Goal: Complete application form: Complete application form

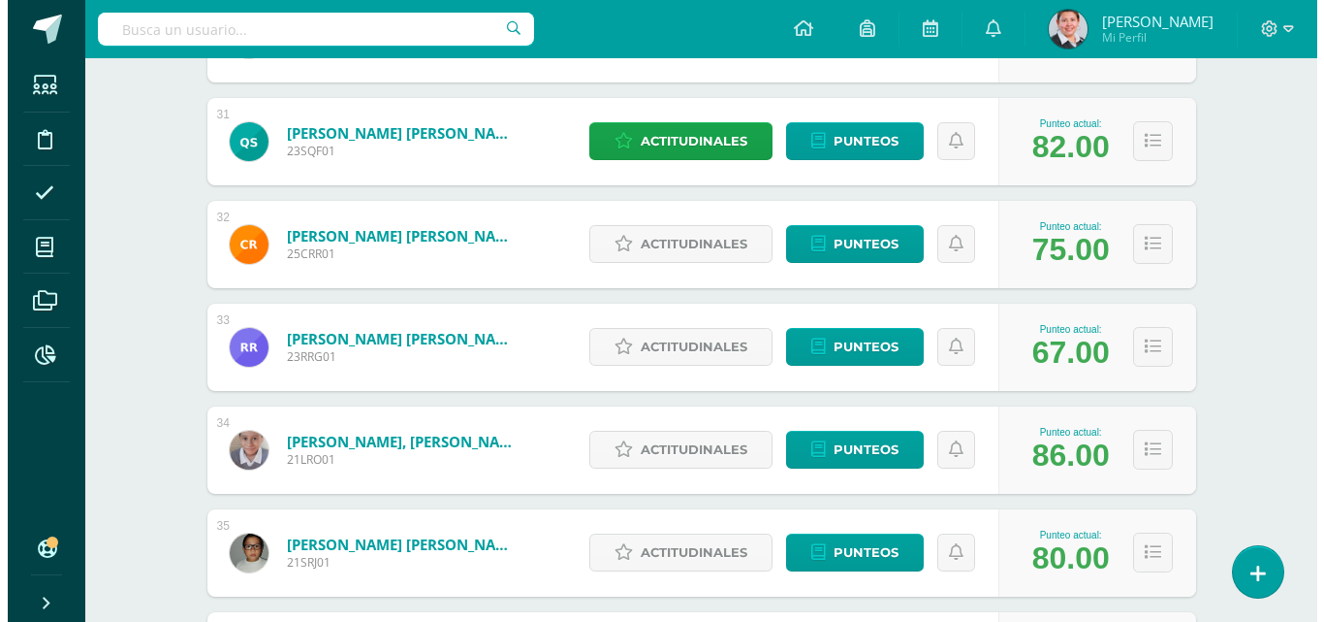
scroll to position [3504, 0]
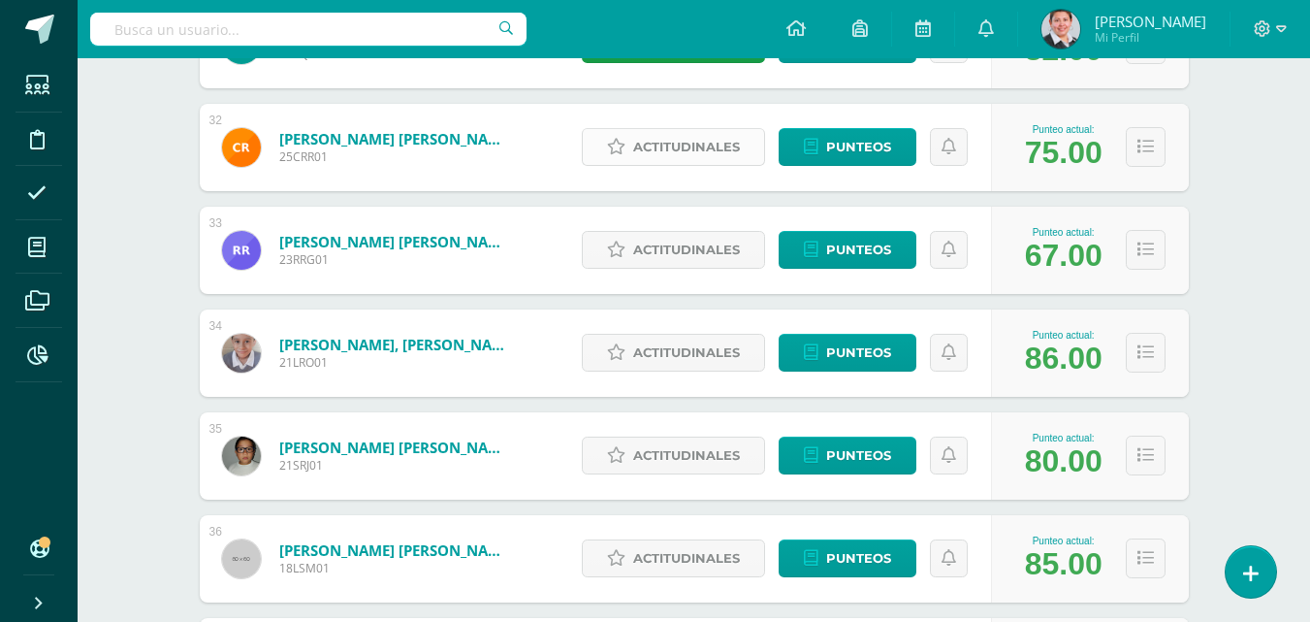
click at [660, 151] on span "Actitudinales" at bounding box center [686, 147] width 107 height 36
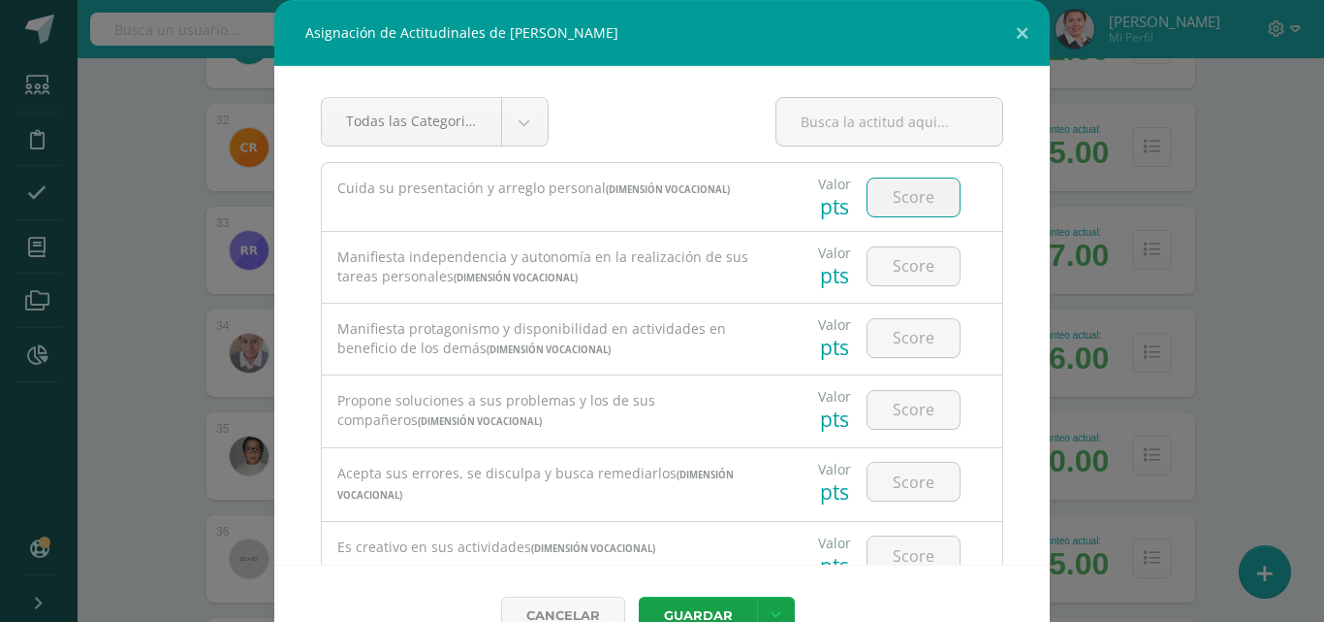
click at [887, 205] on input "number" at bounding box center [914, 197] width 92 height 38
type input "4"
click at [909, 272] on input "number" at bounding box center [914, 266] width 92 height 38
type input "3"
click at [909, 337] on input "number" at bounding box center [914, 338] width 92 height 38
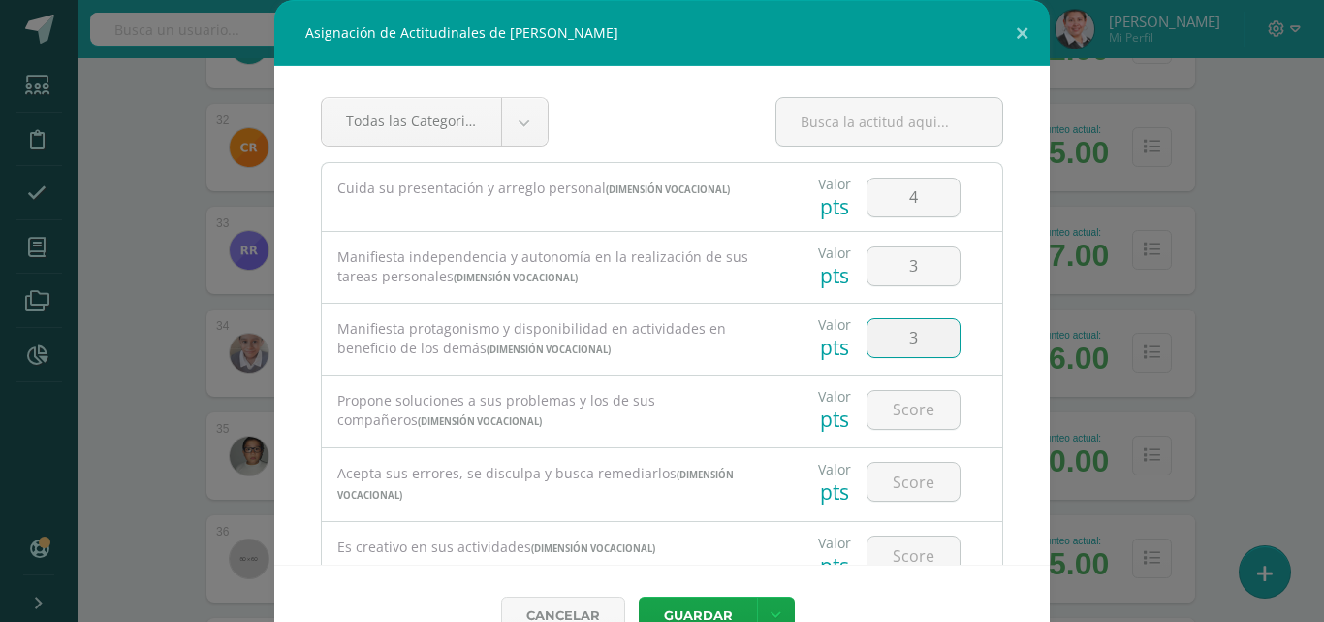
type input "3"
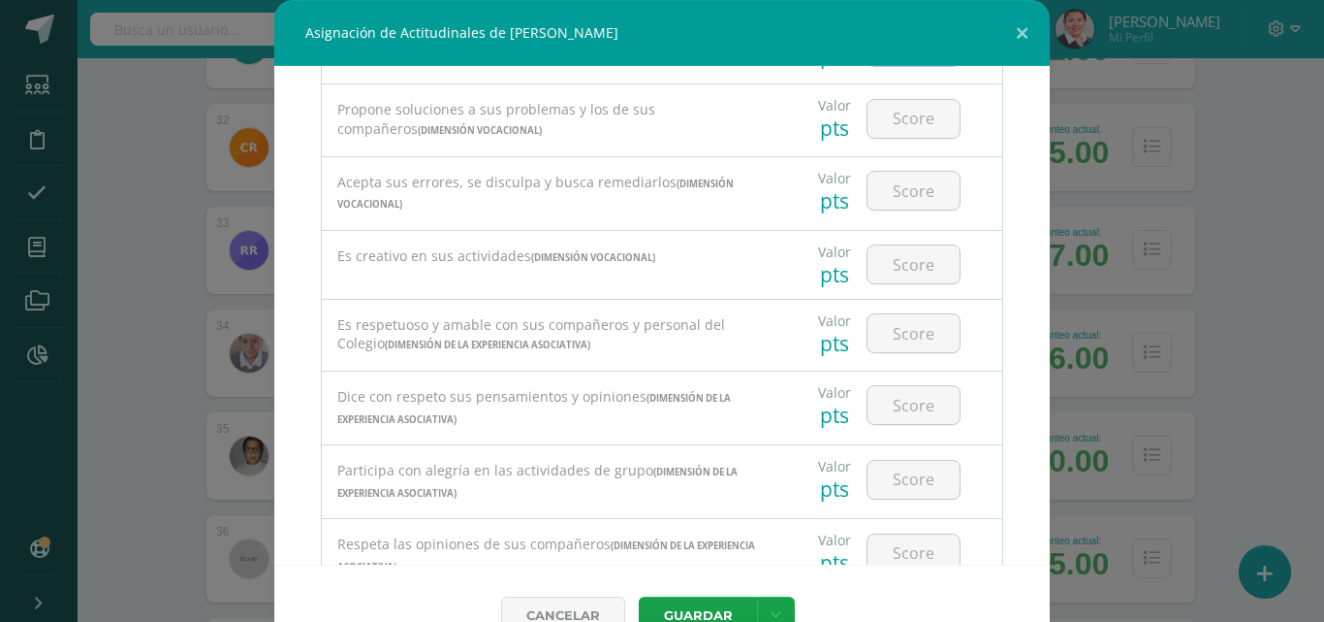
scroll to position [194, 0]
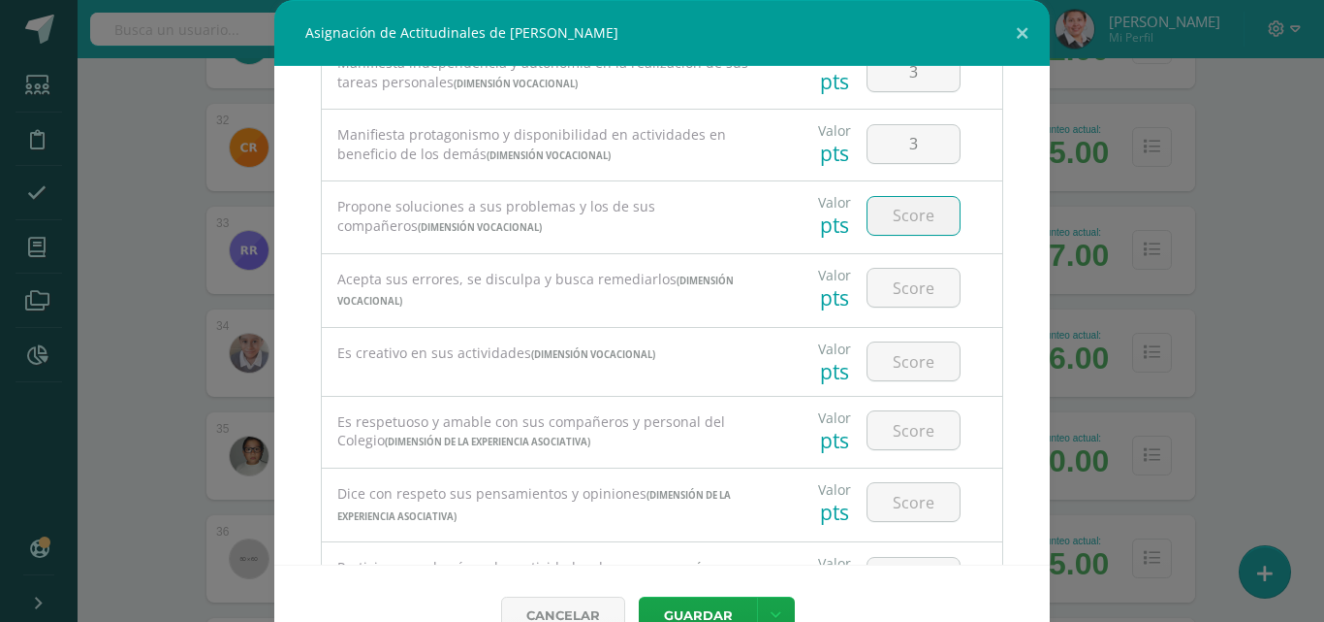
click at [914, 216] on input "number" at bounding box center [914, 216] width 92 height 38
type input "3"
click at [904, 300] on input "number" at bounding box center [914, 288] width 92 height 38
type input "3"
click at [909, 359] on input "number" at bounding box center [914, 361] width 92 height 38
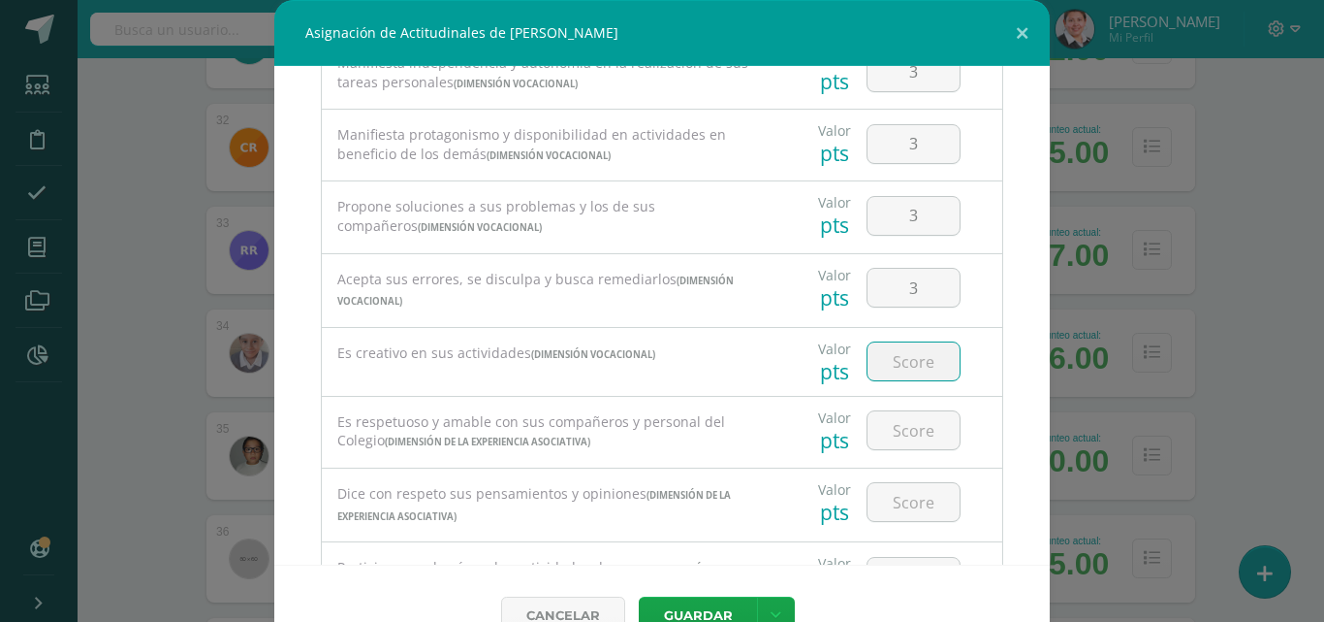
type input "4"
type input "3"
click at [919, 428] on input "number" at bounding box center [914, 430] width 92 height 38
type input "4"
type input "3"
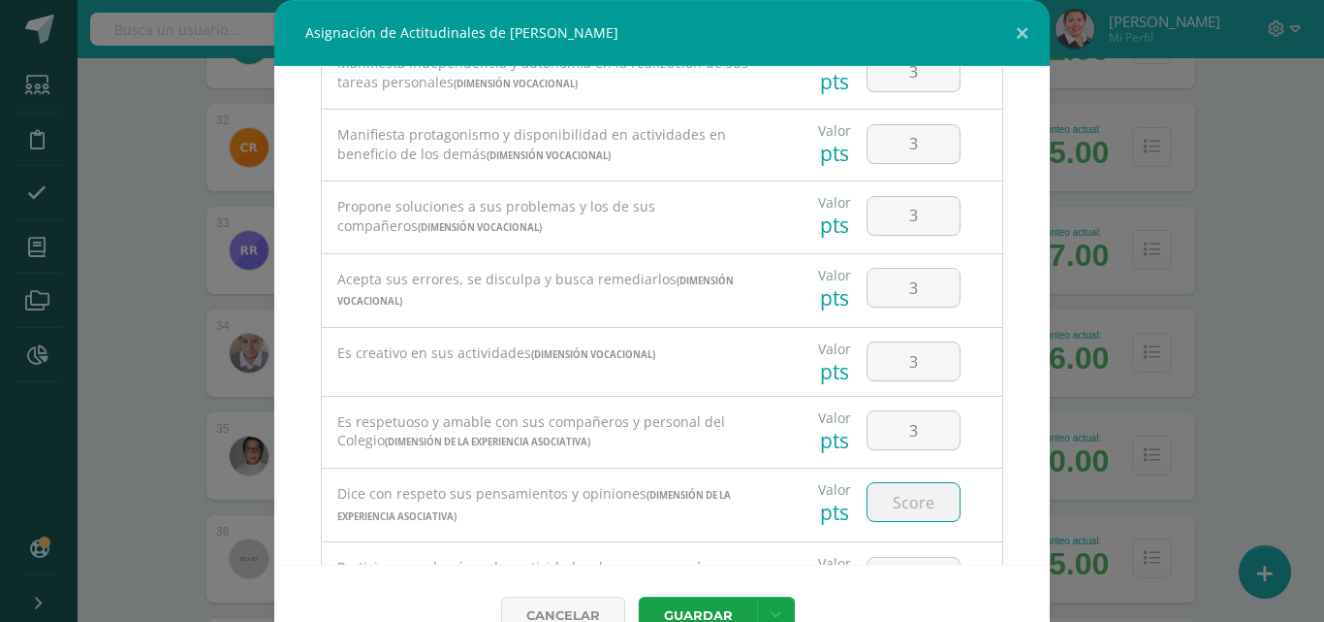
click at [916, 501] on input "number" at bounding box center [914, 502] width 92 height 38
type input "3"
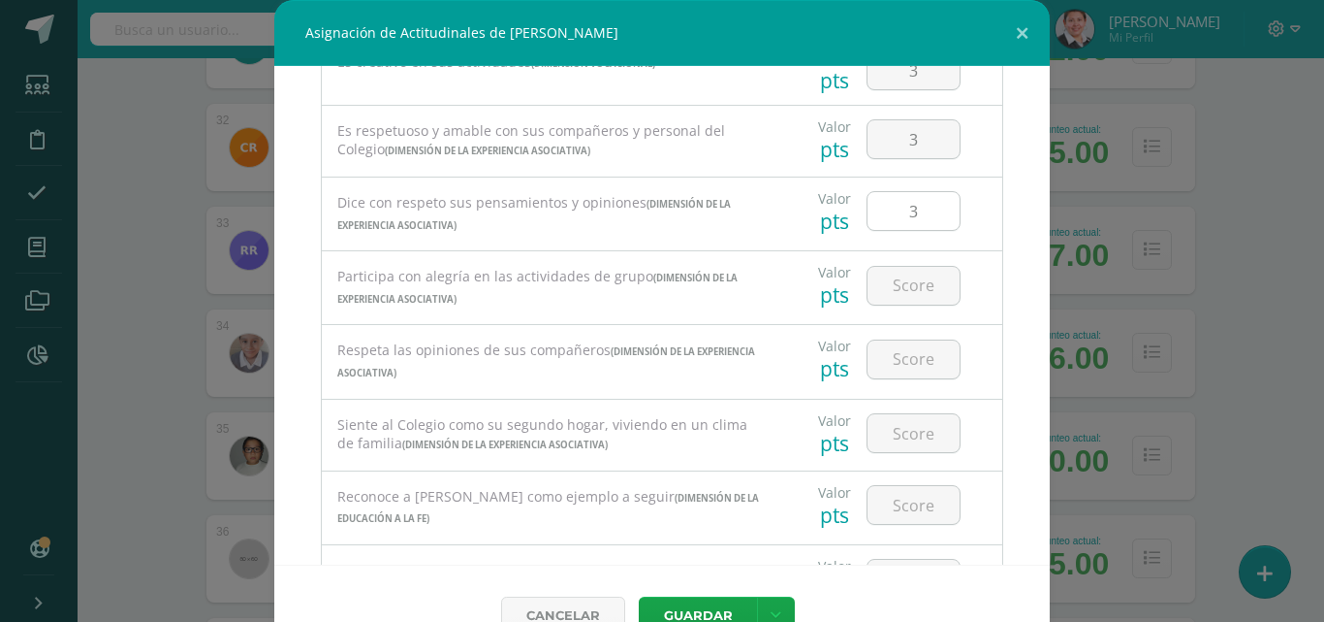
scroll to position [582, 0]
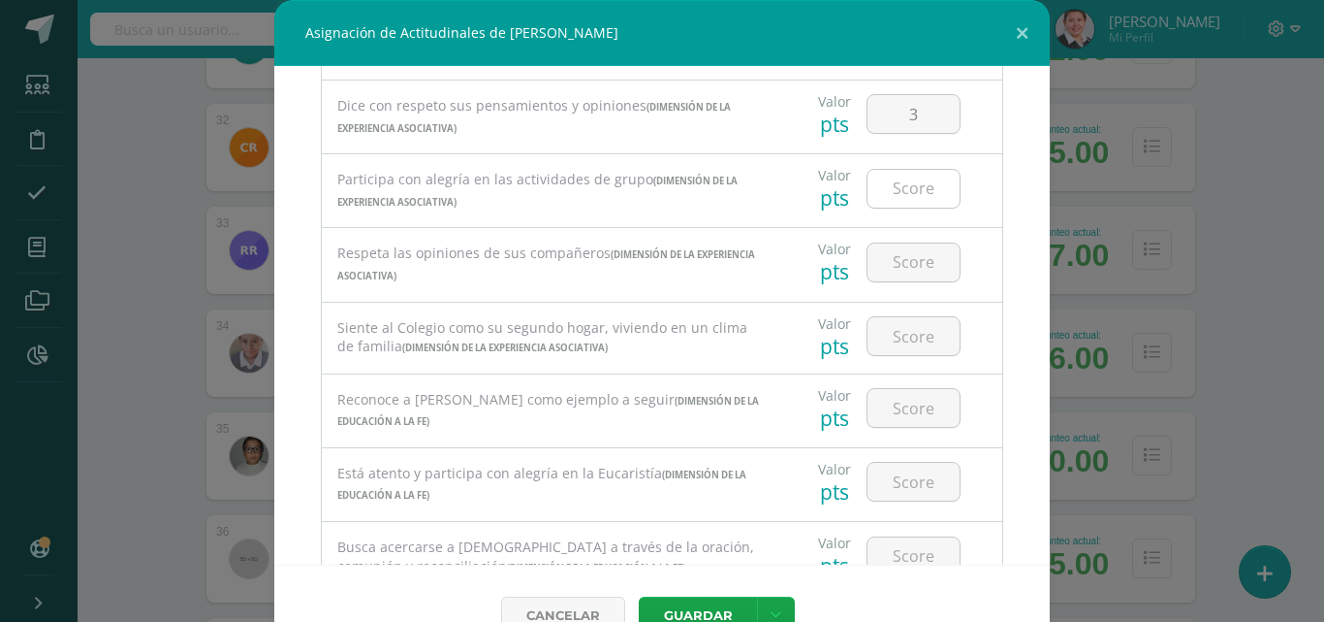
click at [895, 190] on input "number" at bounding box center [914, 189] width 92 height 38
type input "4"
click at [909, 257] on input "number" at bounding box center [914, 262] width 92 height 38
type input "3"
click at [907, 335] on input "number" at bounding box center [914, 336] width 92 height 38
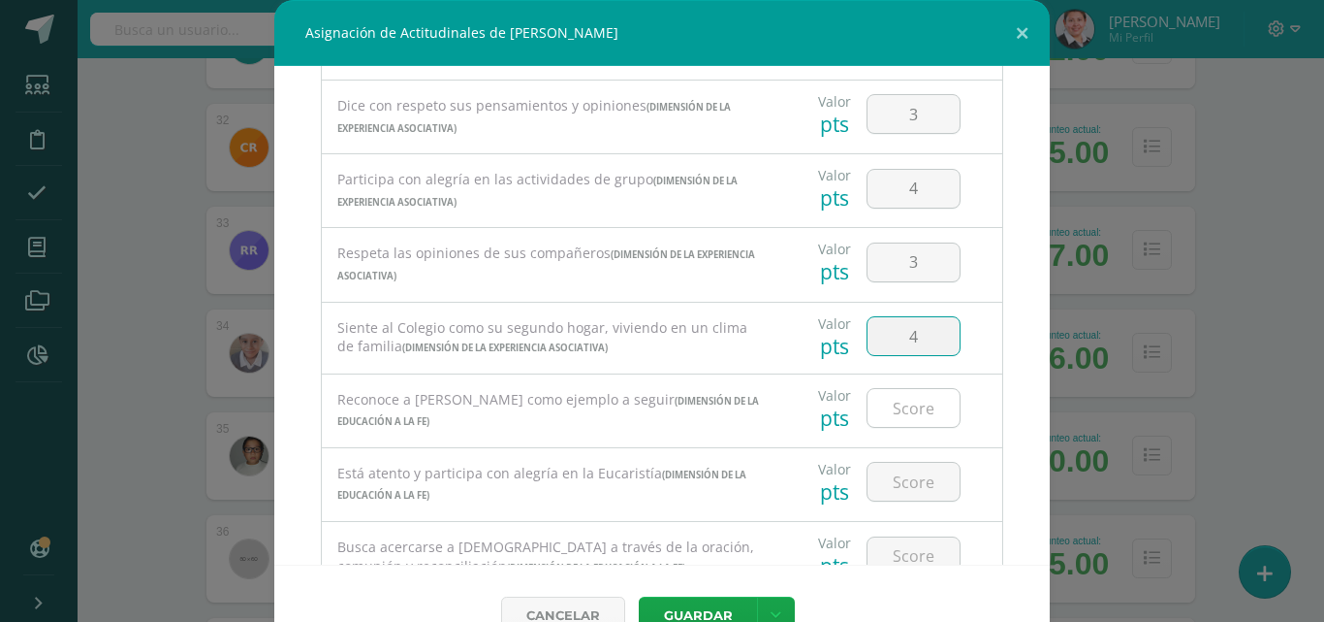
type input "4"
click at [892, 402] on input "number" at bounding box center [914, 408] width 92 height 38
type input "4"
click at [892, 484] on input "number" at bounding box center [914, 481] width 92 height 38
type input "4"
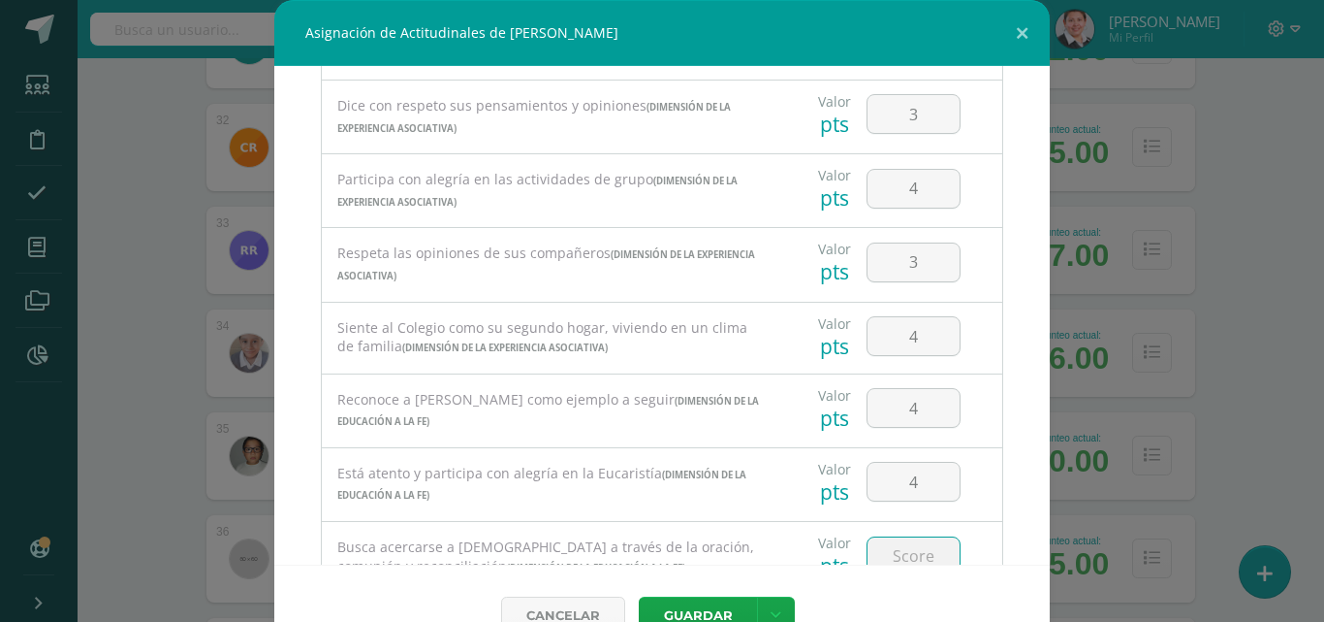
click at [903, 563] on input "number" at bounding box center [914, 556] width 92 height 38
type input "4"
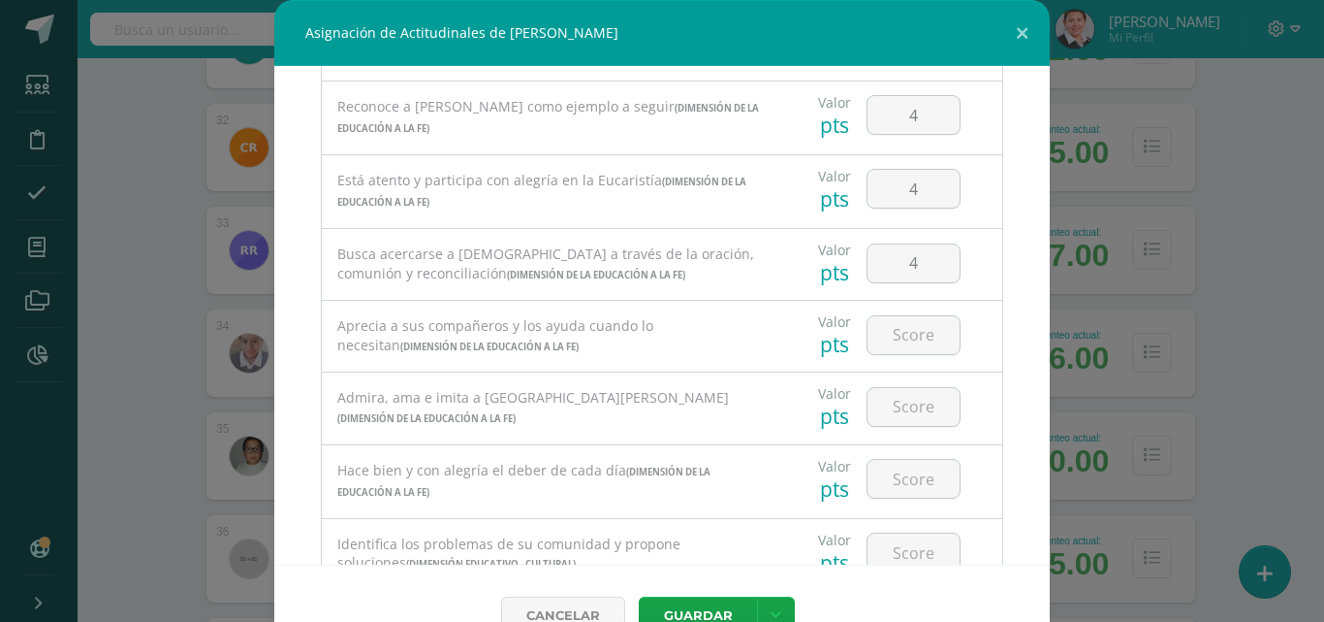
scroll to position [972, 0]
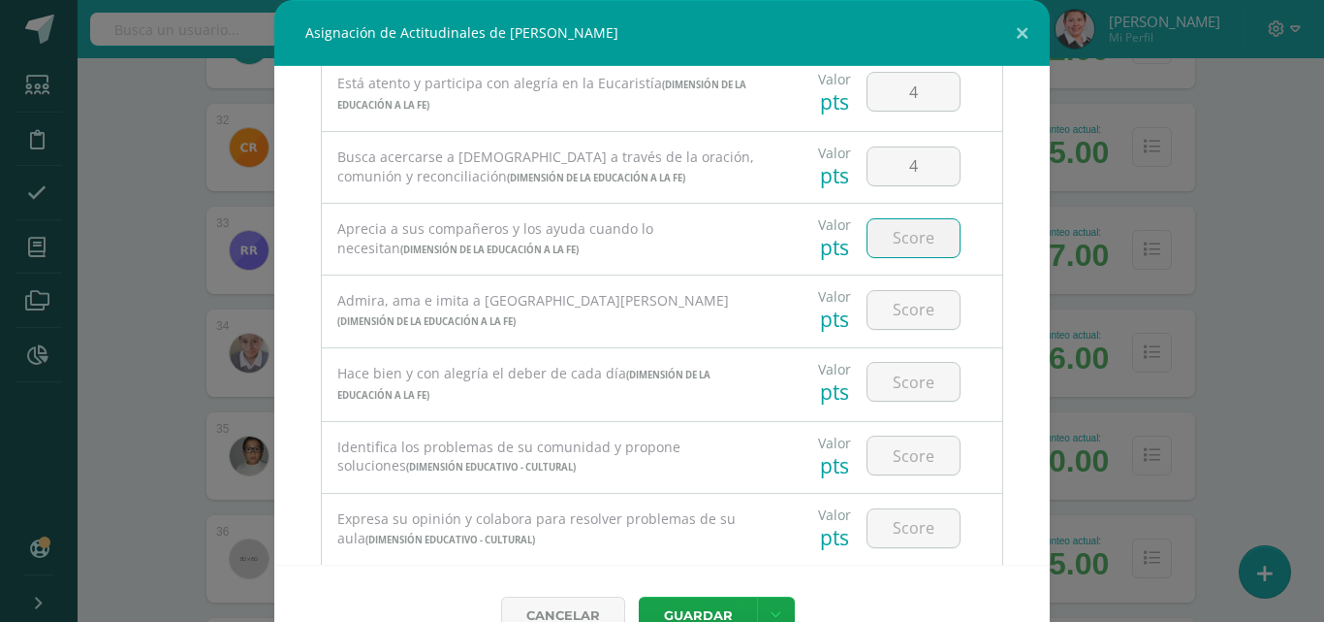
click at [896, 241] on input "number" at bounding box center [914, 238] width 92 height 38
type input "3"
click at [904, 324] on input "number" at bounding box center [914, 310] width 92 height 38
type input "4"
click at [908, 383] on input "number" at bounding box center [914, 382] width 92 height 38
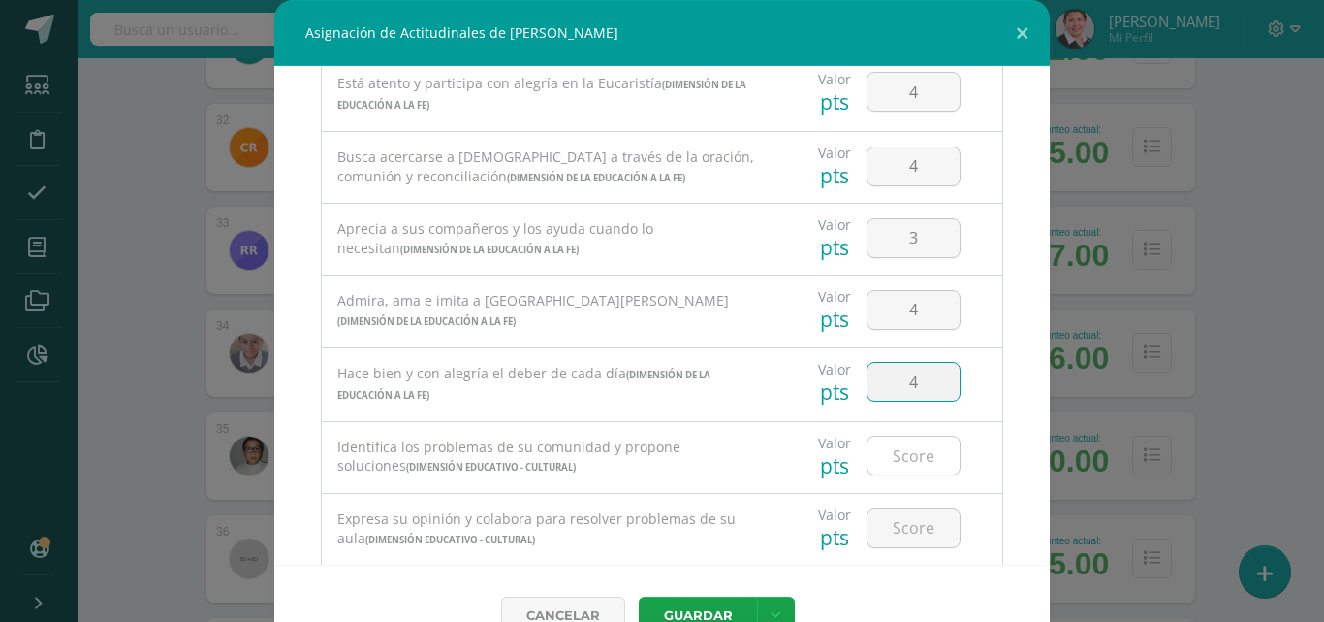
type input "4"
click at [900, 458] on input "number" at bounding box center [914, 455] width 92 height 38
type input "3"
click at [891, 543] on input "number" at bounding box center [914, 528] width 92 height 38
type input "3"
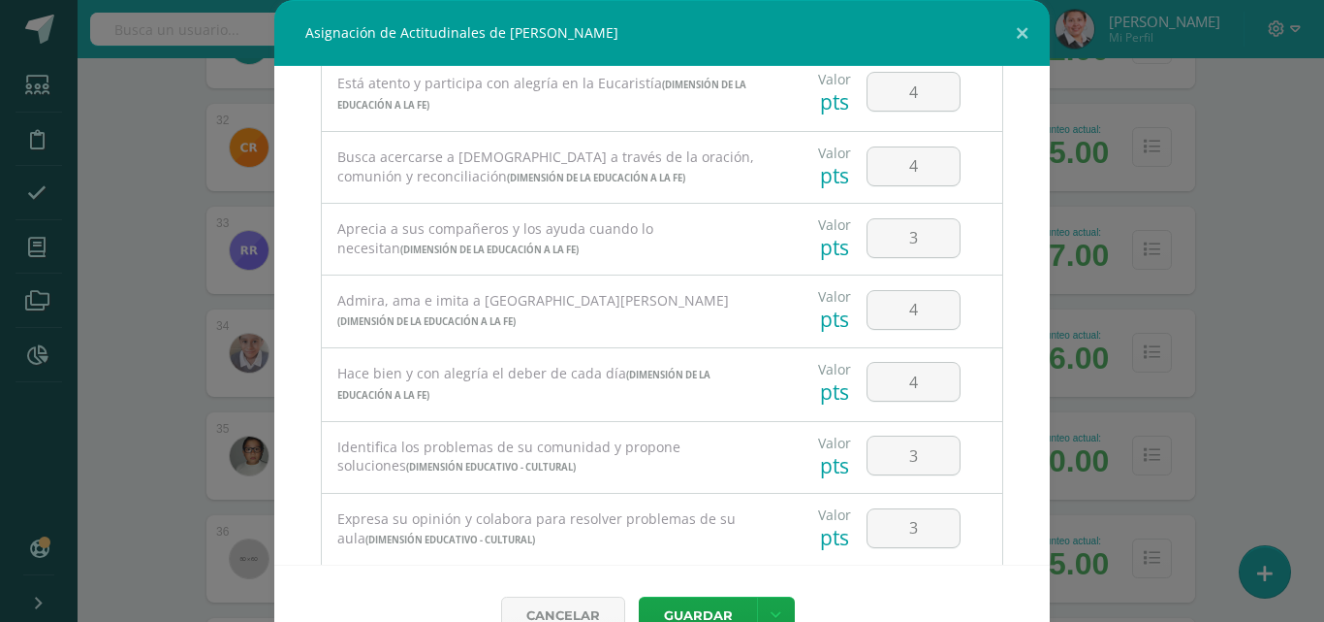
scroll to position [1240, 0]
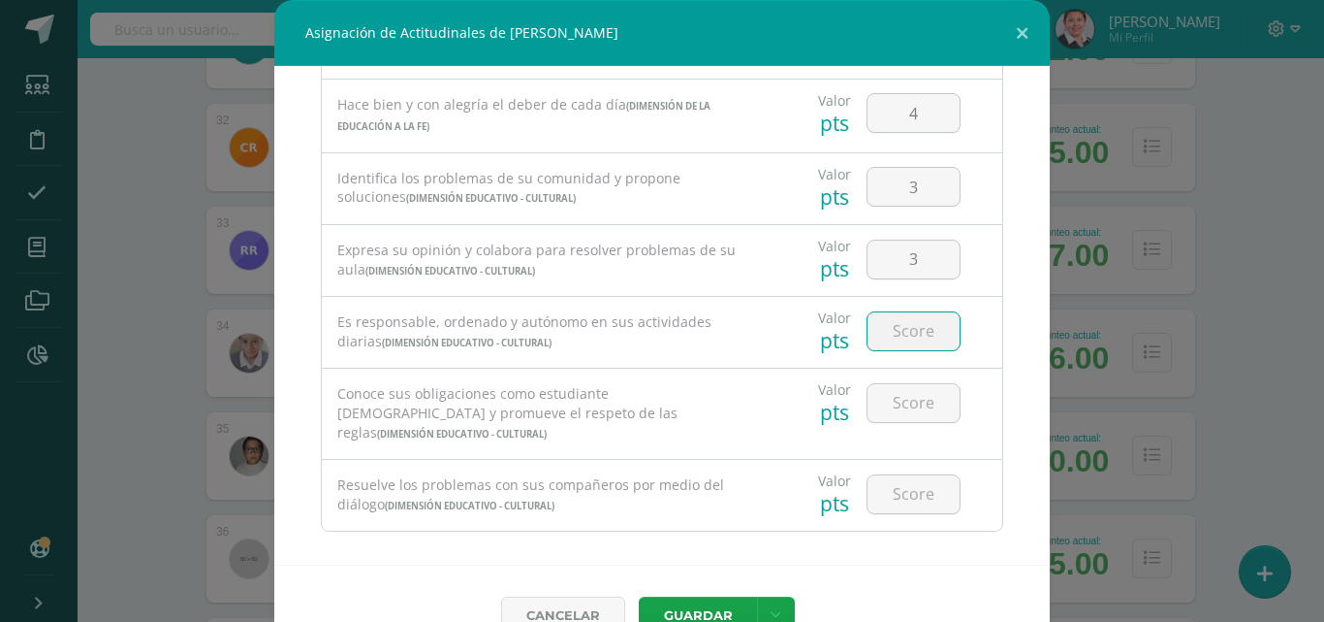
click at [906, 335] on input "number" at bounding box center [914, 331] width 92 height 38
type input "4"
click at [919, 404] on input "number" at bounding box center [914, 403] width 92 height 38
click at [911, 401] on input "number" at bounding box center [914, 403] width 92 height 38
type input "4"
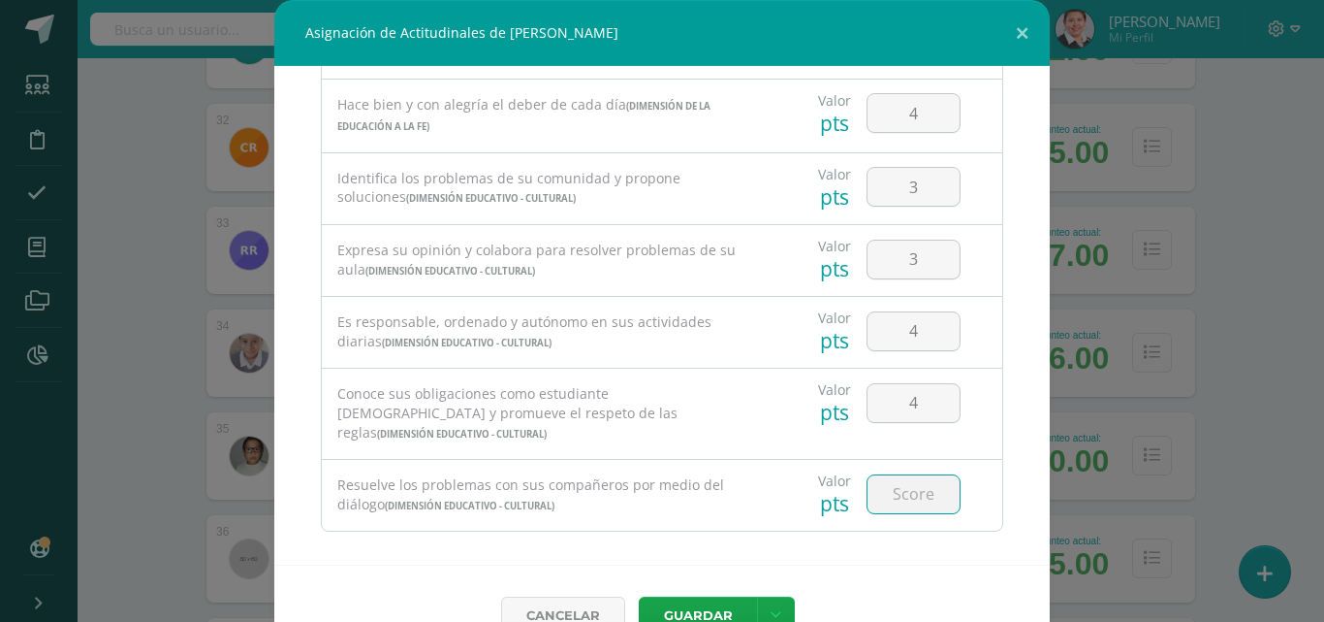
click at [902, 489] on input "number" at bounding box center [914, 494] width 92 height 38
type input "4"
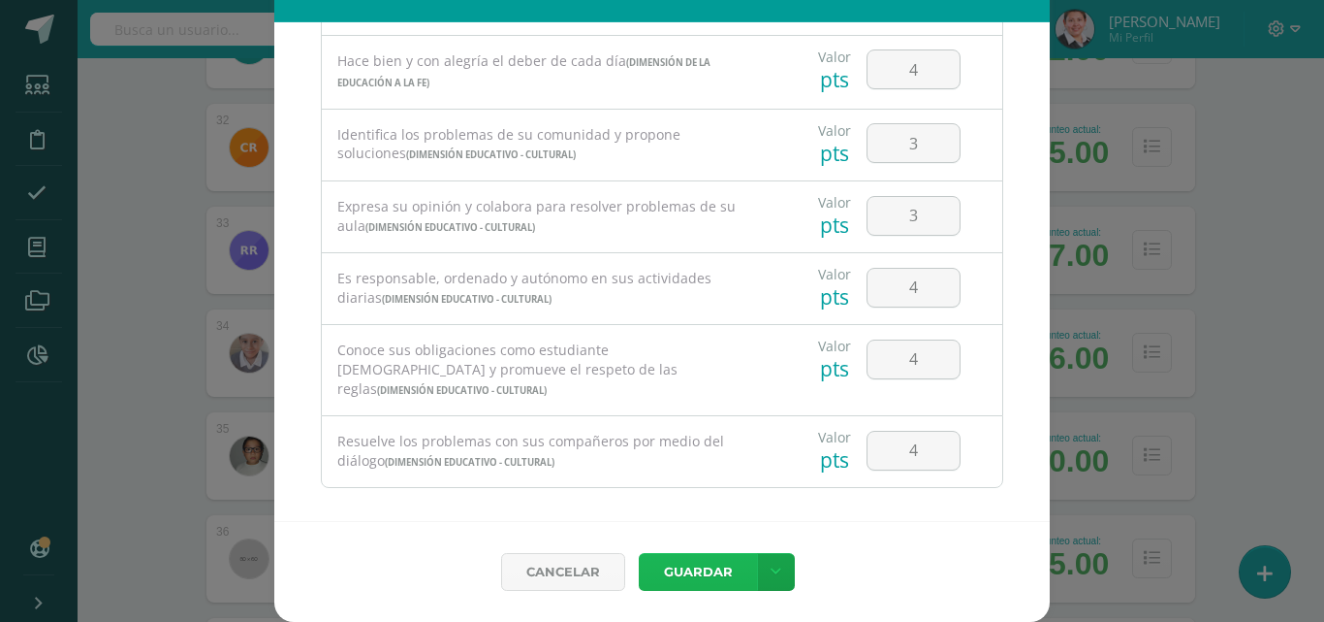
click at [685, 572] on button "Guardar" at bounding box center [698, 572] width 118 height 38
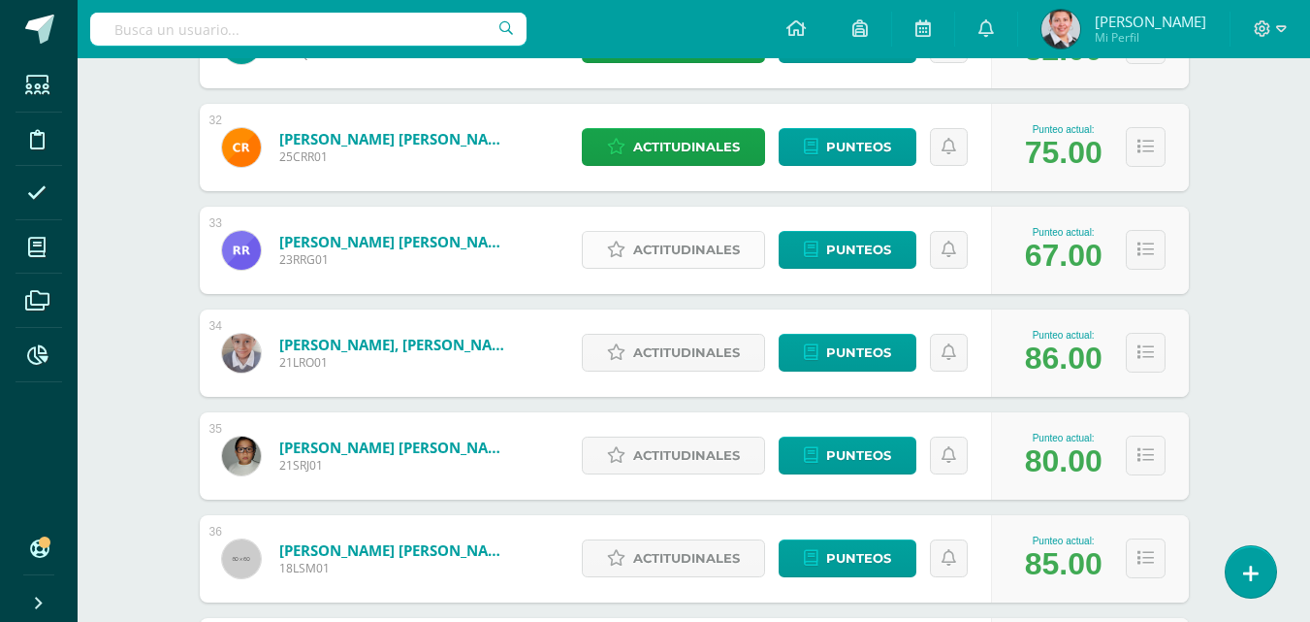
click at [715, 251] on span "Actitudinales" at bounding box center [686, 250] width 107 height 36
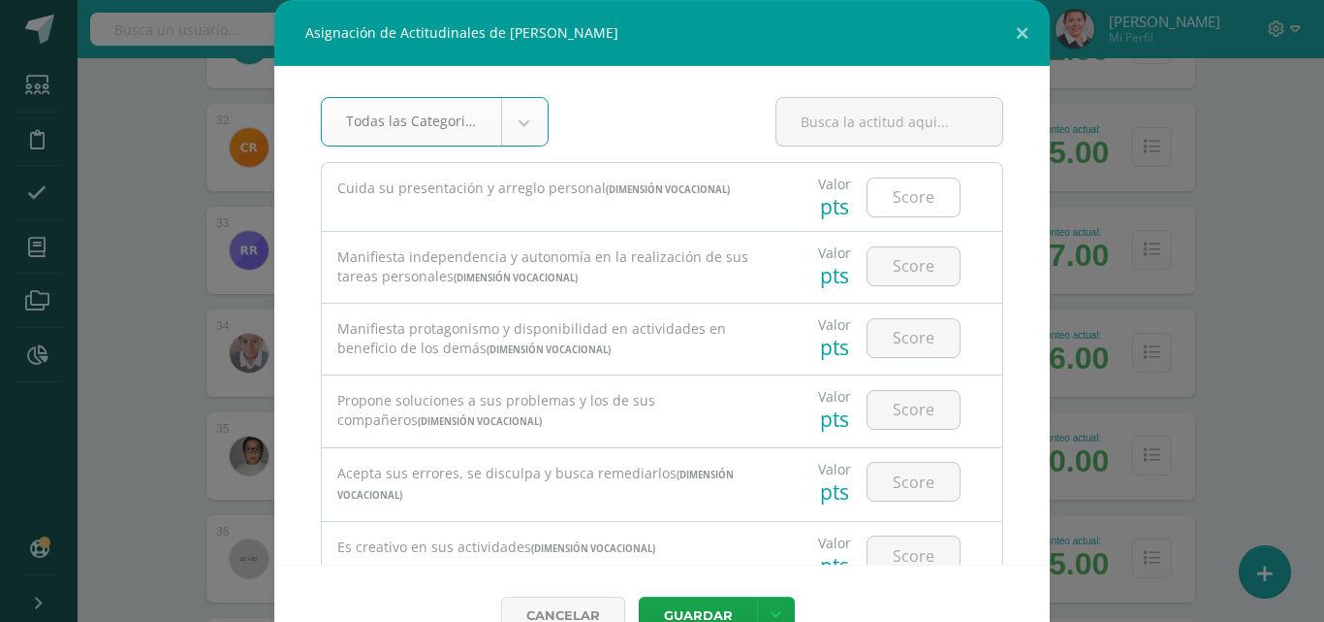
click at [907, 201] on input "number" at bounding box center [914, 197] width 92 height 38
type input "3"
click at [913, 268] on input "number" at bounding box center [914, 266] width 92 height 38
type input "3"
click at [900, 347] on input "number" at bounding box center [914, 338] width 92 height 38
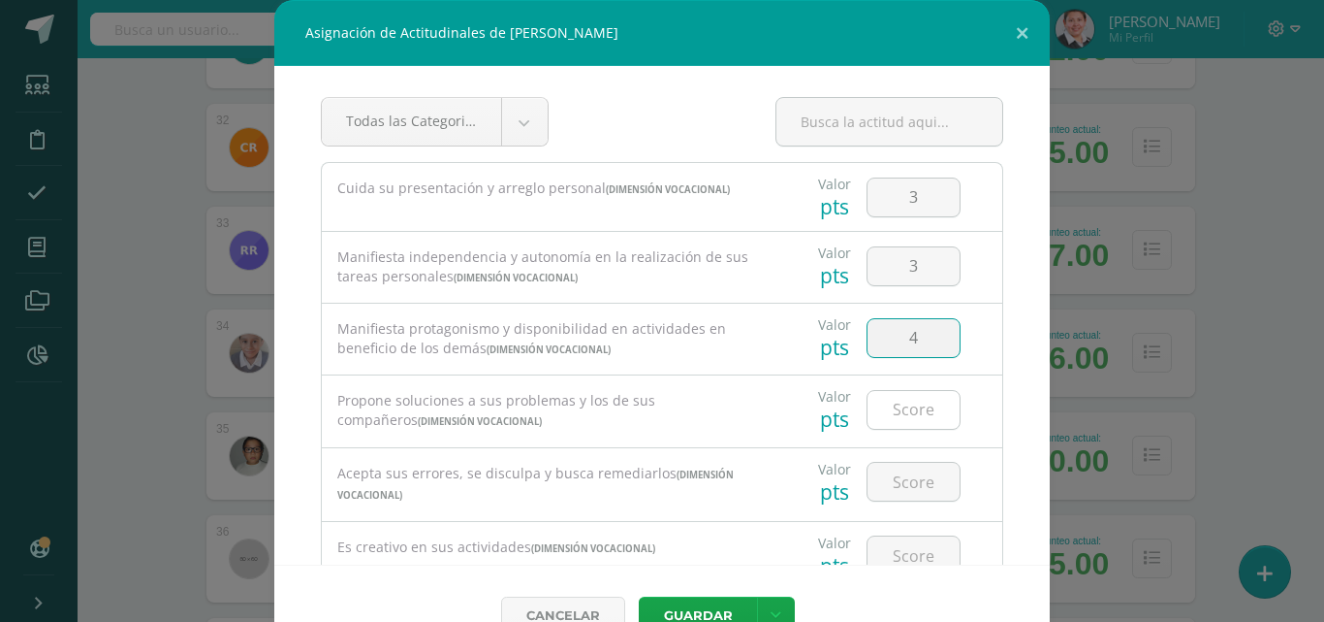
type input "4"
click at [904, 413] on input "number" at bounding box center [914, 410] width 92 height 38
type input "3"
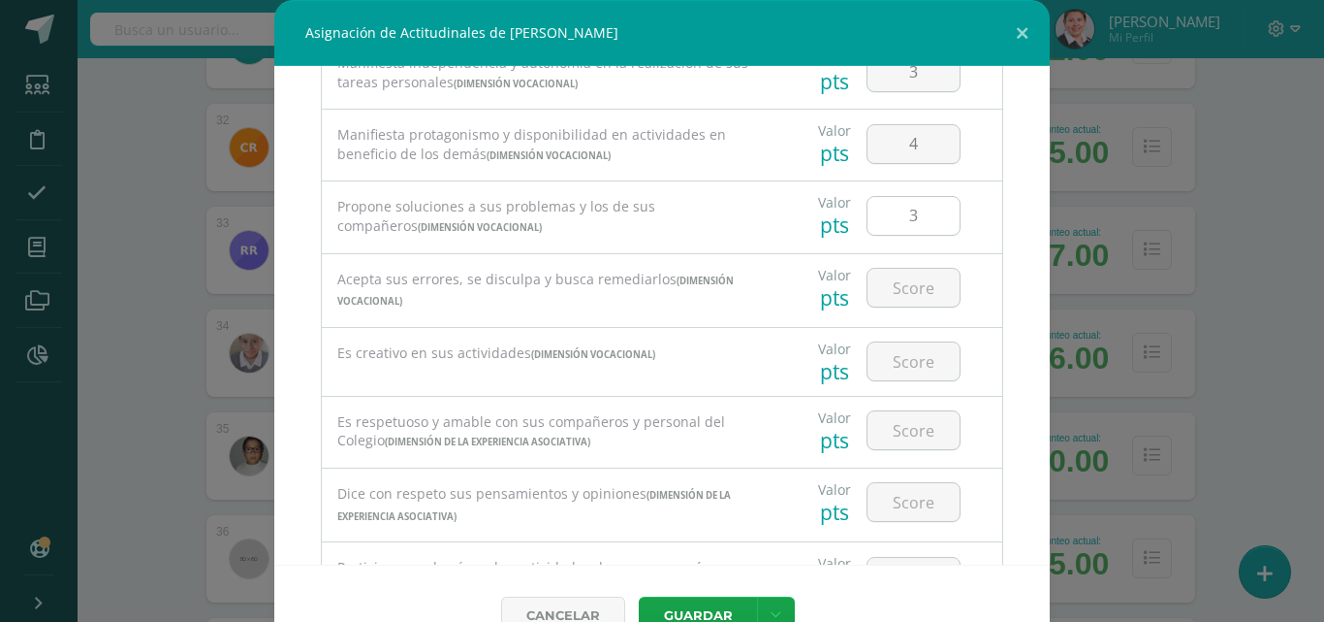
scroll to position [291, 0]
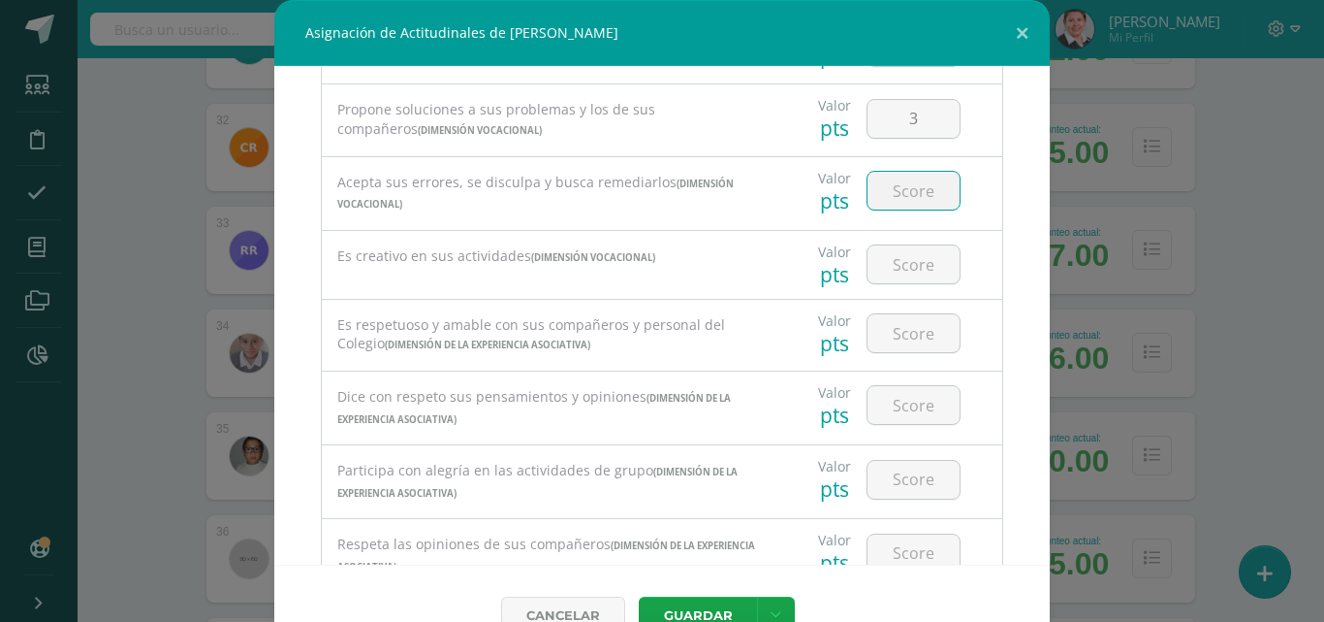
click at [900, 195] on input "number" at bounding box center [914, 191] width 92 height 38
type input "4"
click at [898, 273] on input "number" at bounding box center [914, 264] width 92 height 38
type input "3"
click at [894, 340] on input "number" at bounding box center [914, 333] width 92 height 38
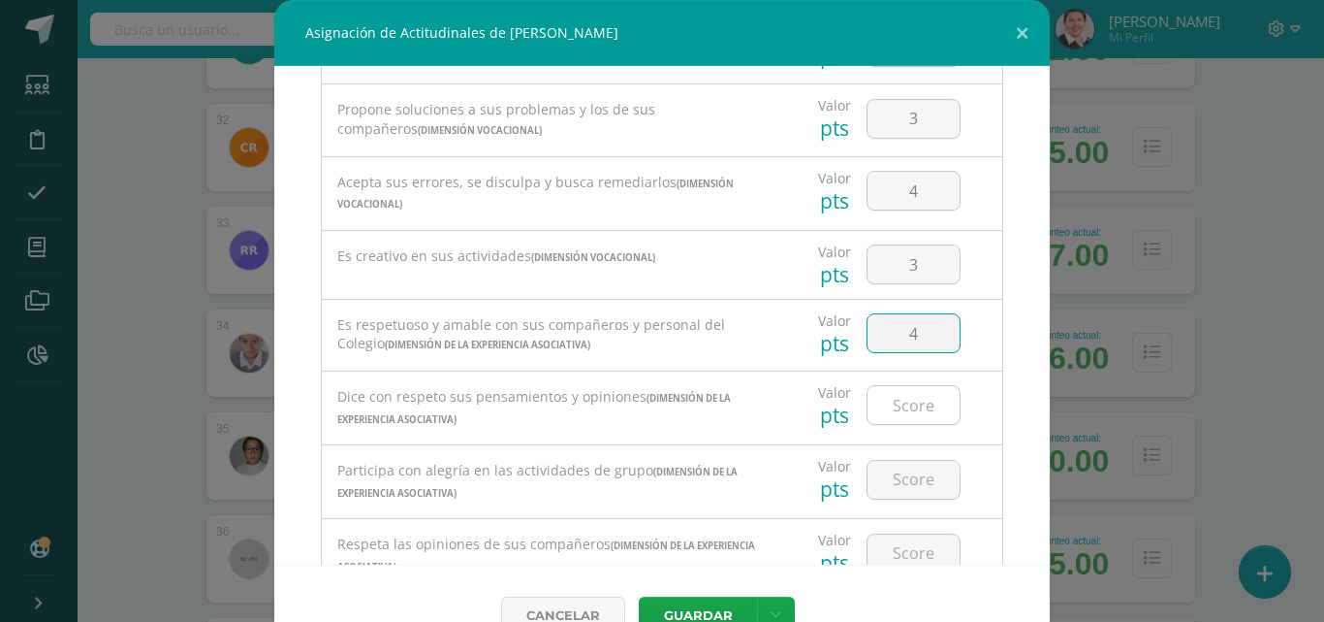
type input "4"
click at [883, 408] on input "number" at bounding box center [914, 405] width 92 height 38
type input "4"
click at [902, 482] on input "number" at bounding box center [914, 480] width 92 height 38
type input "4"
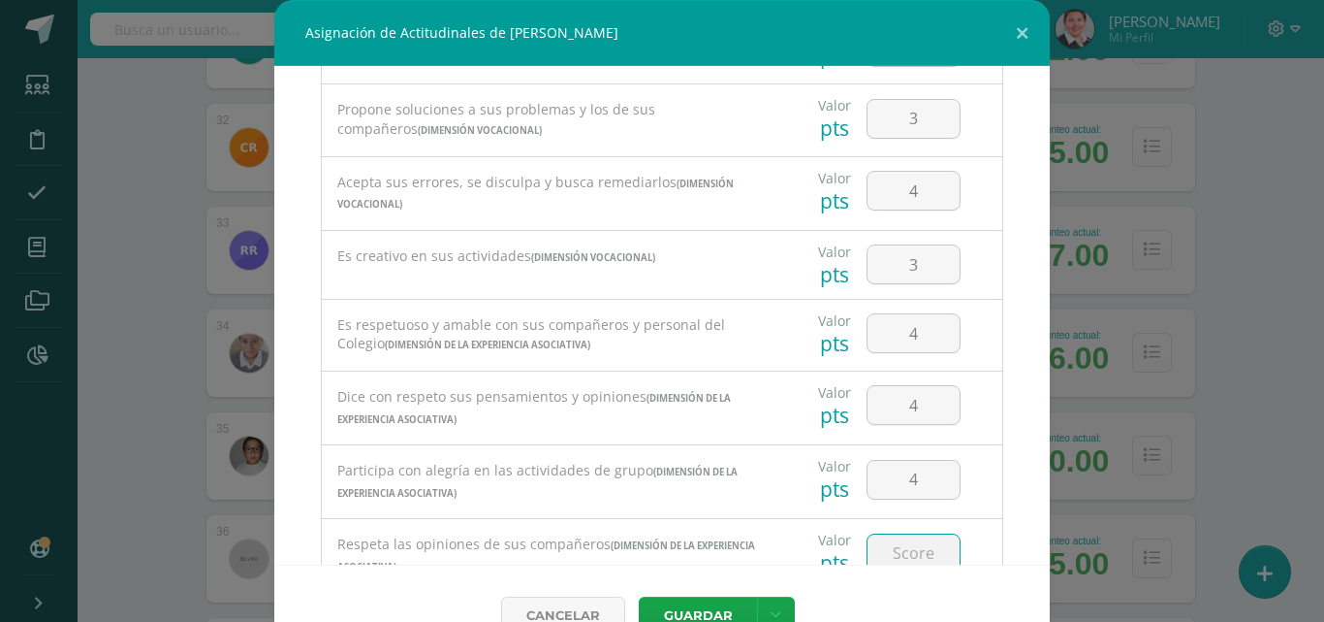
click at [897, 546] on input "number" at bounding box center [914, 553] width 92 height 38
type input "4"
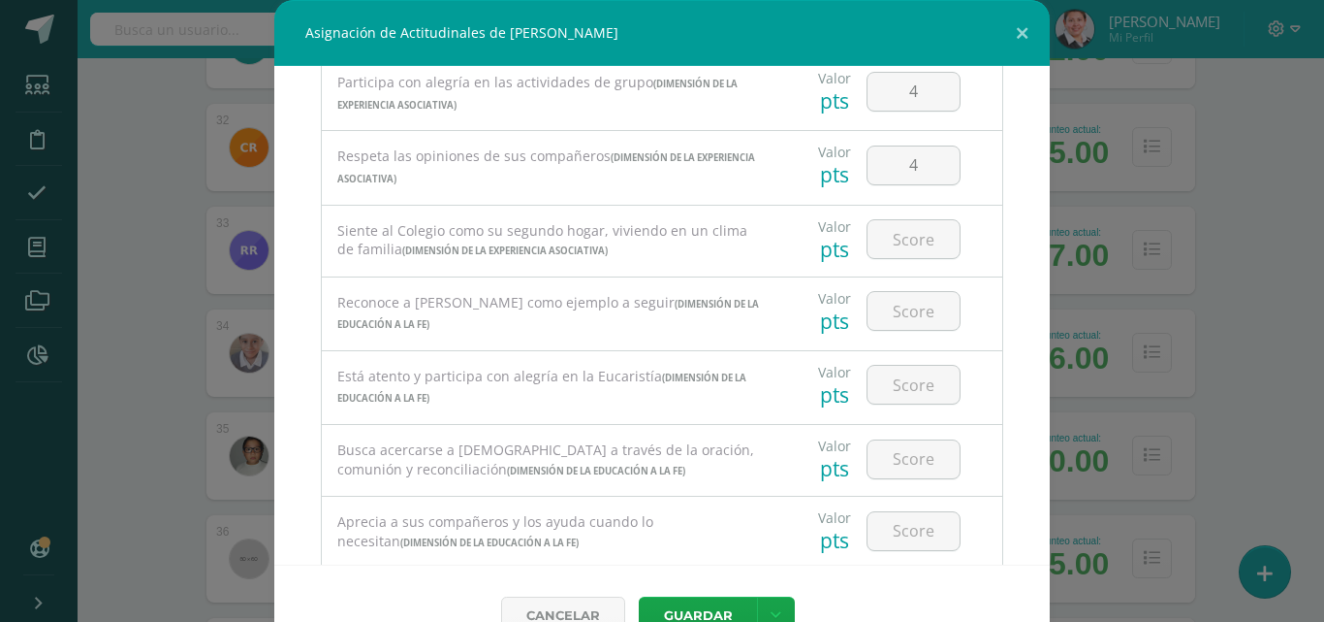
scroll to position [776, 0]
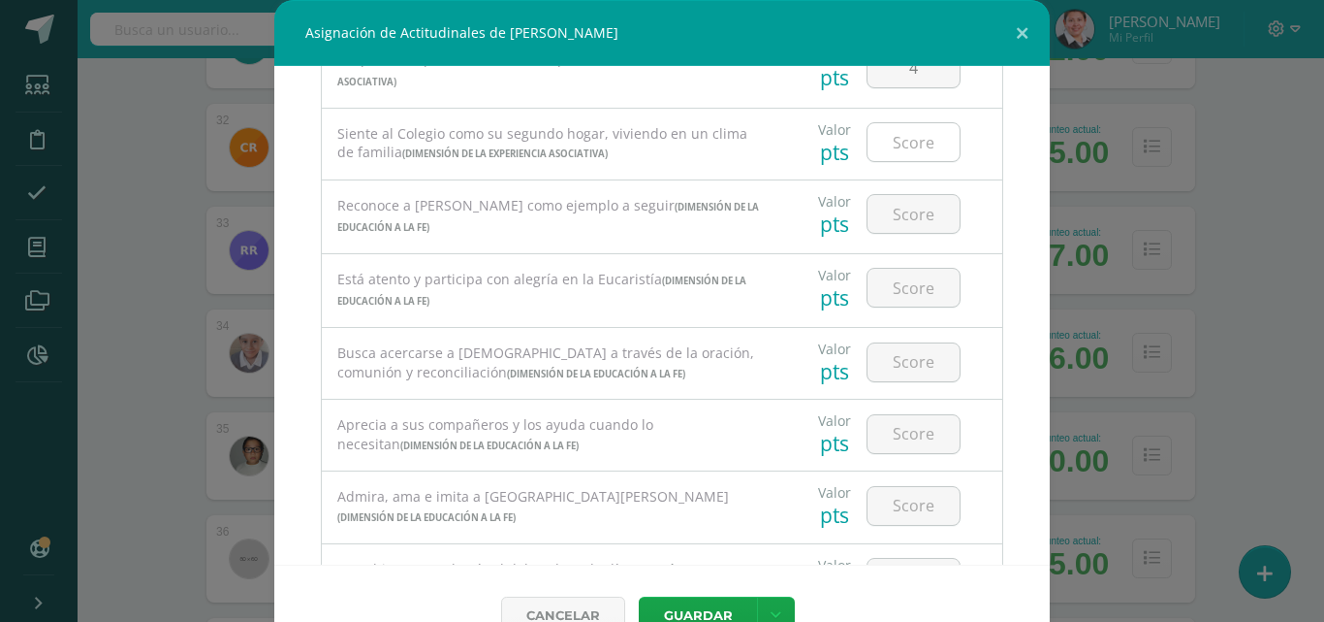
click at [895, 142] on input "number" at bounding box center [914, 142] width 92 height 38
type input "4"
click at [892, 217] on input "number" at bounding box center [914, 214] width 92 height 38
type input "4"
click at [901, 294] on input "number" at bounding box center [914, 288] width 92 height 38
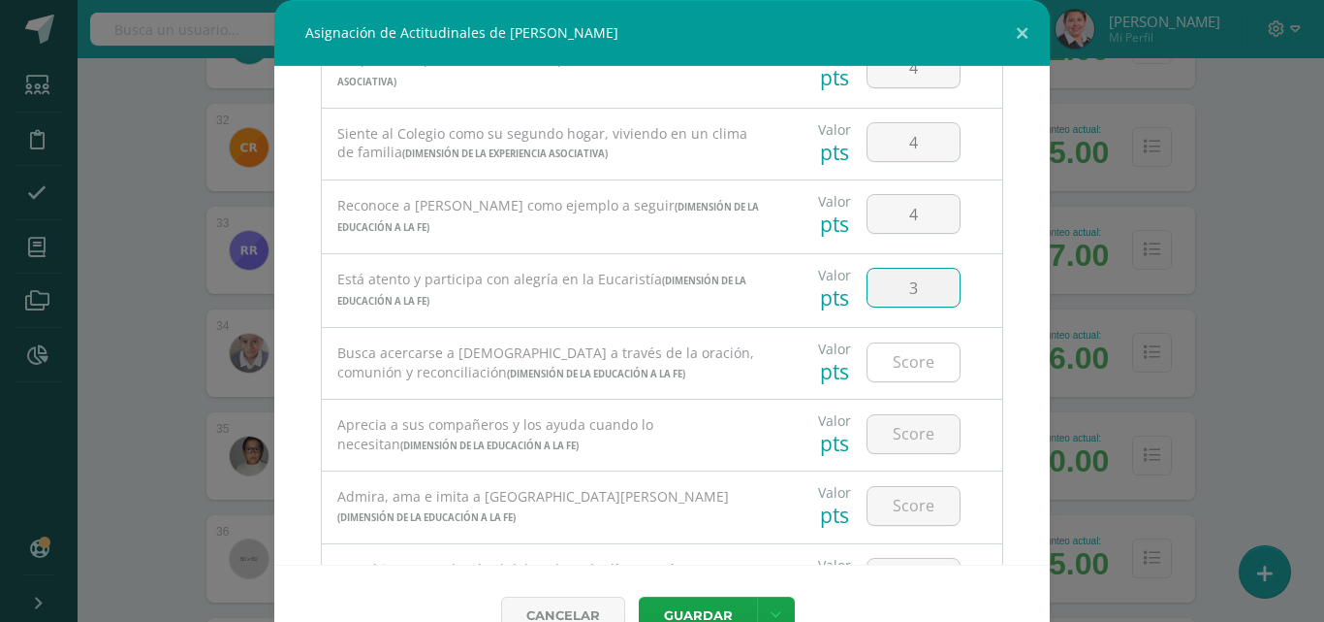
type input "3"
click at [899, 365] on input "number" at bounding box center [914, 362] width 92 height 38
type input "4"
click at [903, 435] on input "number" at bounding box center [914, 434] width 92 height 38
type input "3"
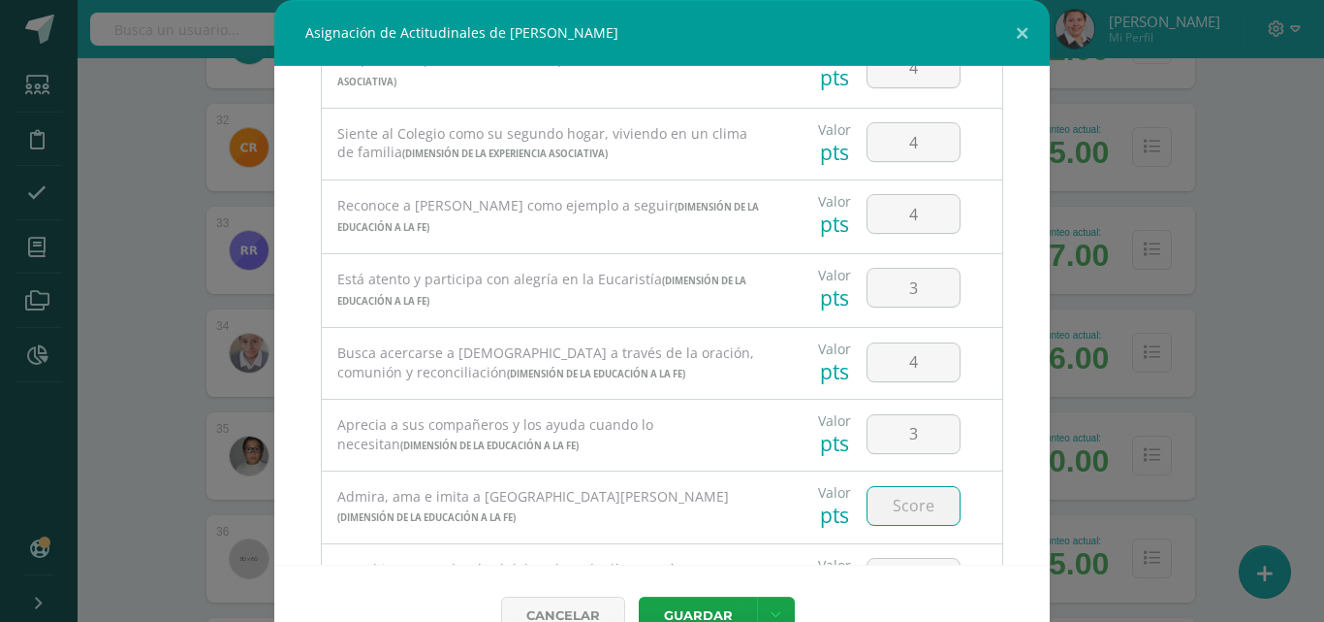
click at [901, 505] on input "number" at bounding box center [914, 506] width 92 height 38
type input "4"
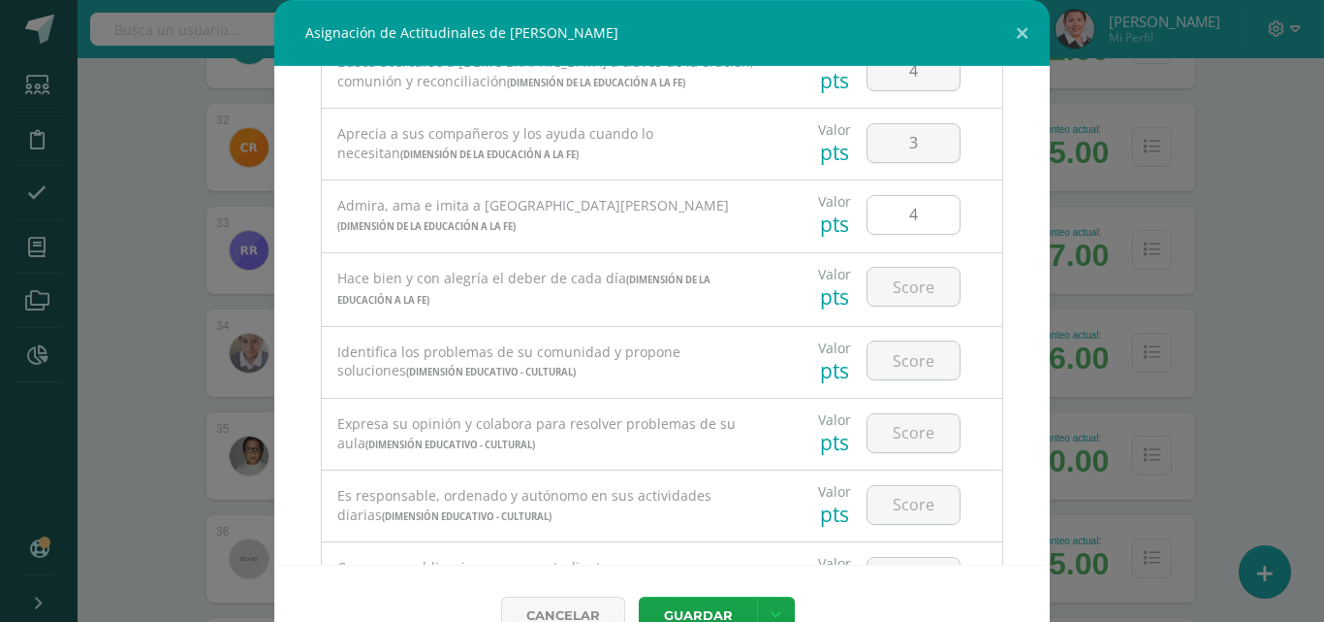
scroll to position [1164, 0]
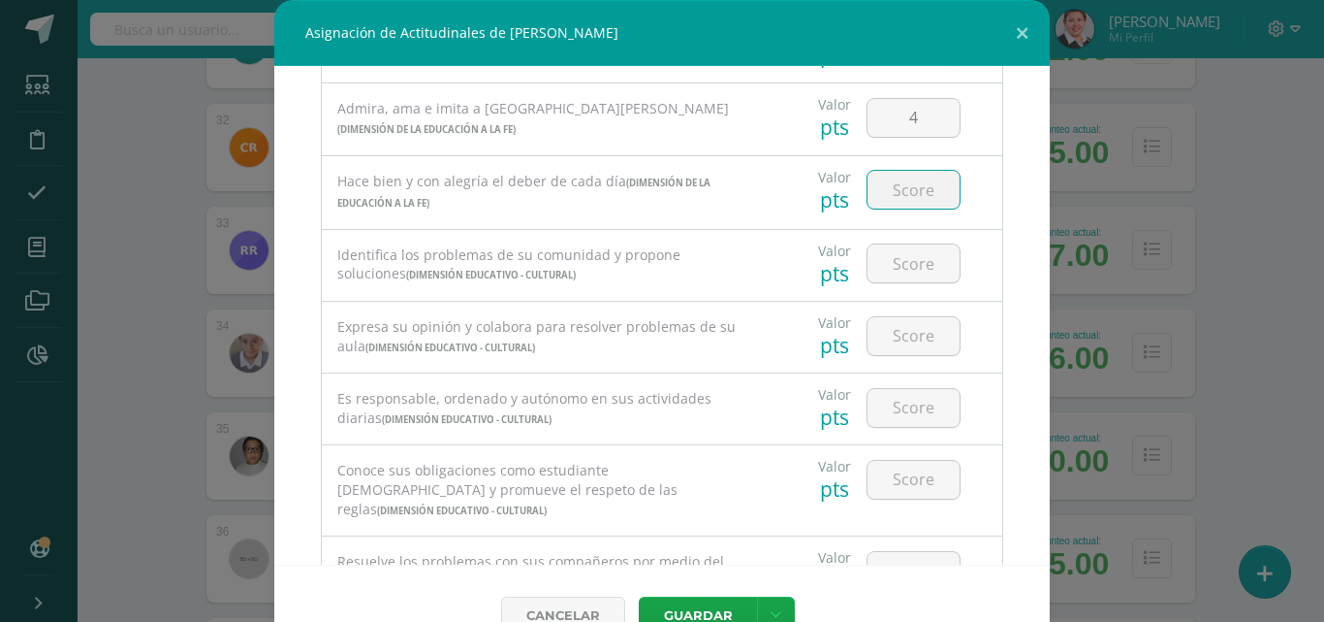
click at [920, 190] on input "number" at bounding box center [914, 190] width 92 height 38
type input "3"
click at [909, 261] on input "number" at bounding box center [914, 263] width 92 height 38
type input "3"
click at [913, 332] on input "number" at bounding box center [914, 336] width 92 height 38
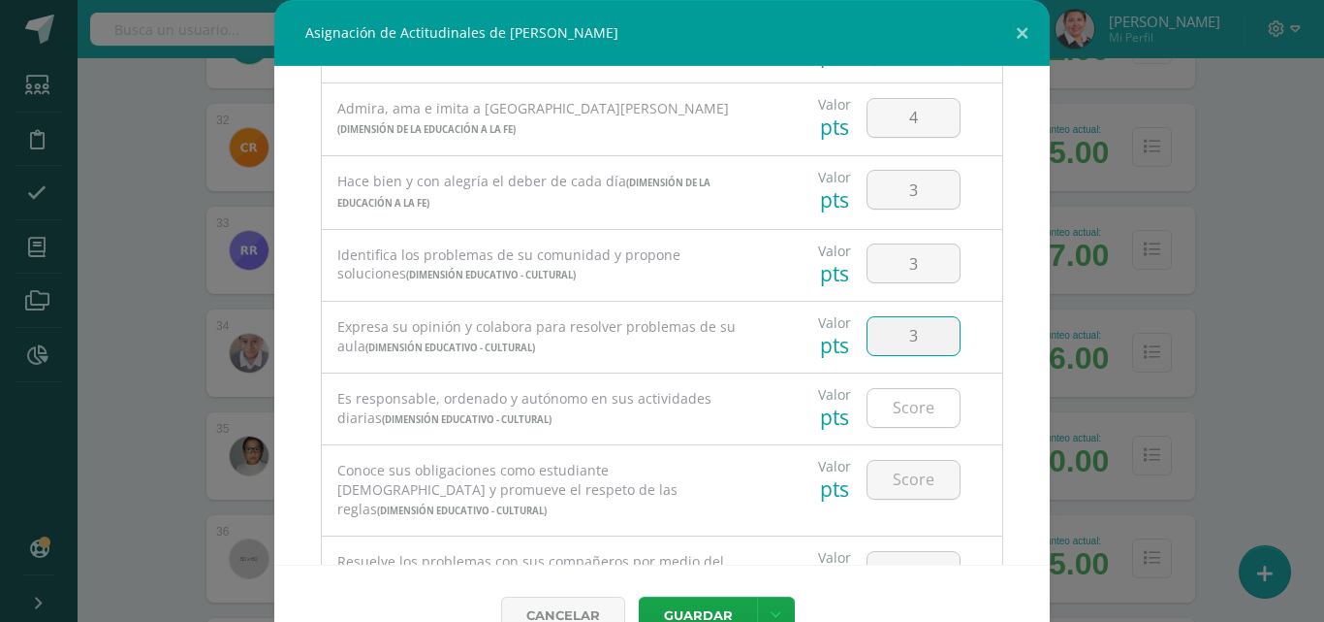
type input "3"
click at [902, 410] on input "number" at bounding box center [914, 408] width 92 height 38
type input "3"
click at [895, 490] on input "number" at bounding box center [914, 480] width 92 height 38
type input "4"
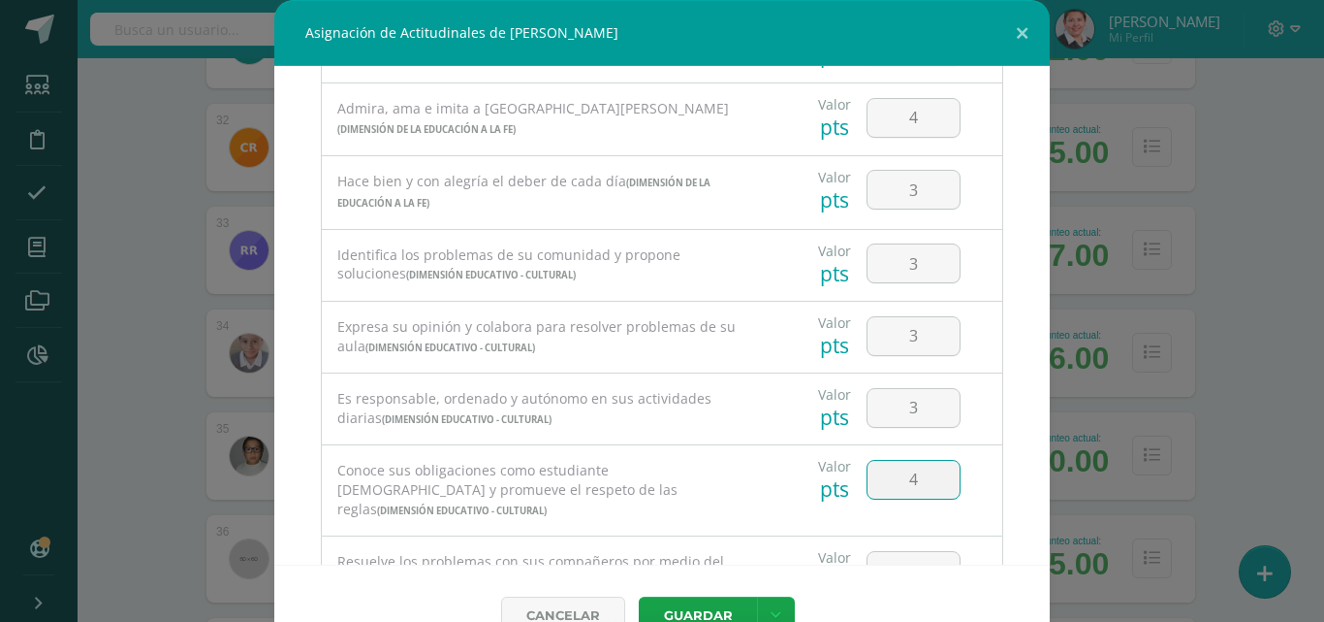
scroll to position [1240, 0]
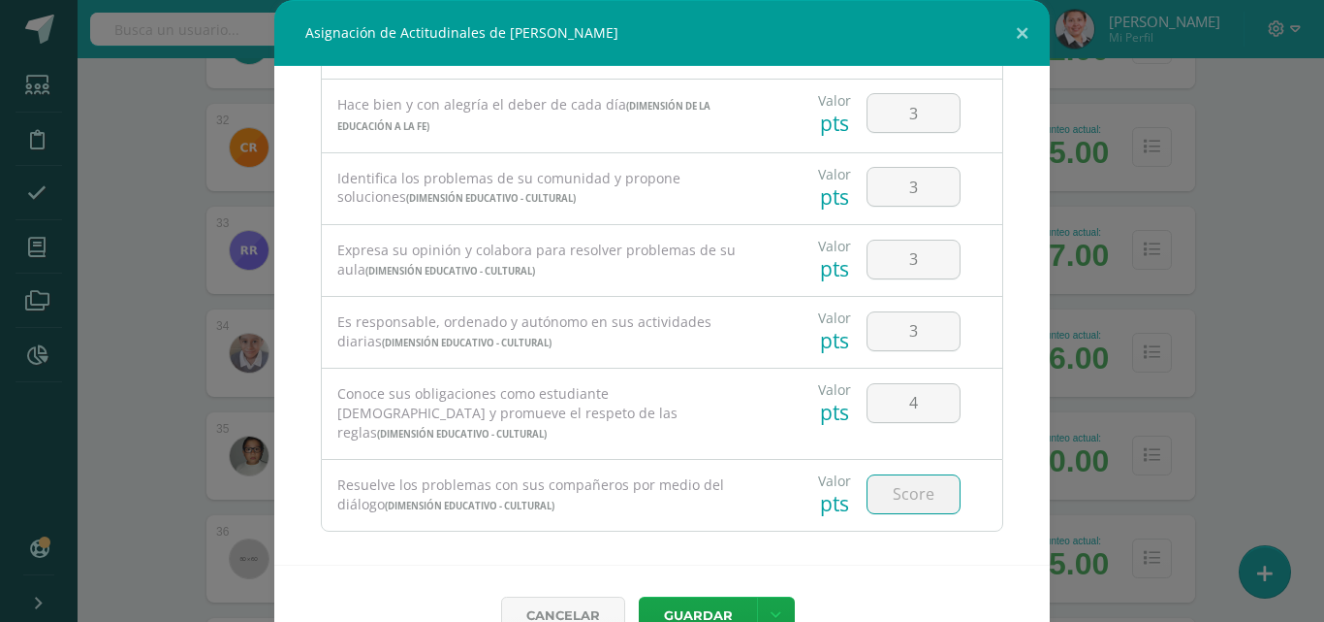
click at [895, 477] on input "number" at bounding box center [914, 494] width 92 height 38
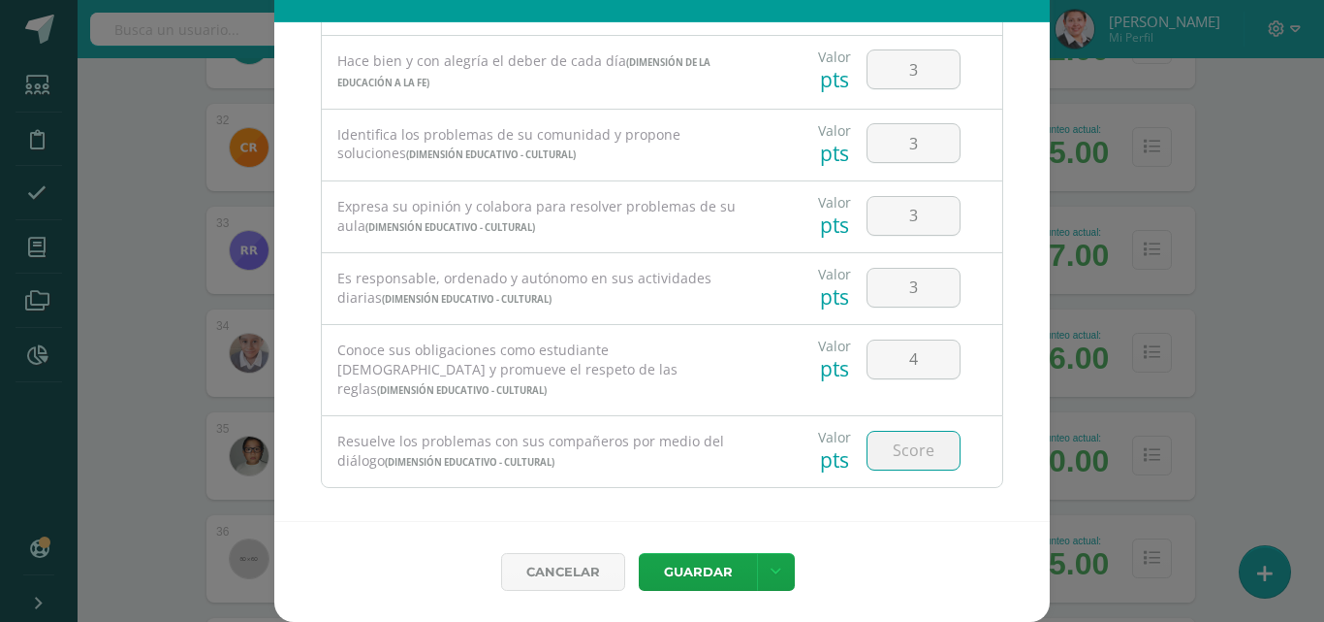
click at [905, 434] on input "number" at bounding box center [914, 450] width 92 height 38
type input "4"
click at [690, 573] on button "Guardar" at bounding box center [698, 572] width 118 height 38
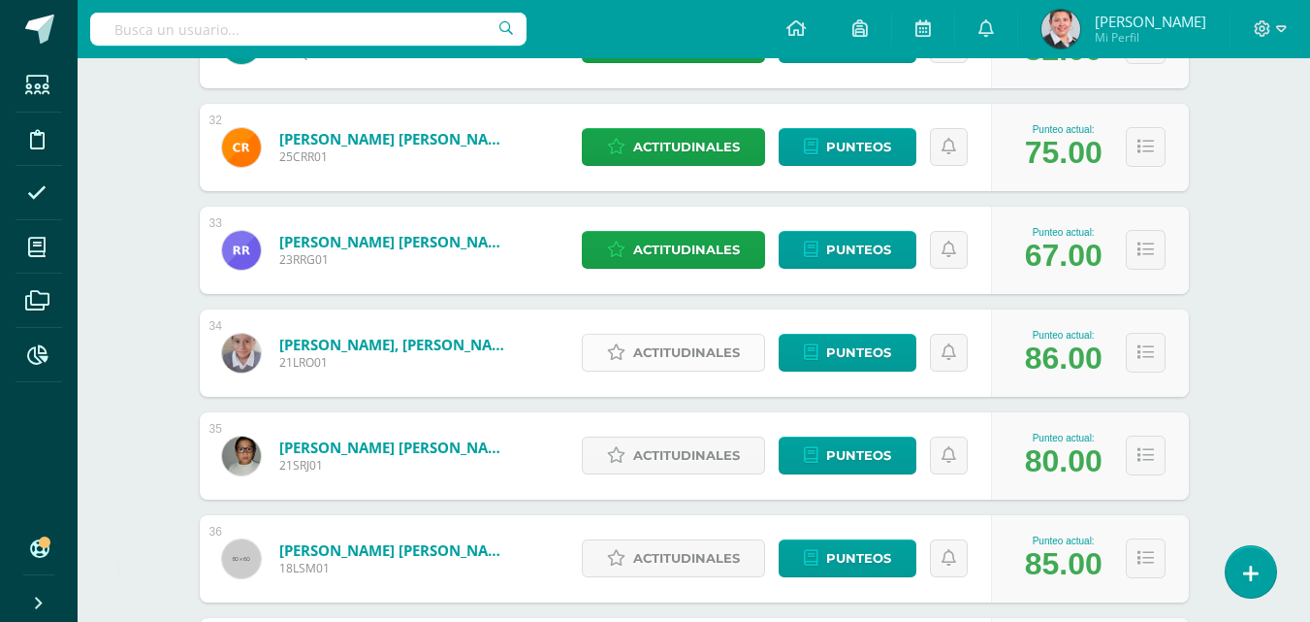
click at [700, 347] on span "Actitudinales" at bounding box center [686, 353] width 107 height 36
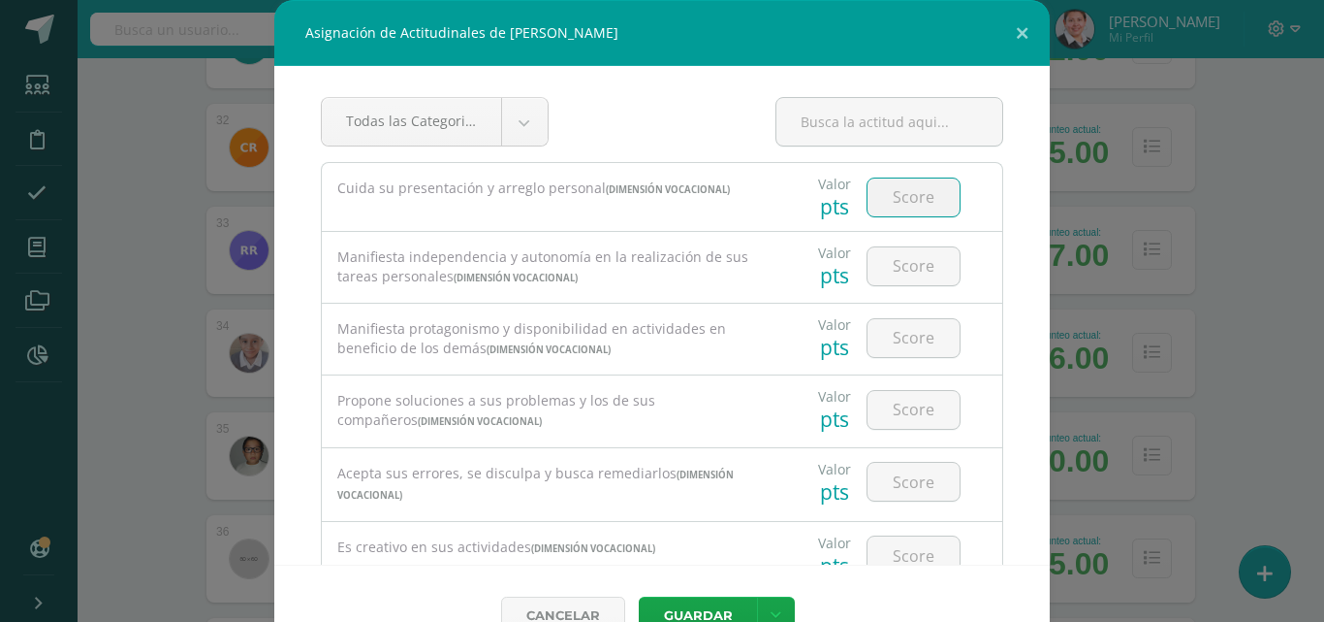
click at [915, 204] on input "number" at bounding box center [914, 197] width 92 height 38
type input "4"
click at [894, 269] on input "number" at bounding box center [914, 266] width 92 height 38
type input "3"
click at [894, 337] on input "number" at bounding box center [914, 338] width 92 height 38
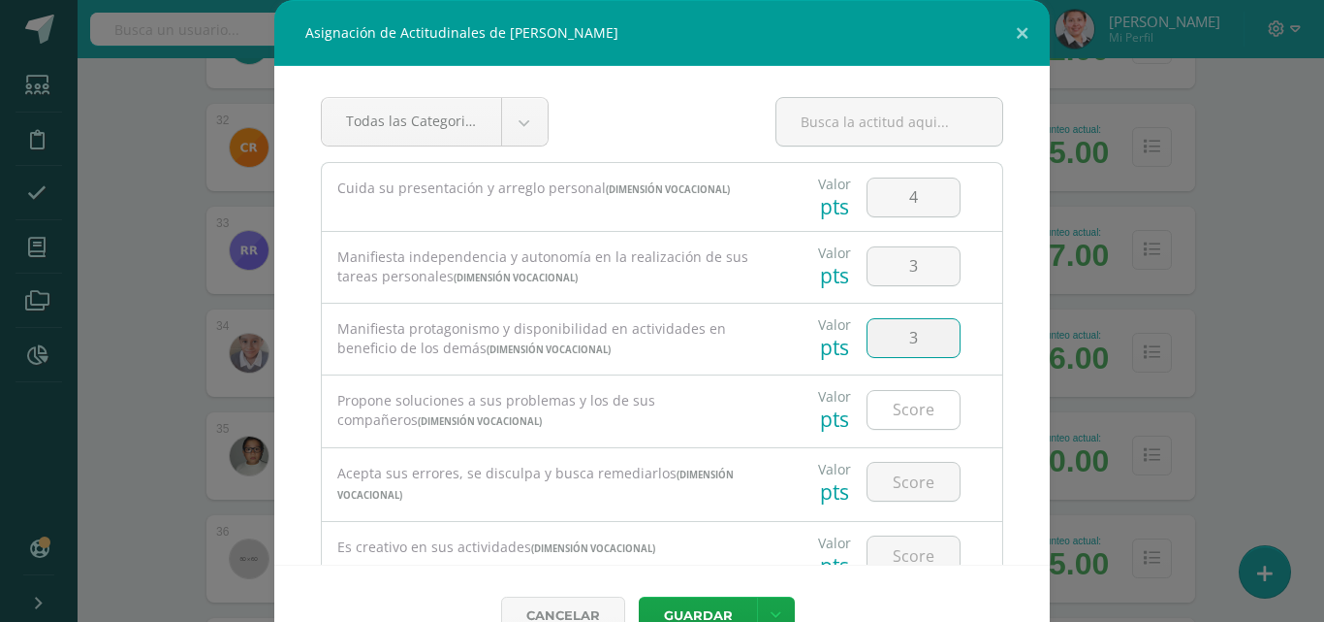
type input "3"
click at [903, 408] on input "number" at bounding box center [914, 410] width 92 height 38
type input "3"
click at [900, 474] on input "number" at bounding box center [914, 481] width 92 height 38
type input "4"
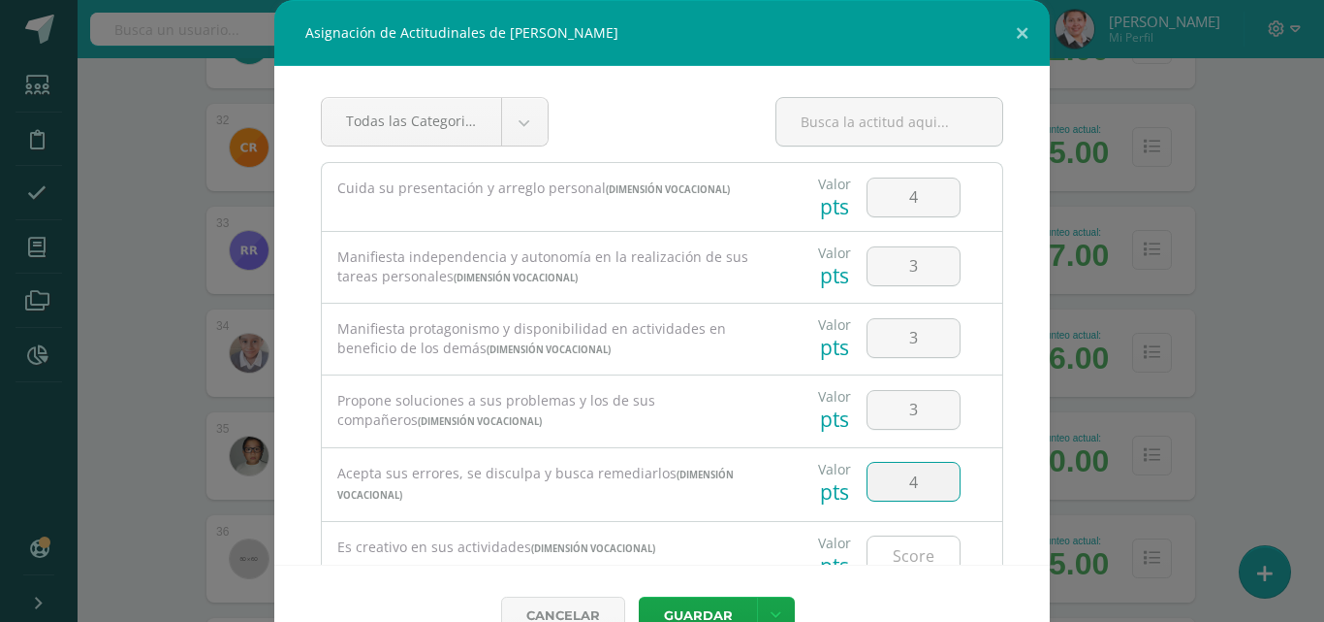
click at [896, 558] on input "number" at bounding box center [914, 555] width 92 height 38
type input "3"
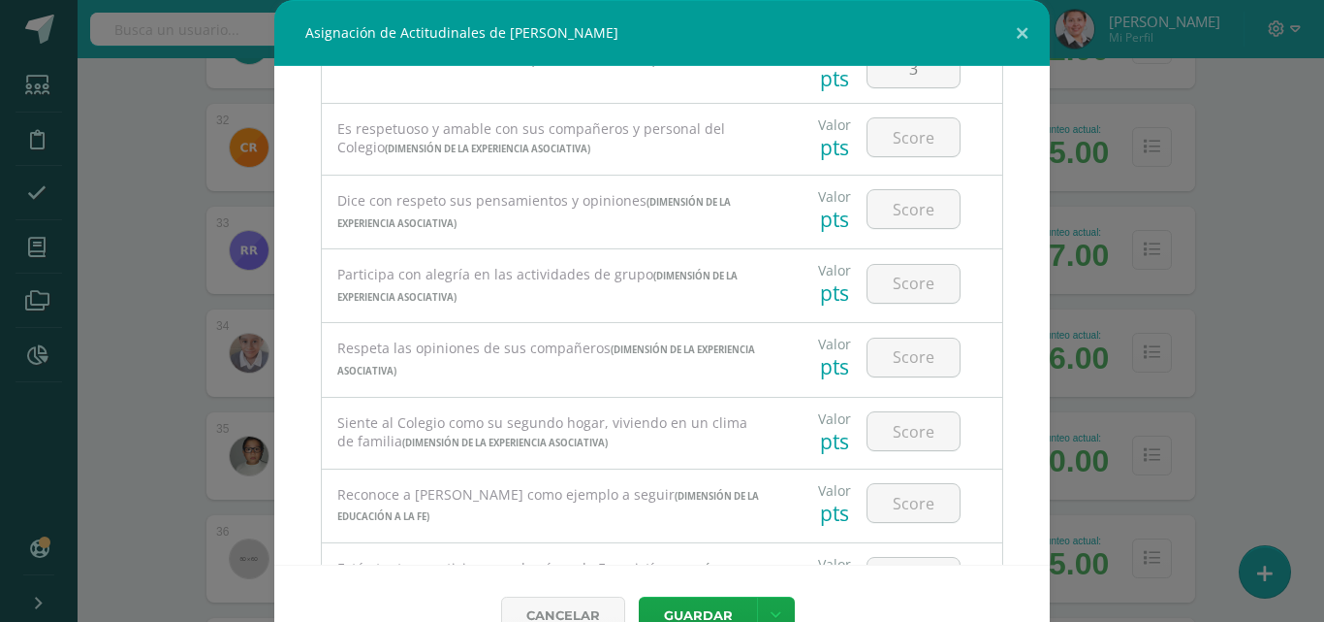
scroll to position [390, 0]
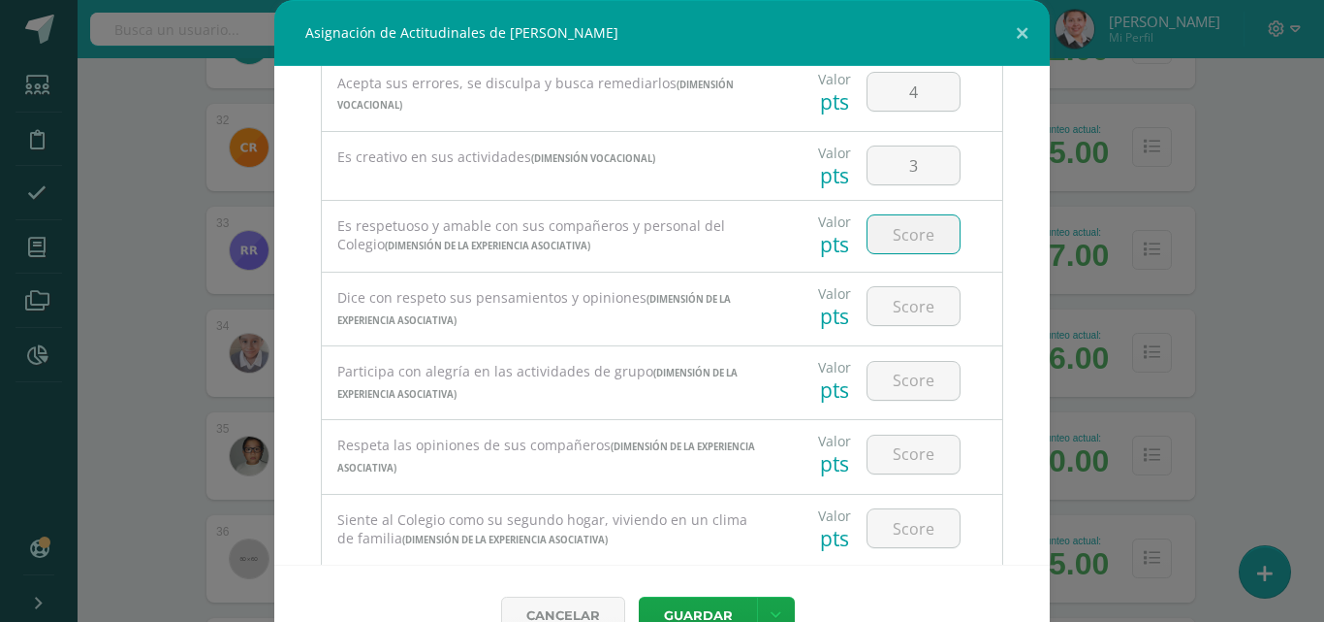
click at [902, 233] on input "number" at bounding box center [914, 234] width 92 height 38
type input "4"
click at [908, 312] on input "number" at bounding box center [914, 306] width 92 height 38
type input "4"
click at [902, 387] on input "number" at bounding box center [914, 381] width 92 height 38
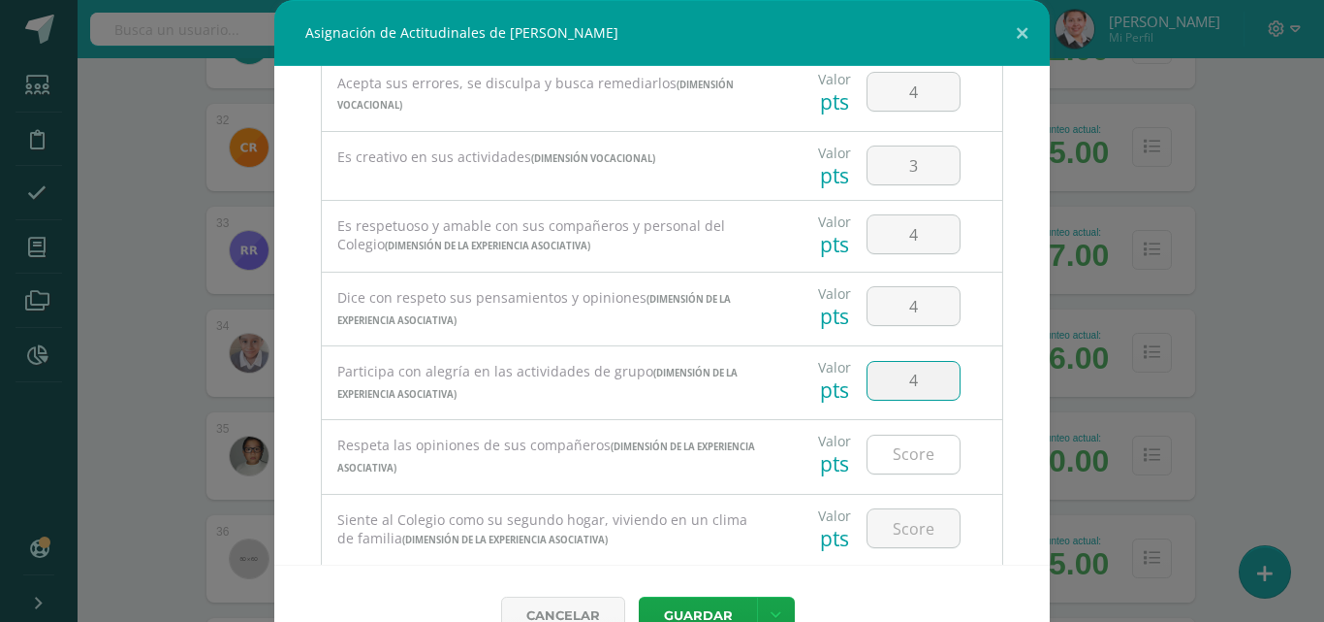
type input "4"
click at [901, 470] on input "number" at bounding box center [914, 454] width 92 height 38
type input "4"
click at [893, 529] on input "number" at bounding box center [914, 528] width 92 height 38
type input "4"
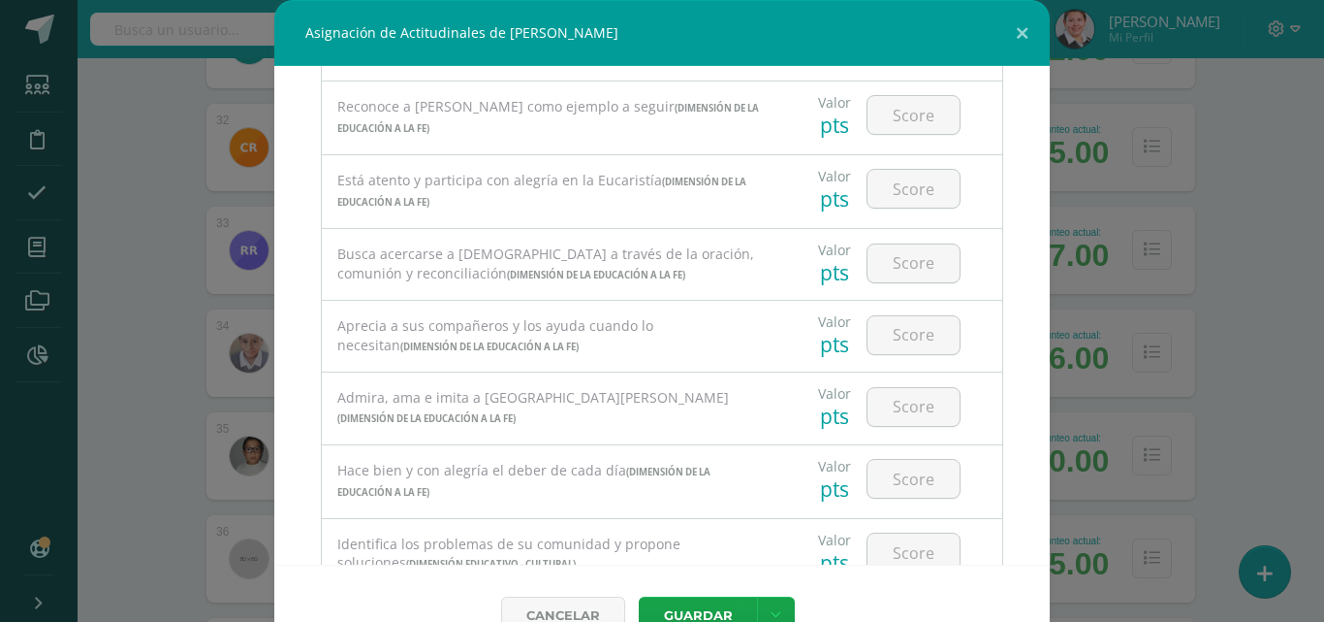
scroll to position [778, 0]
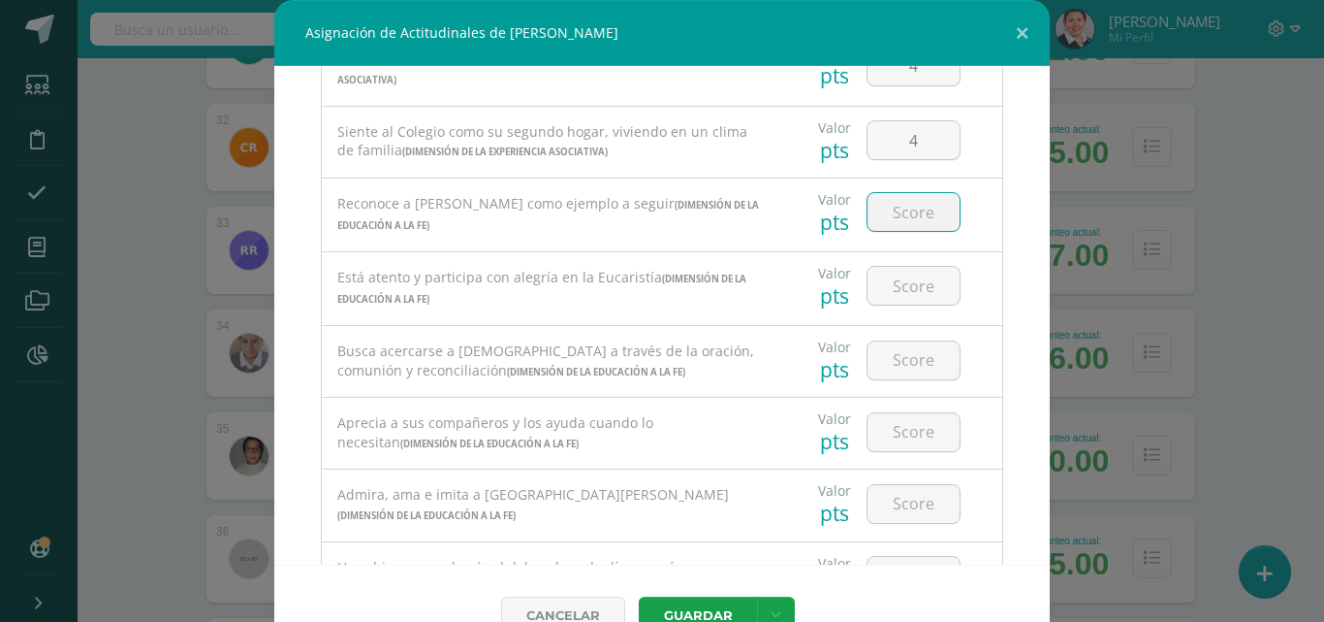
click at [896, 215] on input "number" at bounding box center [914, 212] width 92 height 38
type input "4"
click at [907, 287] on input "number" at bounding box center [914, 286] width 92 height 38
type input "3"
click at [909, 375] on input "number" at bounding box center [914, 360] width 92 height 38
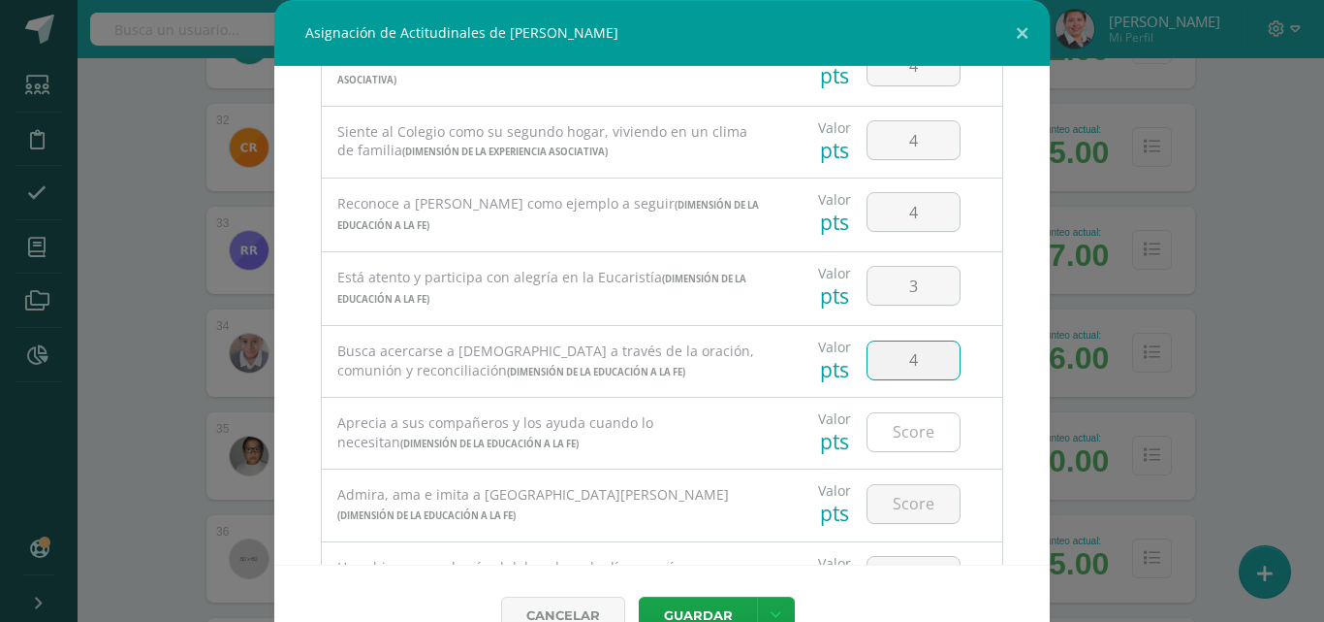
type input "4"
click at [894, 434] on input "number" at bounding box center [914, 432] width 92 height 38
type input "4"
click at [894, 499] on input "number" at bounding box center [914, 504] width 92 height 38
type input "4"
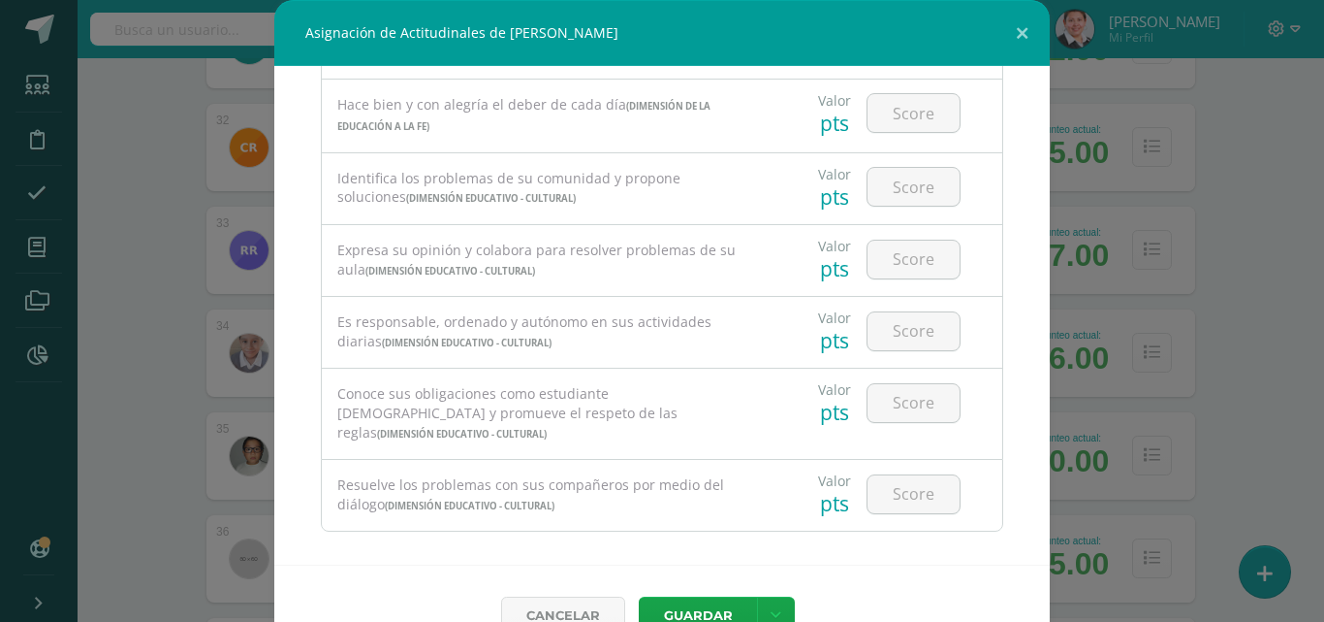
scroll to position [1143, 0]
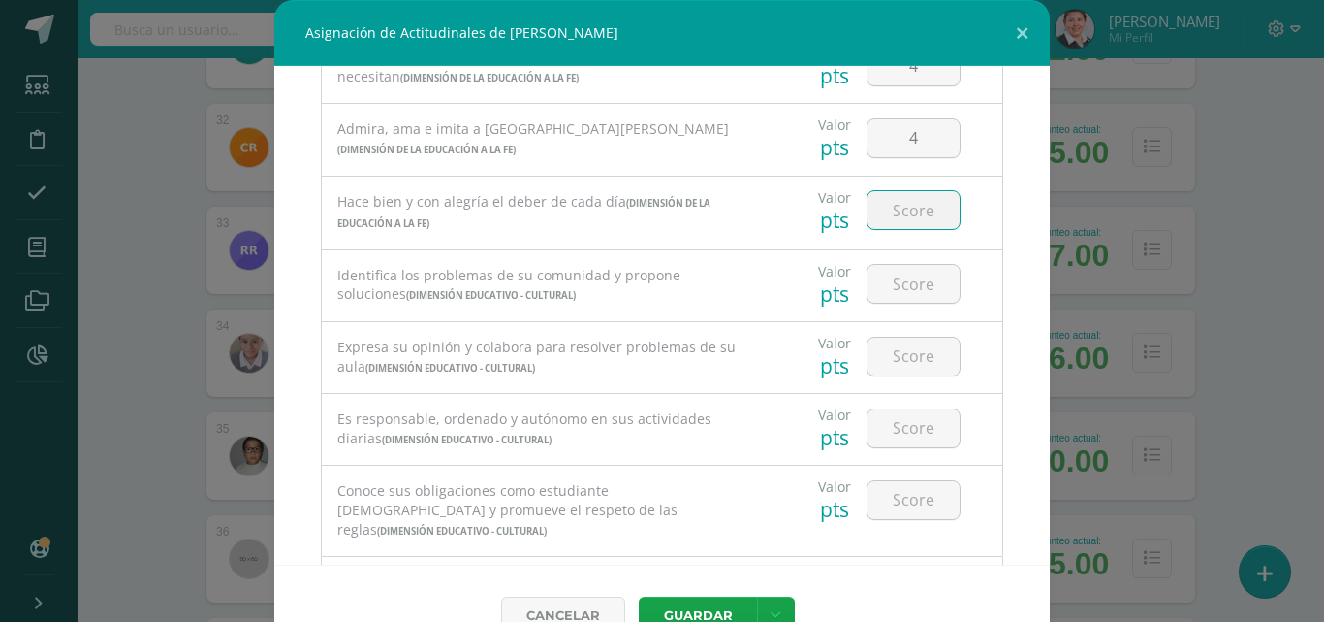
click at [894, 211] on input "number" at bounding box center [914, 210] width 92 height 38
type input "3"
click at [896, 291] on input "number" at bounding box center [914, 284] width 92 height 38
type input "3"
click at [900, 355] on input "number" at bounding box center [914, 356] width 92 height 38
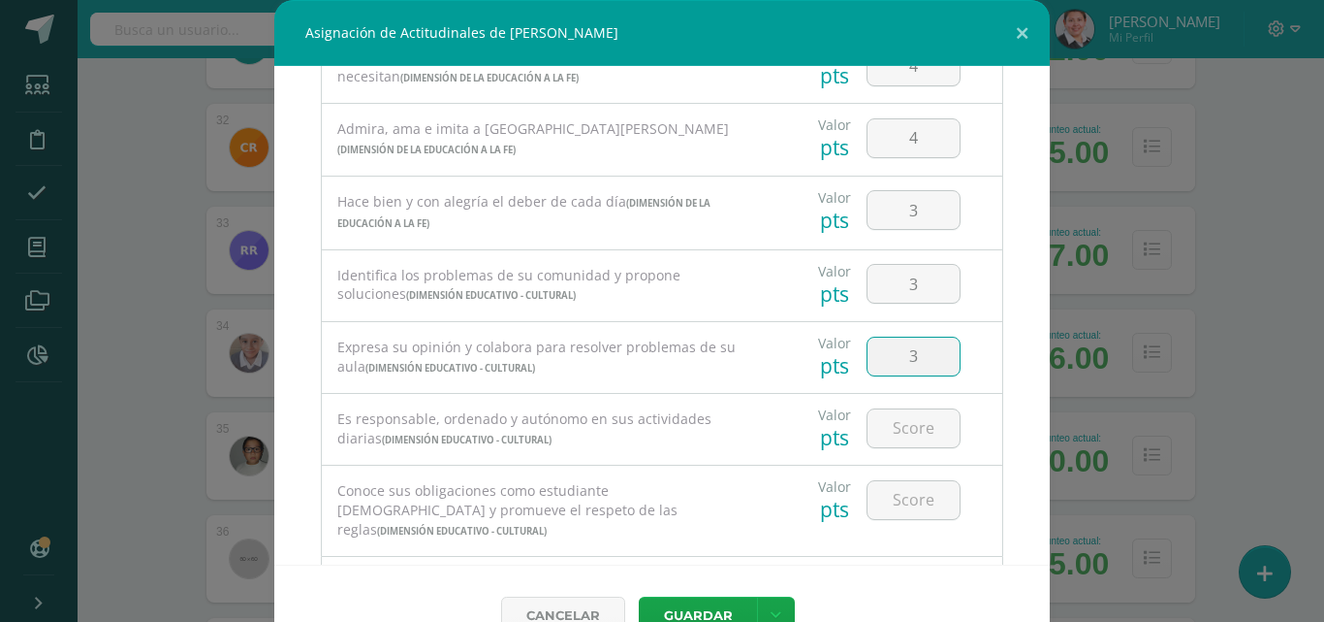
type input "3"
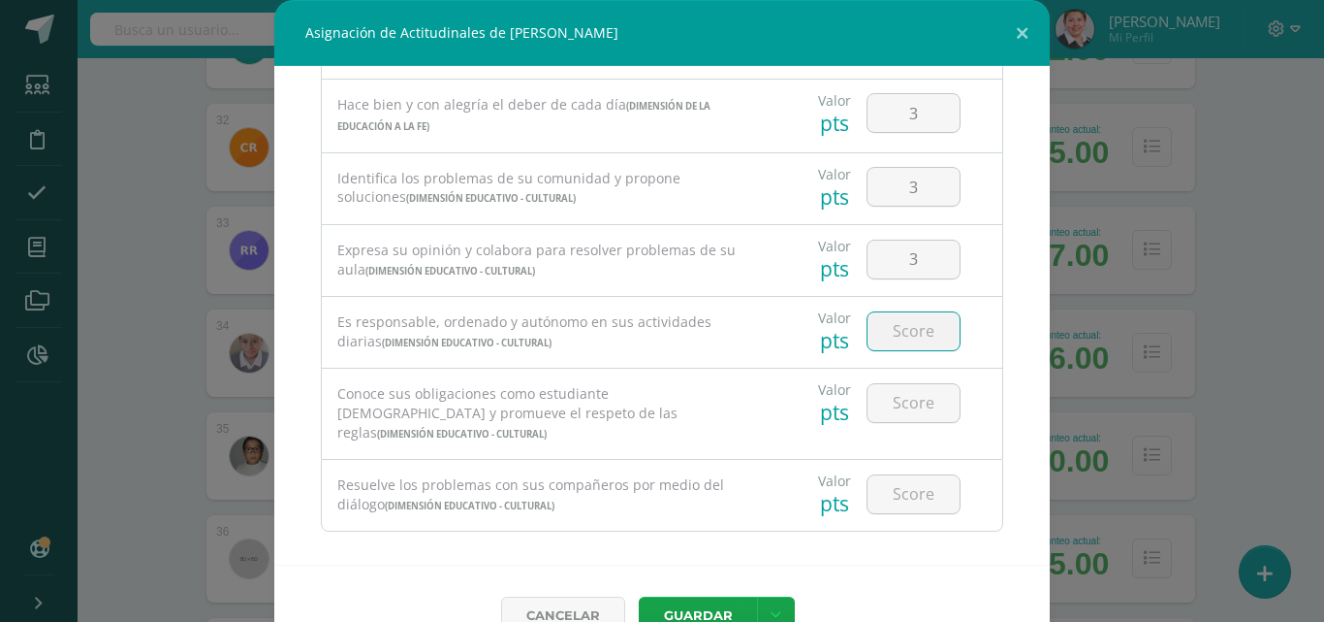
click at [899, 337] on input "number" at bounding box center [914, 331] width 92 height 38
type input "3"
click at [899, 404] on input "number" at bounding box center [914, 403] width 92 height 38
type input "4"
click at [899, 475] on input "number" at bounding box center [914, 494] width 92 height 38
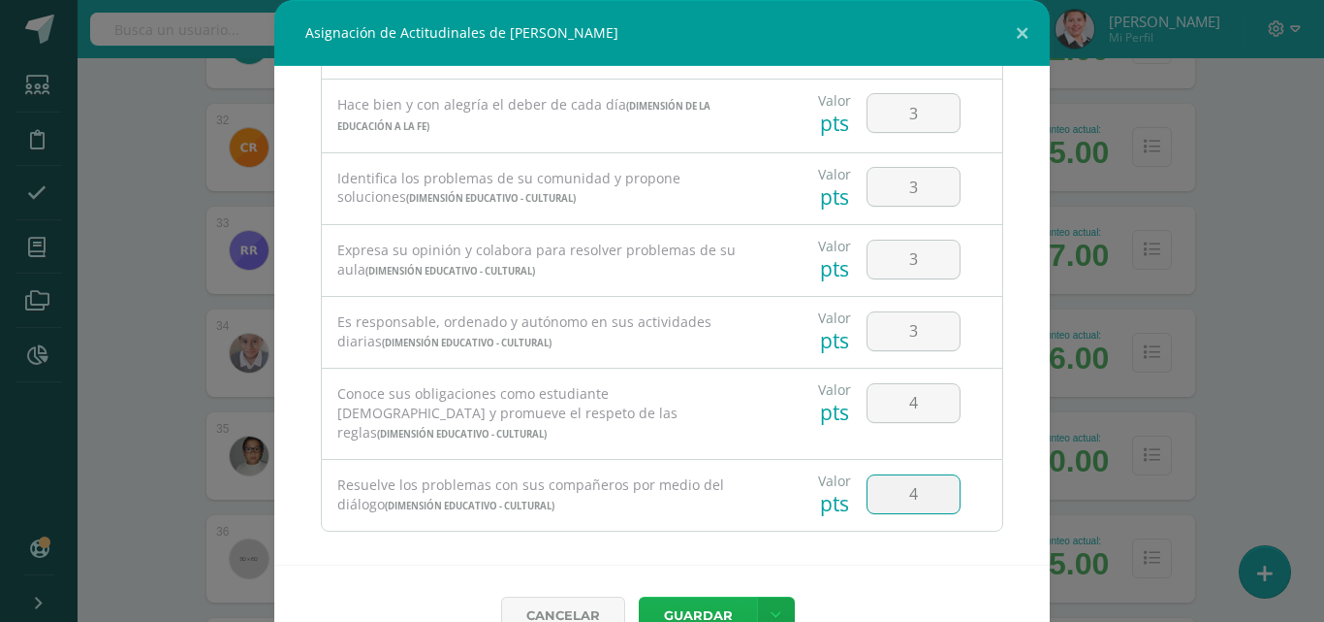
type input "4"
click at [662, 617] on button "Guardar" at bounding box center [698, 615] width 118 height 38
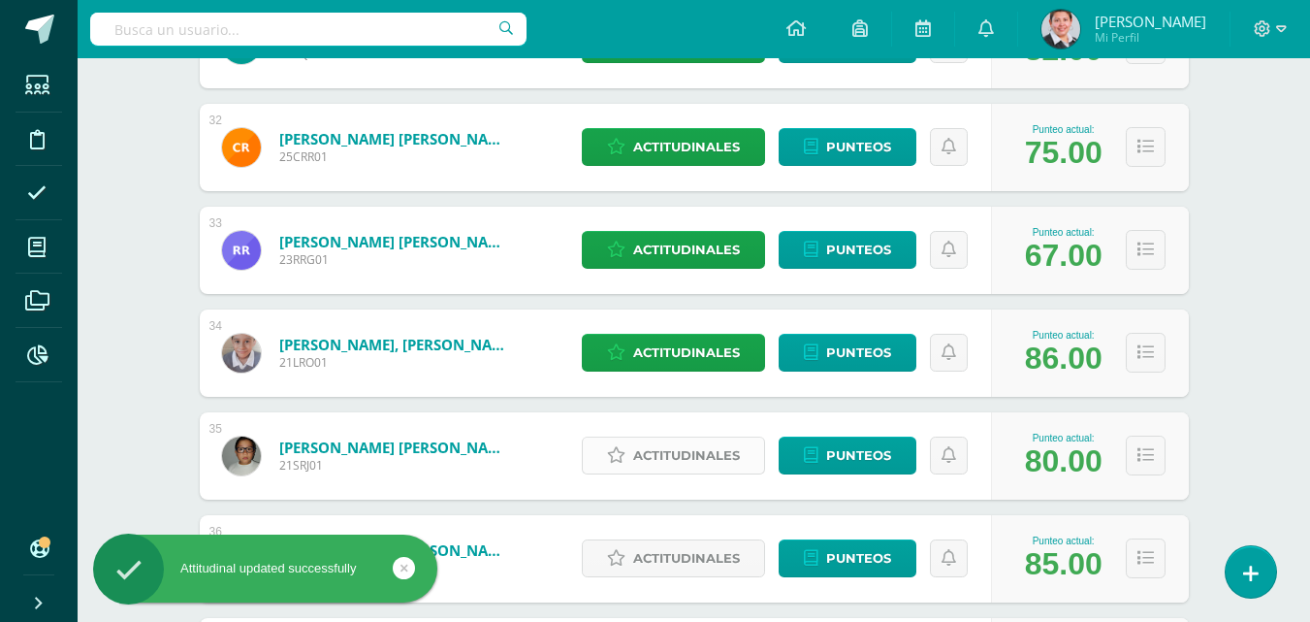
click at [714, 455] on span "Actitudinales" at bounding box center [686, 455] width 107 height 36
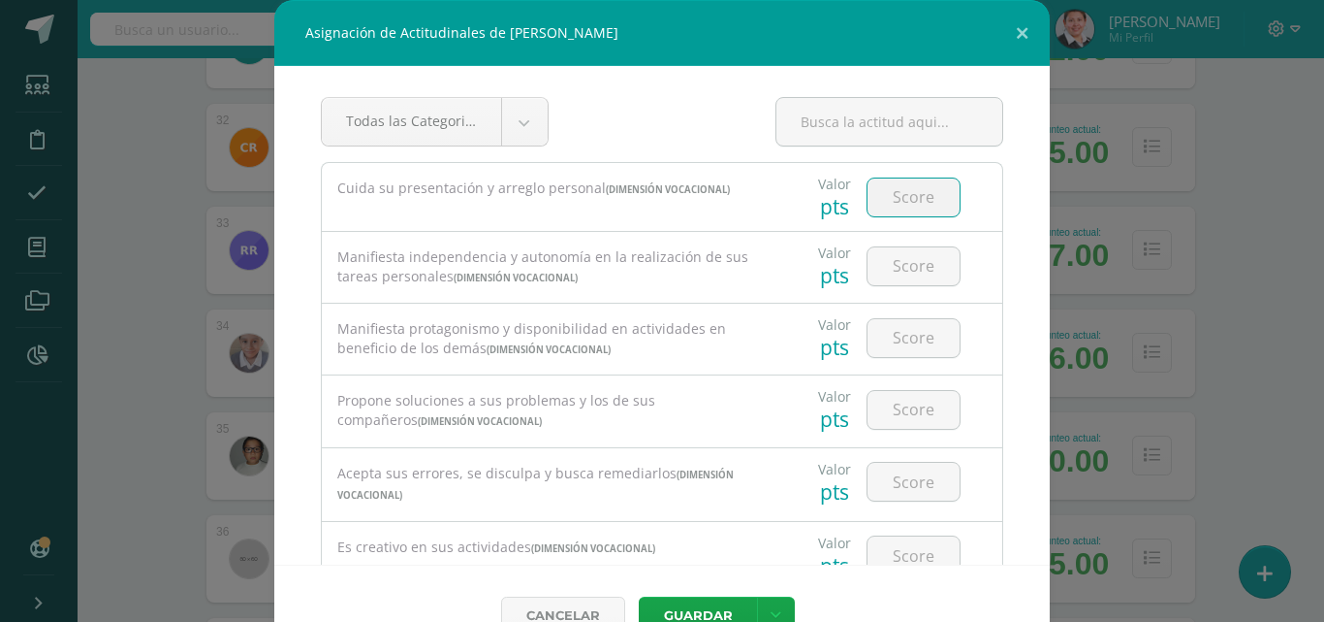
click at [899, 199] on input "number" at bounding box center [914, 197] width 92 height 38
type input "4"
click at [899, 270] on input "number" at bounding box center [914, 266] width 92 height 38
type input "3"
click at [891, 337] on input "number" at bounding box center [914, 338] width 92 height 38
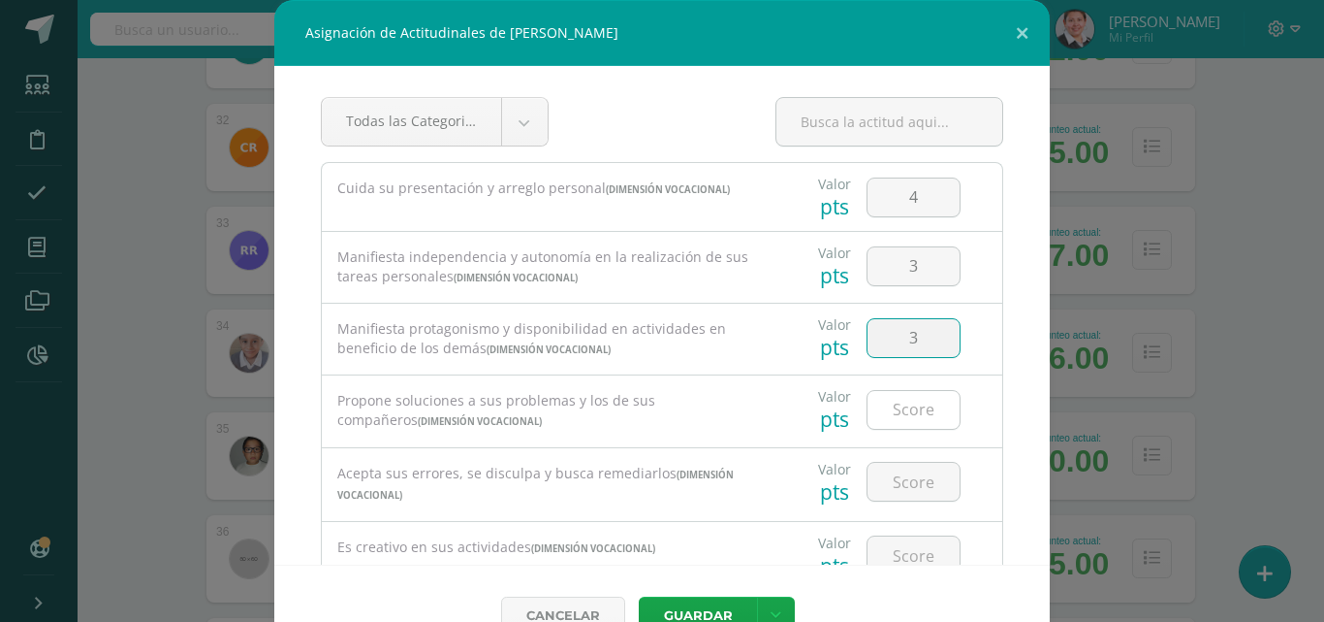
type input "3"
click at [889, 411] on input "number" at bounding box center [914, 410] width 92 height 38
type input "3"
click at [907, 484] on input "number" at bounding box center [914, 481] width 92 height 38
type input "4"
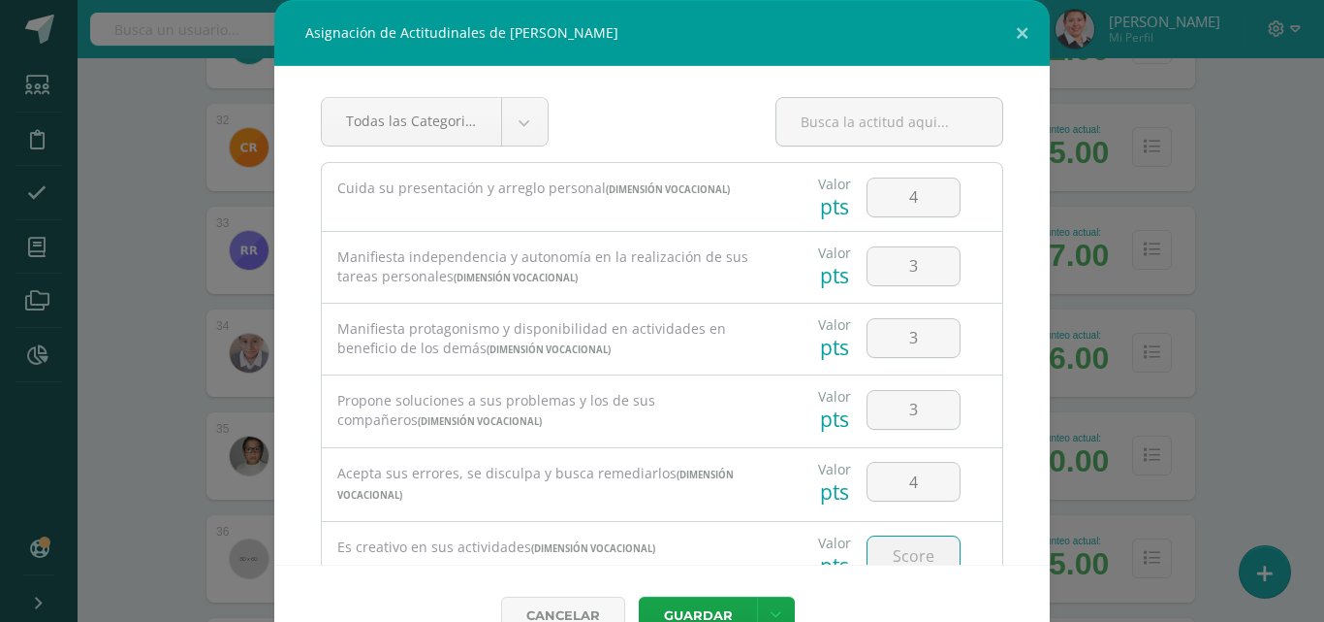
click at [892, 548] on input "number" at bounding box center [914, 555] width 92 height 38
type input "3"
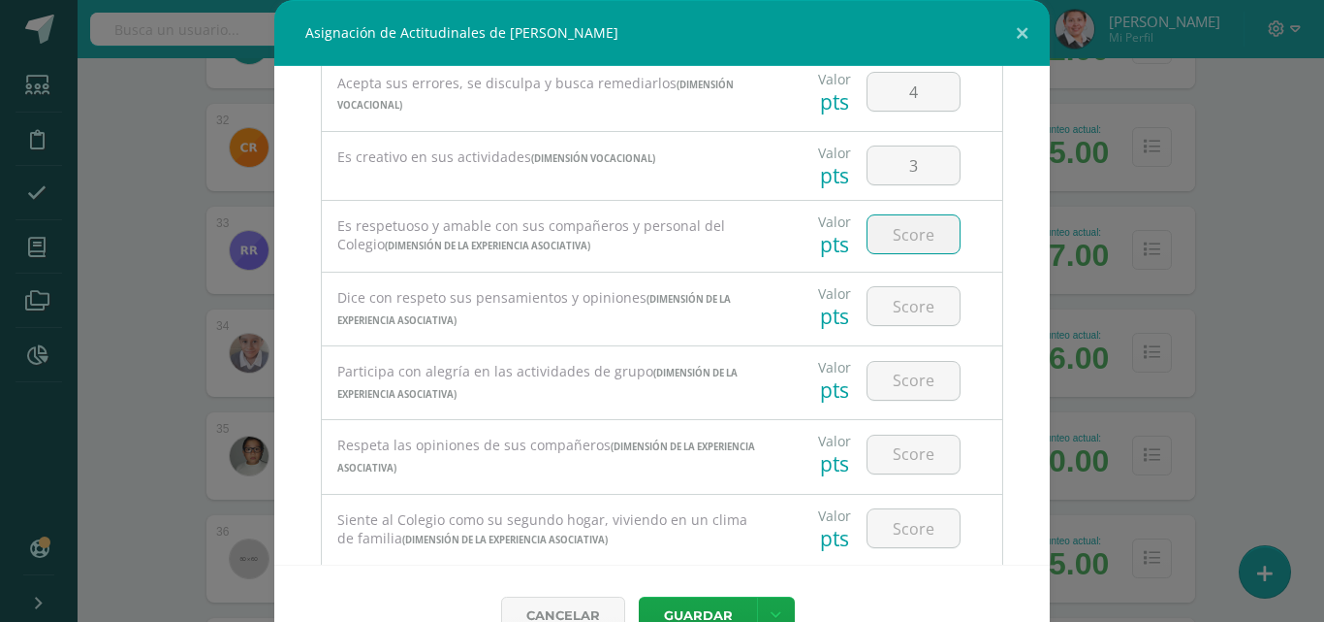
click at [885, 245] on input "number" at bounding box center [914, 234] width 92 height 38
type input "4"
click at [891, 308] on input "number" at bounding box center [914, 306] width 92 height 38
type input "4"
click at [899, 374] on input "number" at bounding box center [914, 381] width 92 height 38
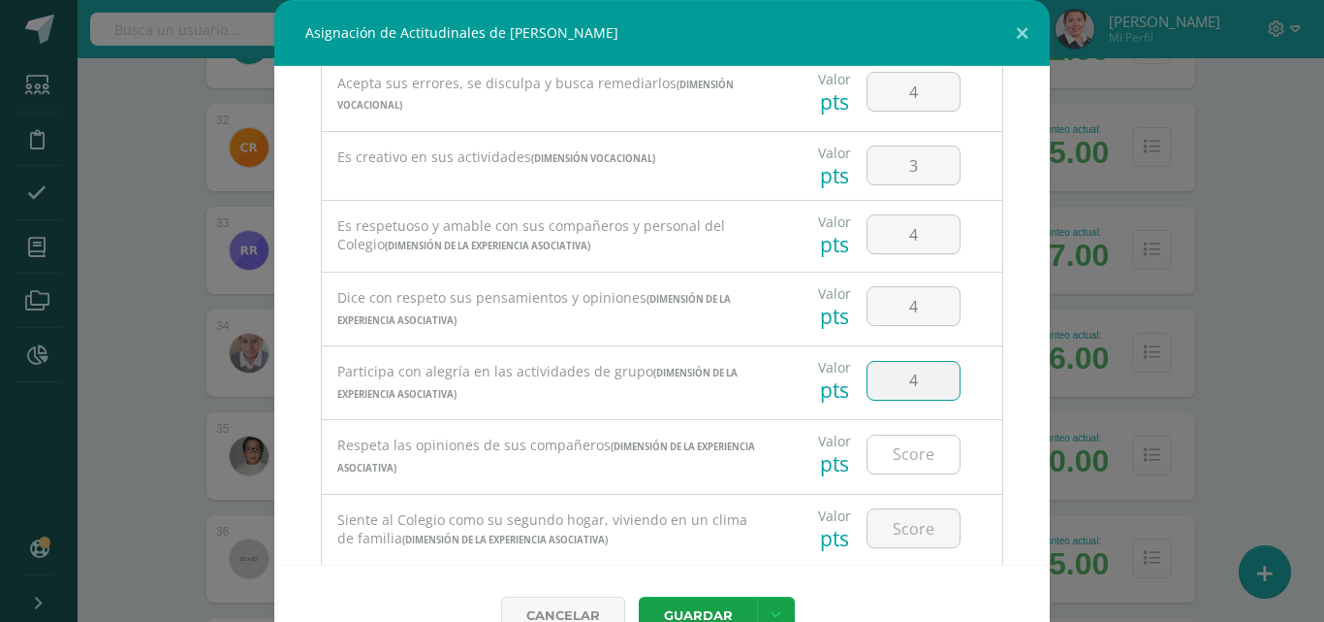
type input "4"
click at [896, 451] on input "number" at bounding box center [914, 454] width 92 height 38
type input "4"
click at [896, 524] on input "number" at bounding box center [914, 528] width 92 height 38
type input "4"
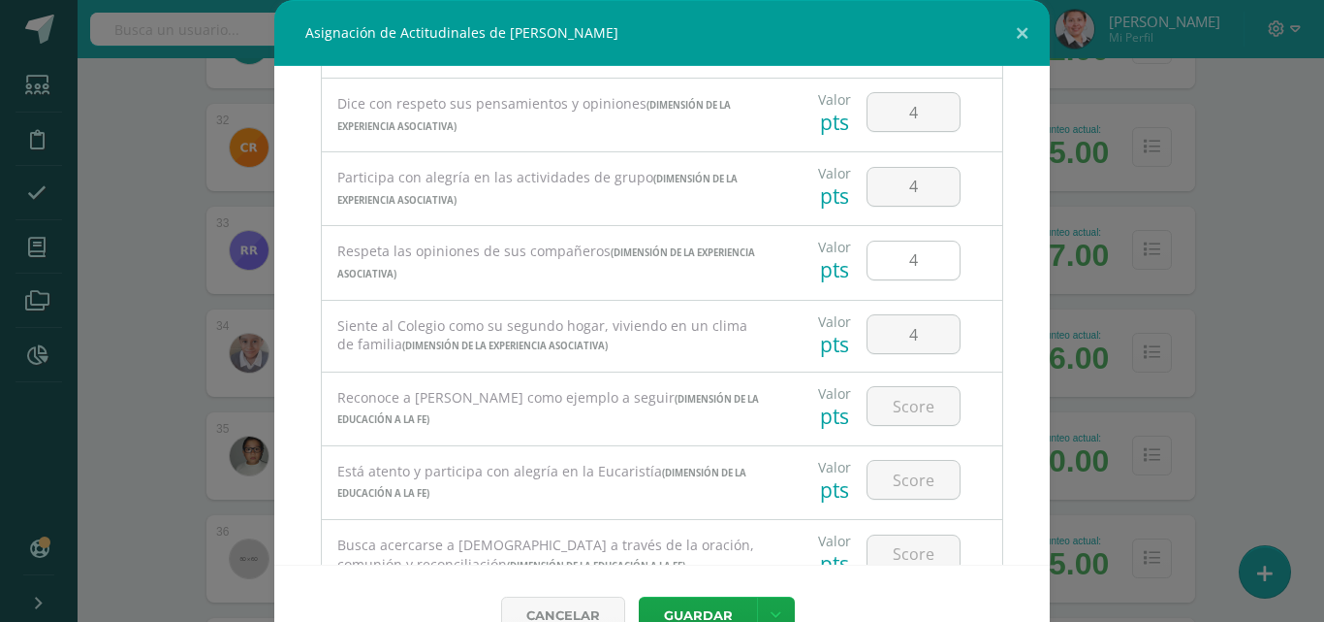
scroll to position [778, 0]
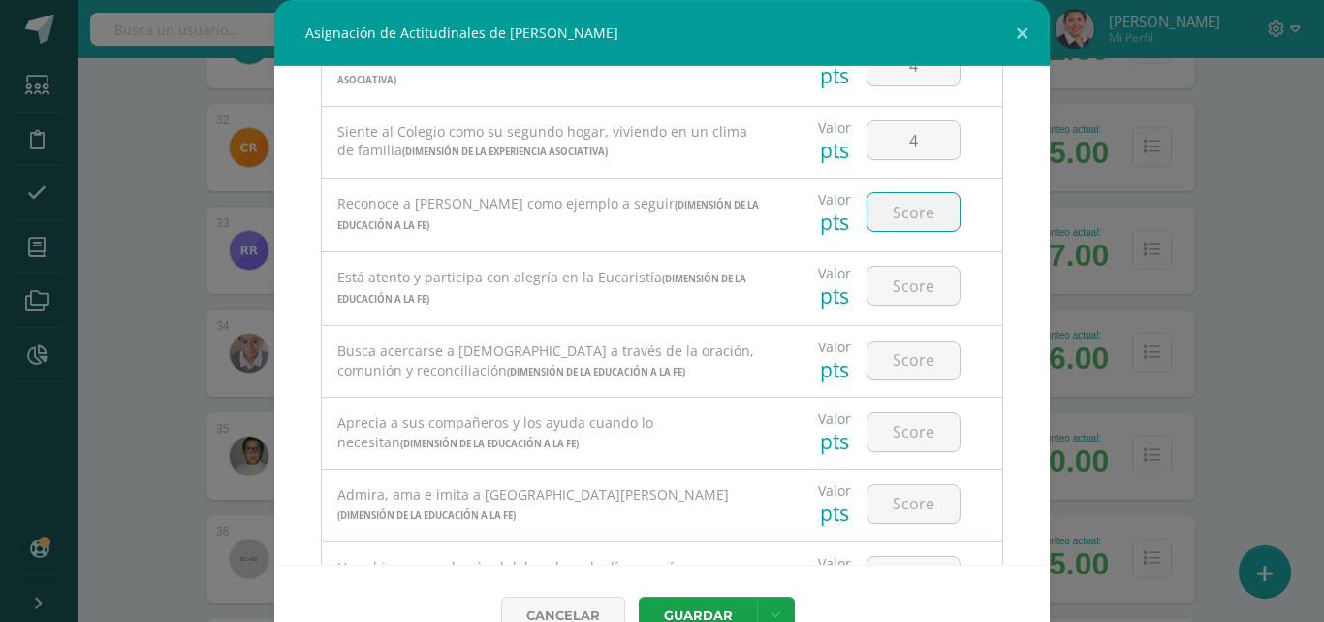
click at [899, 218] on input "number" at bounding box center [914, 212] width 92 height 38
type input "4"
click at [905, 286] on input "number" at bounding box center [914, 286] width 92 height 38
type input "3"
click at [901, 362] on input "number" at bounding box center [914, 360] width 92 height 38
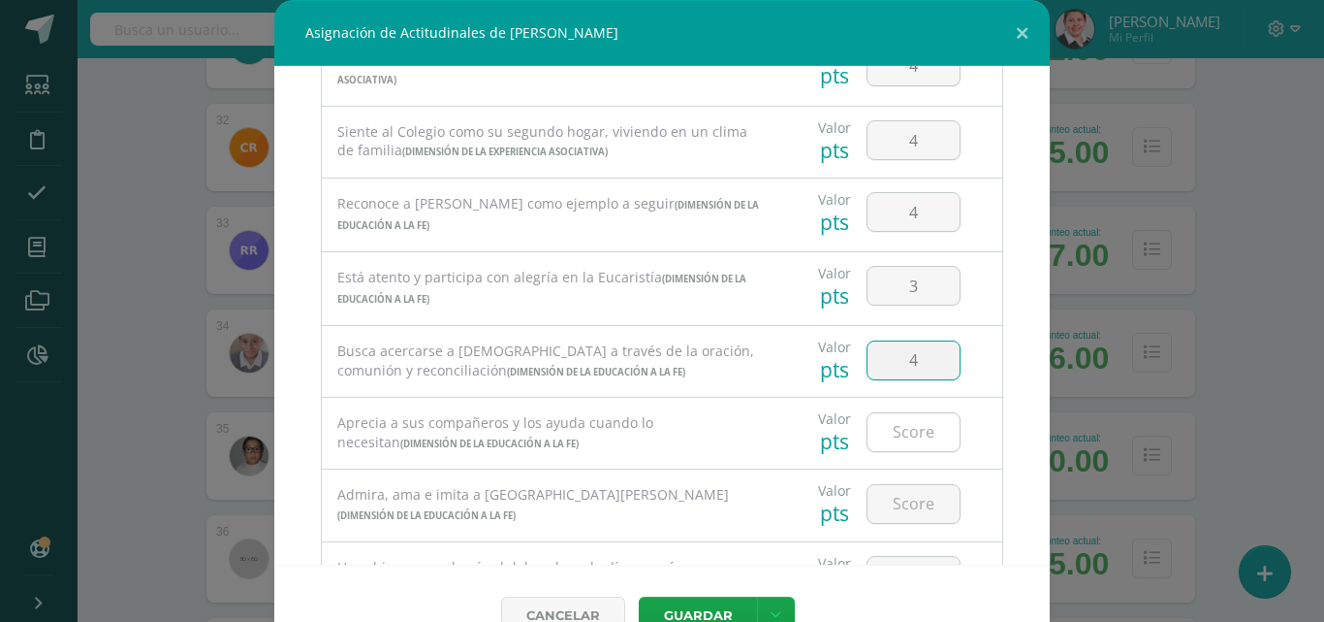
type input "4"
click at [893, 435] on input "number" at bounding box center [914, 432] width 92 height 38
type input "3"
click at [893, 507] on input "number" at bounding box center [914, 504] width 92 height 38
type input "4"
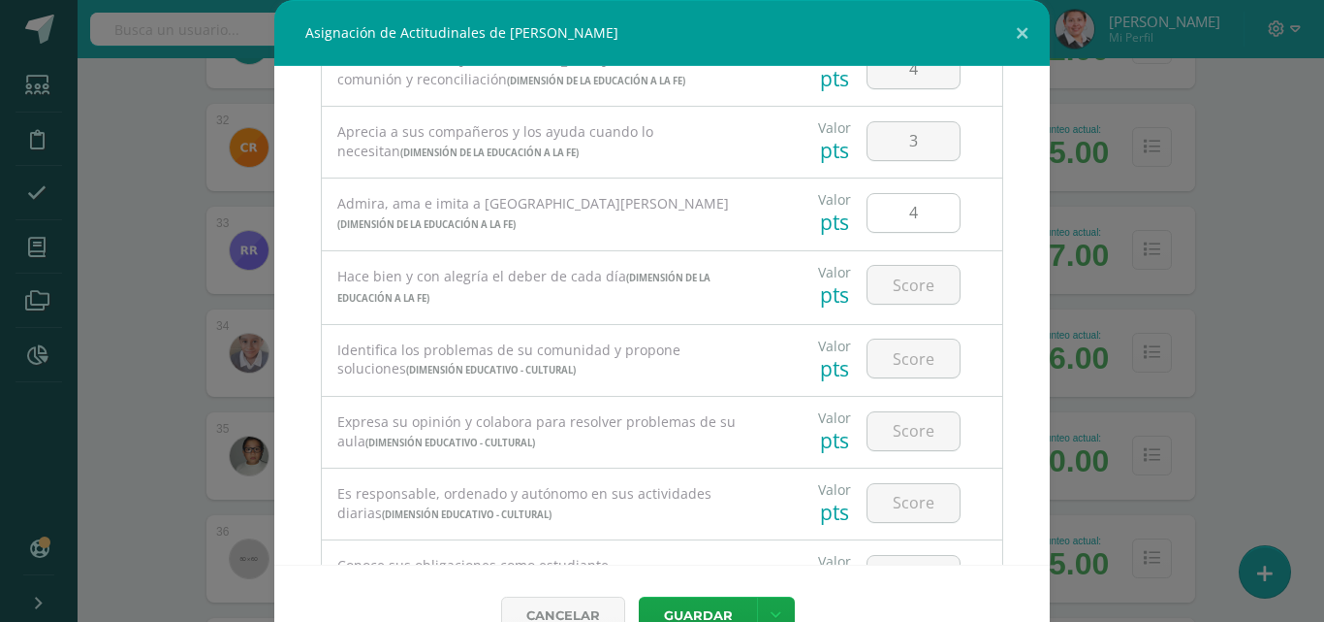
scroll to position [1165, 0]
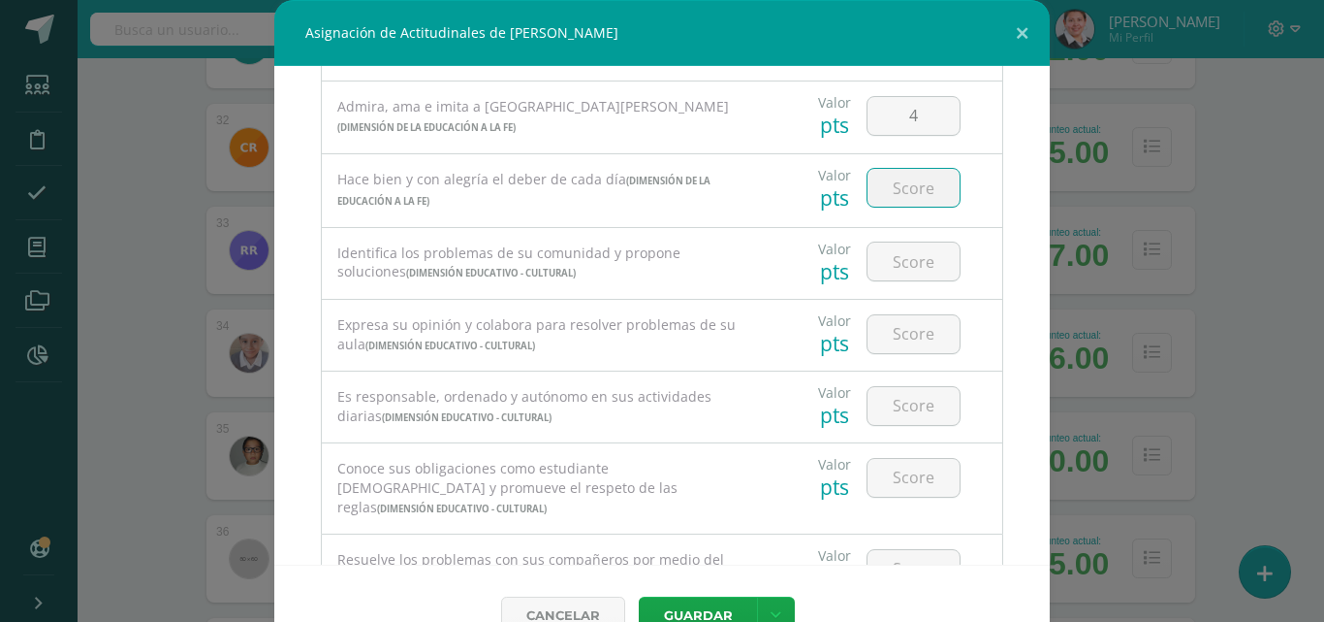
click at [888, 191] on input "number" at bounding box center [914, 188] width 92 height 38
type input "4"
click at [896, 265] on input "number" at bounding box center [914, 261] width 92 height 38
type input "3"
click at [896, 332] on input "number" at bounding box center [914, 334] width 92 height 38
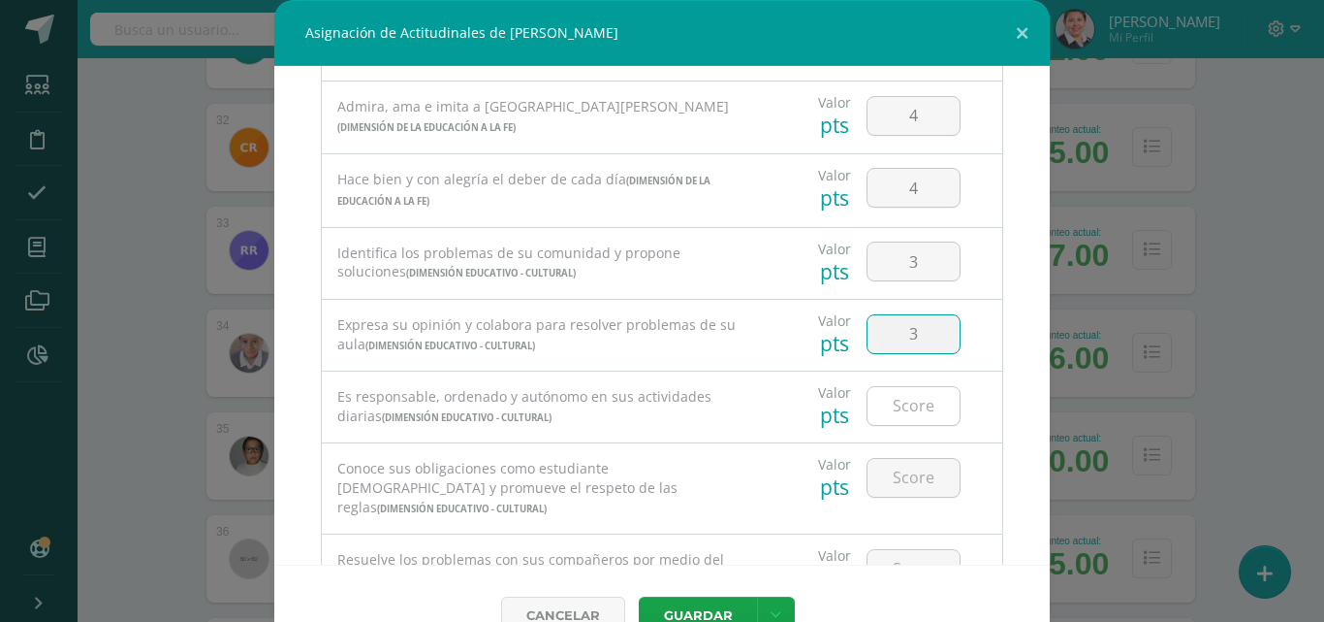
type input "3"
click at [891, 410] on input "number" at bounding box center [914, 406] width 92 height 38
type input "3"
click at [891, 482] on input "number" at bounding box center [914, 478] width 92 height 38
type input "4"
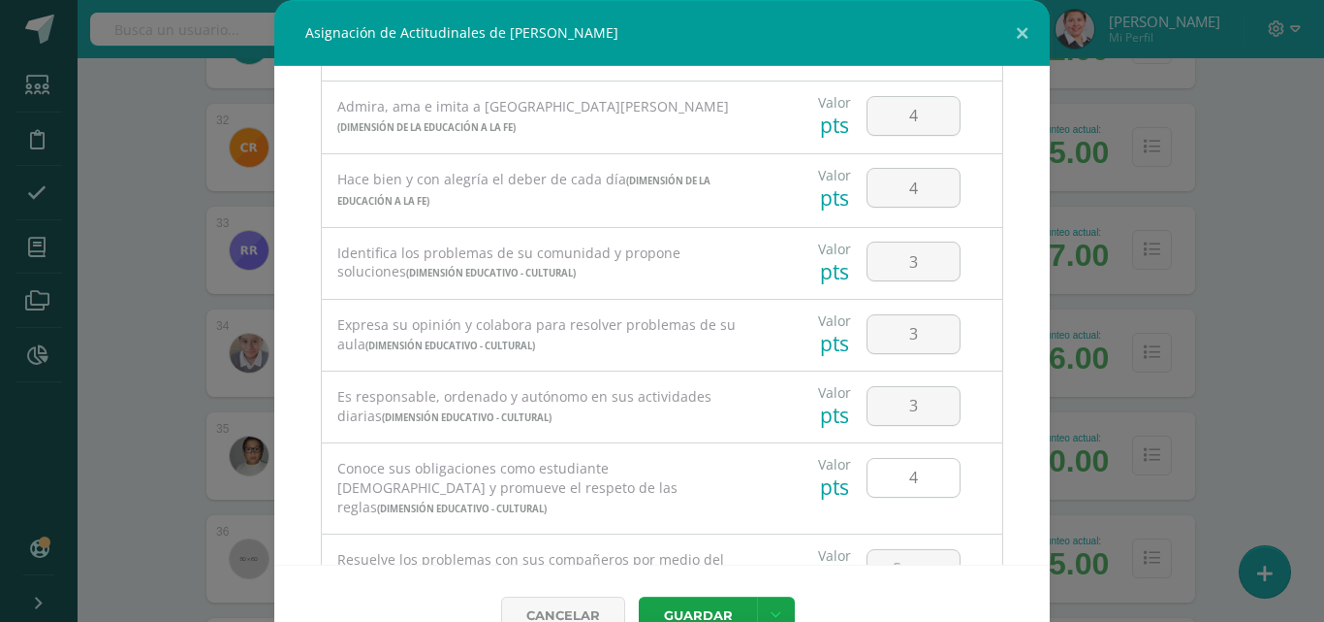
scroll to position [1240, 0]
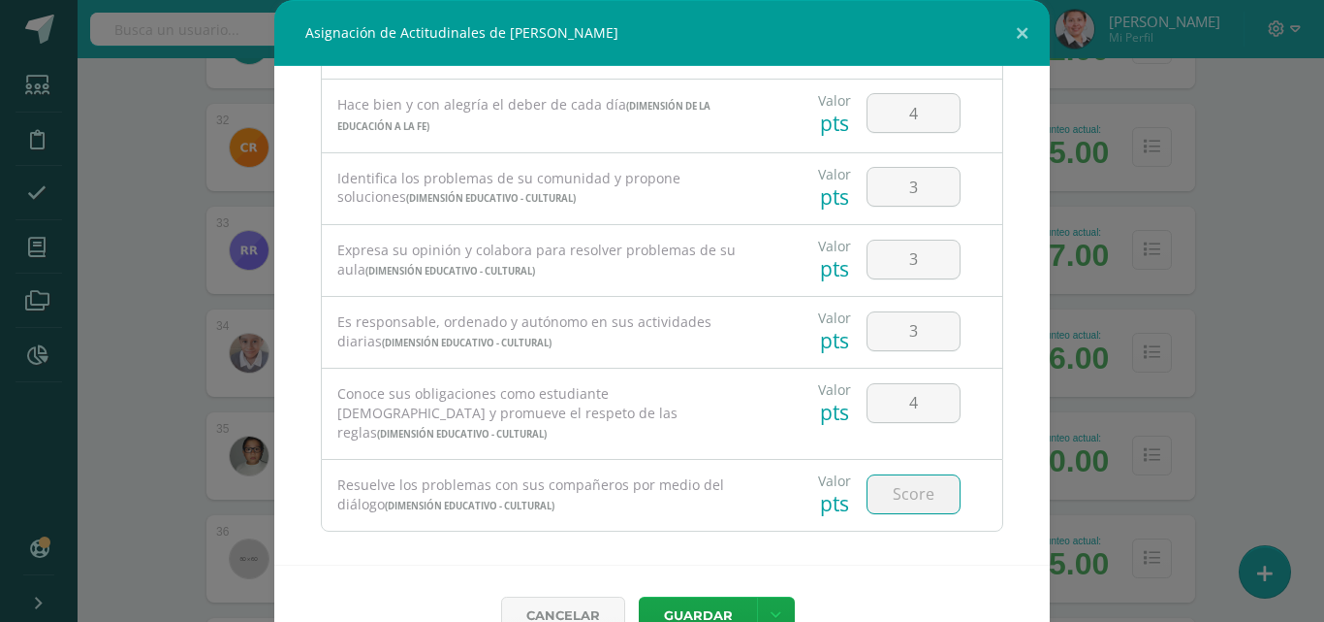
click at [891, 478] on input "number" at bounding box center [914, 494] width 92 height 38
type input "4"
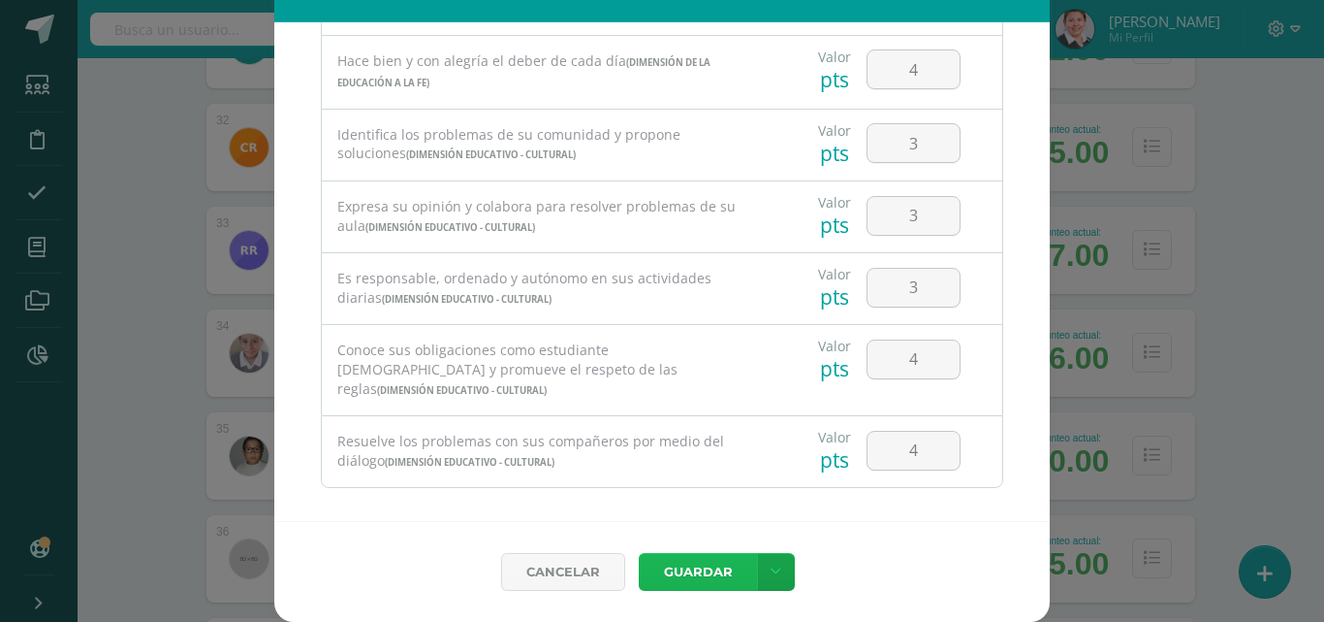
click at [688, 569] on button "Guardar" at bounding box center [698, 572] width 118 height 38
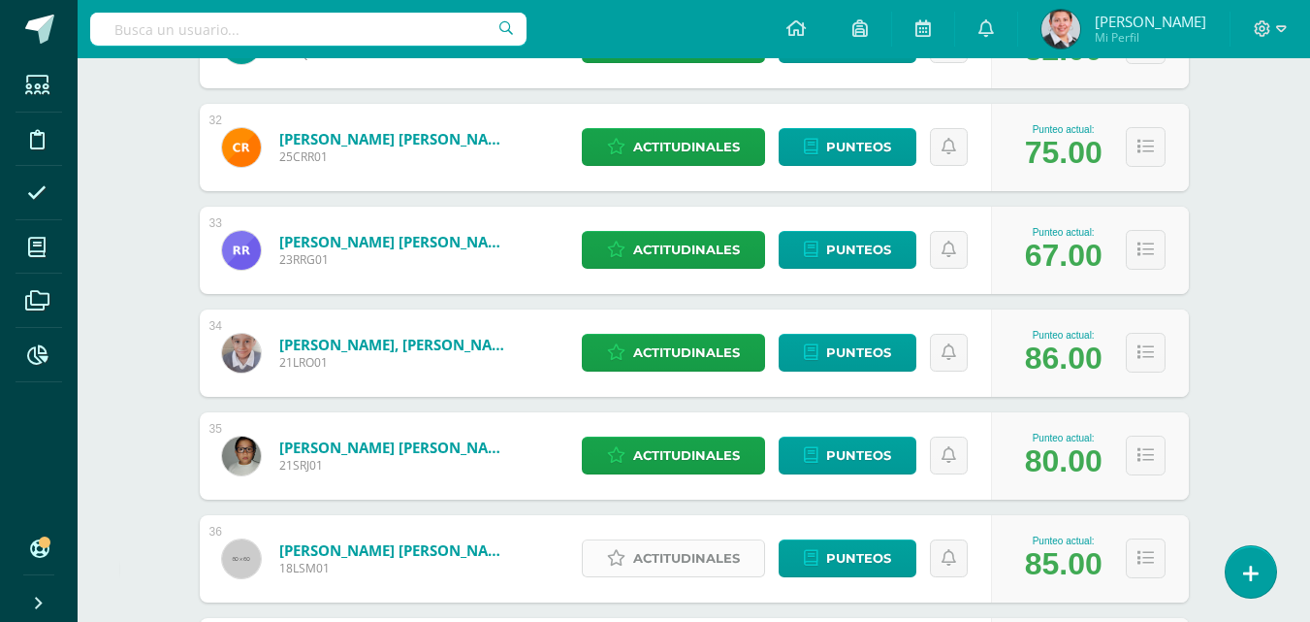
click at [689, 558] on span "Actitudinales" at bounding box center [686, 558] width 107 height 36
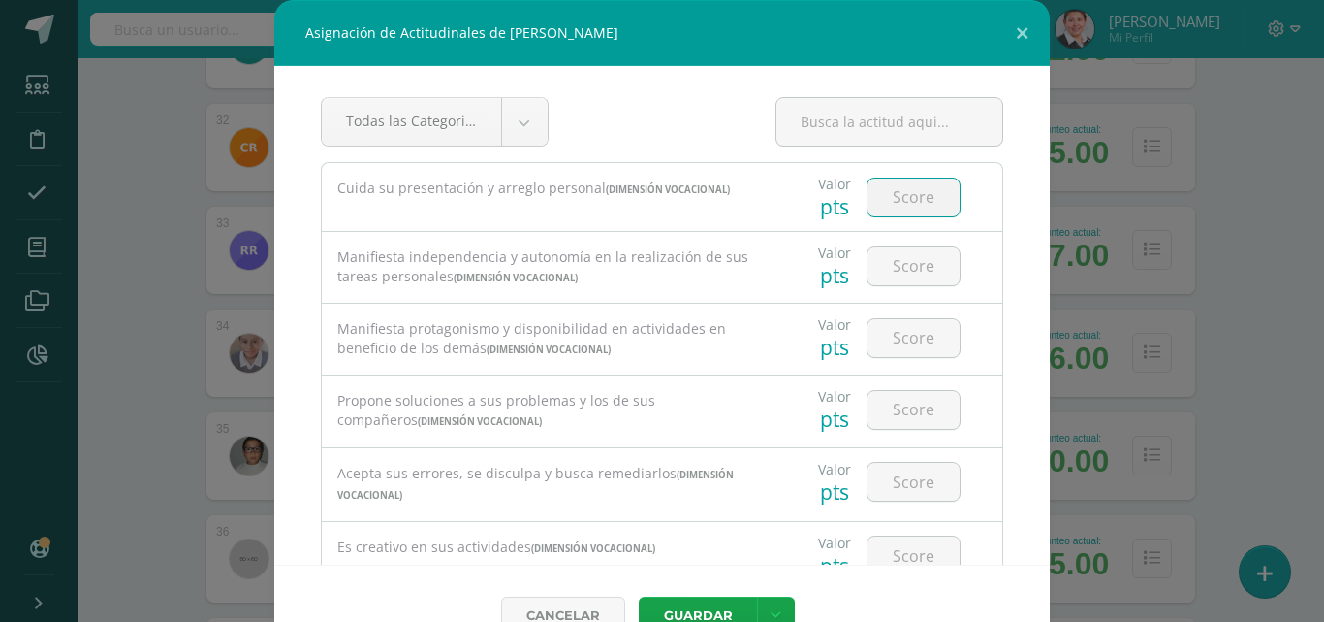
click at [886, 196] on input "number" at bounding box center [914, 197] width 92 height 38
type input "4"
click at [895, 271] on input "number" at bounding box center [914, 266] width 92 height 38
type input "4"
click at [906, 337] on input "number" at bounding box center [914, 338] width 92 height 38
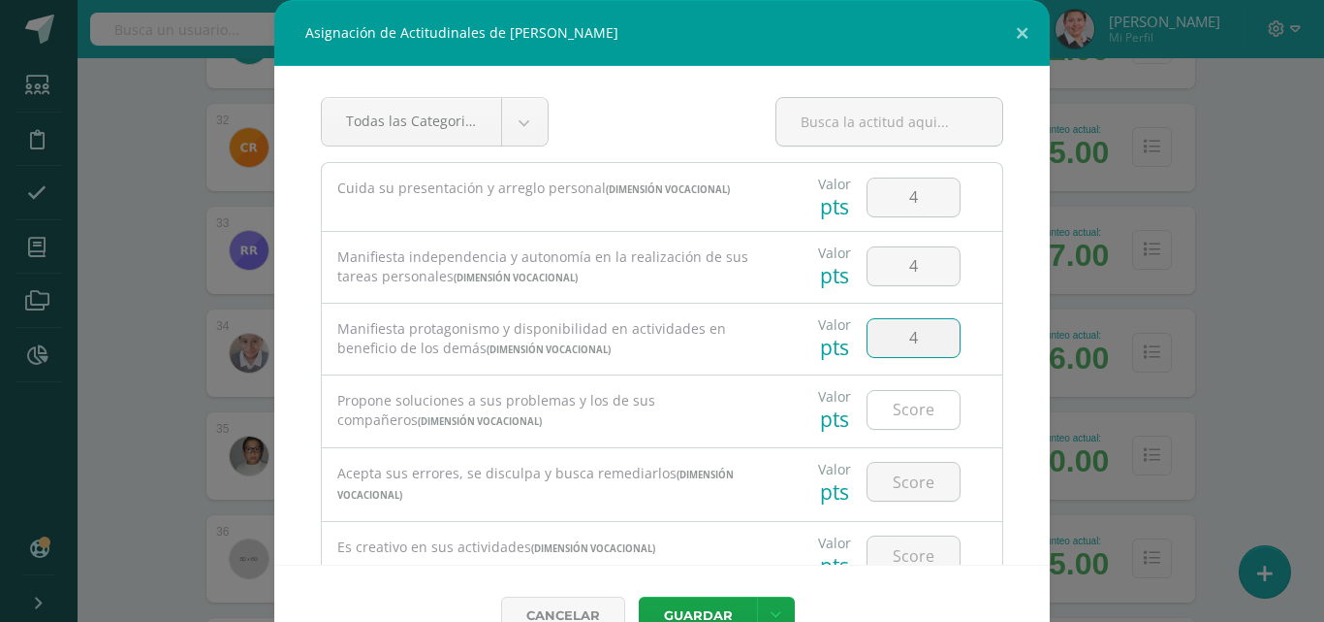
type input "4"
click at [897, 412] on input "number" at bounding box center [914, 410] width 92 height 38
type input "3"
click at [885, 478] on input "number" at bounding box center [914, 481] width 92 height 38
type input "4"
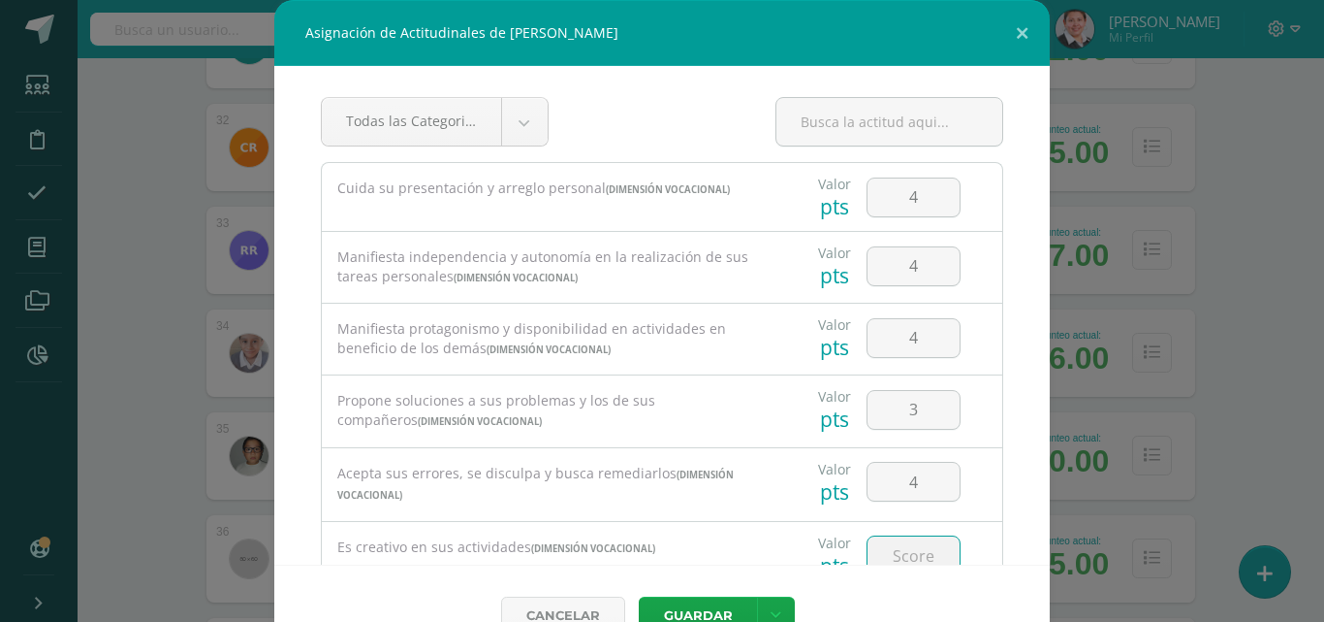
click at [891, 553] on input "number" at bounding box center [914, 555] width 92 height 38
type input "3"
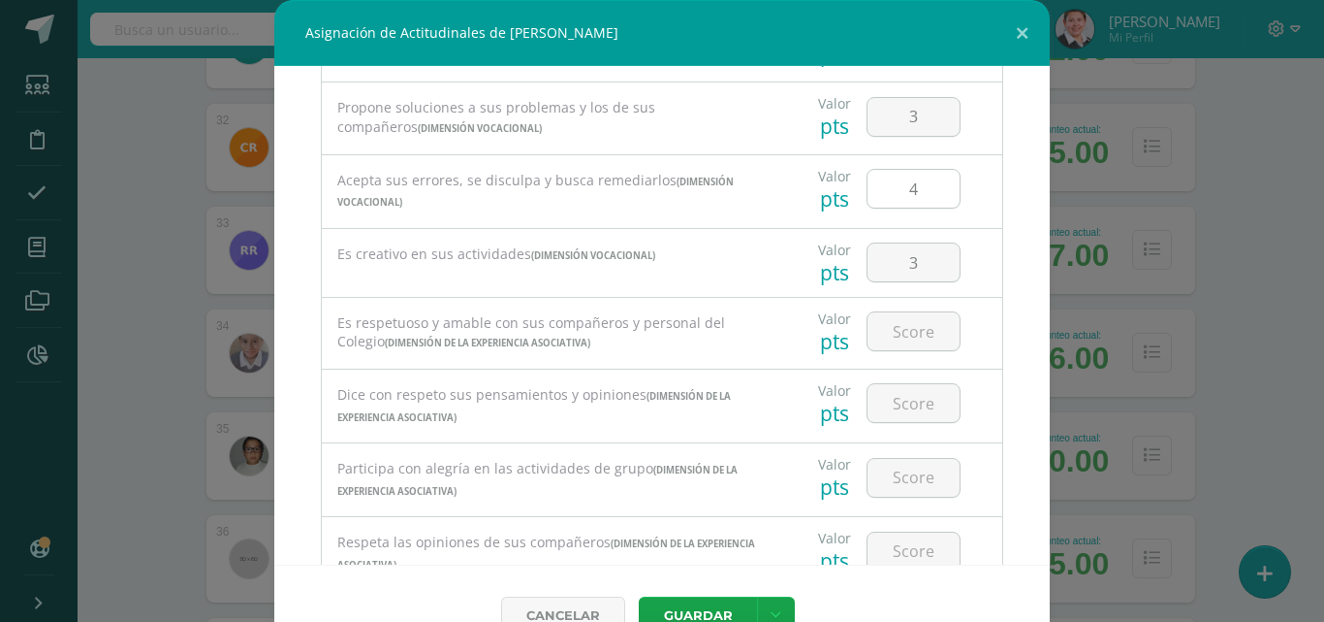
scroll to position [390, 0]
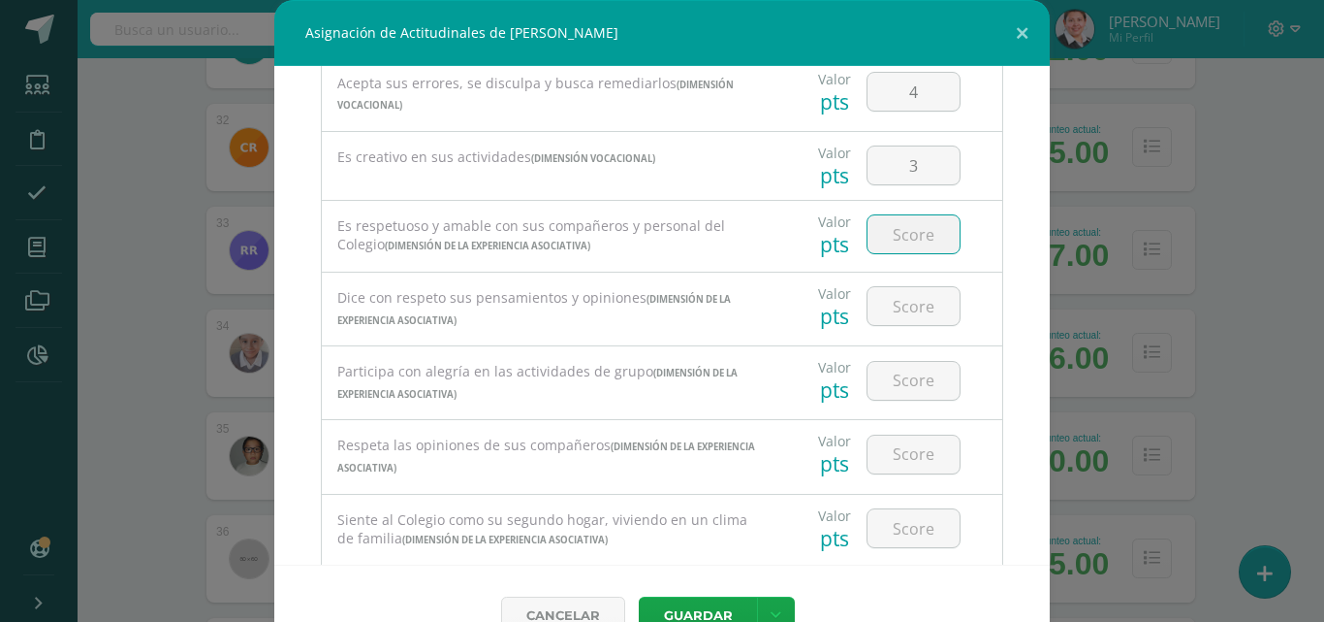
click at [893, 242] on input "number" at bounding box center [914, 234] width 92 height 38
type input "4"
click at [907, 305] on input "number" at bounding box center [914, 306] width 92 height 38
type input "4"
click at [903, 380] on input "number" at bounding box center [914, 381] width 92 height 38
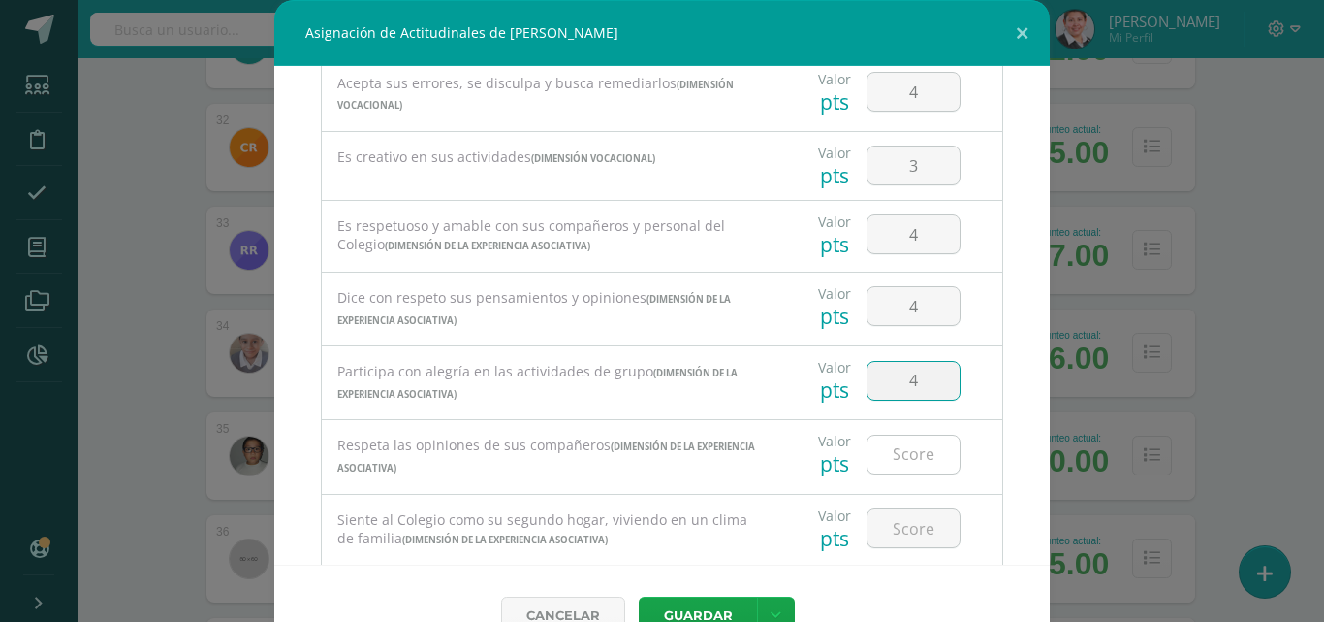
type input "4"
click at [904, 459] on input "number" at bounding box center [914, 454] width 92 height 38
type input "4"
click at [893, 537] on input "number" at bounding box center [914, 528] width 92 height 38
type input "4"
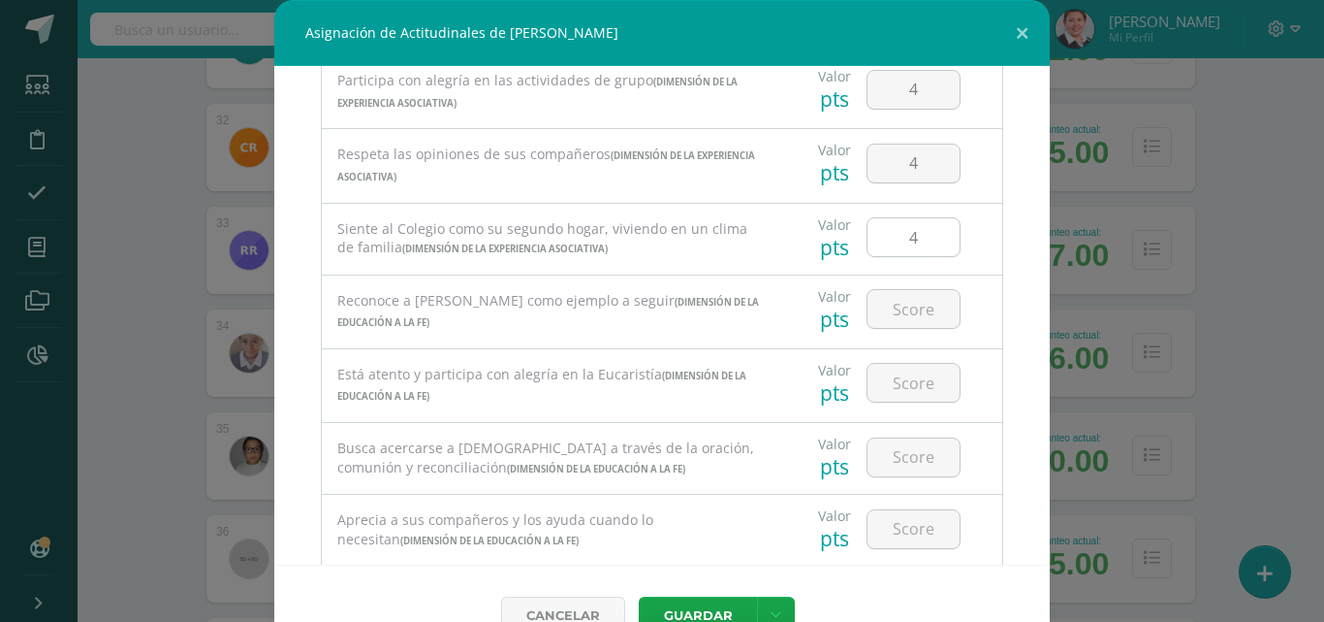
scroll to position [778, 0]
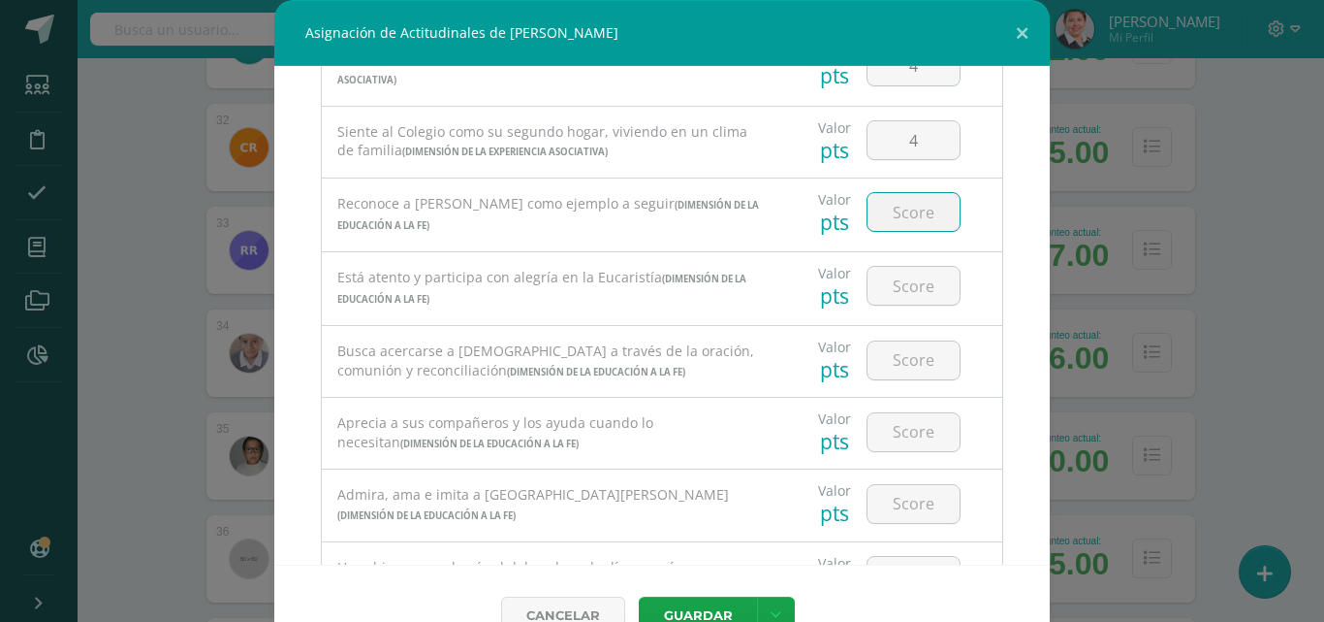
click at [903, 215] on input "number" at bounding box center [914, 212] width 92 height 38
type input "4"
click at [902, 293] on input "number" at bounding box center [914, 286] width 92 height 38
type input "4"
click at [902, 368] on input "number" at bounding box center [914, 360] width 92 height 38
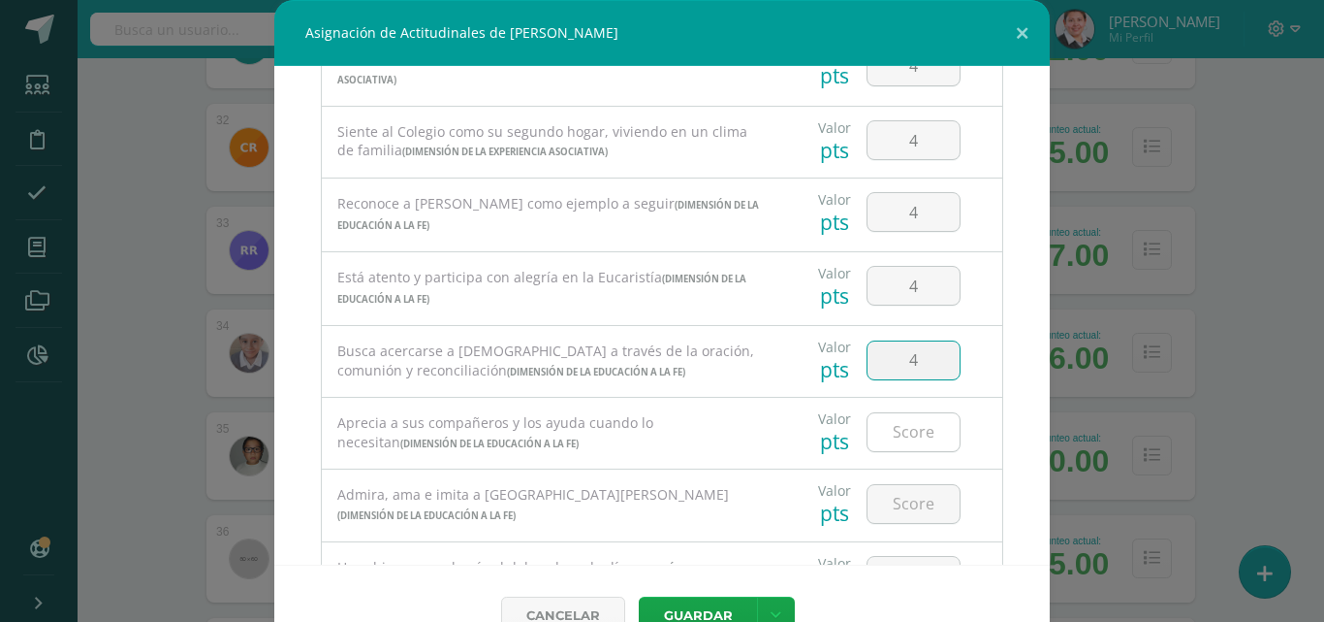
type input "4"
click at [889, 431] on input "number" at bounding box center [914, 432] width 92 height 38
type input "4"
click at [895, 504] on input "number" at bounding box center [914, 504] width 92 height 38
type input "4"
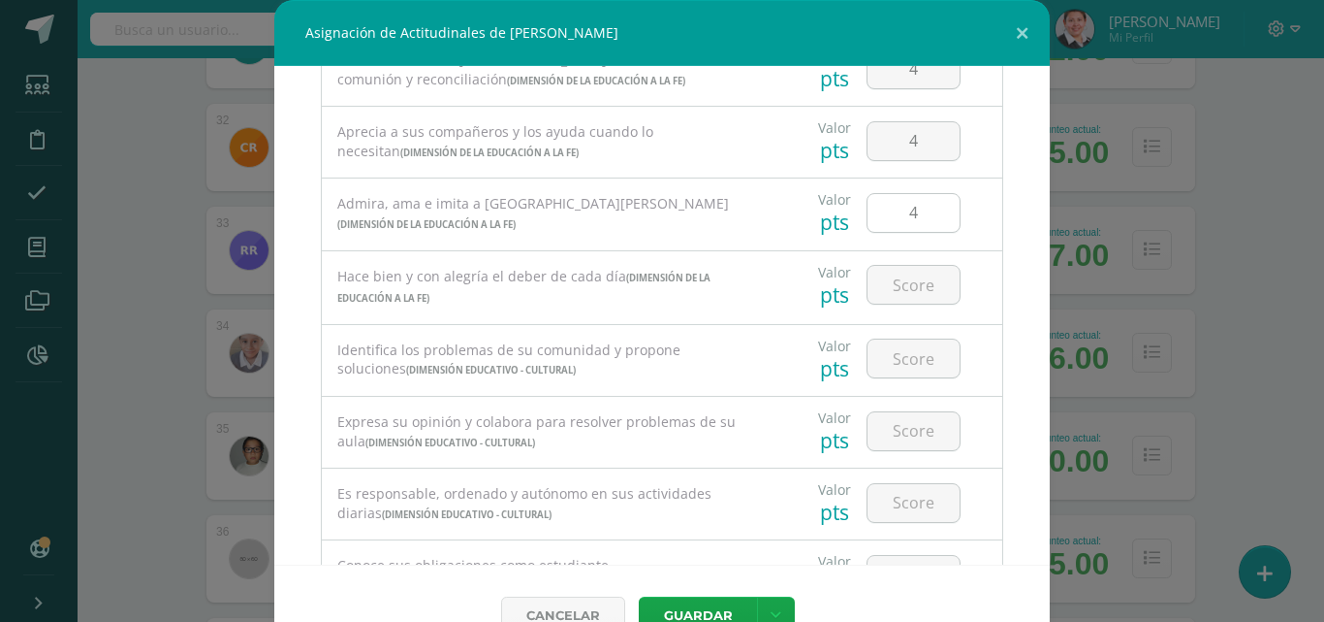
scroll to position [1165, 0]
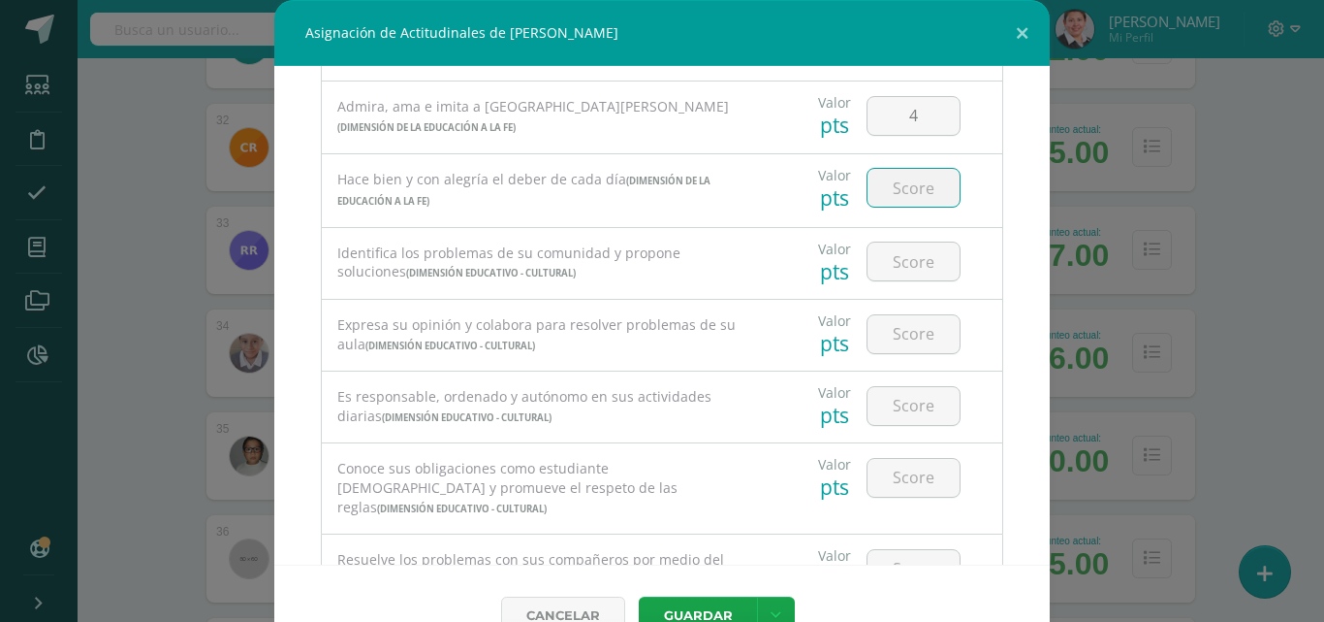
click at [890, 190] on input "number" at bounding box center [914, 188] width 92 height 38
type input "4"
click at [897, 273] on input "number" at bounding box center [914, 261] width 92 height 38
type input "3"
click at [909, 335] on input "number" at bounding box center [914, 334] width 92 height 38
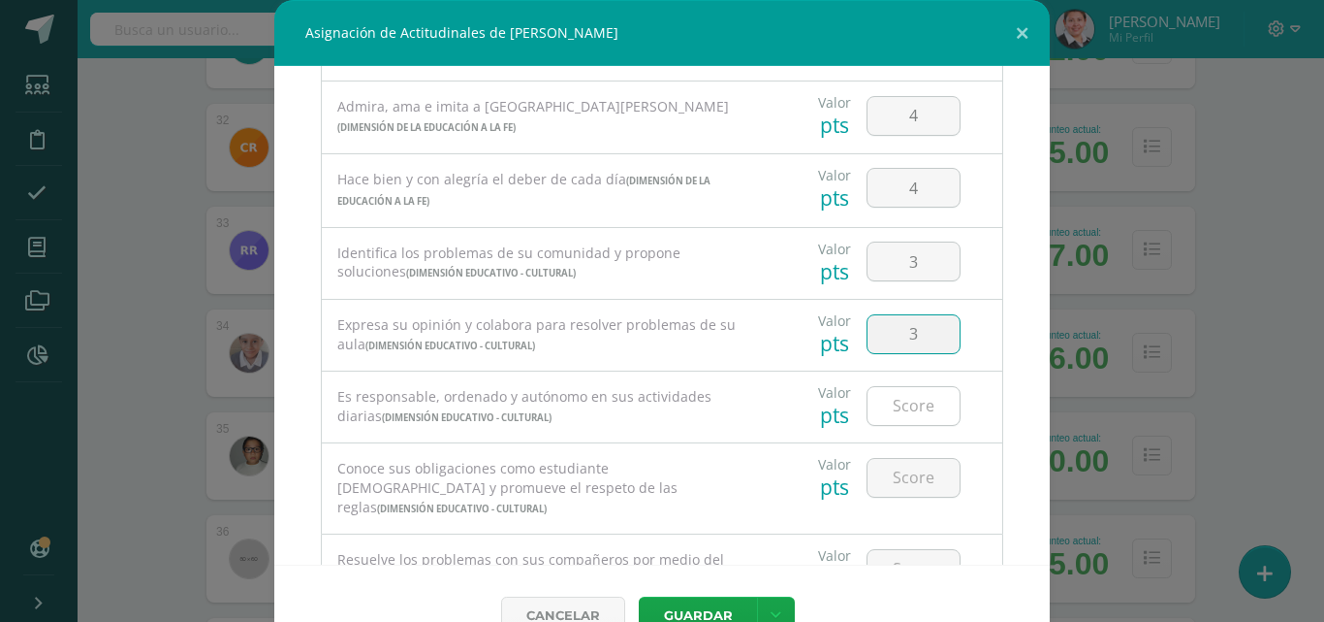
type input "3"
click at [892, 418] on input "number" at bounding box center [914, 406] width 92 height 38
type input "4"
click at [892, 484] on input "number" at bounding box center [914, 478] width 92 height 38
type input "4"
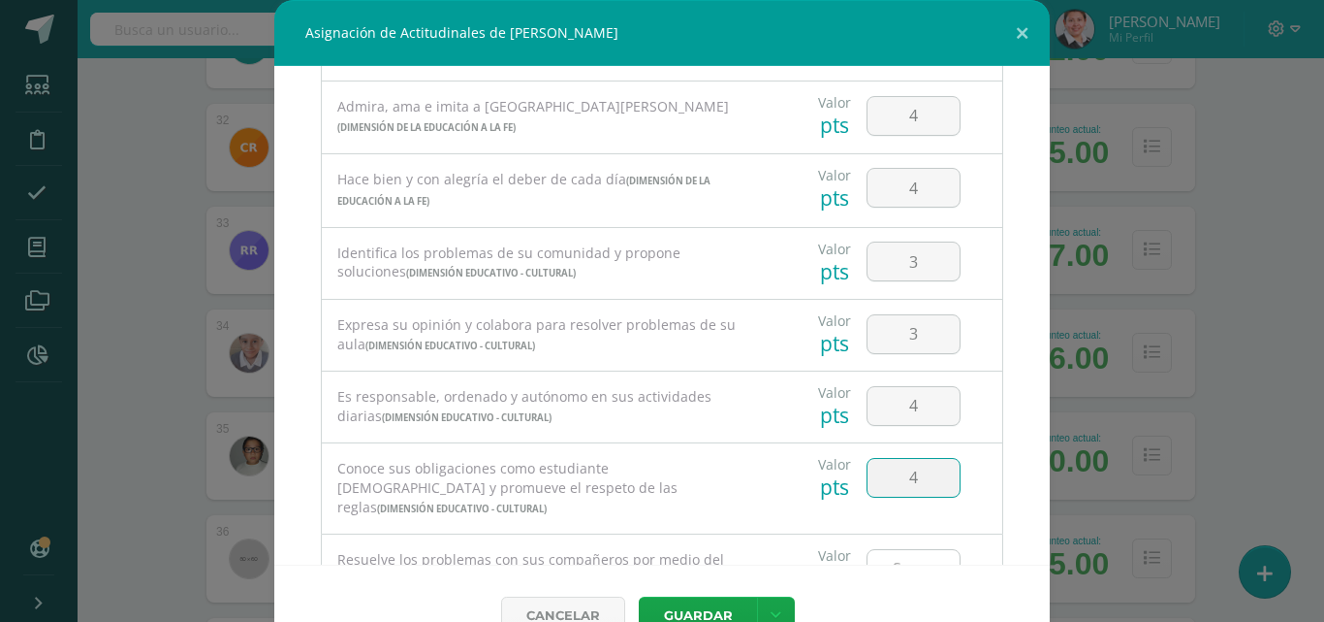
click at [890, 550] on input "number" at bounding box center [914, 569] width 92 height 38
type input "4"
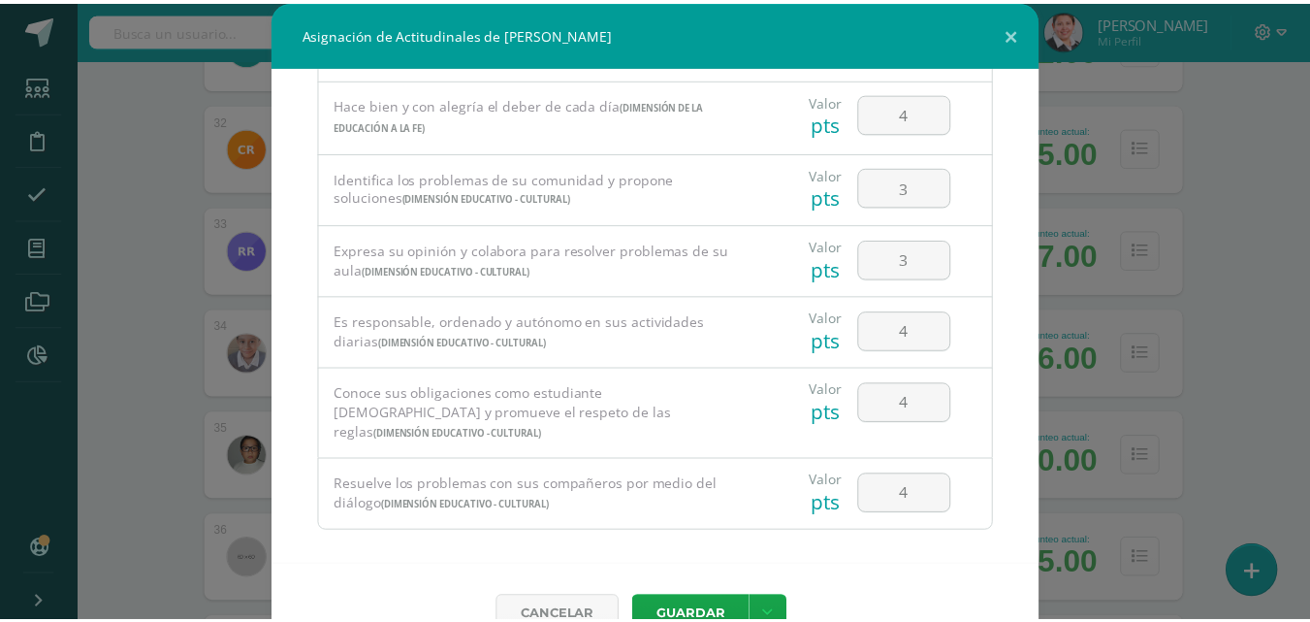
scroll to position [44, 0]
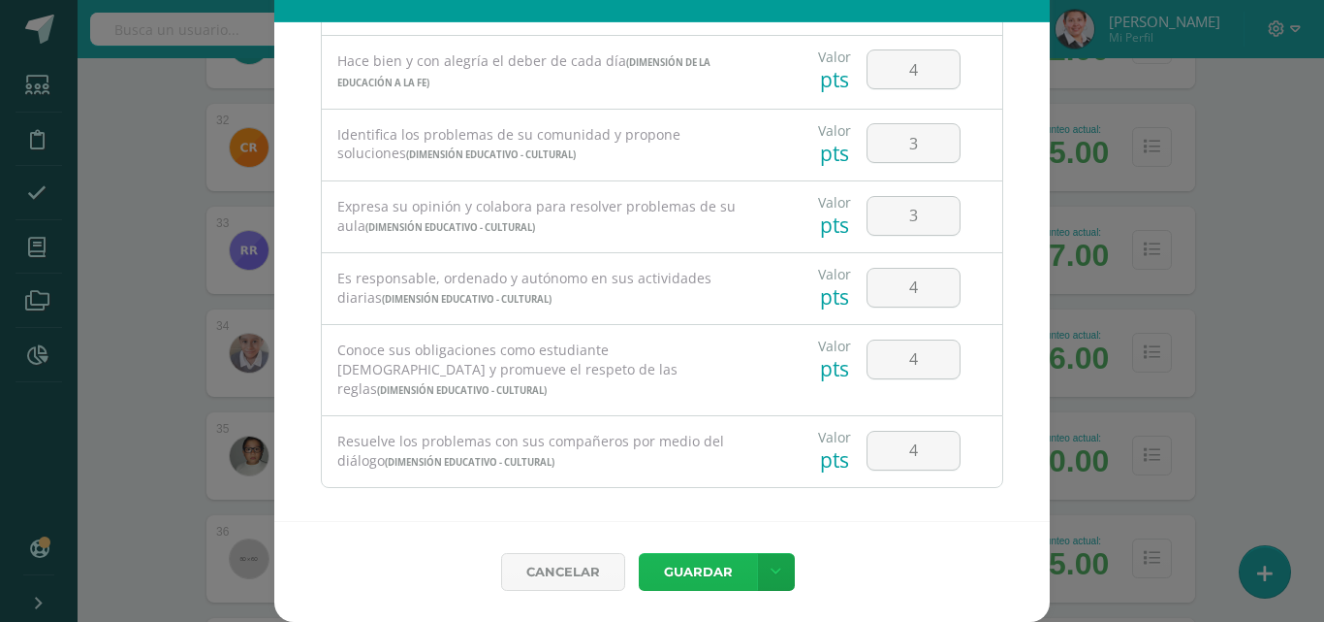
click at [698, 563] on button "Guardar" at bounding box center [698, 572] width 118 height 38
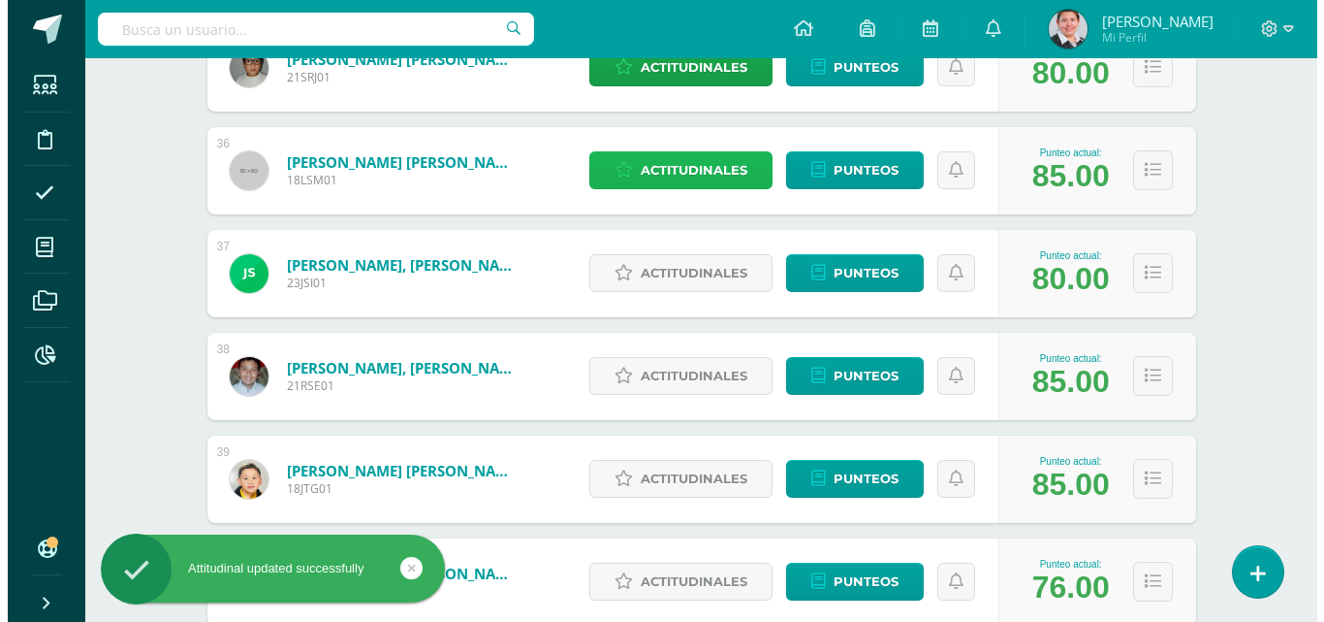
scroll to position [3989, 0]
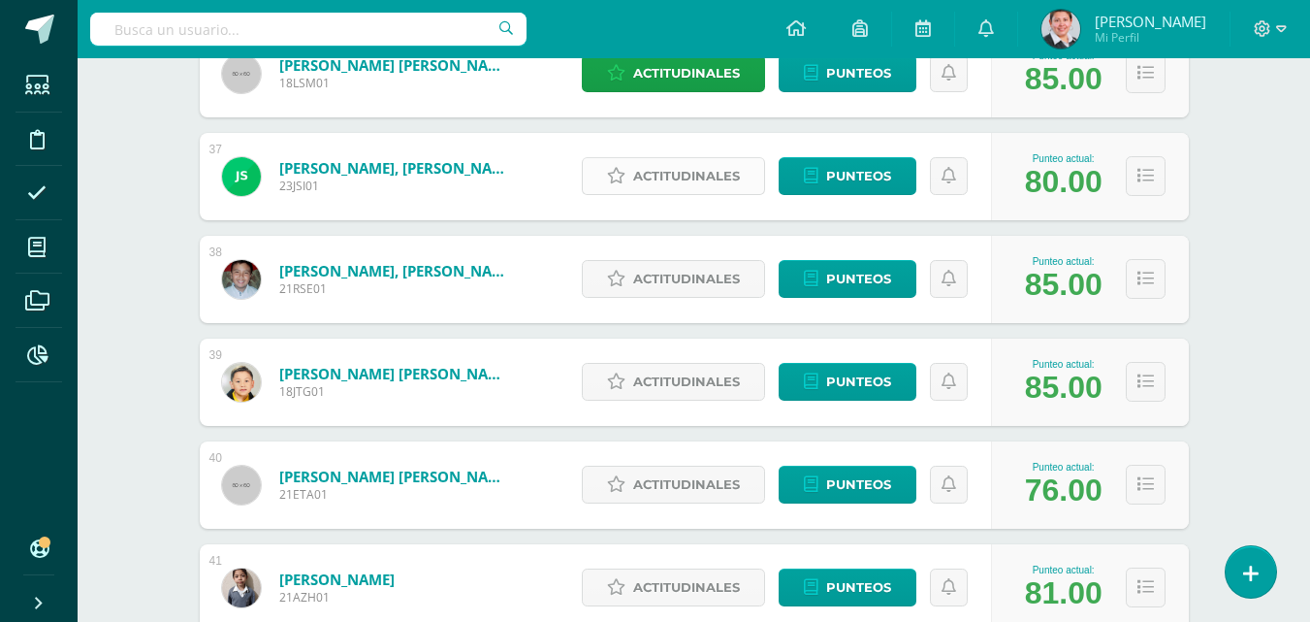
click at [701, 179] on span "Actitudinales" at bounding box center [686, 176] width 107 height 36
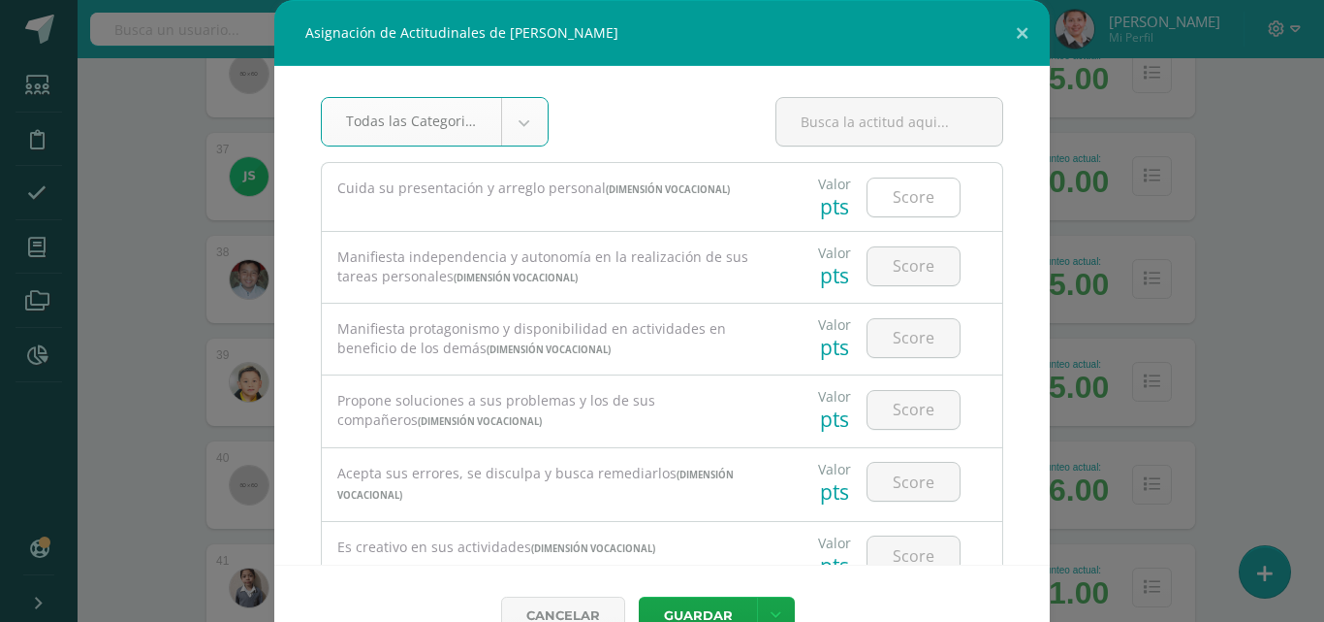
click at [901, 211] on input "number" at bounding box center [914, 197] width 92 height 38
type input "4"
click at [894, 272] on input "number" at bounding box center [914, 266] width 92 height 38
type input "4"
click at [902, 348] on input "number" at bounding box center [914, 338] width 92 height 38
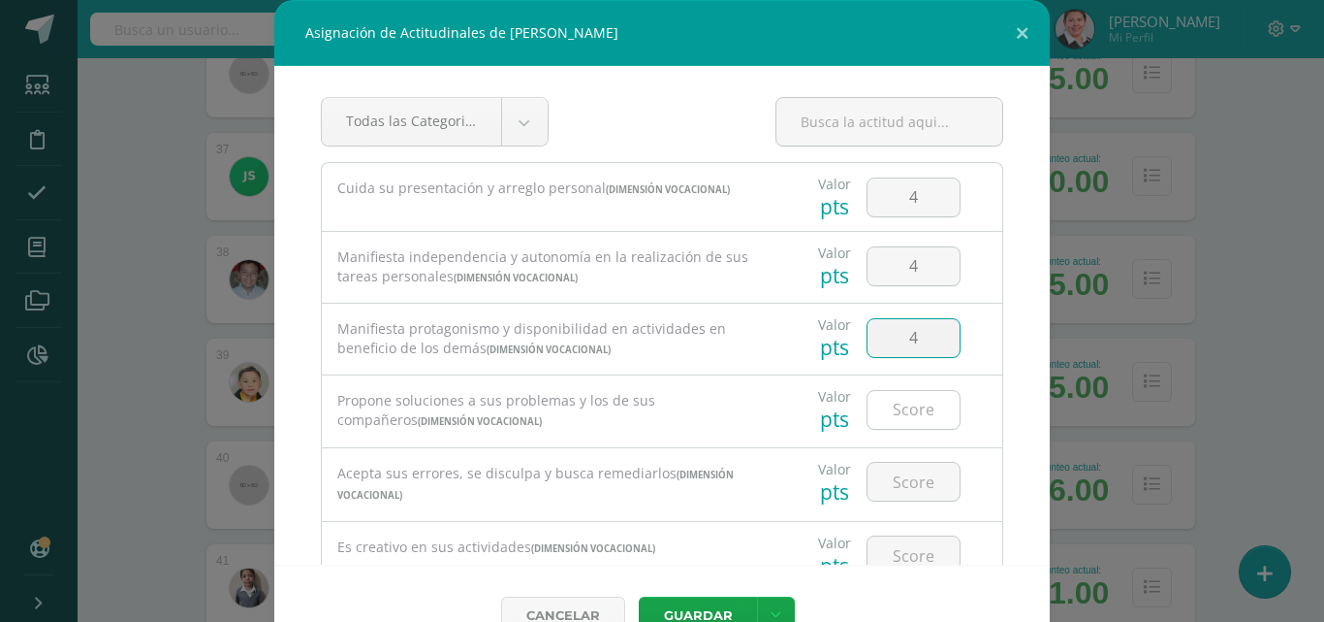
type input "4"
click at [900, 405] on input "number" at bounding box center [914, 410] width 92 height 38
type input "4"
click at [896, 480] on input "number" at bounding box center [914, 481] width 92 height 38
type input "4"
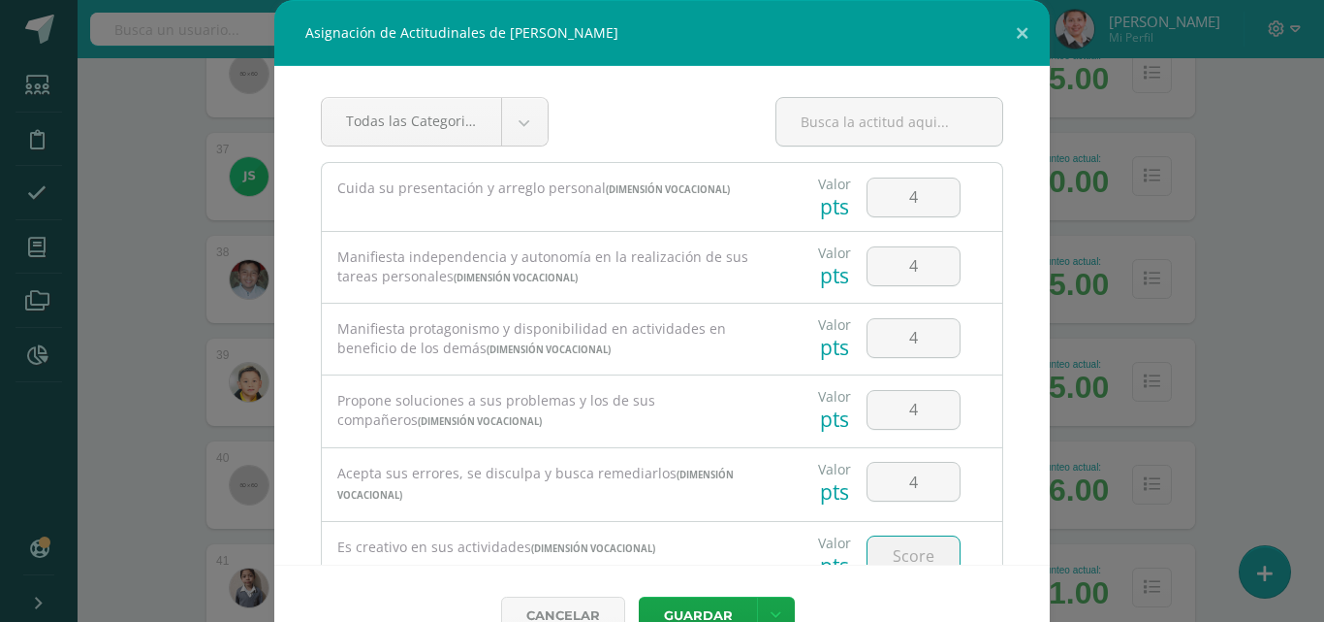
click at [894, 552] on input "number" at bounding box center [914, 555] width 92 height 38
type input "3"
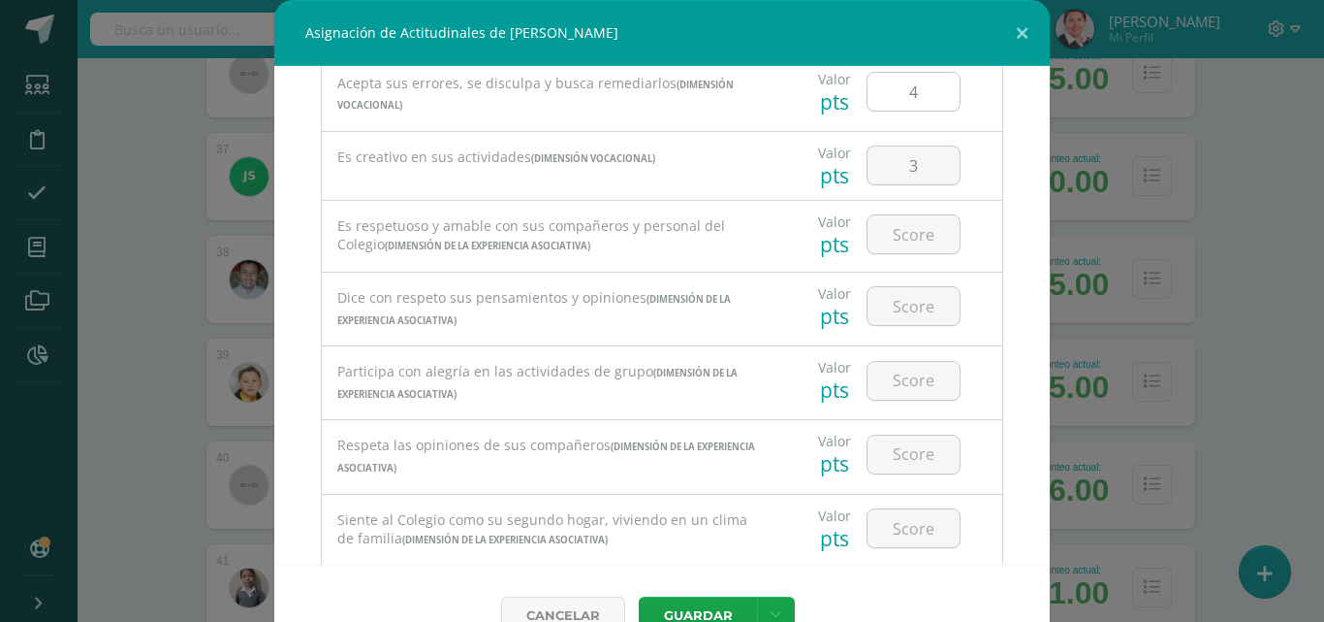
scroll to position [487, 0]
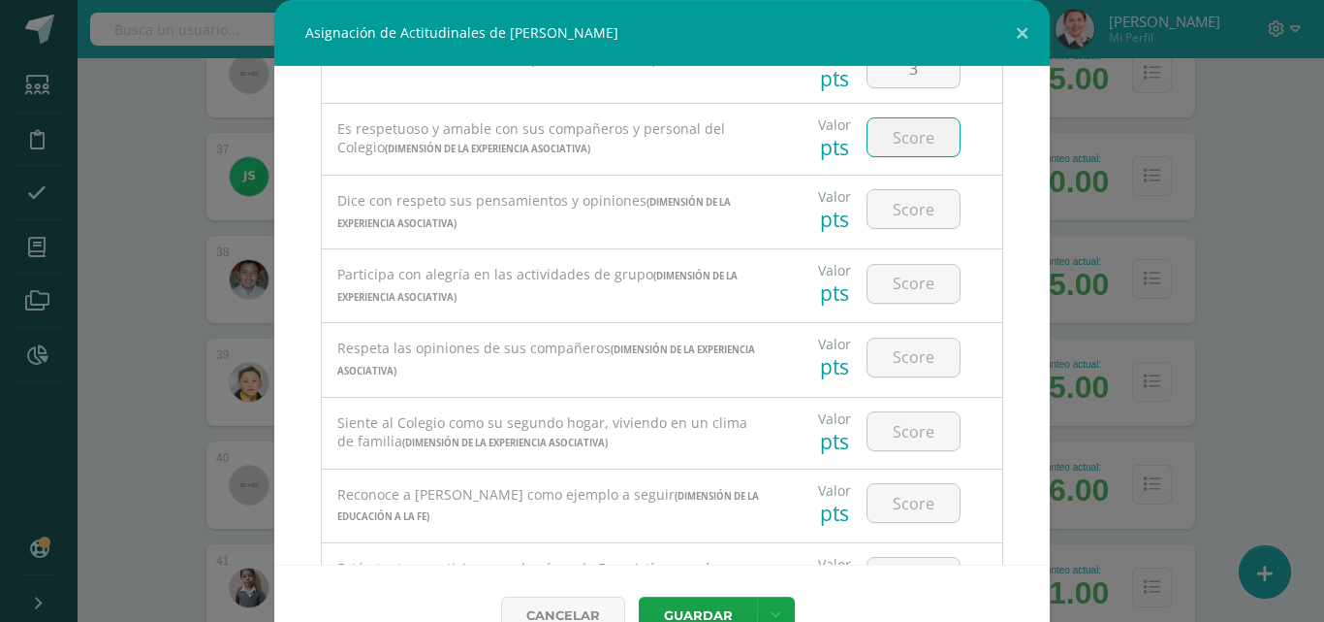
click at [897, 145] on input "number" at bounding box center [914, 137] width 92 height 38
type input "4"
click at [902, 209] on input "number" at bounding box center [914, 209] width 92 height 38
type input "4"
click at [905, 291] on input "number" at bounding box center [914, 284] width 92 height 38
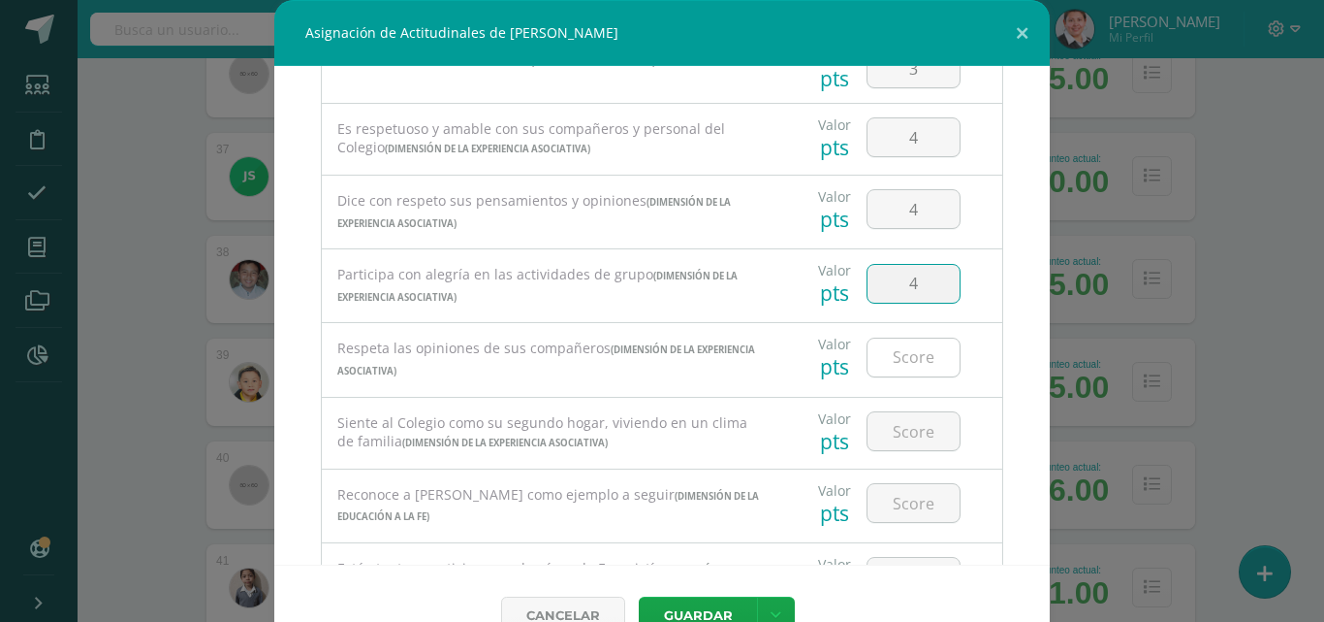
type input "4"
click at [902, 362] on input "number" at bounding box center [914, 357] width 92 height 38
type input "4"
click at [896, 435] on input "number" at bounding box center [914, 431] width 92 height 38
type input "4"
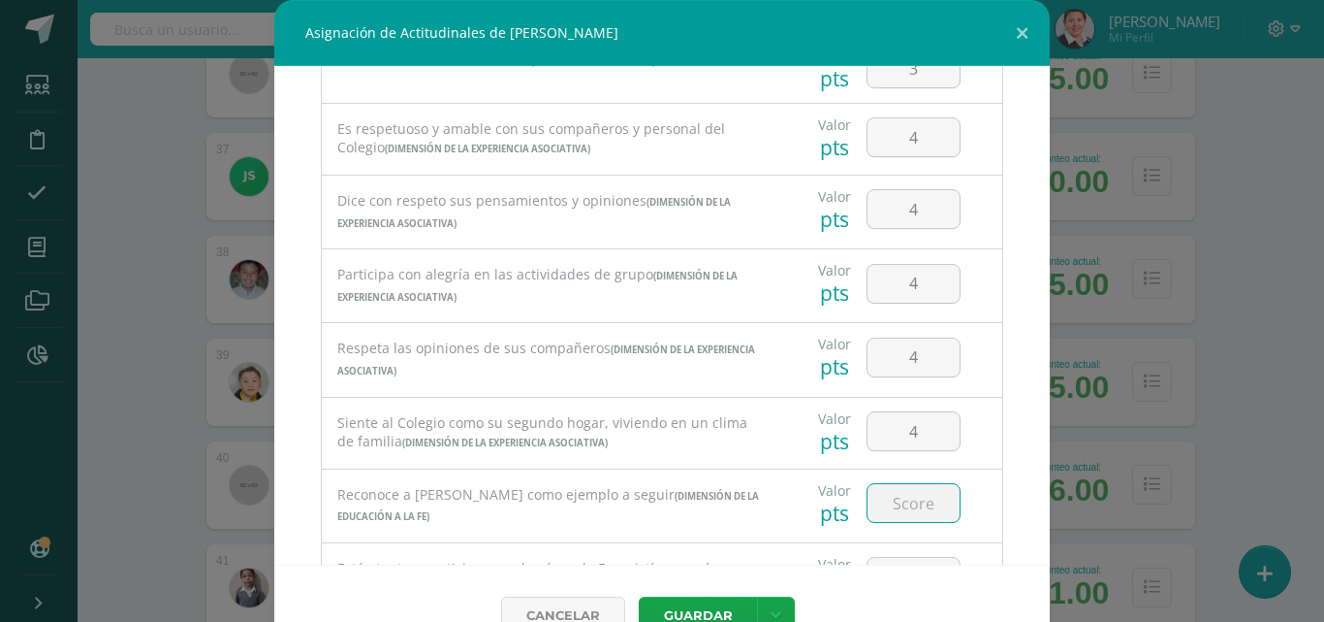
click at [894, 505] on input "number" at bounding box center [914, 503] width 92 height 38
type input "4"
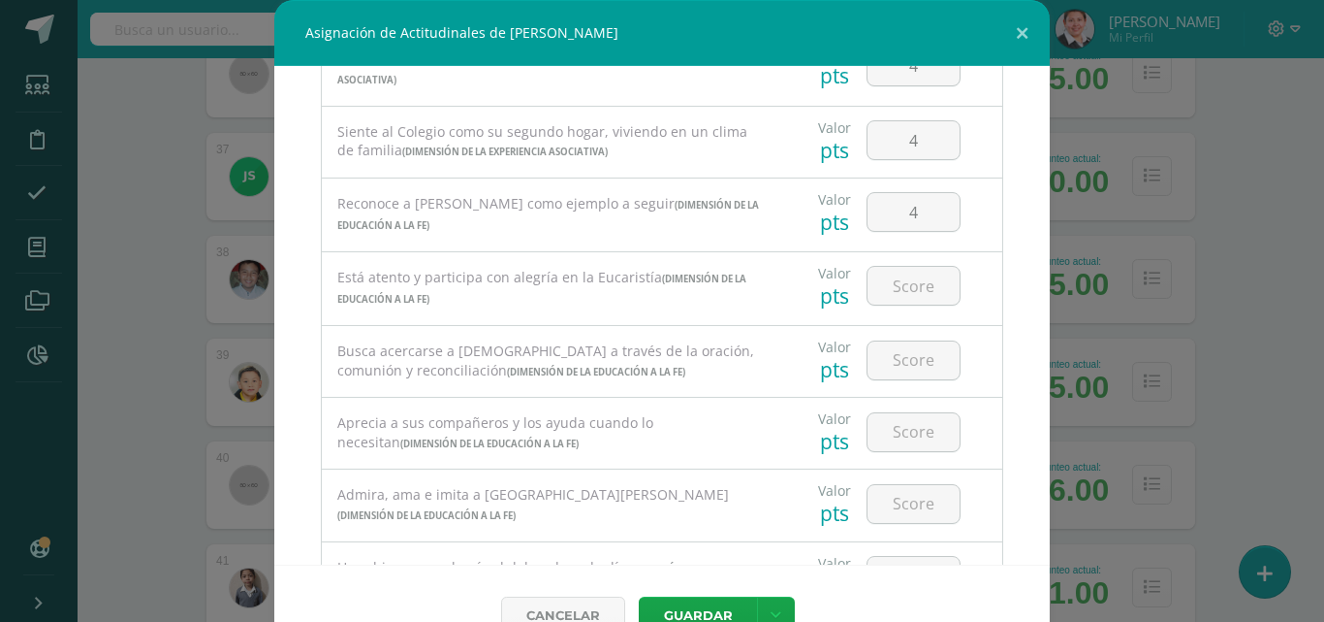
scroll to position [875, 0]
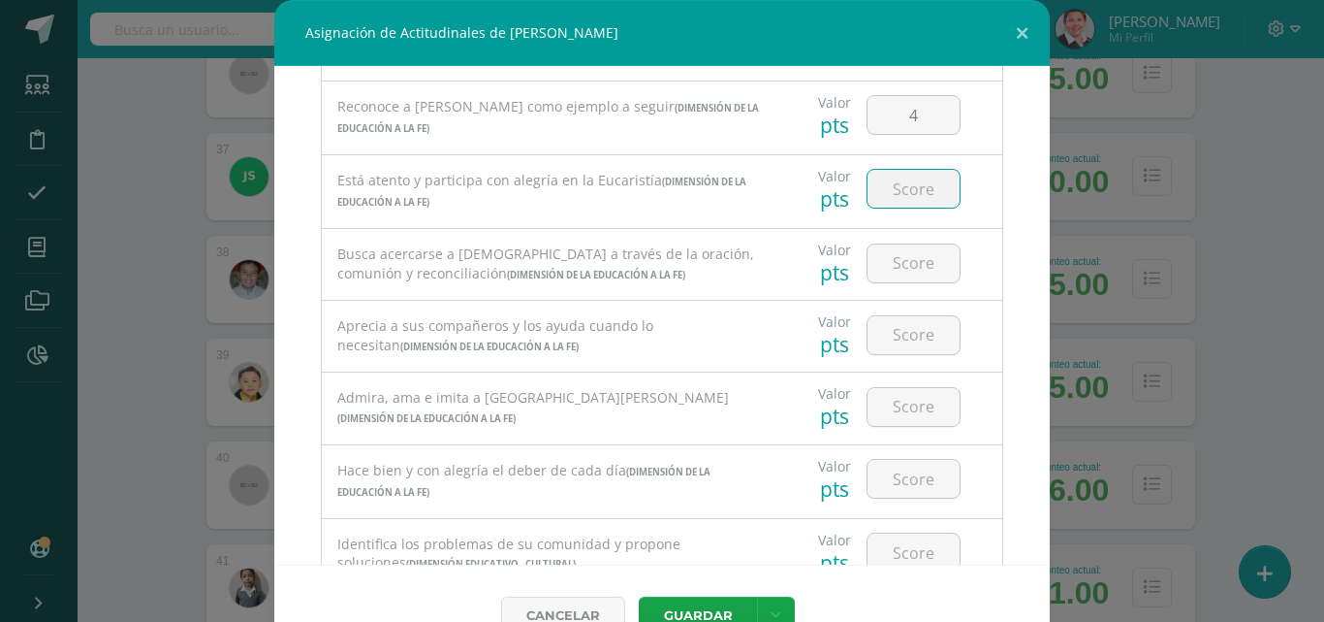
click at [910, 193] on input "number" at bounding box center [914, 189] width 92 height 38
type input "4"
click at [909, 264] on input "number" at bounding box center [914, 263] width 92 height 38
type input "4"
click at [902, 346] on input "number" at bounding box center [914, 335] width 92 height 38
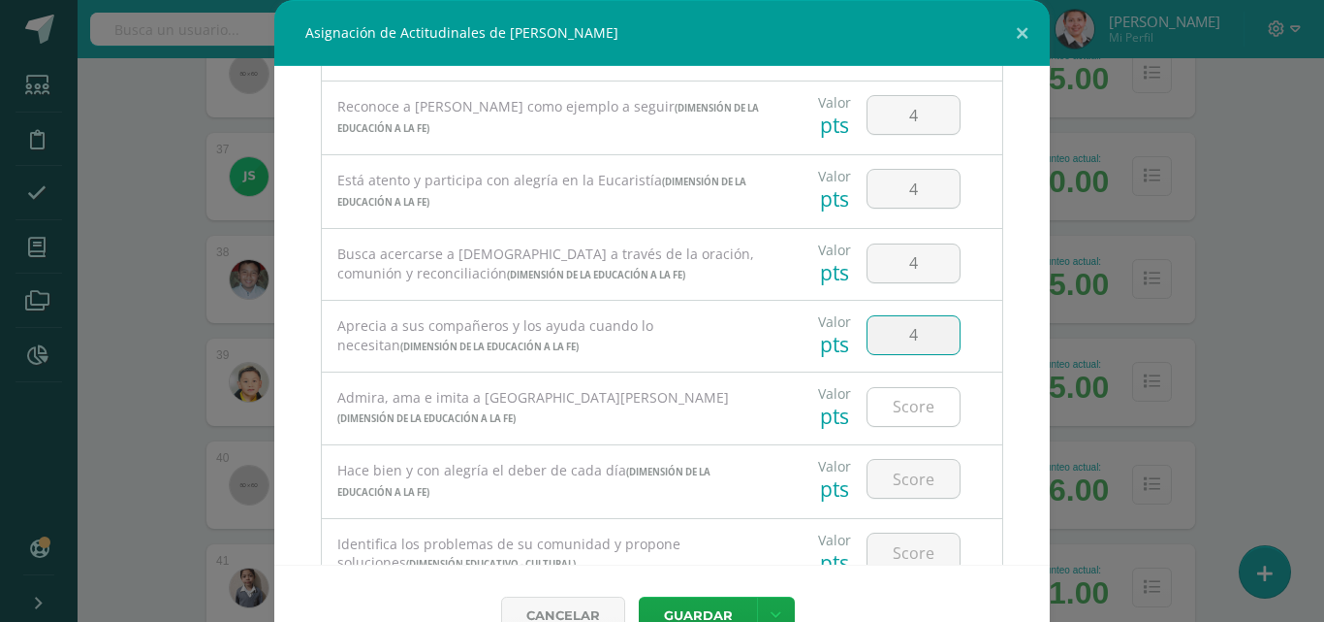
type input "4"
click at [902, 407] on input "number" at bounding box center [914, 407] width 92 height 38
type input "4"
click at [899, 486] on input "number" at bounding box center [914, 479] width 92 height 38
type input "4"
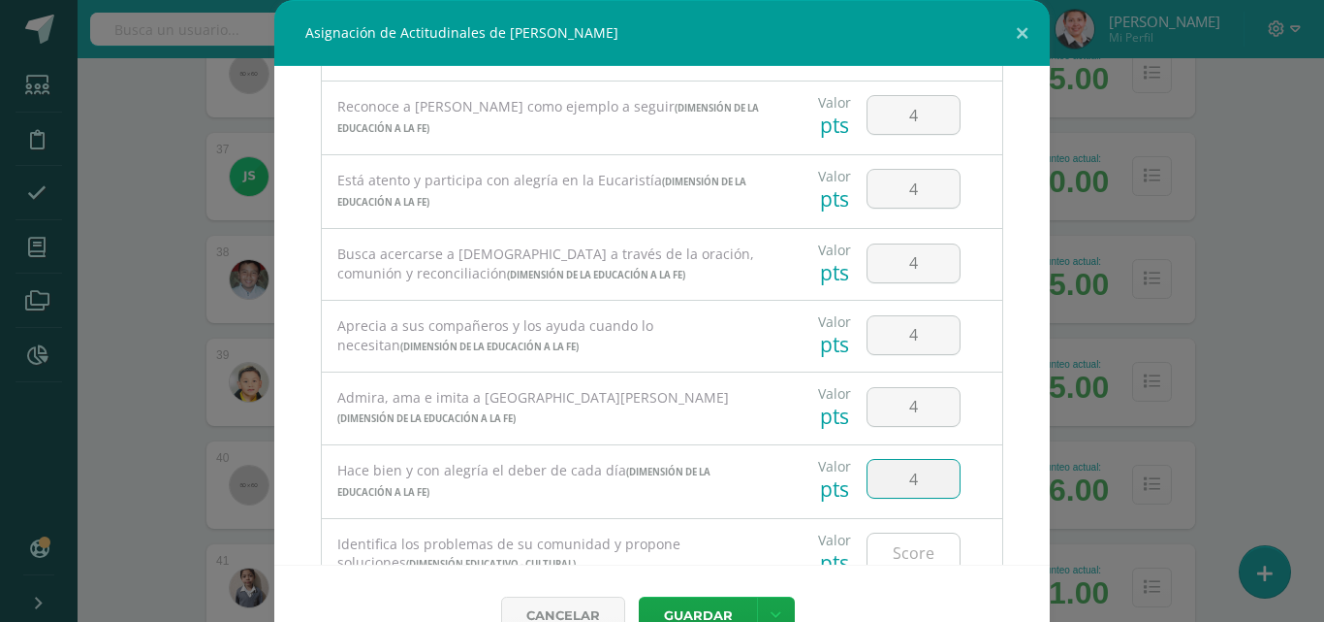
click at [902, 556] on input "number" at bounding box center [914, 552] width 92 height 38
type input "3"
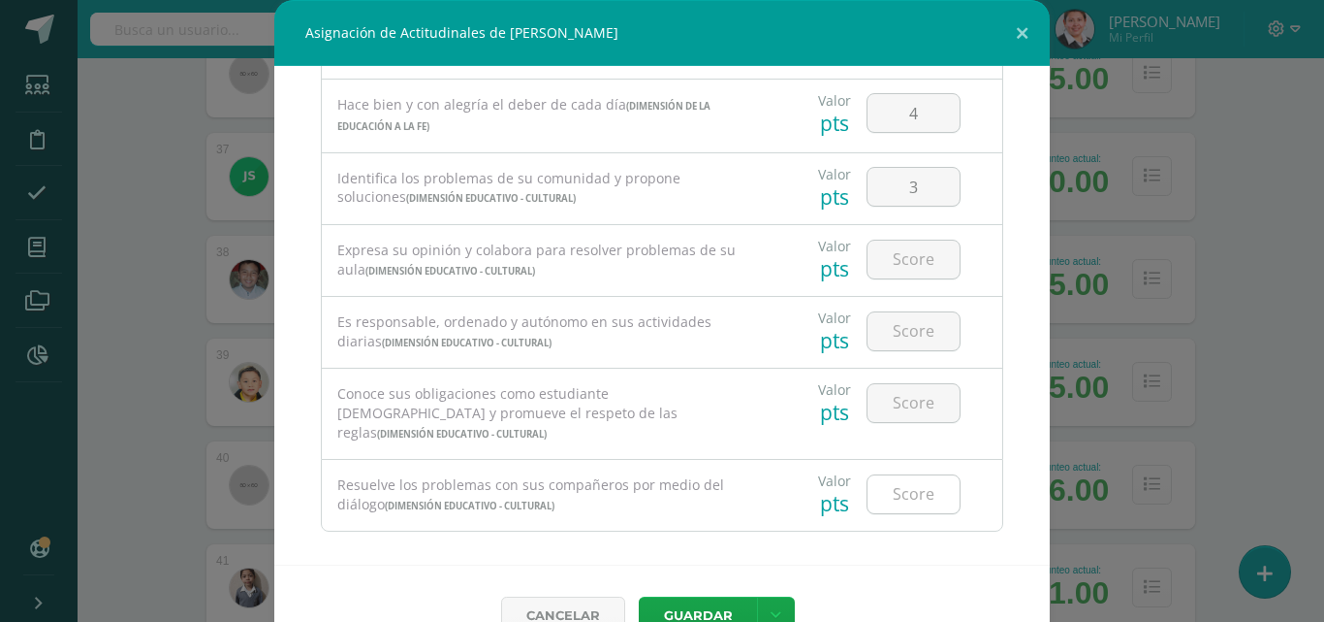
scroll to position [44, 0]
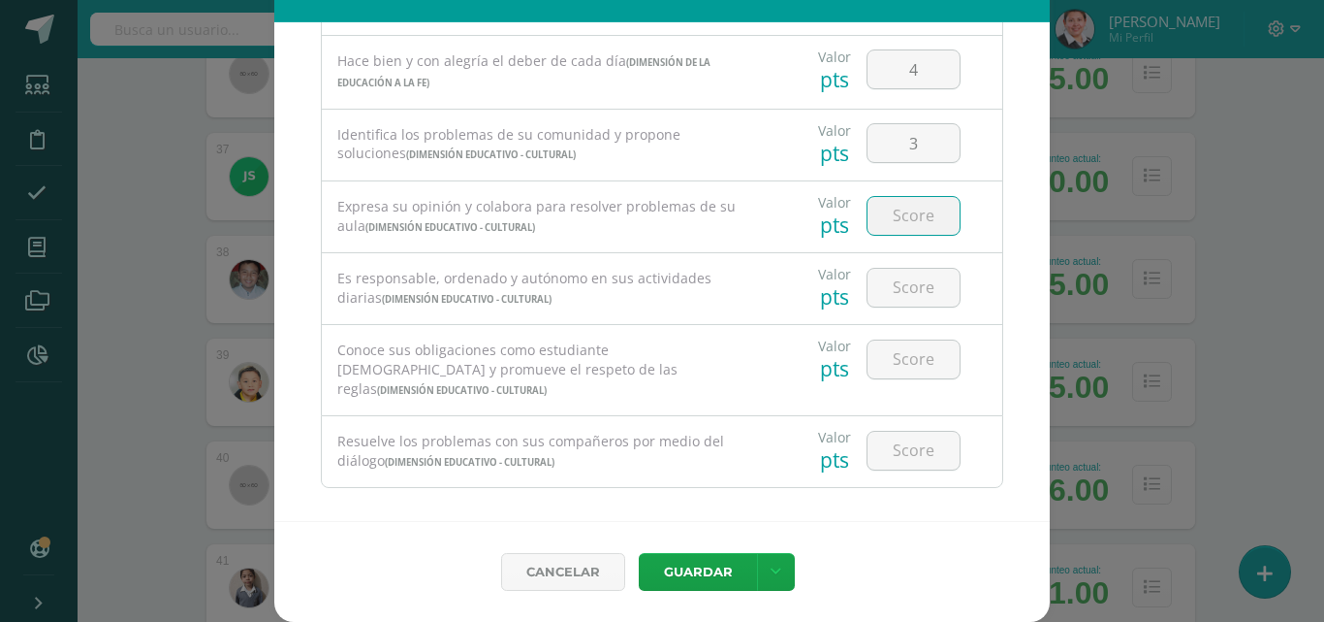
click at [905, 217] on input "number" at bounding box center [914, 216] width 92 height 38
type input "4"
click at [909, 295] on input "number" at bounding box center [914, 288] width 92 height 38
type input "4"
click at [900, 364] on input "number" at bounding box center [914, 359] width 92 height 38
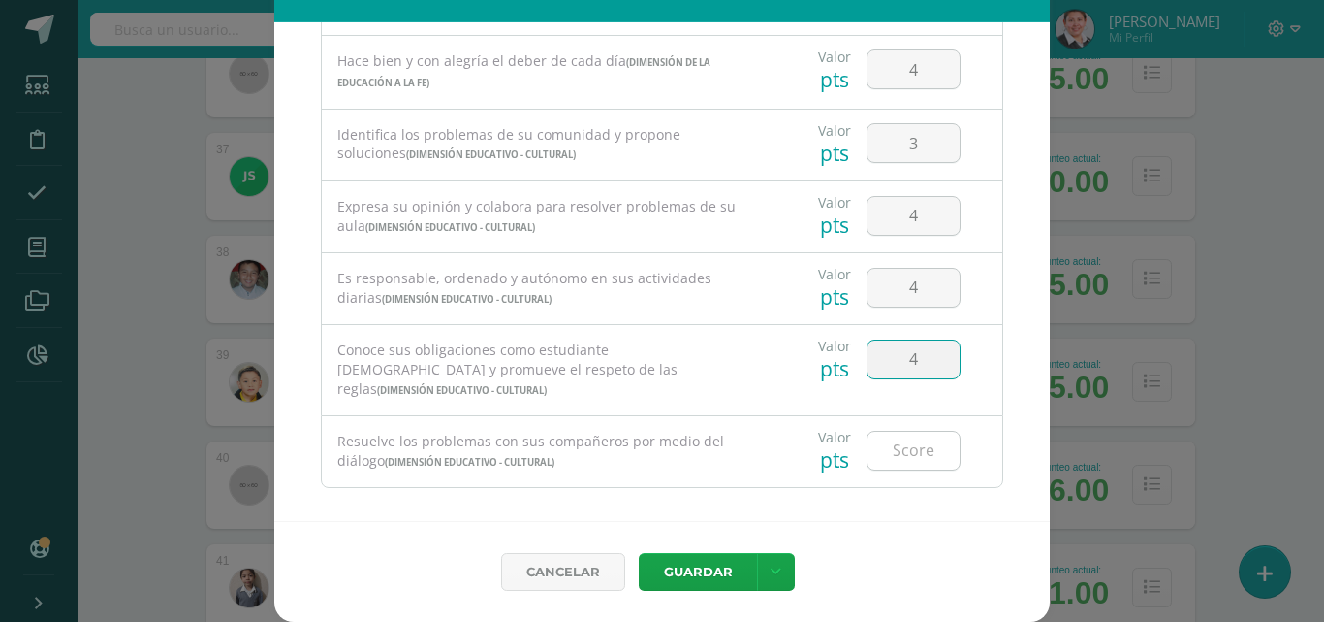
type input "4"
click at [896, 434] on input "number" at bounding box center [914, 450] width 92 height 38
type input "4"
click at [705, 578] on button "Guardar" at bounding box center [698, 572] width 118 height 38
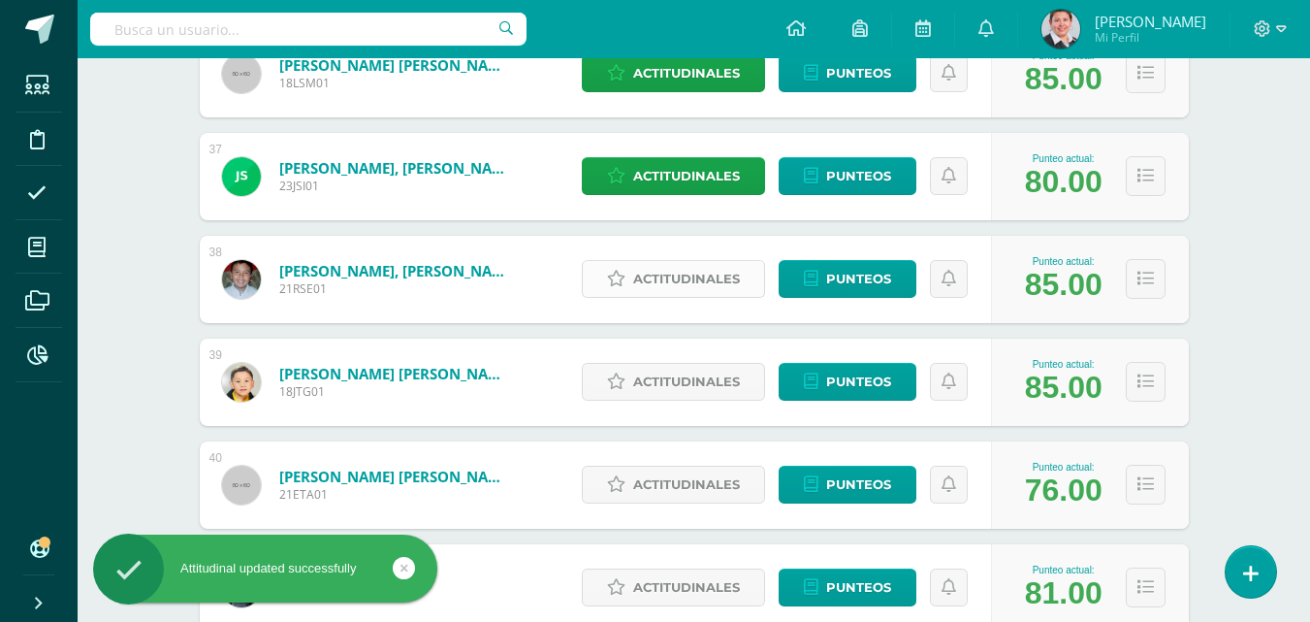
click at [684, 277] on span "Actitudinales" at bounding box center [686, 279] width 107 height 36
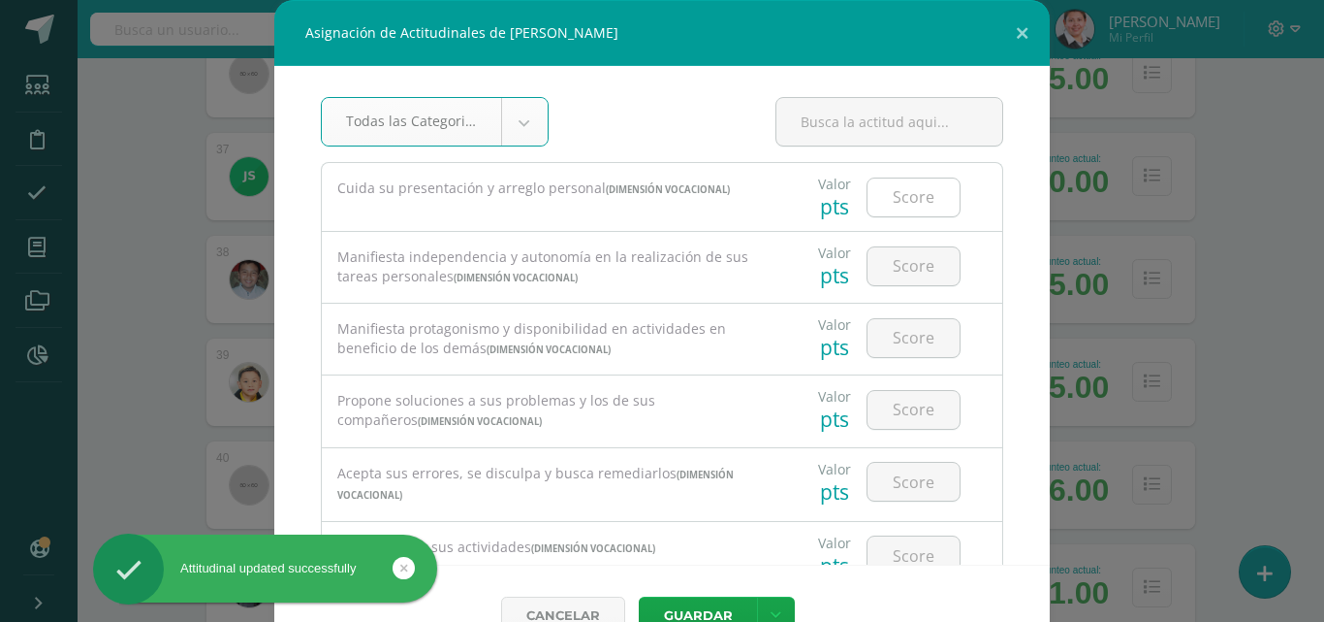
click at [899, 205] on input "number" at bounding box center [914, 197] width 92 height 38
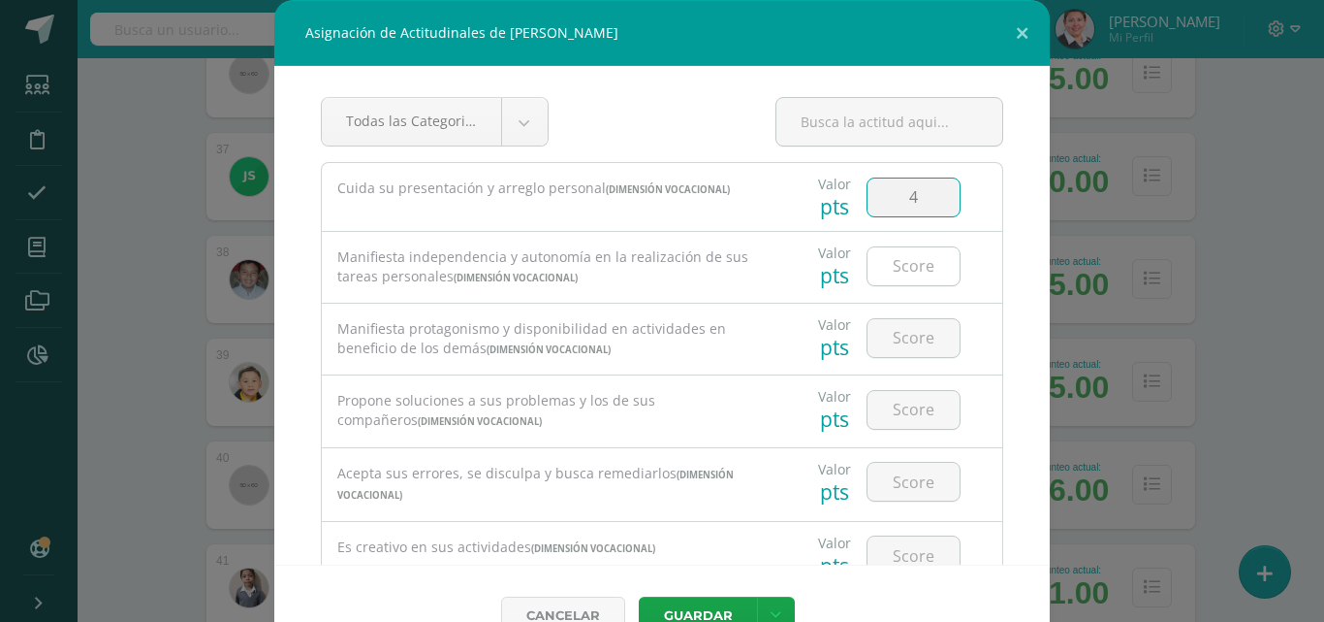
type input "4"
click at [895, 274] on input "number" at bounding box center [914, 266] width 92 height 38
type input "4"
click at [892, 338] on input "number" at bounding box center [914, 338] width 92 height 38
type input "4"
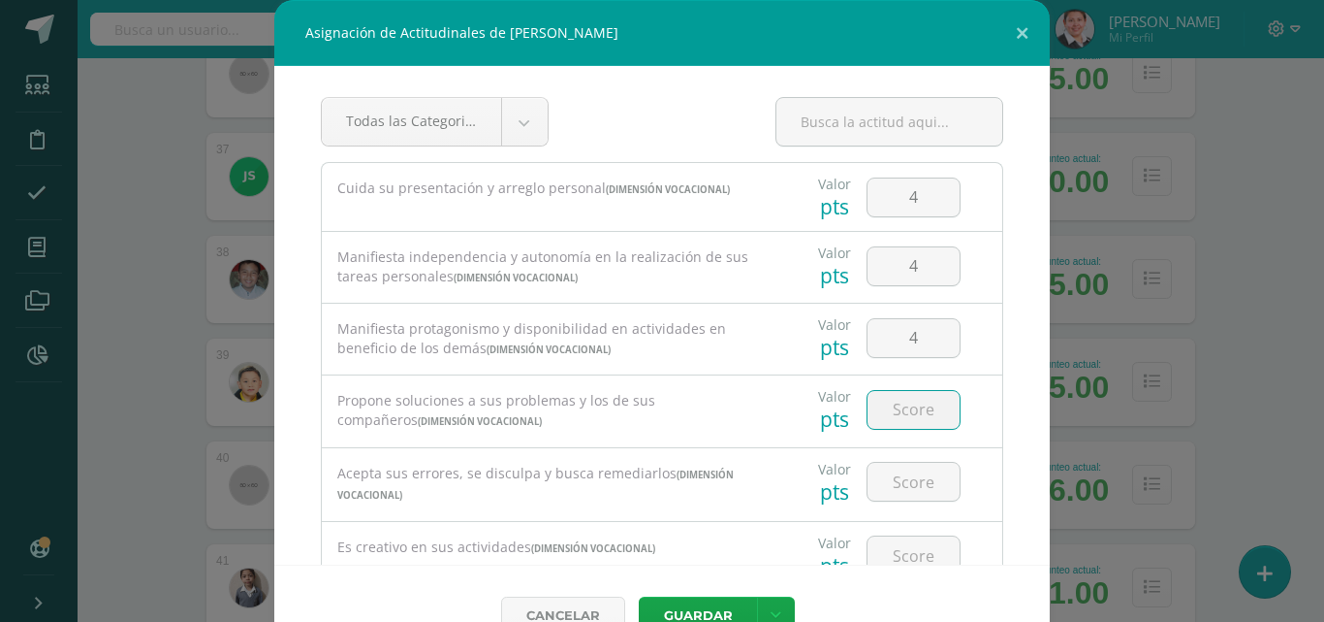
click at [897, 410] on input "number" at bounding box center [914, 410] width 92 height 38
click at [914, 339] on input "4" at bounding box center [914, 338] width 92 height 38
type input "3"
click at [909, 410] on input "number" at bounding box center [914, 410] width 92 height 38
type input "4"
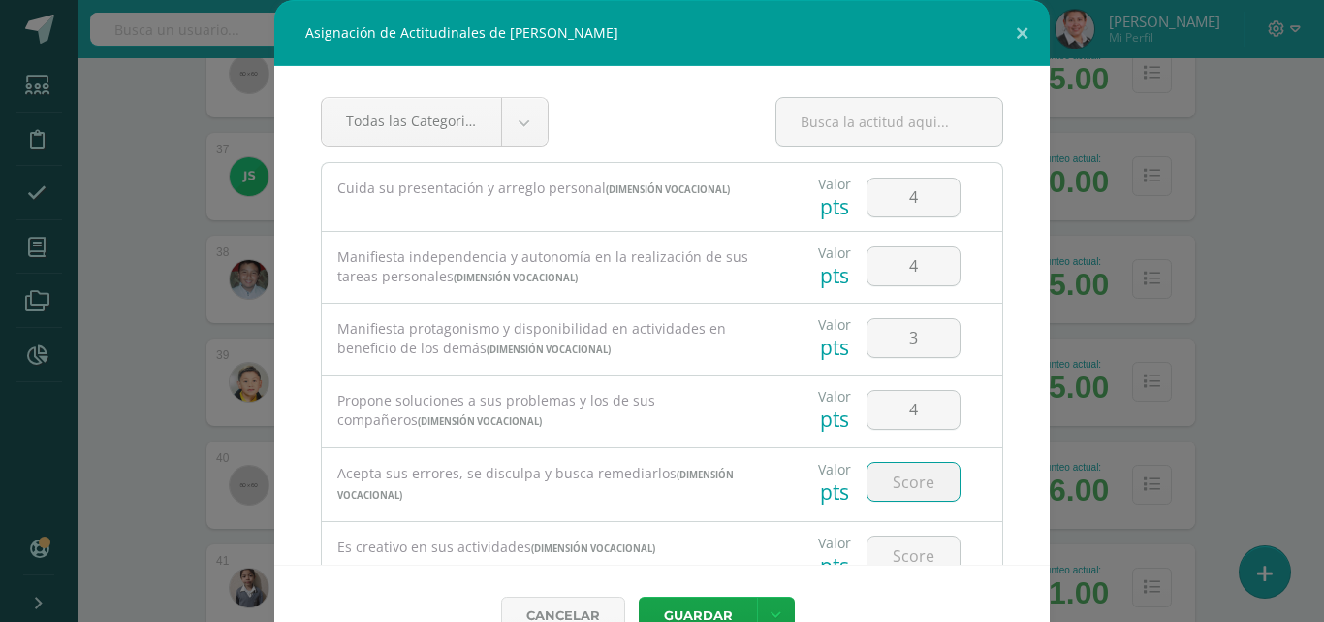
click at [908, 487] on input "number" at bounding box center [914, 481] width 92 height 38
type input "4"
click at [889, 557] on input "number" at bounding box center [914, 555] width 92 height 38
type input "3"
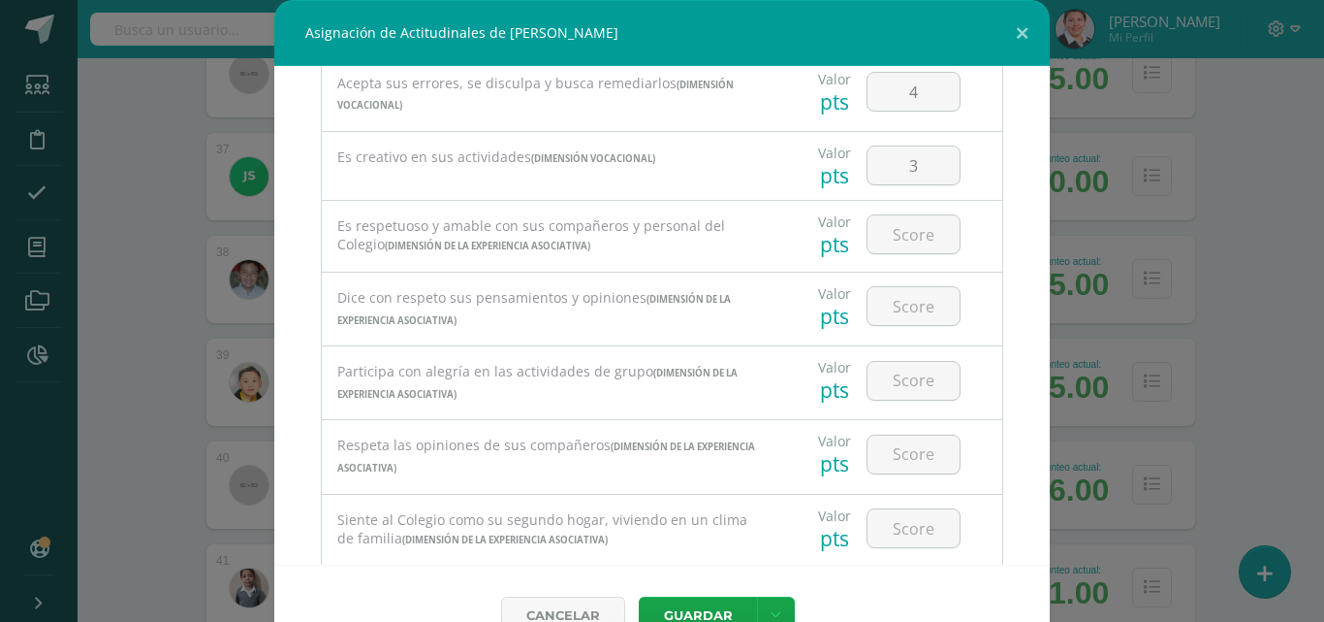
scroll to position [487, 0]
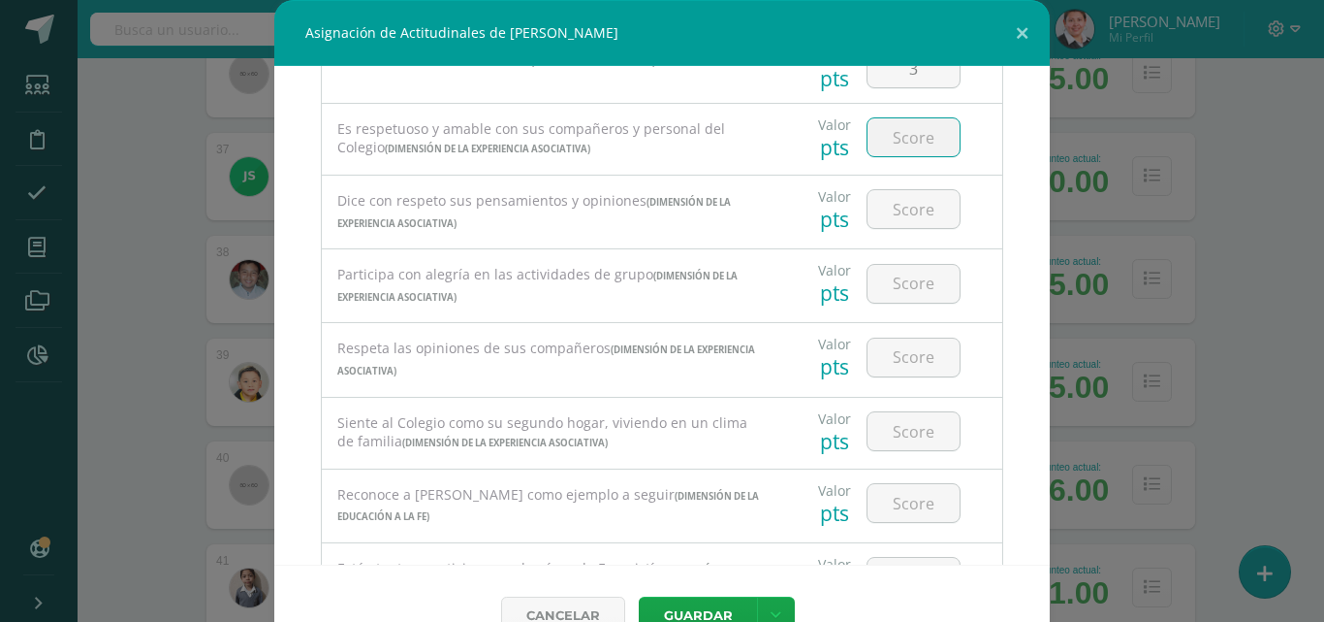
click at [922, 145] on input "number" at bounding box center [914, 137] width 92 height 38
type input "4"
click at [919, 203] on input "number" at bounding box center [914, 209] width 92 height 38
type input "4"
click at [911, 283] on input "number" at bounding box center [914, 284] width 92 height 38
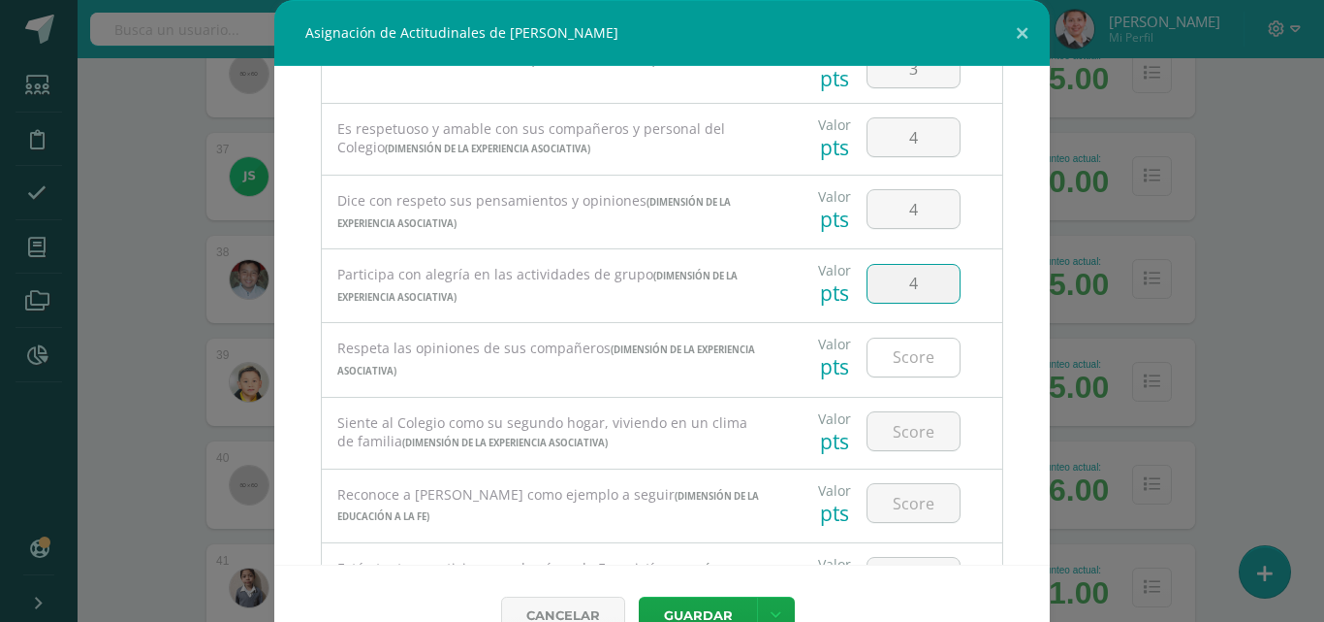
type input "4"
click at [894, 369] on input "number" at bounding box center [914, 357] width 92 height 38
type input "4"
click at [875, 434] on input "number" at bounding box center [914, 431] width 92 height 38
type input "4"
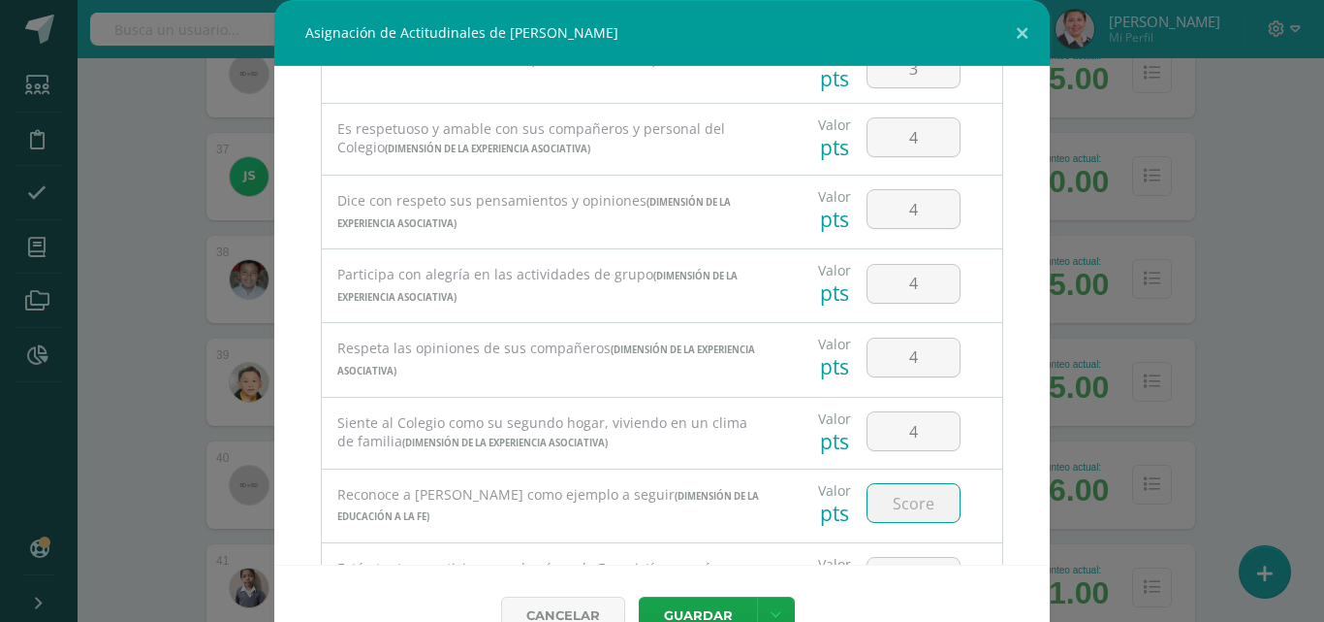
click at [886, 509] on input "number" at bounding box center [914, 503] width 92 height 38
type input "4"
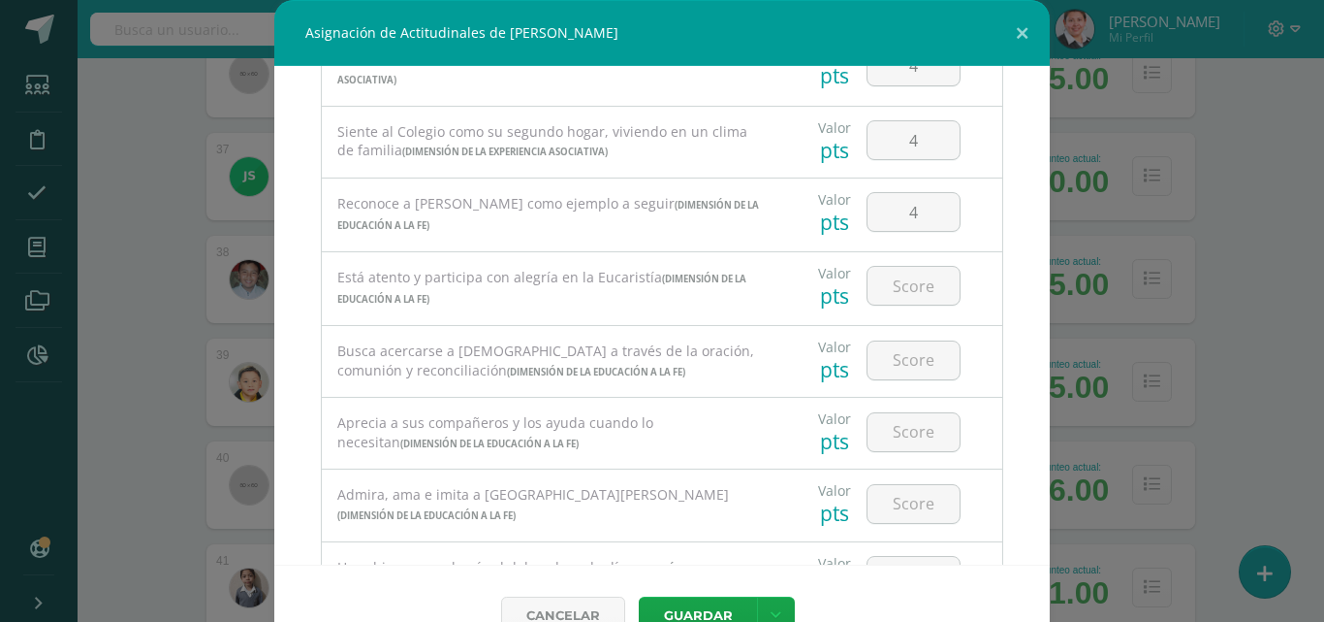
scroll to position [875, 0]
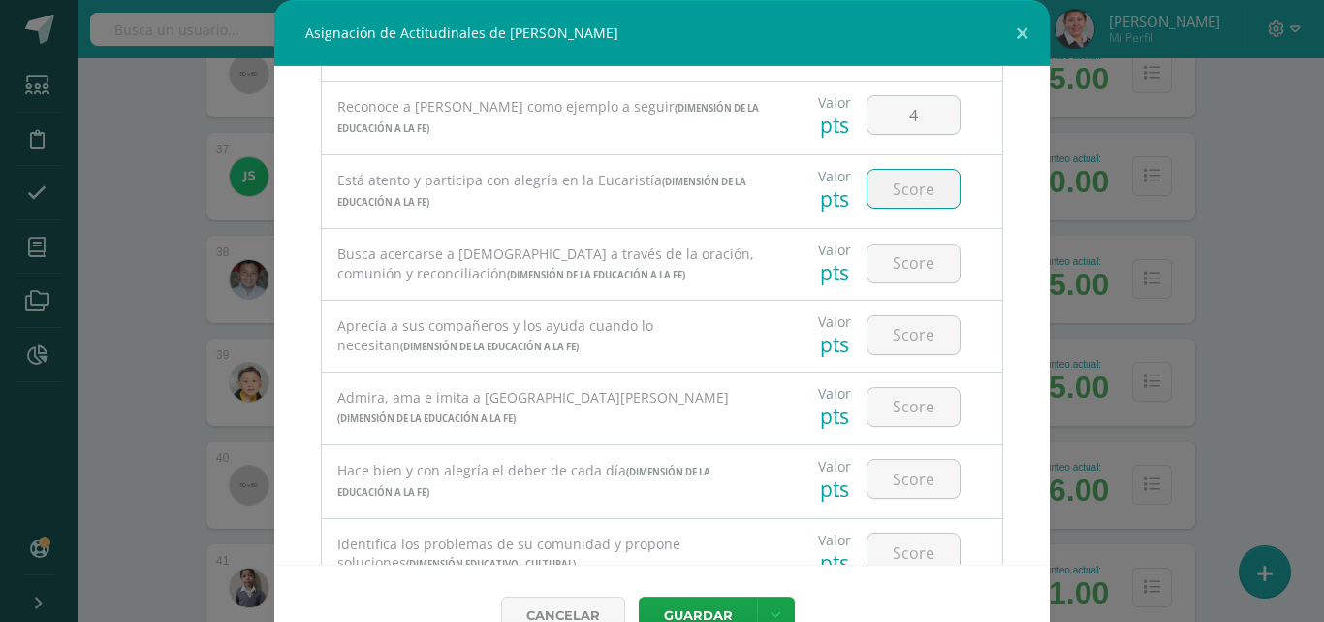
click at [899, 195] on input "number" at bounding box center [914, 189] width 92 height 38
type input "4"
click at [896, 267] on input "number" at bounding box center [914, 263] width 92 height 38
type input "4"
click at [895, 342] on input "number" at bounding box center [914, 335] width 92 height 38
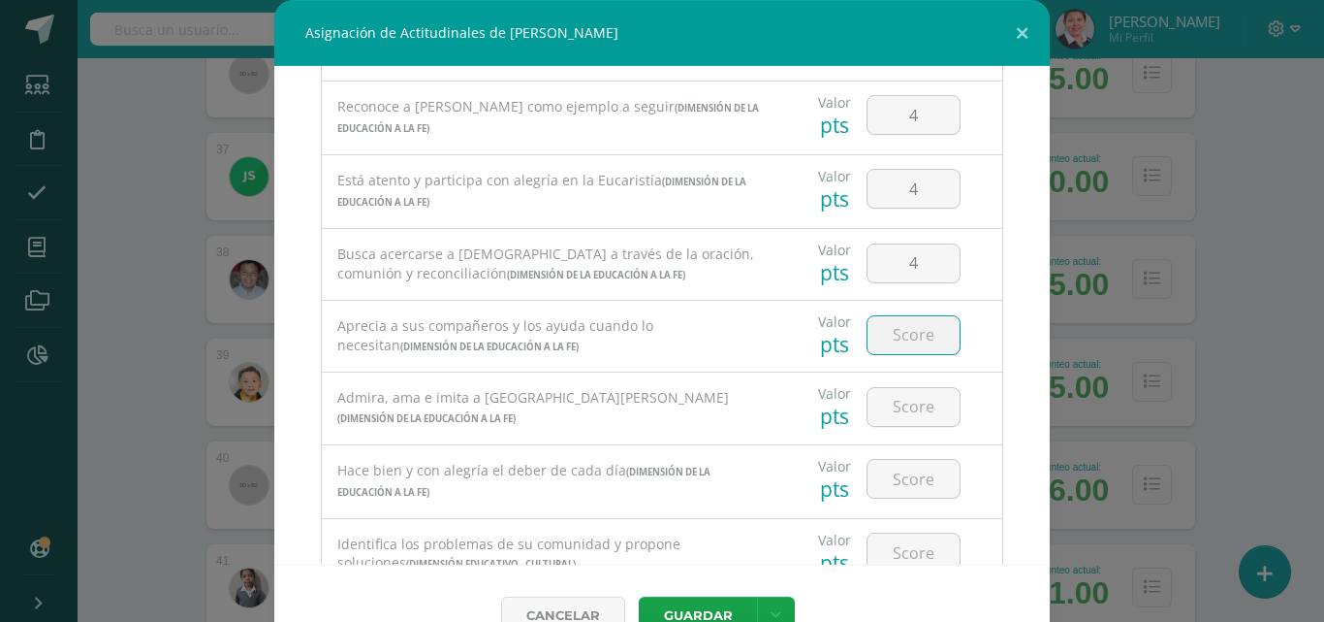
type input "4"
type input "3"
click at [903, 410] on input "number" at bounding box center [914, 407] width 92 height 38
type input "4"
click at [909, 487] on input "number" at bounding box center [914, 479] width 92 height 38
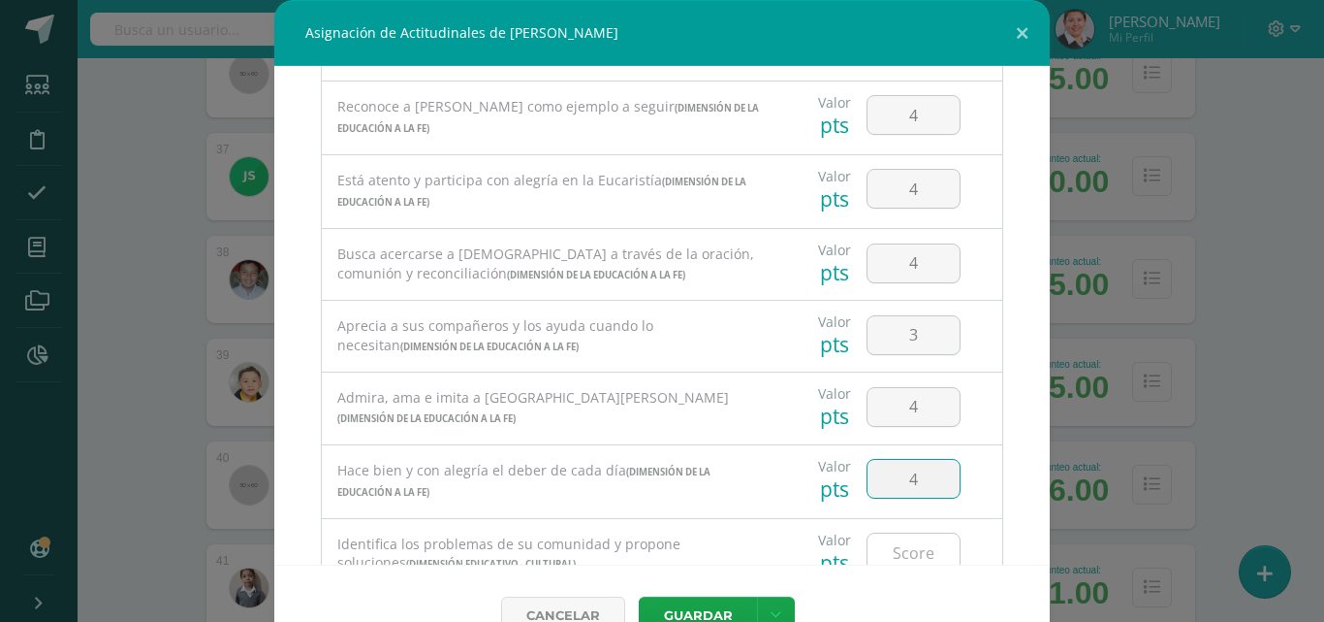
type input "4"
click at [902, 556] on input "number" at bounding box center [914, 552] width 92 height 38
type input "3"
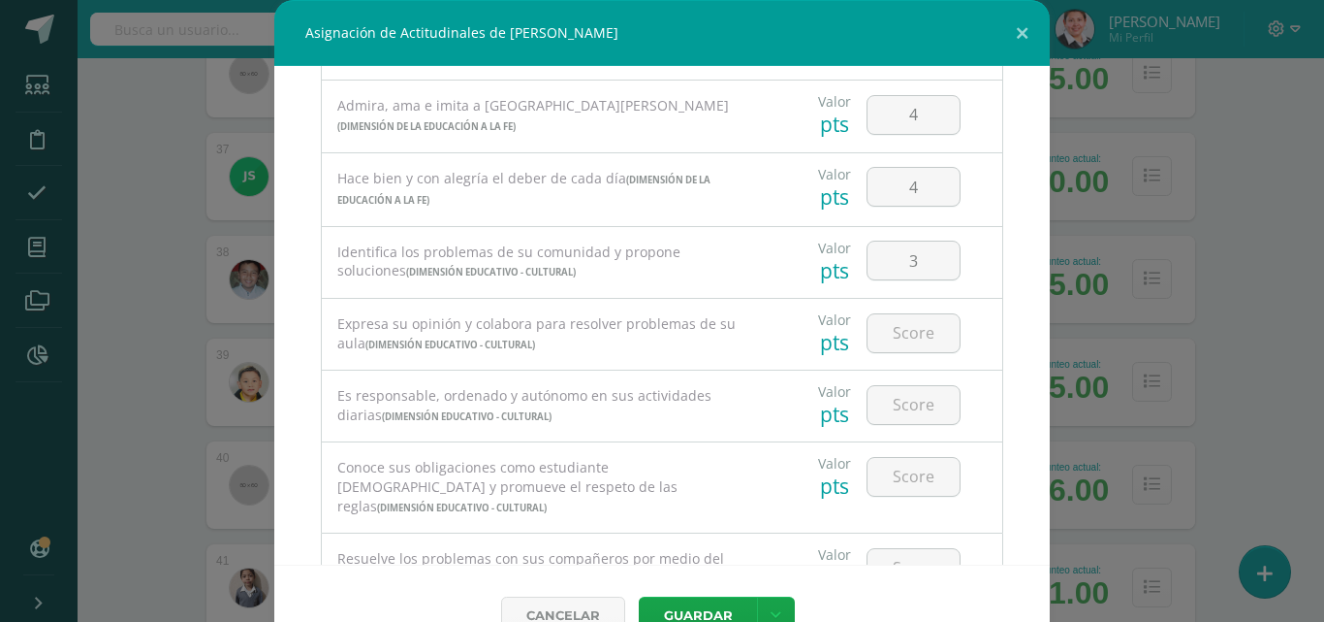
scroll to position [1240, 0]
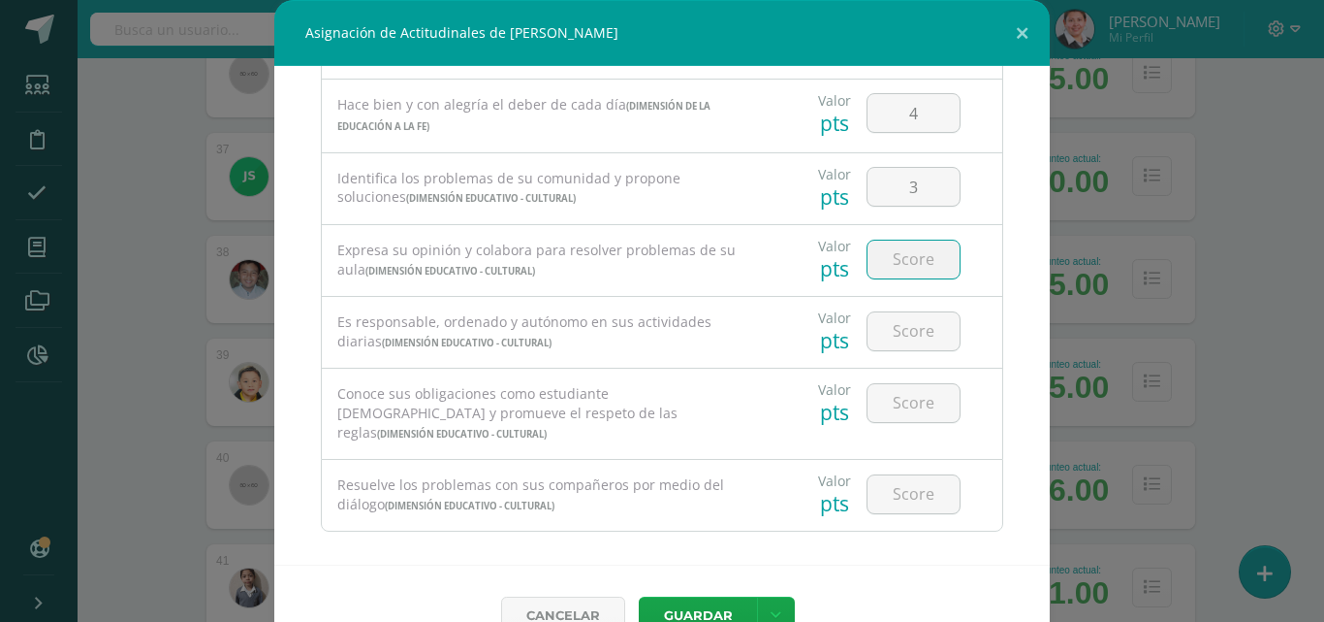
click at [896, 263] on input "number" at bounding box center [914, 259] width 92 height 38
type input "4"
click at [899, 333] on input "number" at bounding box center [914, 331] width 92 height 38
type input "4"
click at [893, 411] on input "number" at bounding box center [914, 403] width 92 height 38
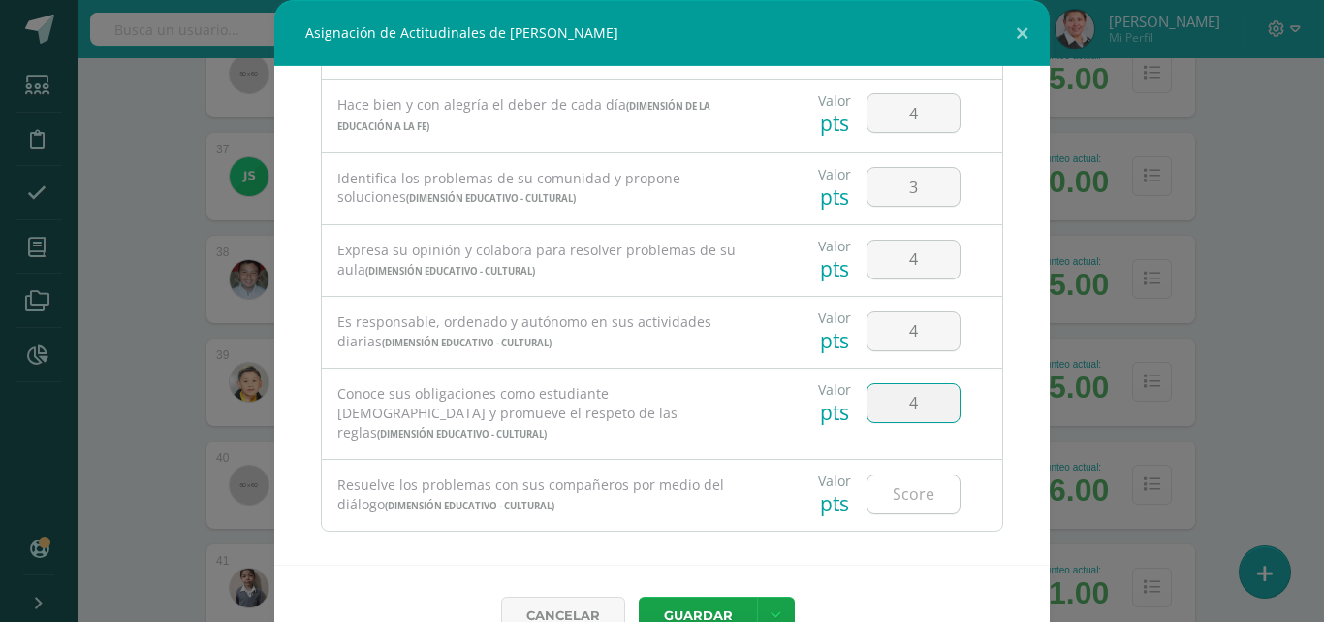
type input "4"
click at [885, 475] on input "number" at bounding box center [914, 494] width 92 height 38
type input "4"
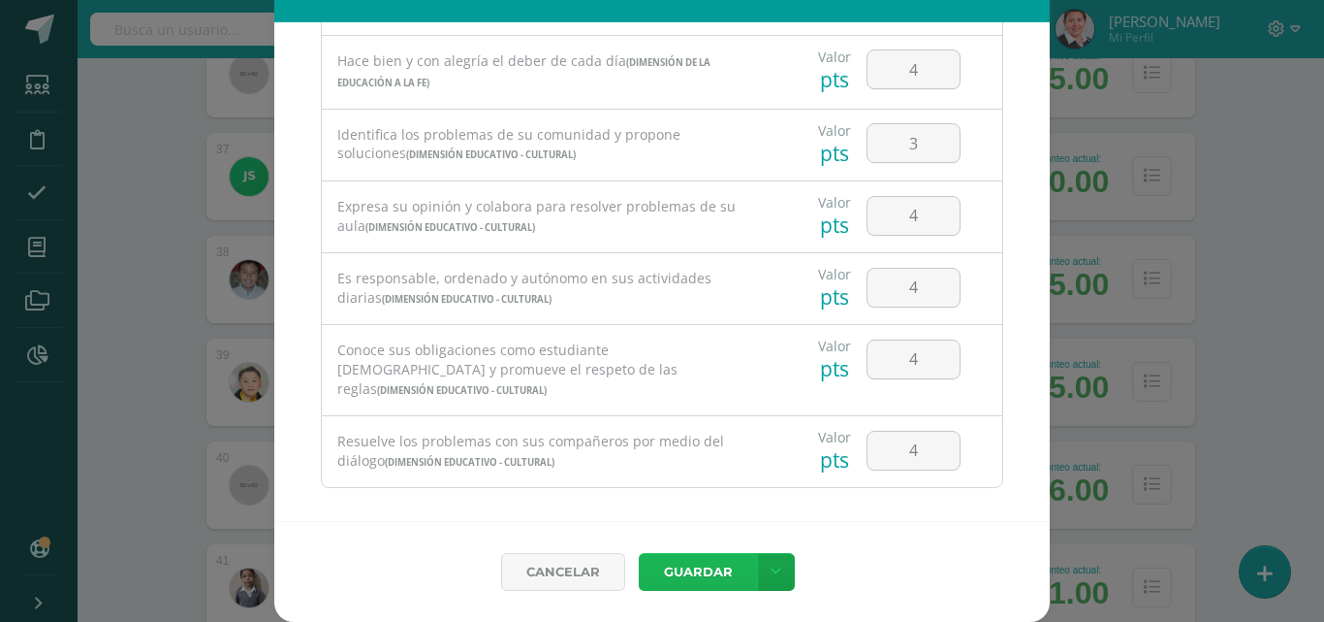
click at [713, 579] on button "Guardar" at bounding box center [698, 572] width 118 height 38
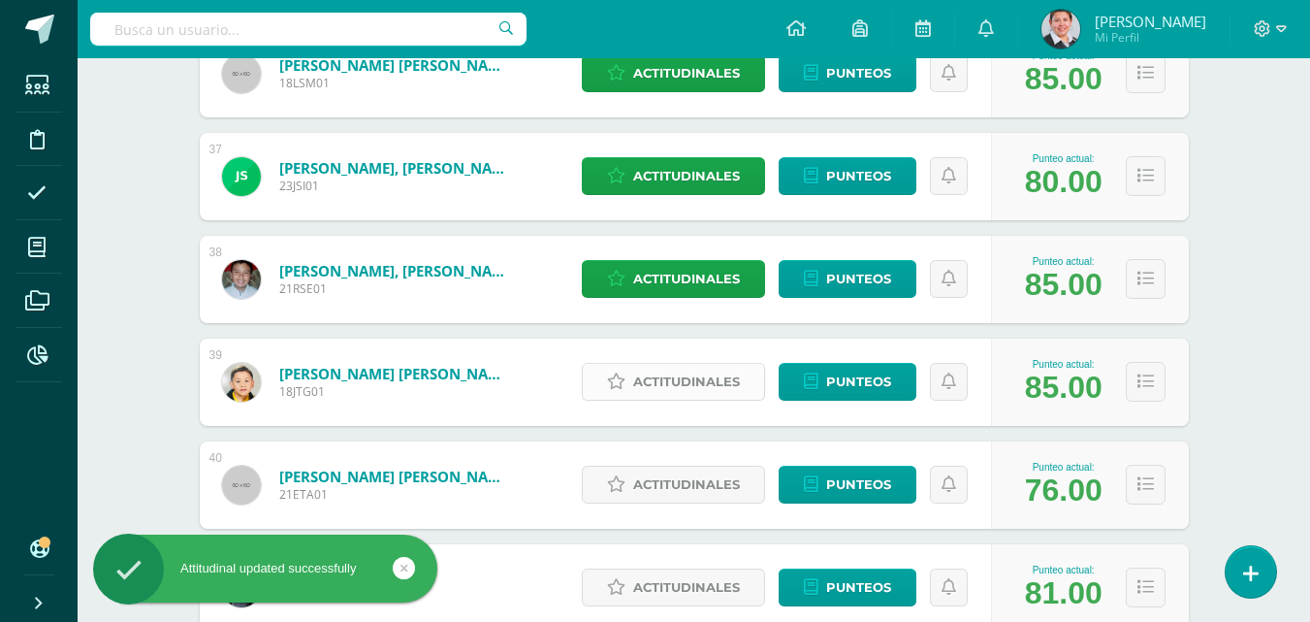
click at [669, 377] on span "Actitudinales" at bounding box center [686, 382] width 107 height 36
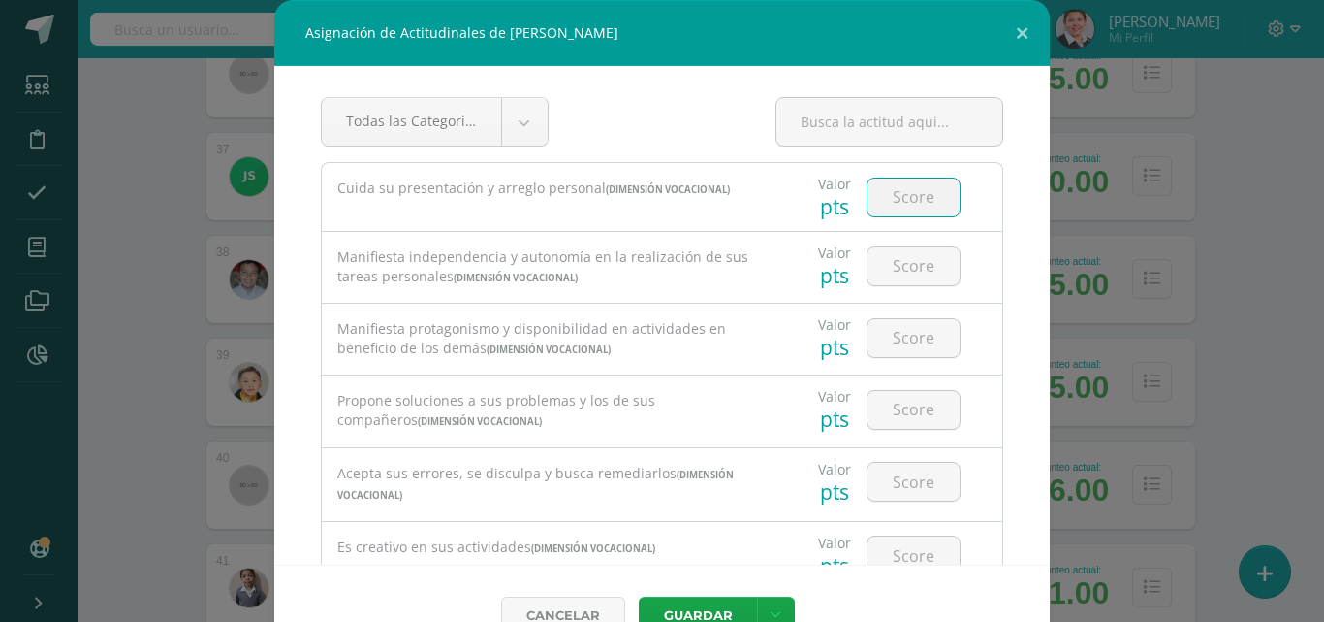
click at [891, 204] on input "number" at bounding box center [914, 197] width 92 height 38
type input "3"
click at [897, 269] on input "number" at bounding box center [914, 266] width 92 height 38
type input "4"
click at [893, 351] on input "number" at bounding box center [914, 338] width 92 height 38
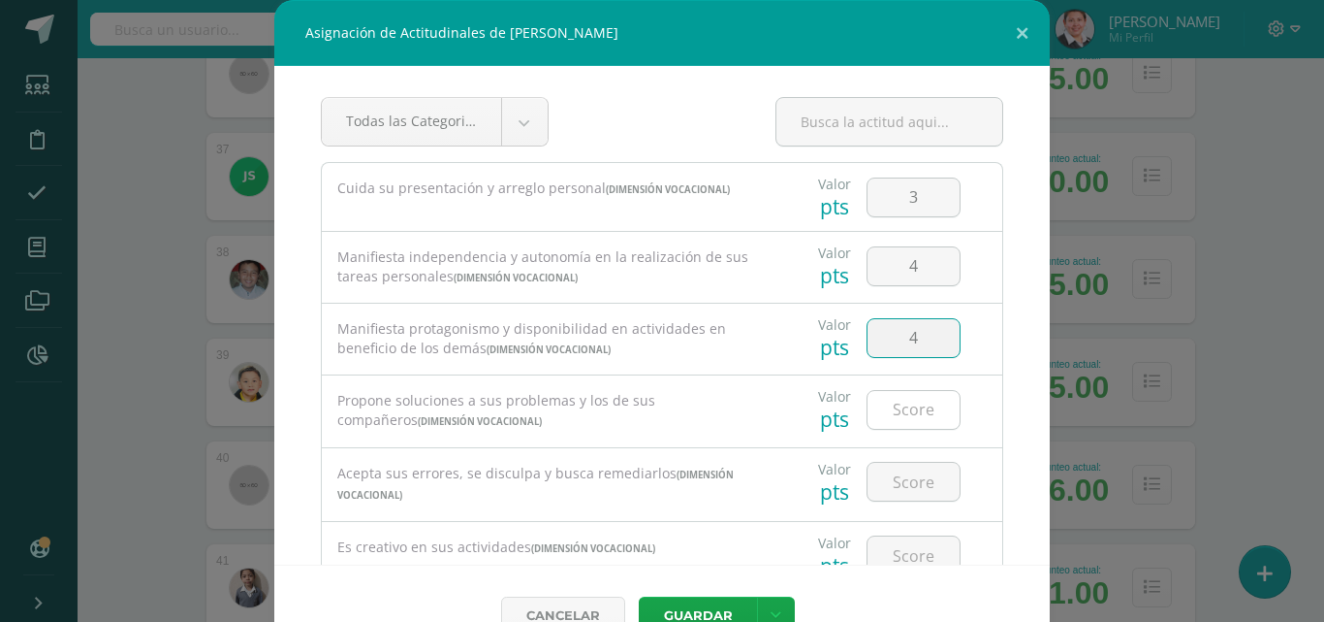
type input "4"
click at [905, 406] on input "number" at bounding box center [914, 410] width 92 height 38
type input "4"
click at [903, 484] on input "number" at bounding box center [914, 481] width 92 height 38
type input "4"
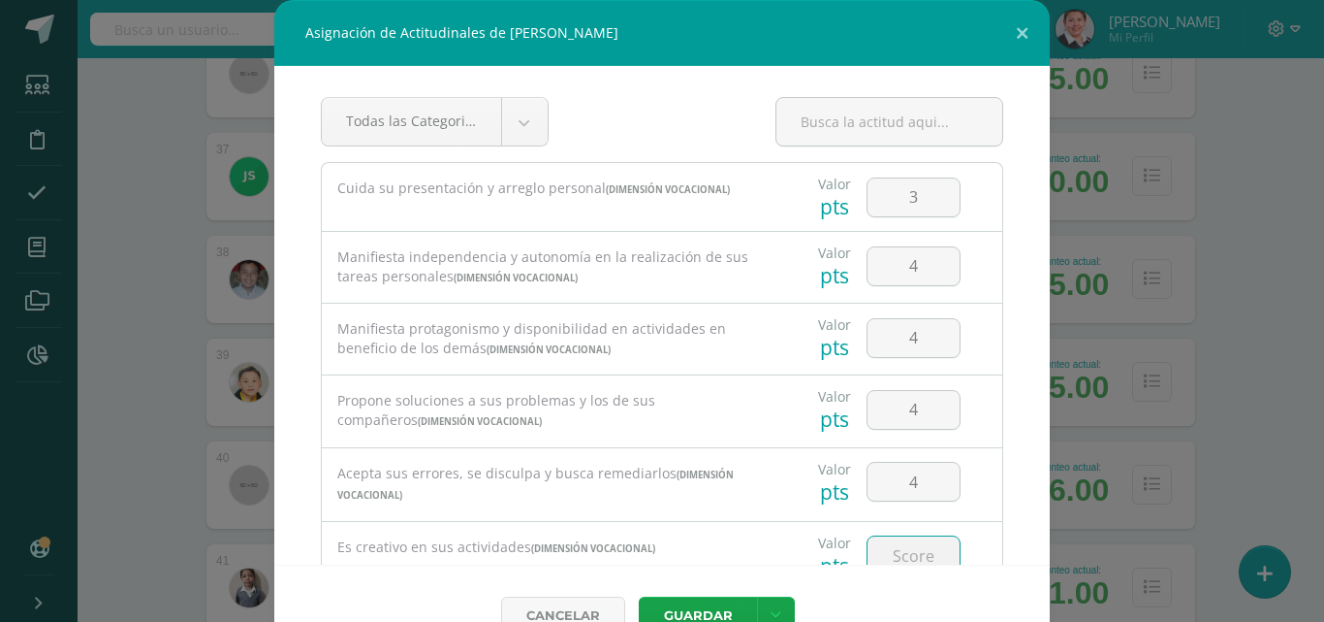
click at [891, 548] on input "number" at bounding box center [914, 555] width 92 height 38
type input "3"
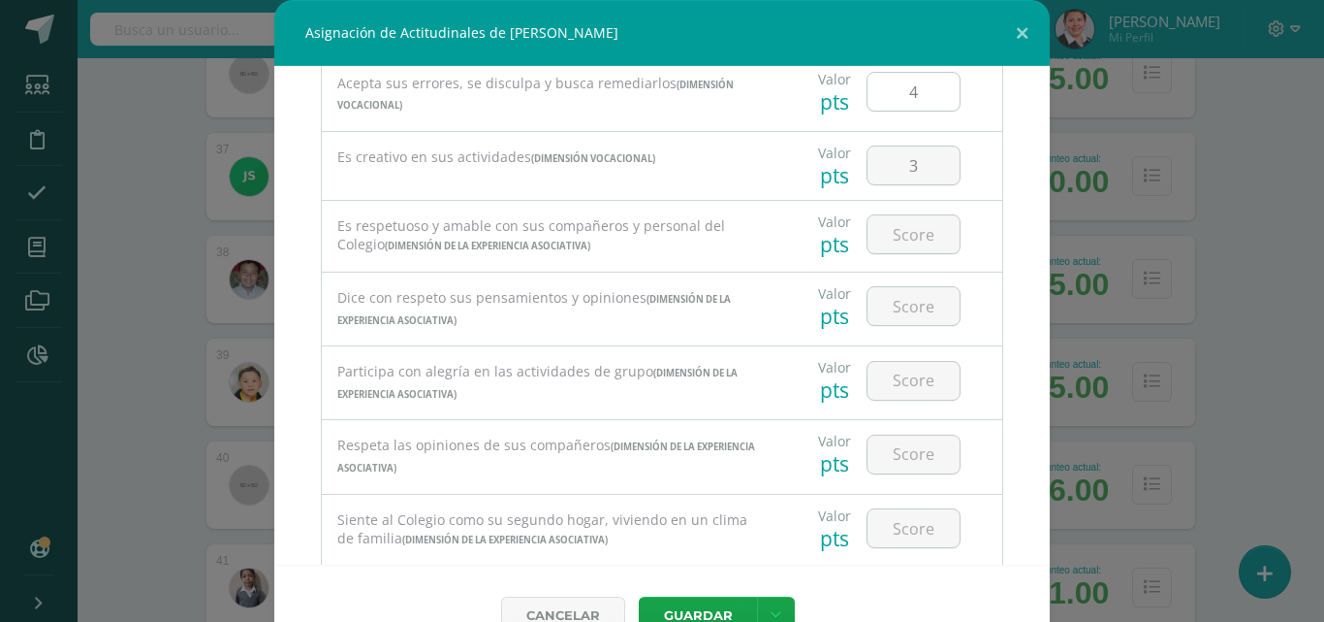
scroll to position [487, 0]
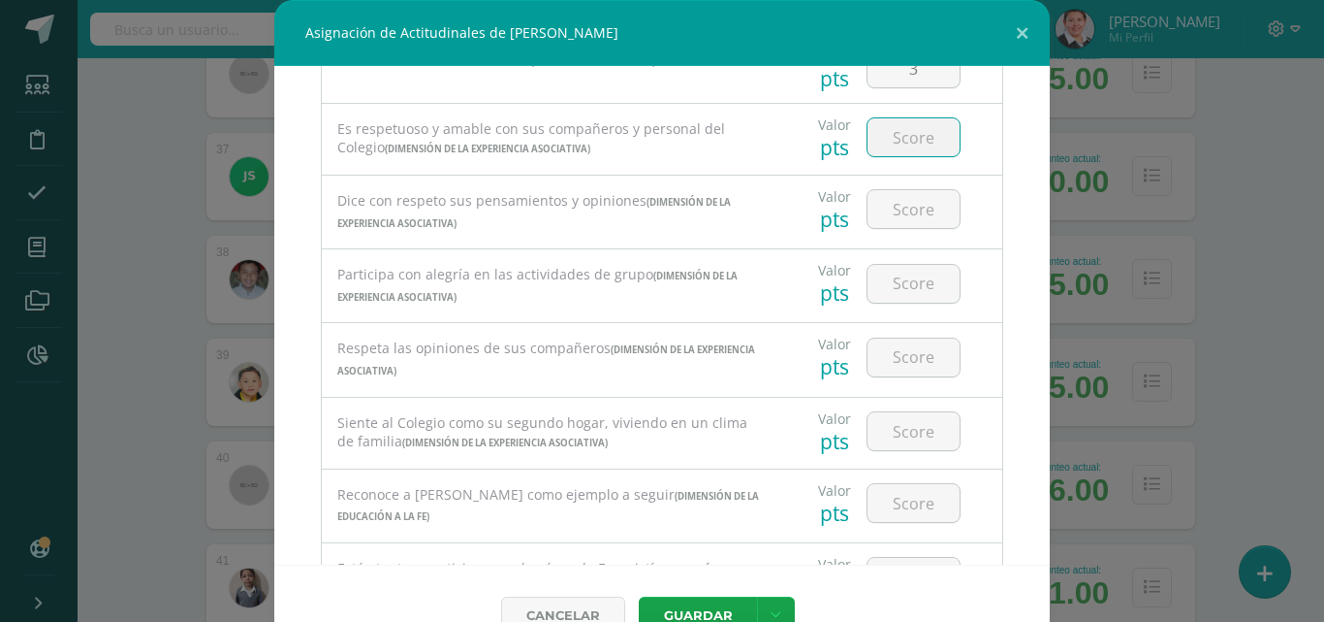
click at [906, 134] on input "number" at bounding box center [914, 137] width 92 height 38
type input "4"
click at [908, 227] on input "number" at bounding box center [914, 209] width 92 height 38
type input "4"
click at [896, 292] on input "number" at bounding box center [914, 284] width 92 height 38
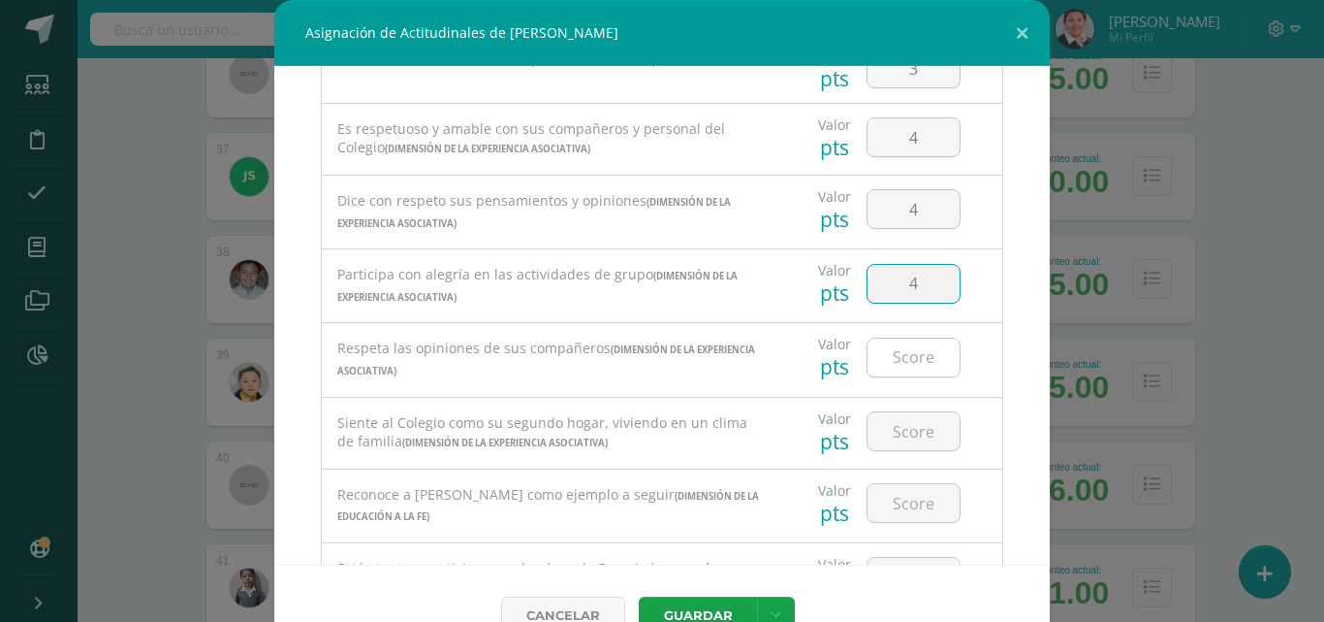
type input "4"
click at [875, 361] on input "number" at bounding box center [914, 357] width 92 height 38
type input "4"
click at [883, 428] on input "number" at bounding box center [914, 431] width 92 height 38
type input "4"
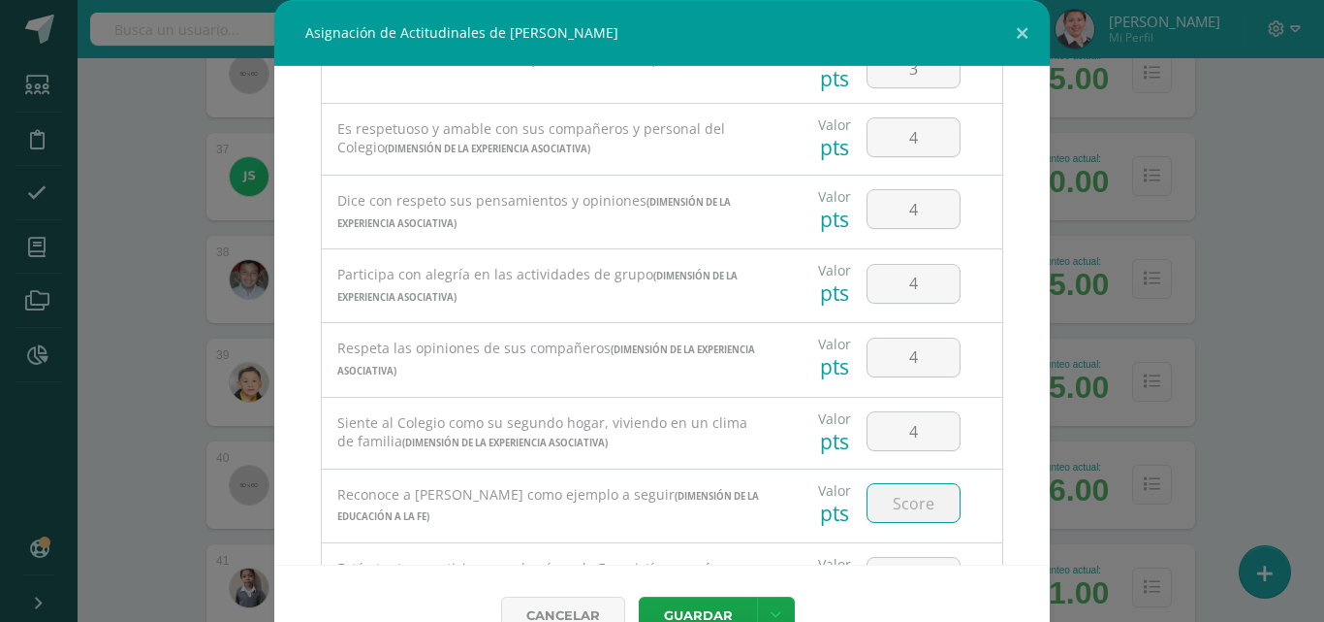
click at [885, 496] on input "number" at bounding box center [914, 503] width 92 height 38
type input "4"
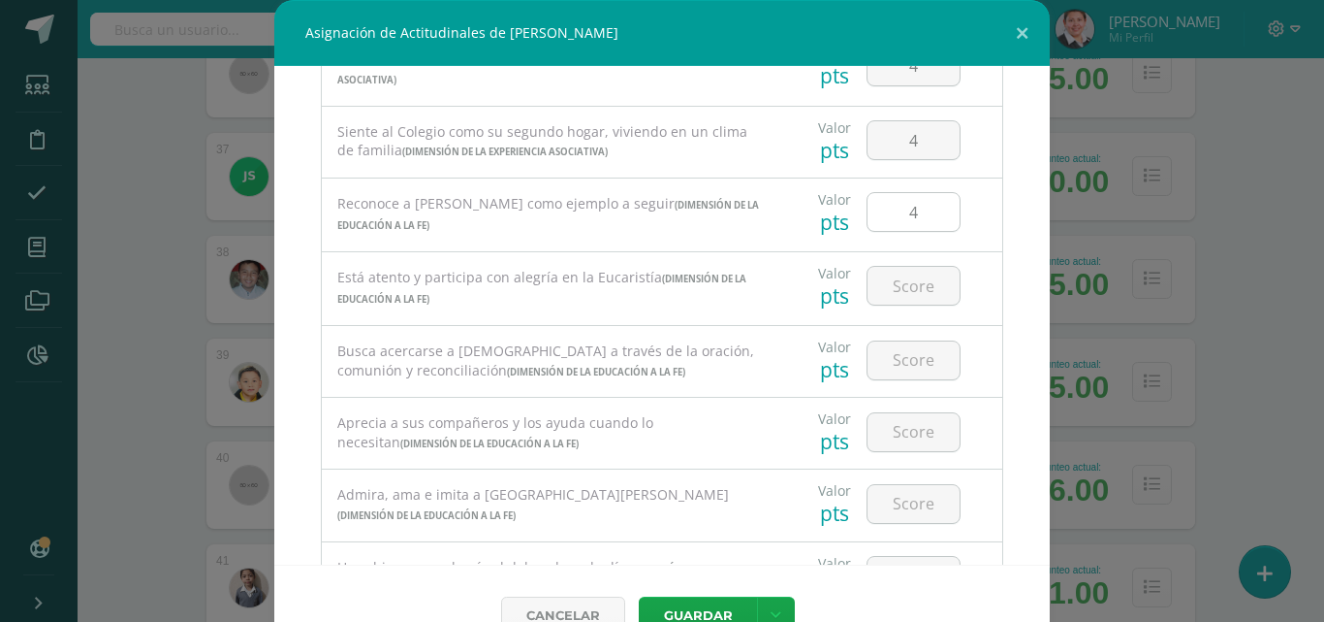
scroll to position [875, 0]
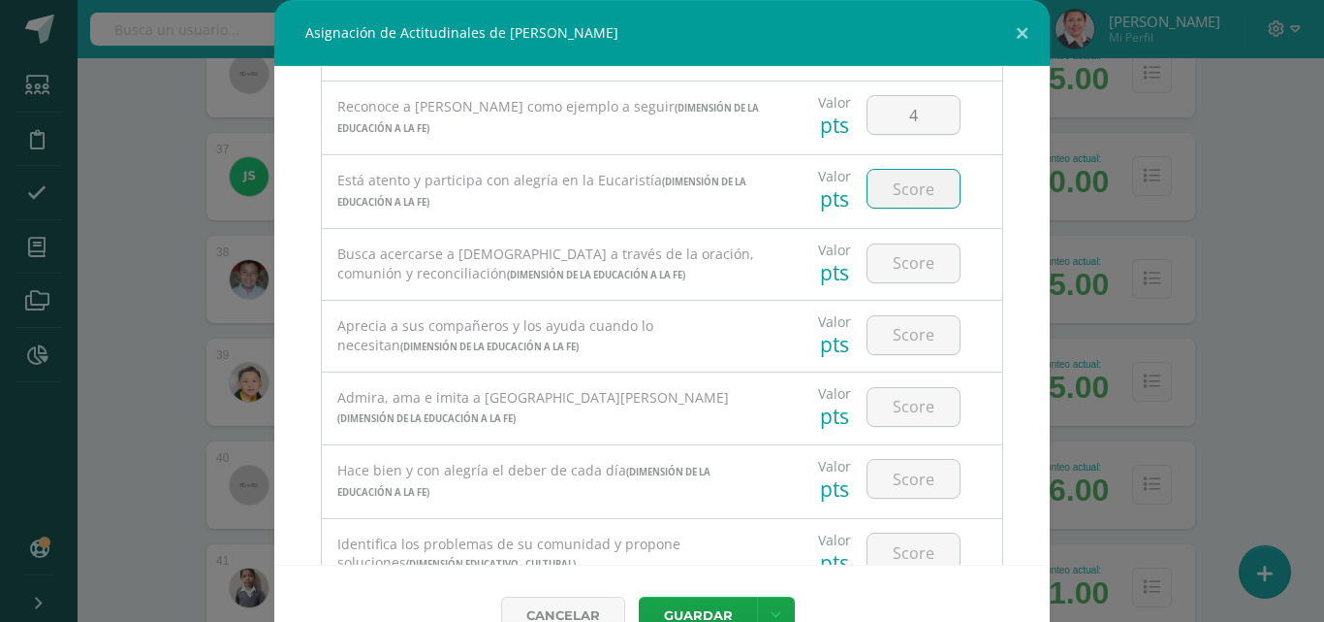
click at [914, 196] on input "number" at bounding box center [914, 189] width 92 height 38
type input "4"
click at [894, 270] on input "number" at bounding box center [914, 263] width 92 height 38
type input "4"
click at [887, 335] on input "number" at bounding box center [914, 335] width 92 height 38
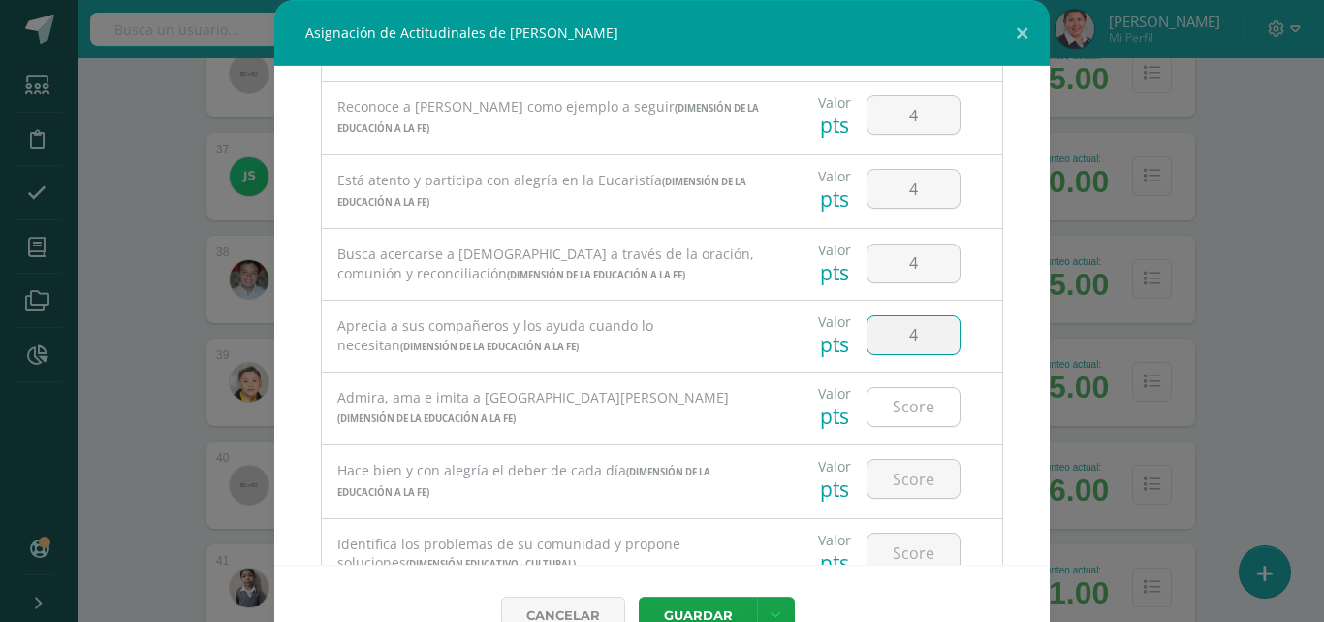
type input "4"
click at [899, 411] on input "number" at bounding box center [914, 407] width 92 height 38
type input "4"
click at [908, 494] on input "number" at bounding box center [914, 479] width 92 height 38
type input "4"
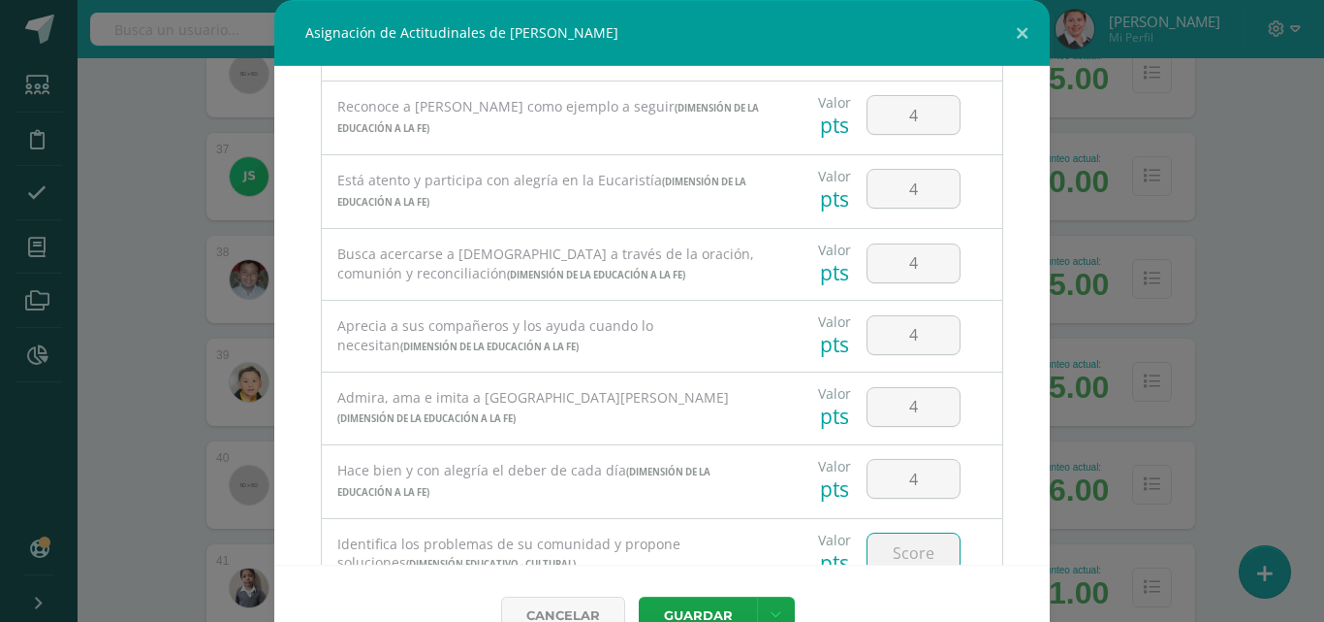
click at [898, 552] on input "number" at bounding box center [914, 552] width 92 height 38
type input "3"
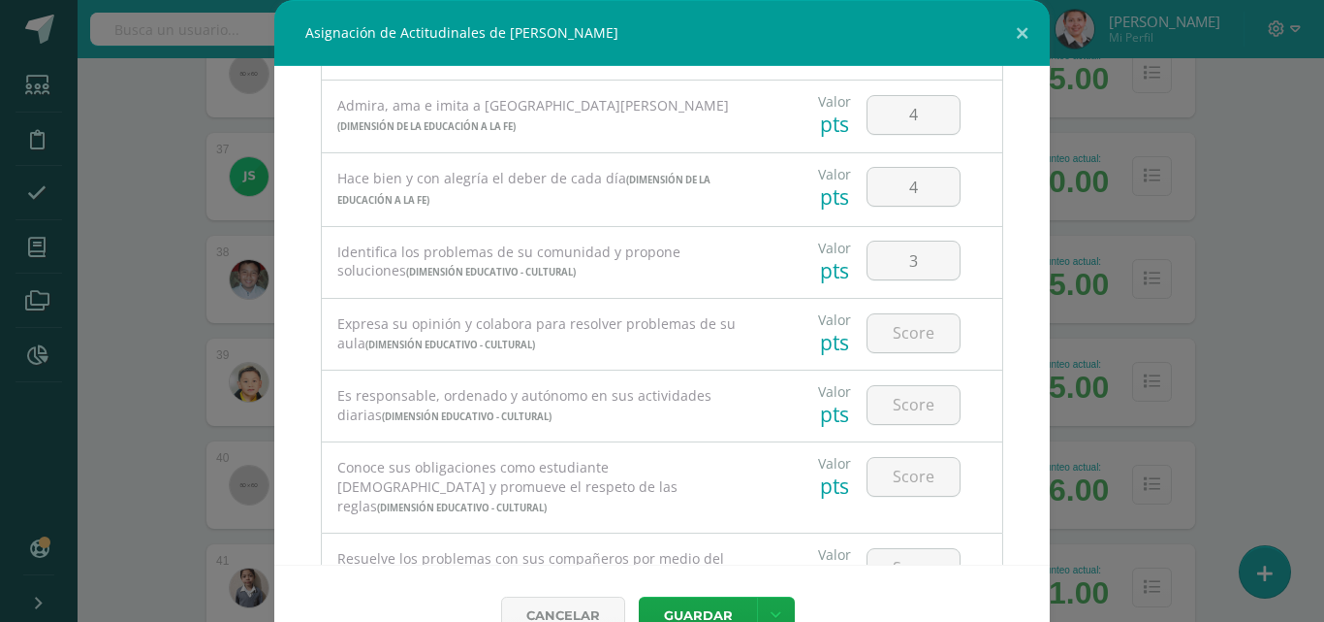
scroll to position [1240, 0]
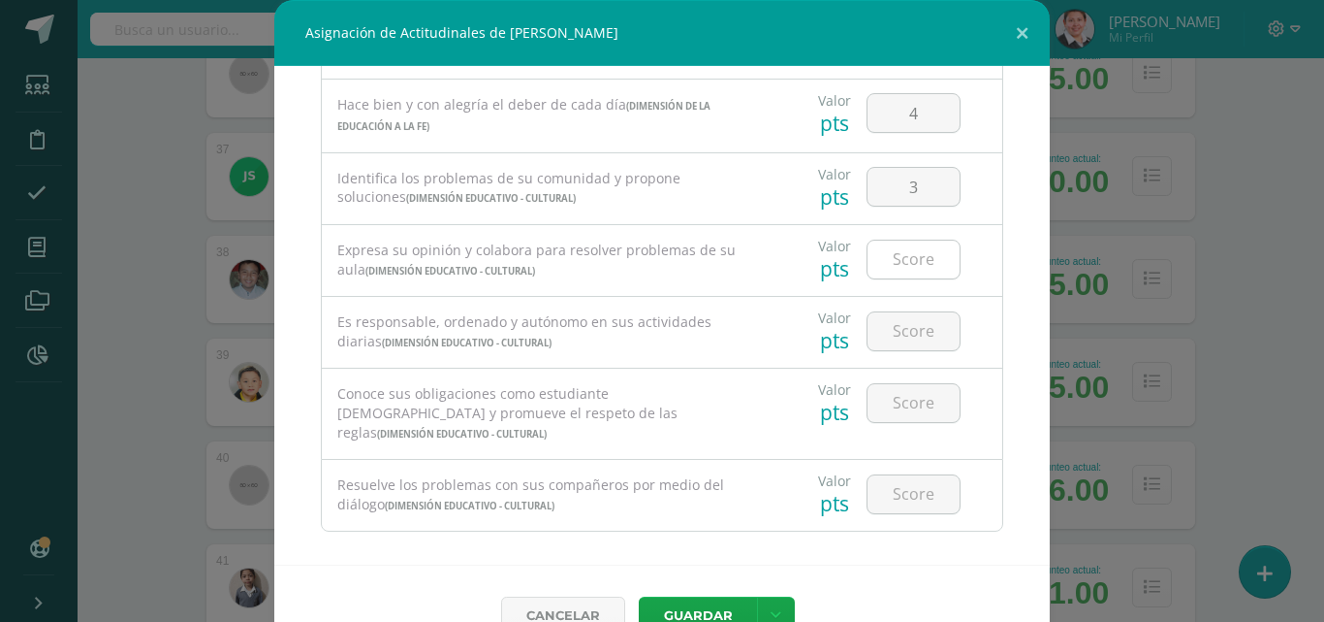
click at [905, 263] on input "number" at bounding box center [914, 259] width 92 height 38
type input "4"
click at [899, 342] on input "number" at bounding box center [914, 331] width 92 height 38
type input "3"
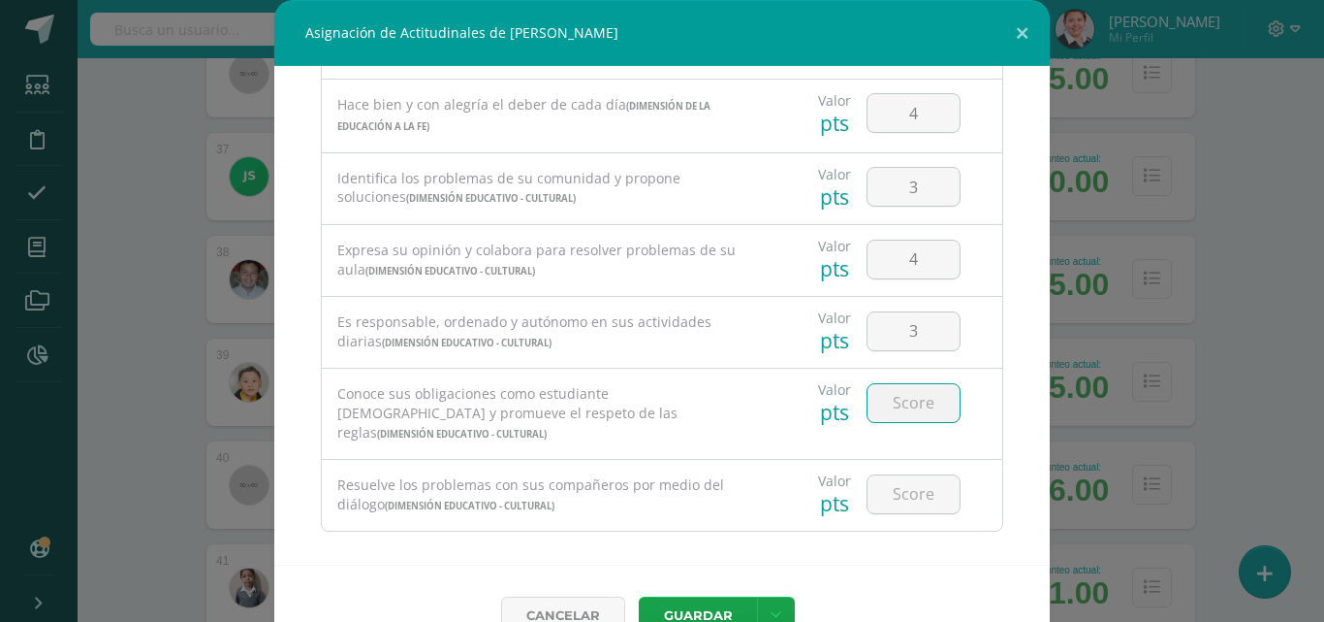
click at [908, 408] on input "number" at bounding box center [914, 403] width 92 height 38
type input "4"
click at [908, 478] on input "number" at bounding box center [914, 494] width 92 height 38
type input "4"
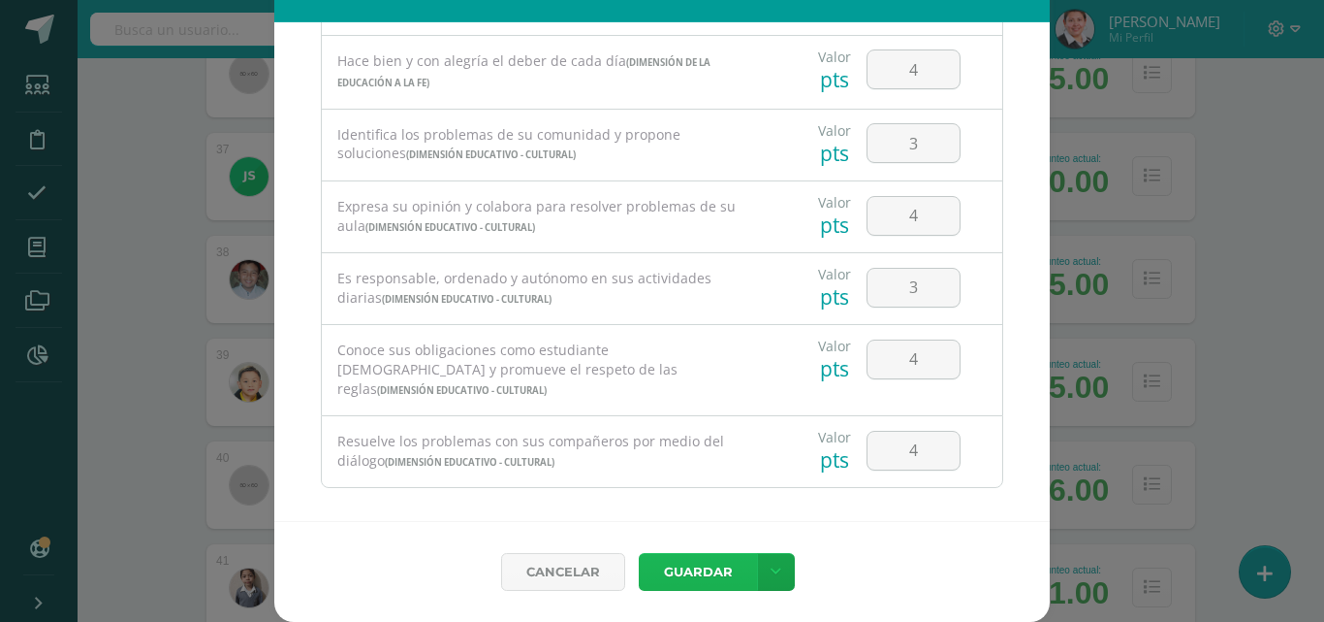
click at [713, 568] on button "Guardar" at bounding box center [698, 572] width 118 height 38
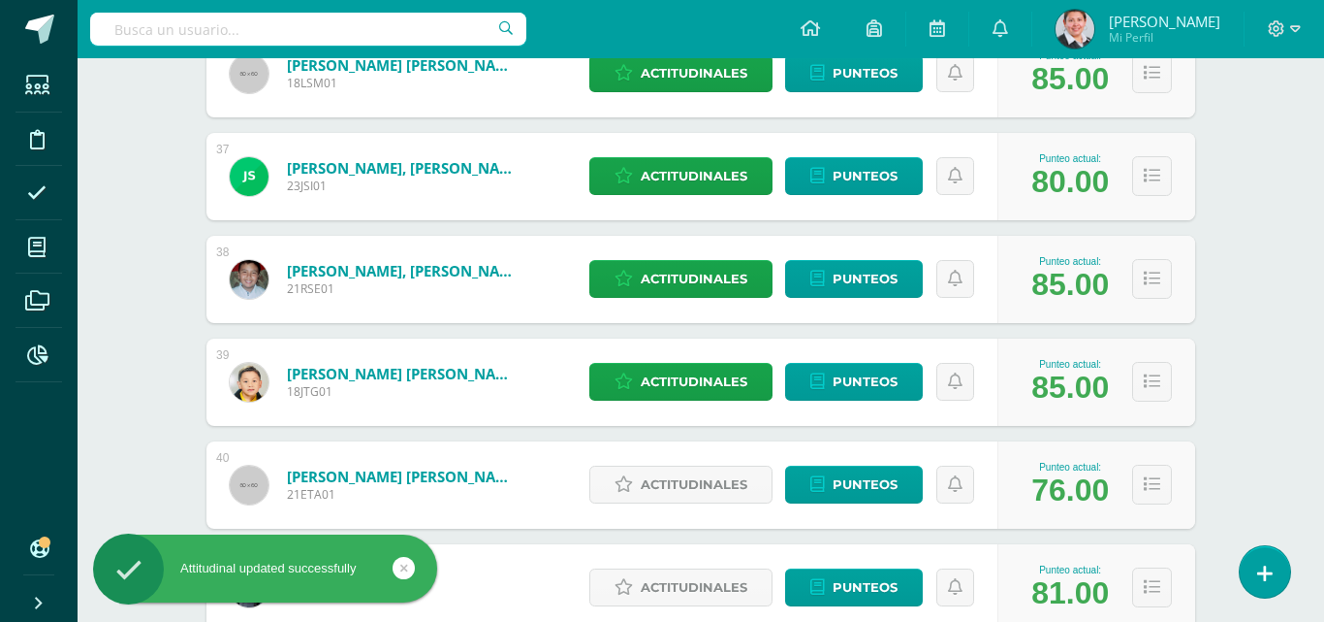
scroll to position [1143, 0]
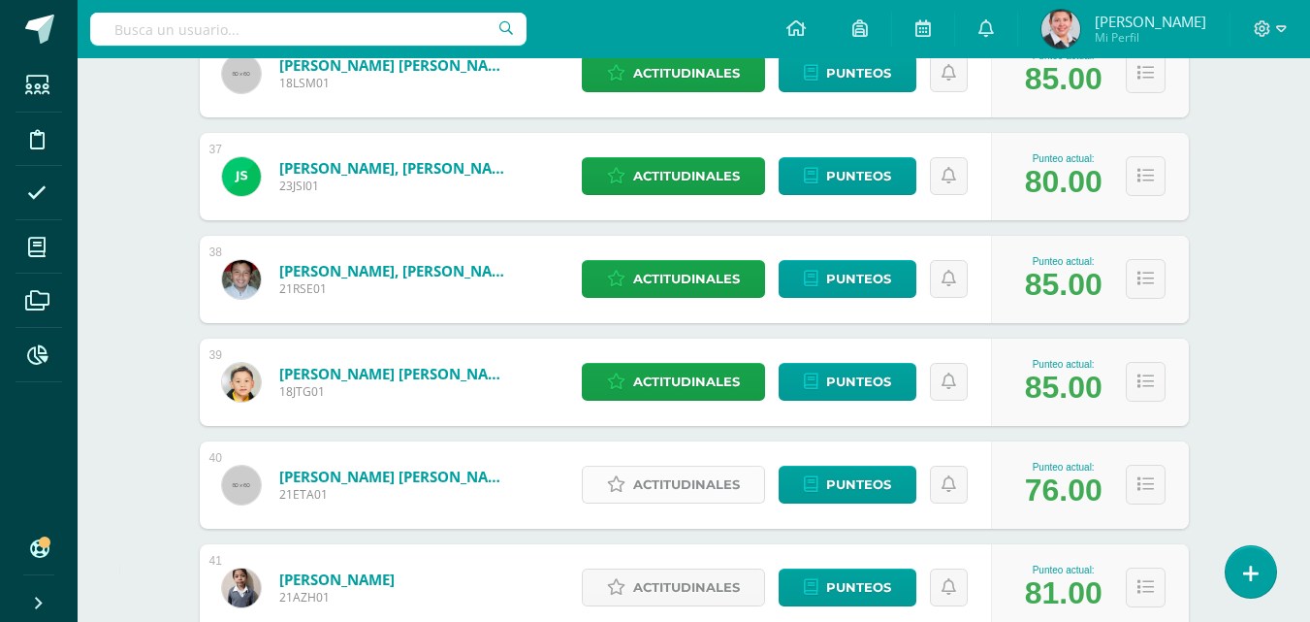
click at [717, 476] on span "Actitudinales" at bounding box center [686, 484] width 107 height 36
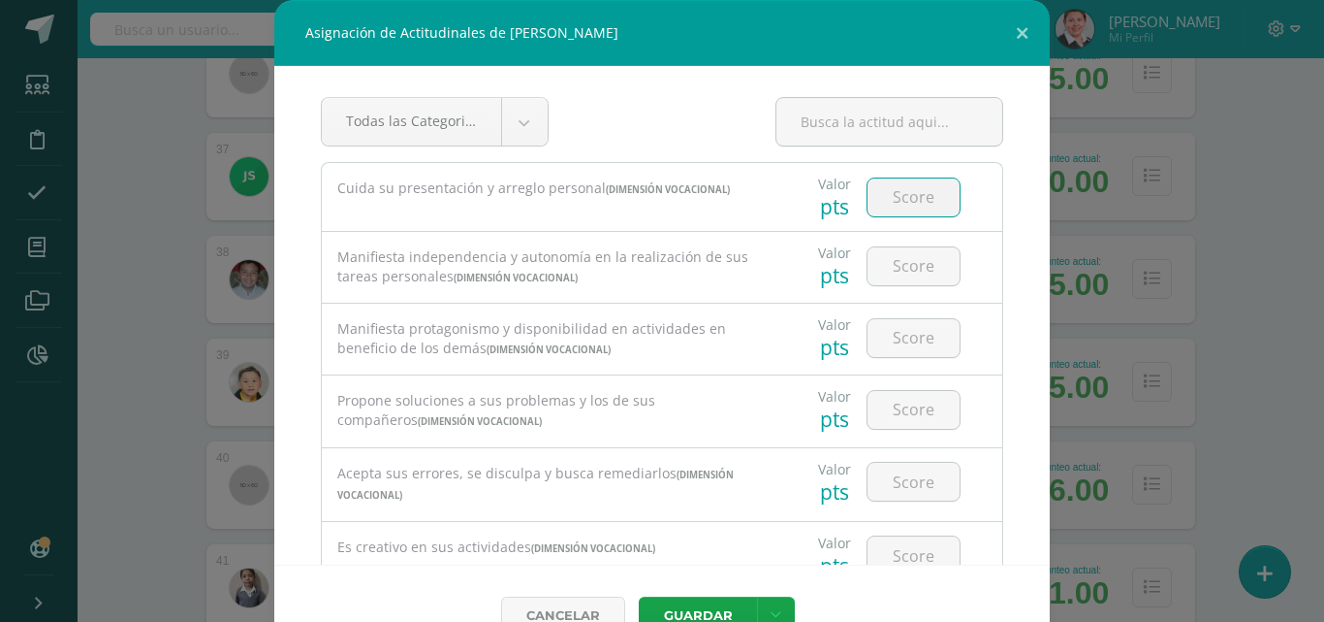
click at [883, 205] on input "number" at bounding box center [914, 197] width 92 height 38
type input "4"
click at [890, 260] on input "number" at bounding box center [914, 266] width 92 height 38
type input "4"
click at [906, 347] on input "number" at bounding box center [914, 338] width 92 height 38
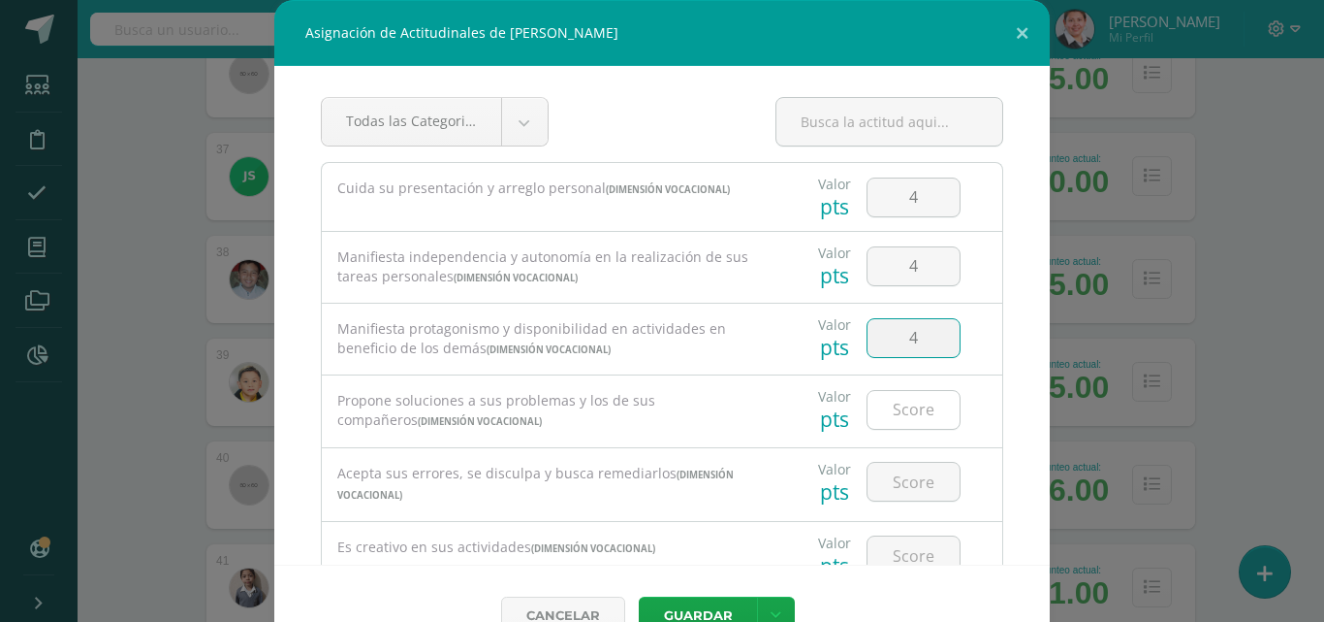
type input "4"
click at [909, 409] on input "number" at bounding box center [914, 410] width 92 height 38
type input "3"
click at [890, 482] on input "number" at bounding box center [914, 481] width 92 height 38
type input "4"
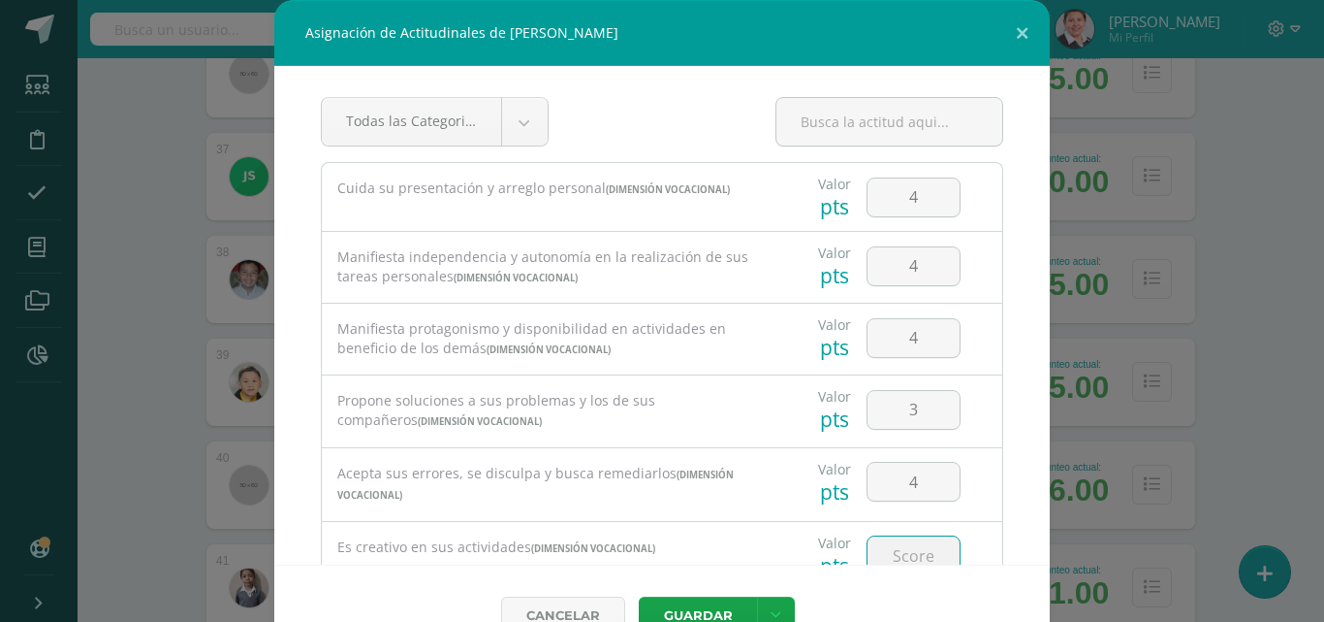
click at [884, 557] on input "number" at bounding box center [914, 555] width 92 height 38
type input "3"
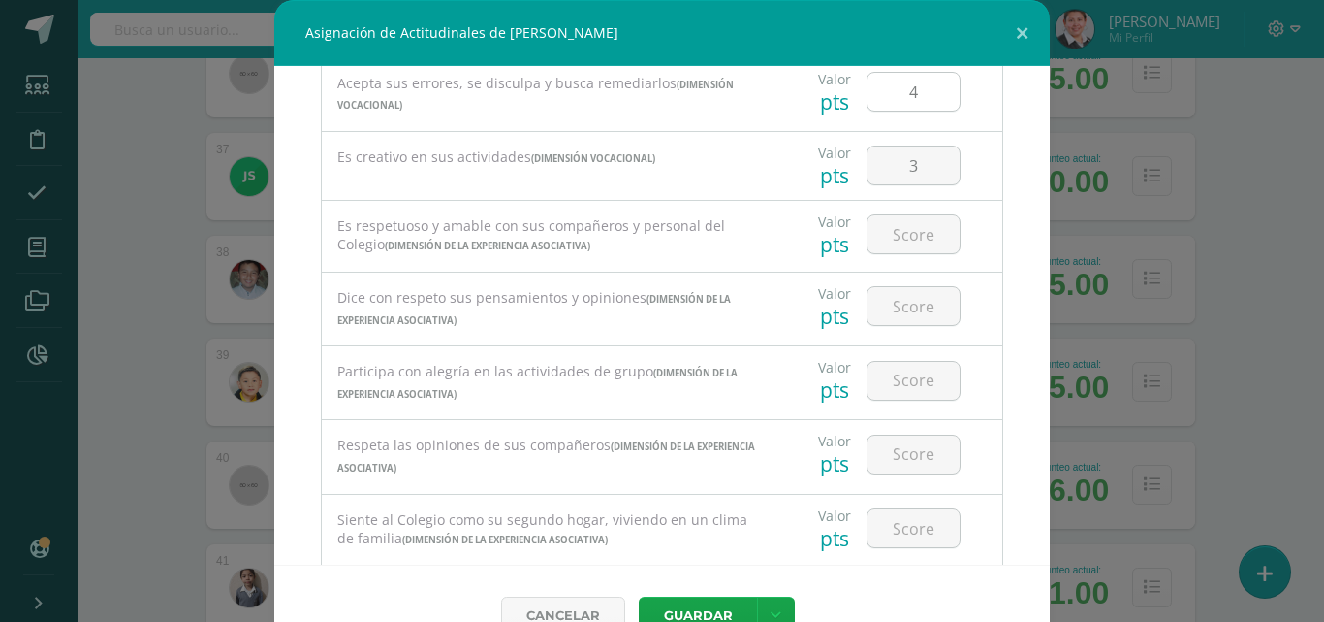
scroll to position [487, 0]
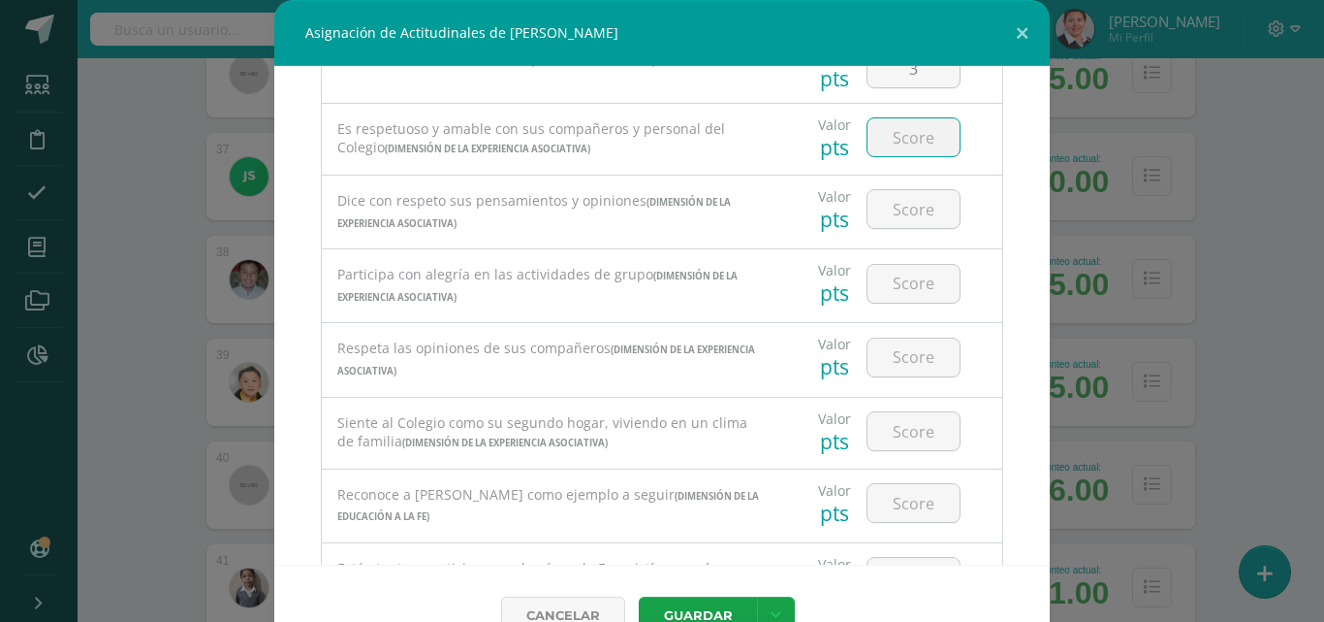
click at [886, 139] on input "number" at bounding box center [914, 137] width 92 height 38
type input "4"
click at [896, 208] on input "number" at bounding box center [914, 209] width 92 height 38
type input "4"
click at [898, 291] on input "number" at bounding box center [914, 284] width 92 height 38
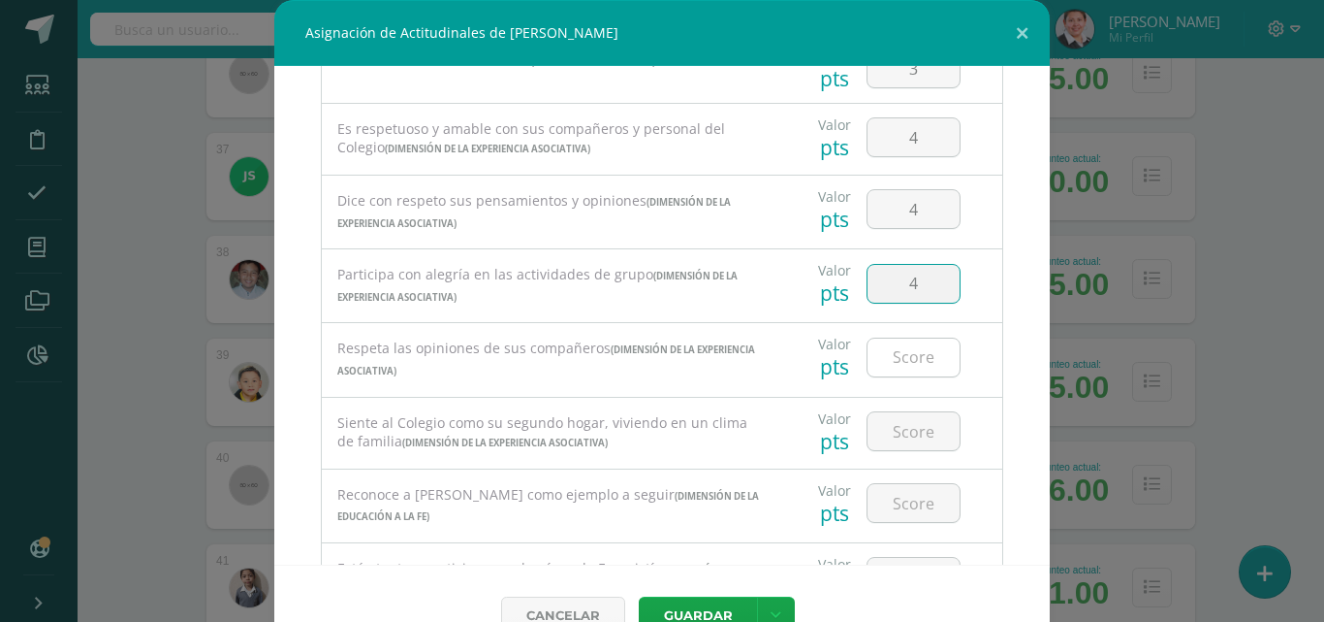
type input "4"
click at [891, 367] on input "number" at bounding box center [914, 357] width 92 height 38
type input "4"
click at [890, 434] on input "number" at bounding box center [914, 431] width 92 height 38
type input "4"
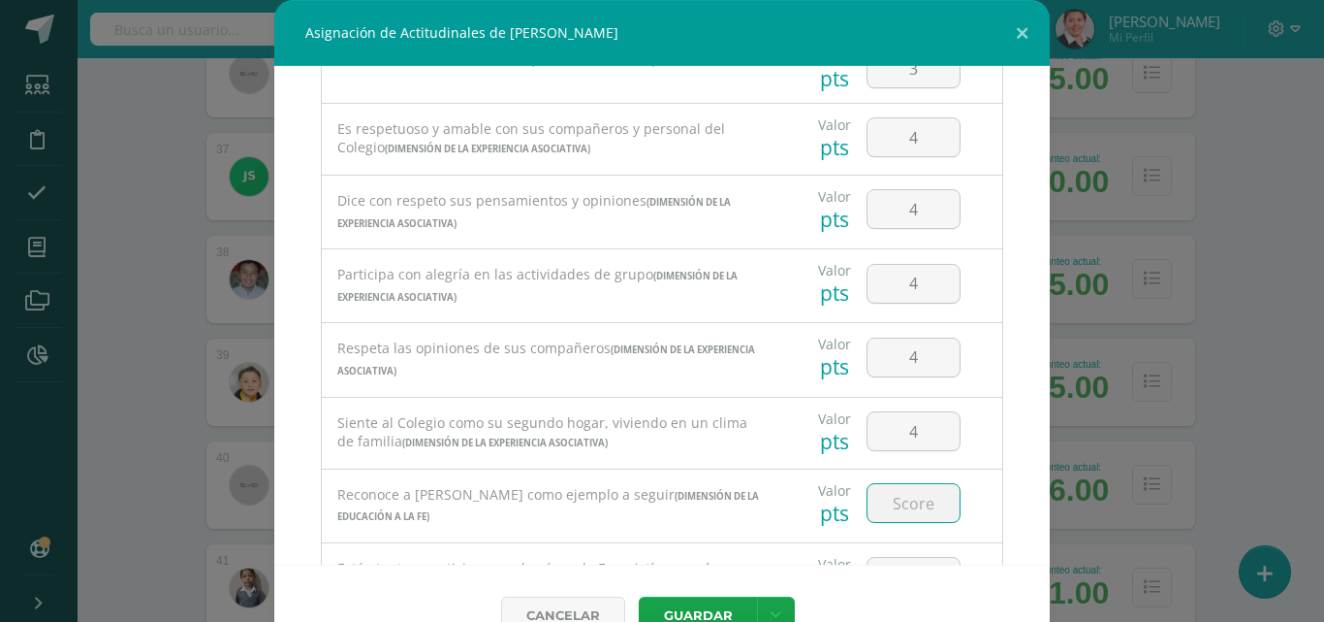
click at [892, 501] on input "number" at bounding box center [914, 503] width 92 height 38
type input "4"
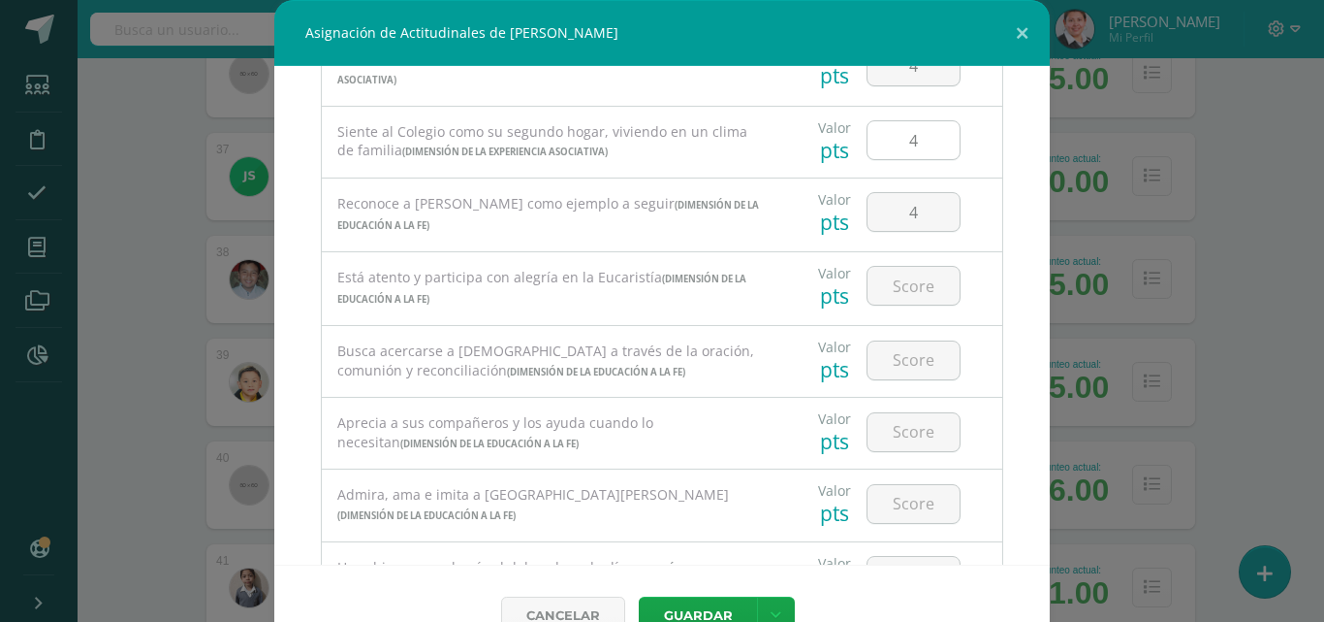
scroll to position [875, 0]
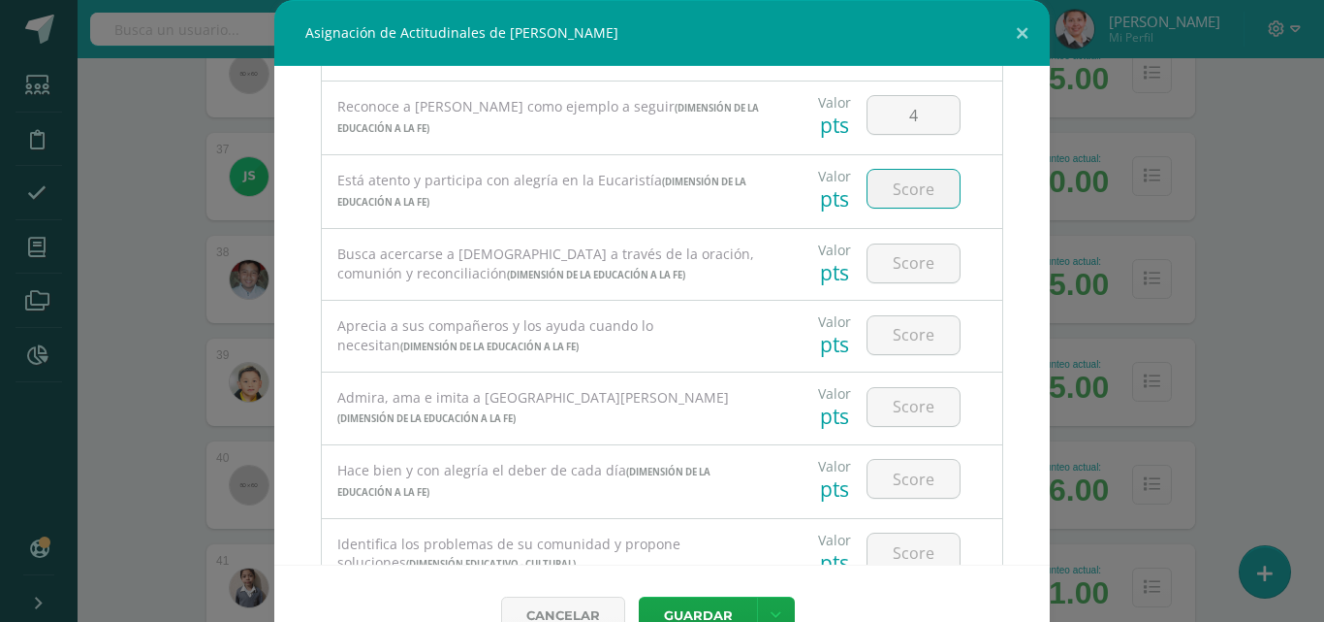
click at [892, 191] on input "number" at bounding box center [914, 189] width 92 height 38
type input "3"
click at [894, 270] on input "number" at bounding box center [914, 263] width 92 height 38
type input "4"
click at [910, 336] on input "number" at bounding box center [914, 335] width 92 height 38
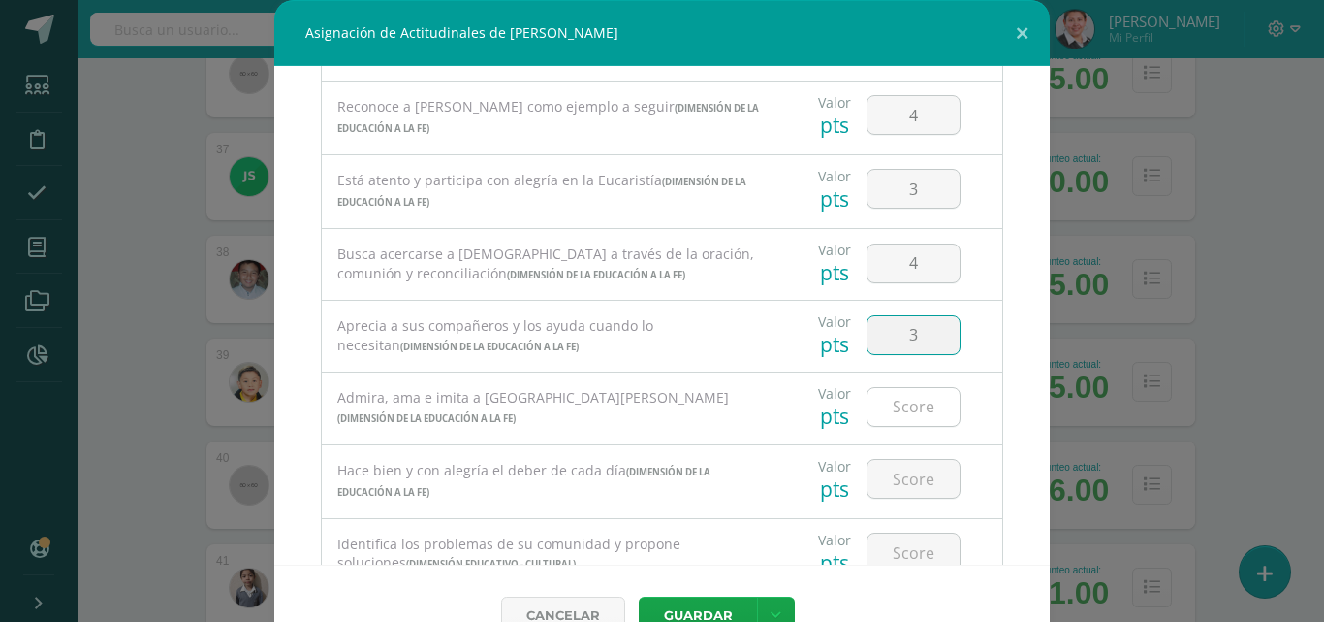
type input "3"
click at [886, 415] on input "number" at bounding box center [914, 407] width 92 height 38
type input "4"
click at [900, 482] on input "number" at bounding box center [914, 479] width 92 height 38
type input "4"
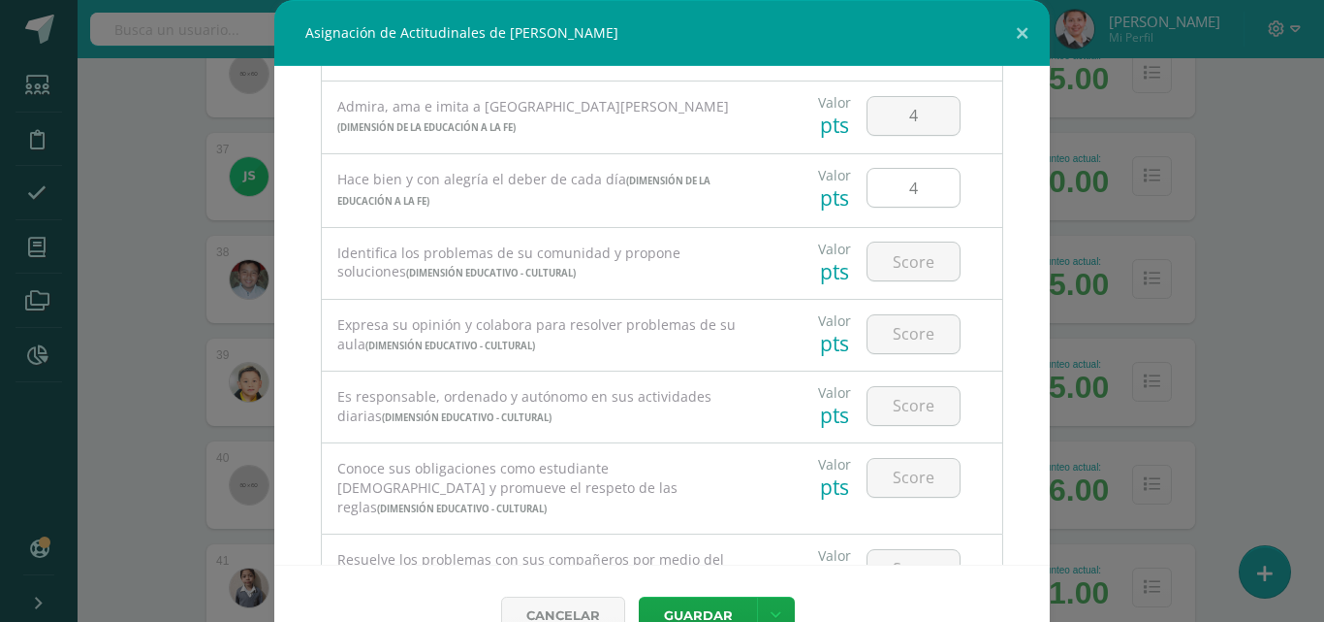
scroll to position [1240, 0]
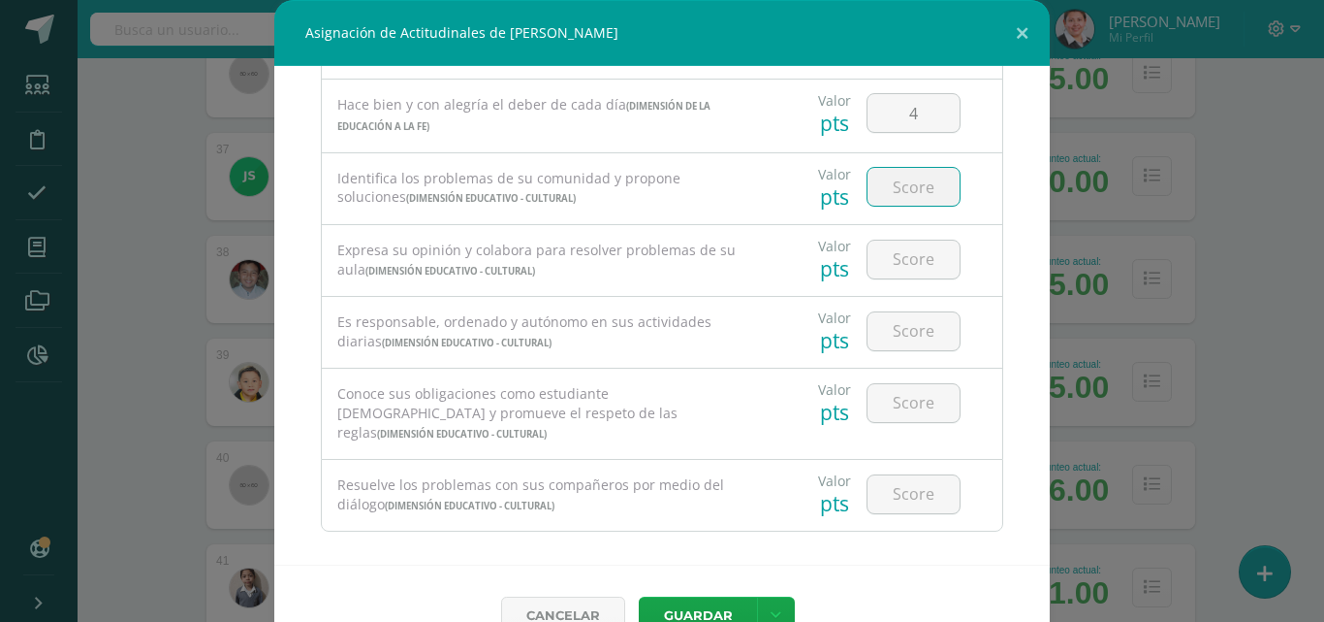
click at [878, 180] on input "number" at bounding box center [914, 187] width 92 height 38
type input "3"
click at [898, 254] on input "number" at bounding box center [914, 259] width 92 height 38
type input "3"
click at [901, 336] on input "number" at bounding box center [914, 331] width 92 height 38
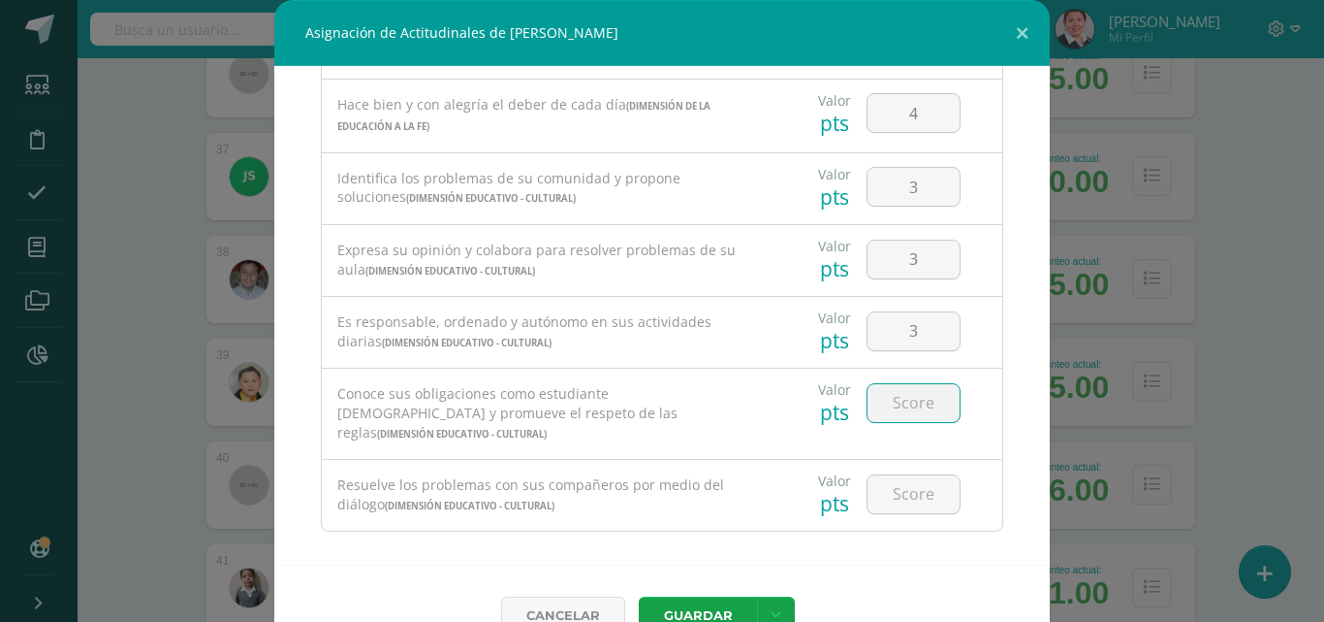
click at [896, 410] on input "number" at bounding box center [914, 403] width 92 height 38
click at [916, 479] on input "number" at bounding box center [914, 494] width 92 height 38
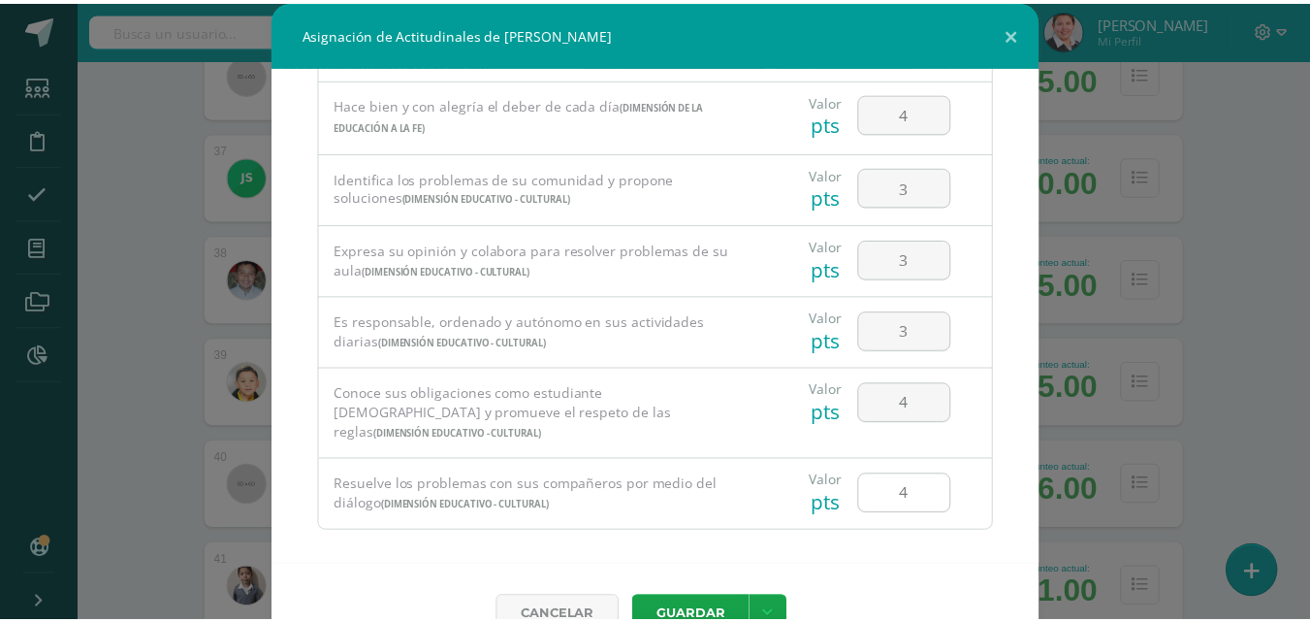
scroll to position [44, 0]
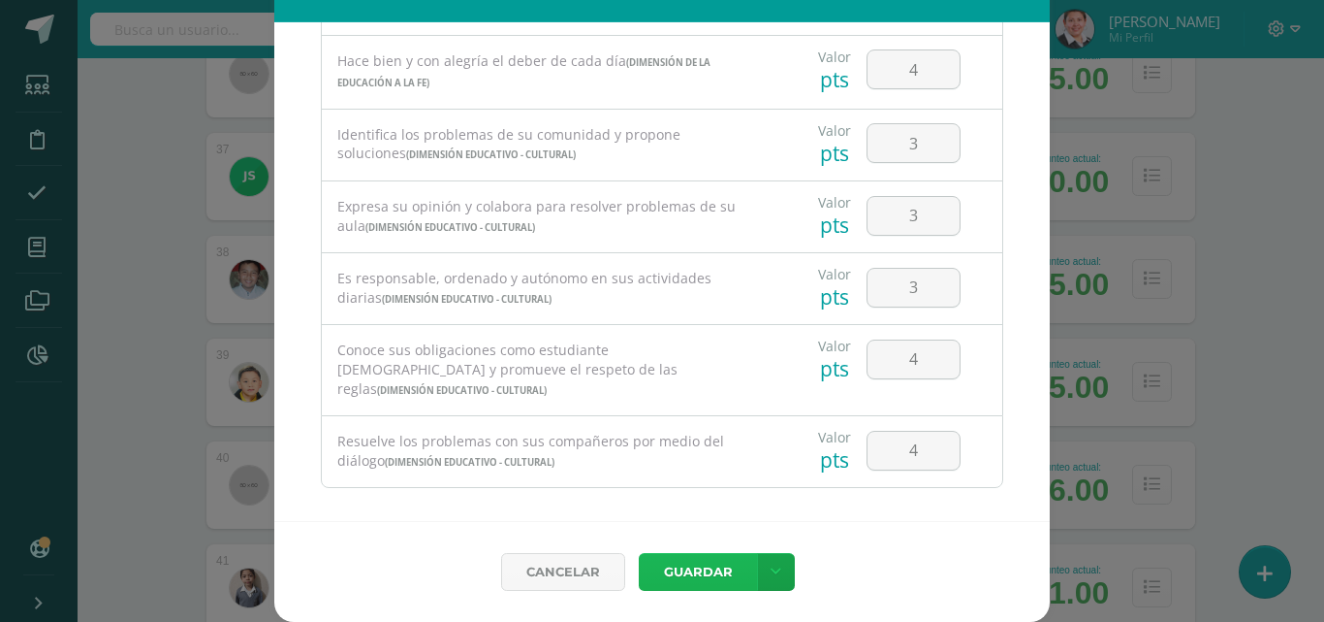
click at [695, 563] on button "Guardar" at bounding box center [698, 572] width 118 height 38
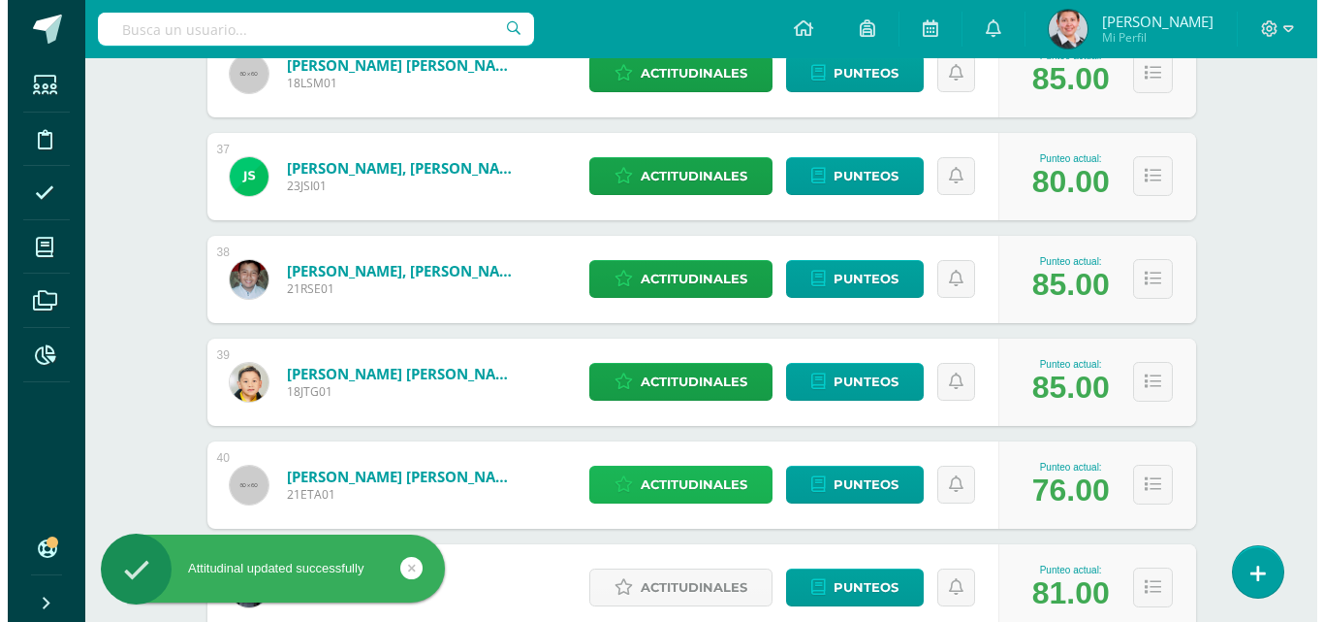
scroll to position [4086, 0]
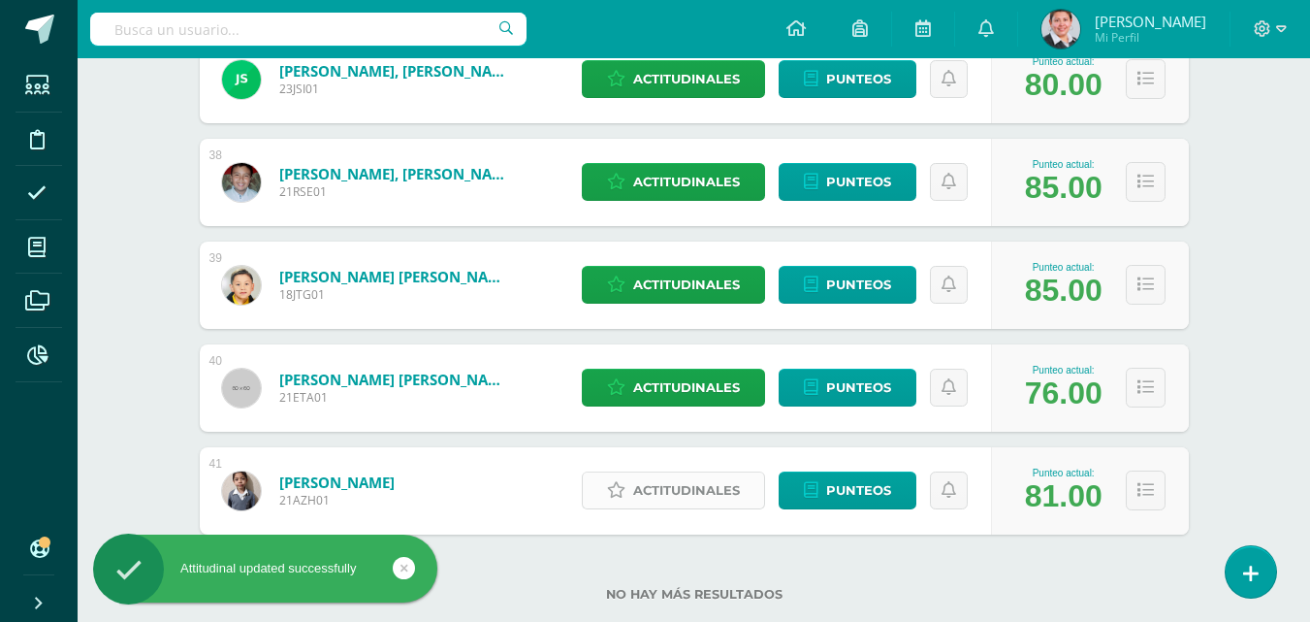
click at [696, 489] on span "Actitudinales" at bounding box center [686, 490] width 107 height 36
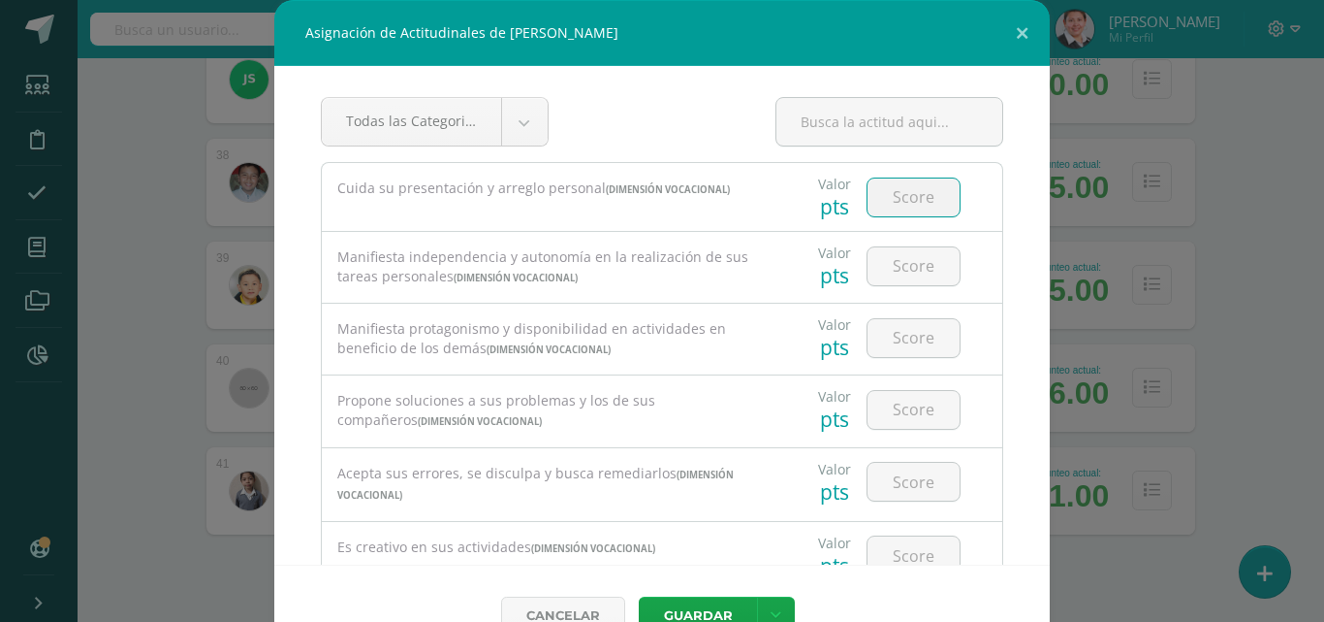
click at [912, 199] on input "number" at bounding box center [914, 197] width 92 height 38
click at [906, 264] on input "number" at bounding box center [914, 266] width 92 height 38
click at [898, 340] on input "number" at bounding box center [914, 338] width 92 height 38
click at [907, 412] on input "number" at bounding box center [914, 410] width 92 height 38
click at [900, 488] on input "number" at bounding box center [914, 481] width 92 height 38
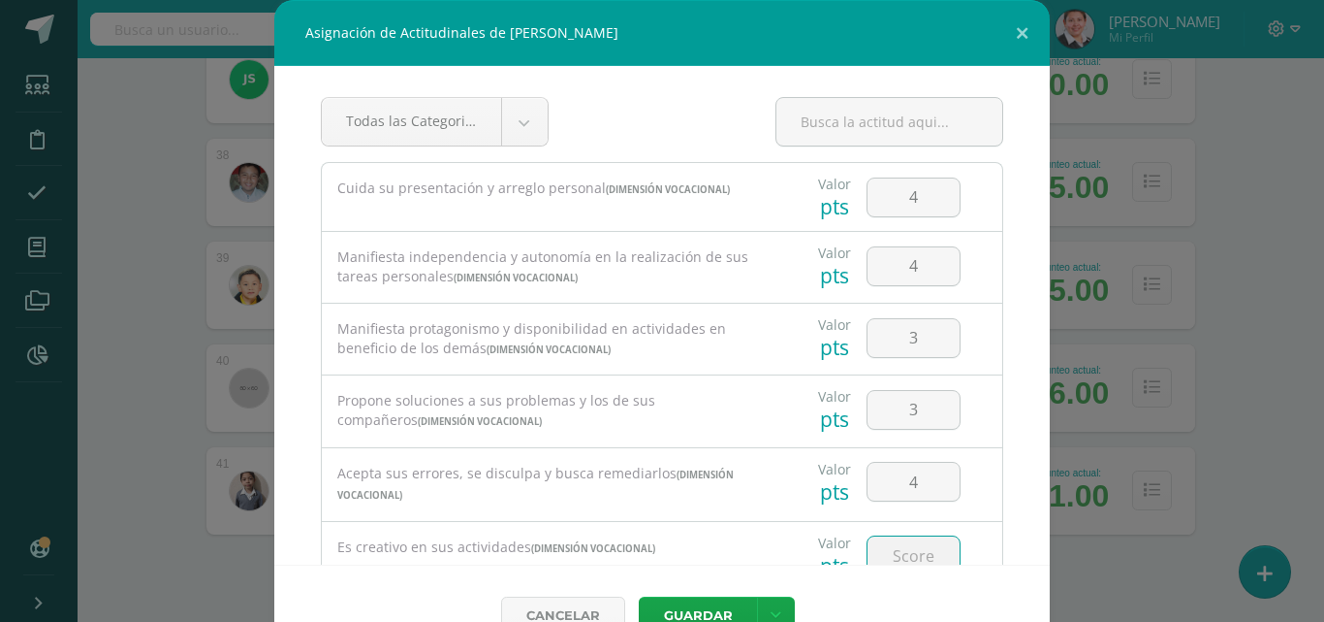
click at [902, 556] on input "number" at bounding box center [914, 555] width 92 height 38
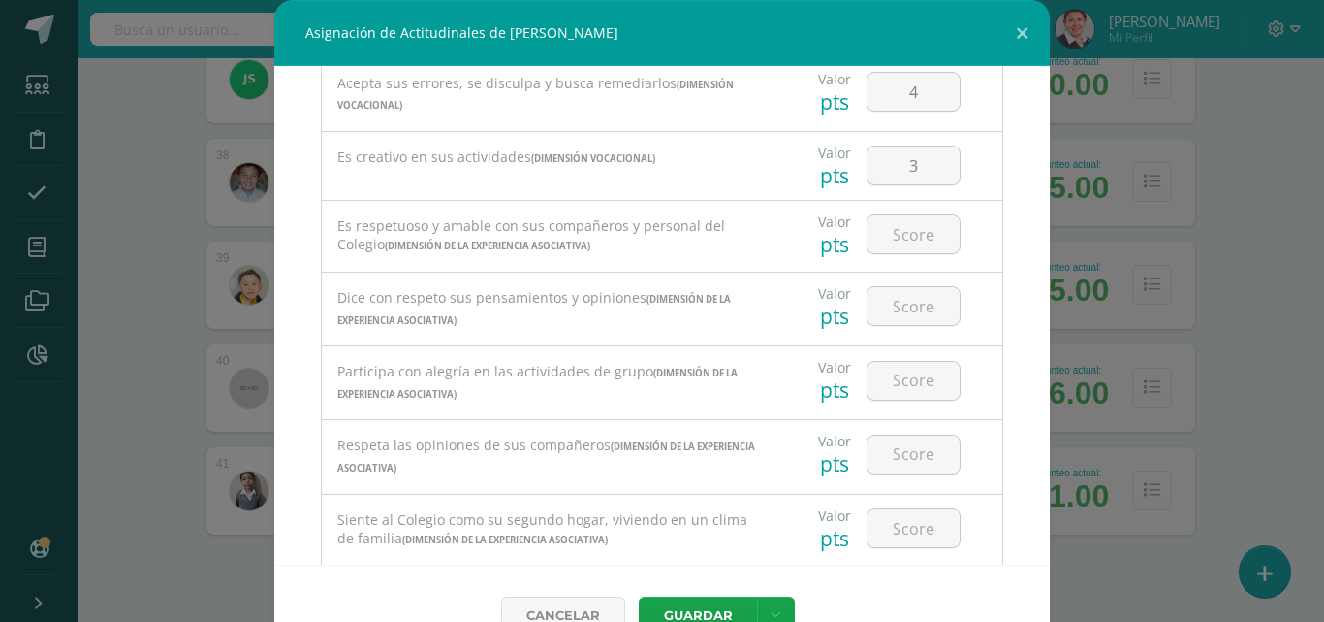
scroll to position [487, 0]
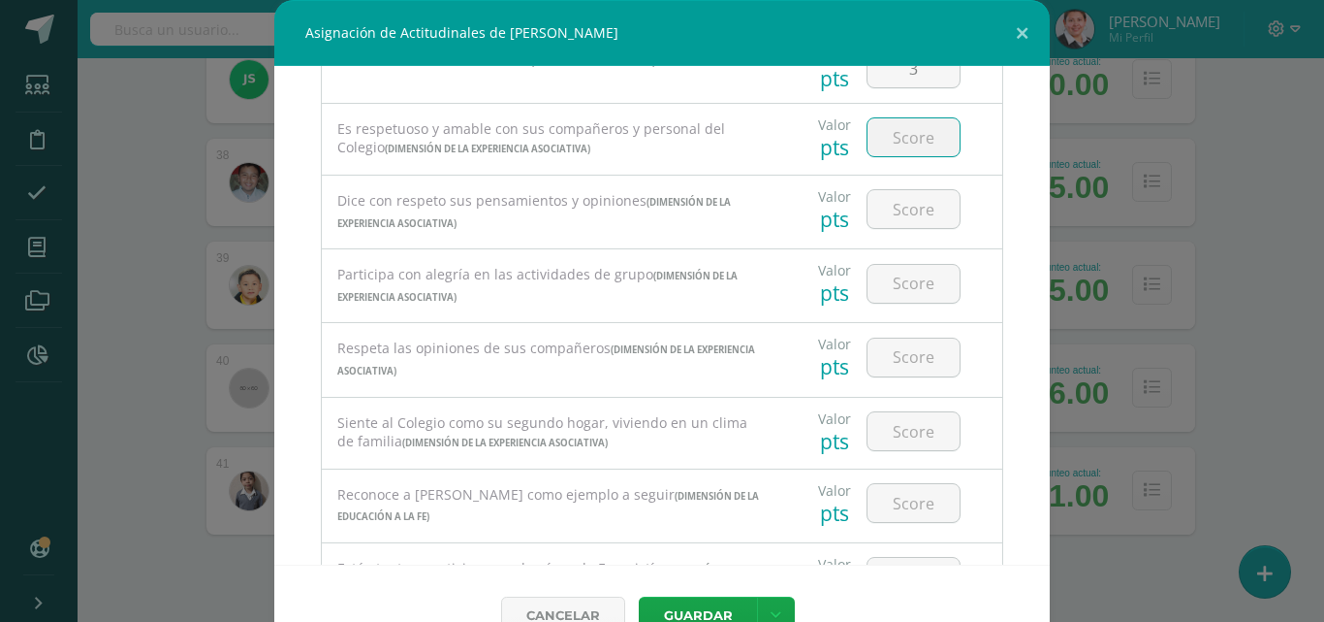
click at [886, 142] on input "number" at bounding box center [914, 137] width 92 height 38
click at [911, 207] on input "number" at bounding box center [914, 209] width 92 height 38
click at [909, 281] on input "number" at bounding box center [914, 284] width 92 height 38
click at [896, 360] on input "number" at bounding box center [914, 357] width 92 height 38
click at [884, 427] on input "number" at bounding box center [914, 431] width 92 height 38
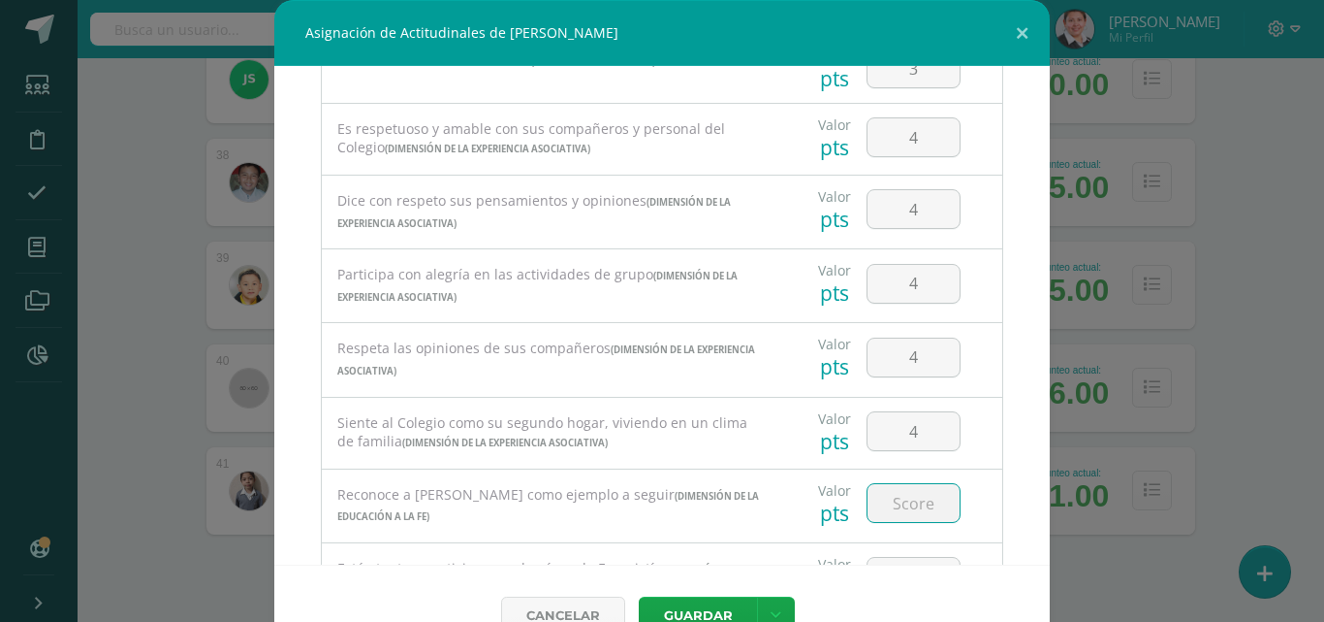
click at [908, 504] on input "number" at bounding box center [914, 503] width 92 height 38
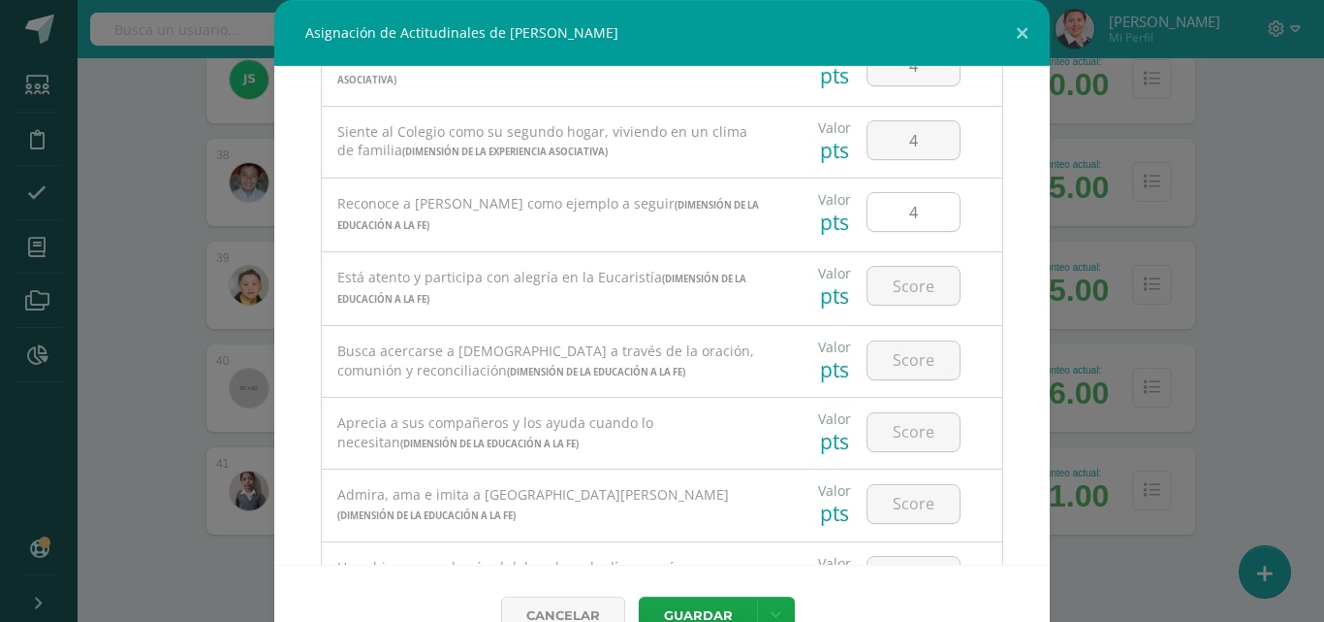
scroll to position [875, 0]
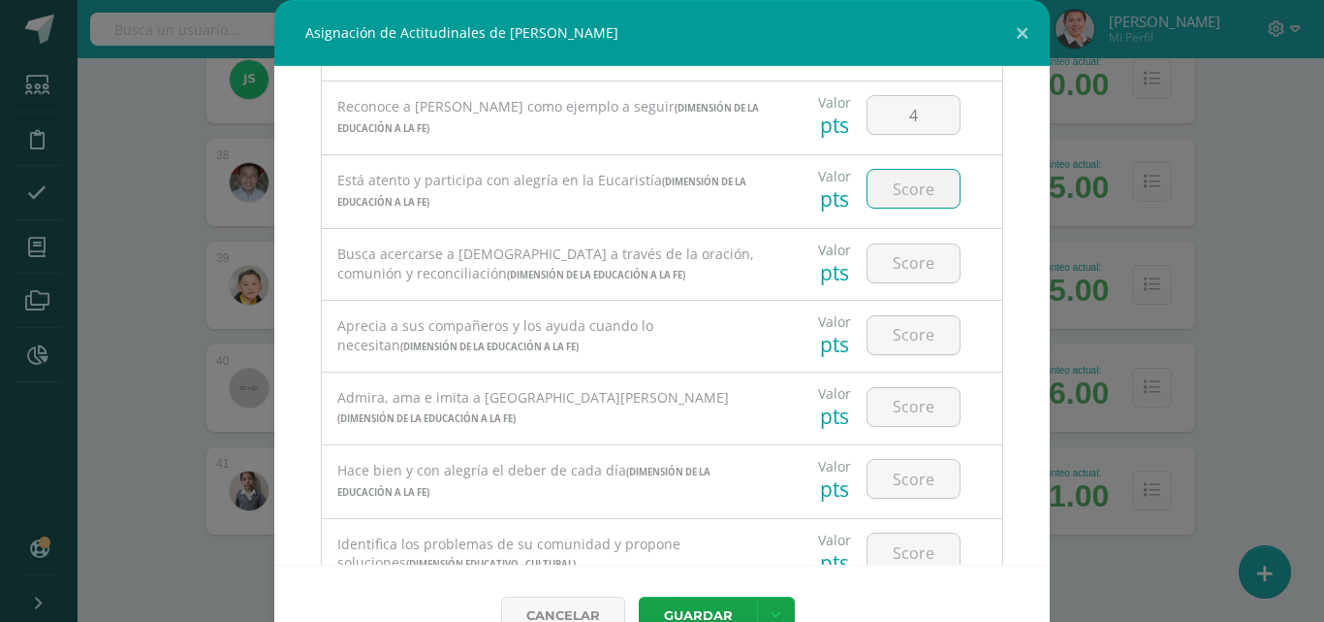
click at [888, 194] on input "number" at bounding box center [914, 189] width 92 height 38
click at [911, 263] on input "number" at bounding box center [914, 263] width 92 height 38
click at [906, 344] on input "number" at bounding box center [914, 335] width 92 height 38
click at [899, 406] on input "number" at bounding box center [914, 407] width 92 height 38
click at [899, 485] on input "number" at bounding box center [914, 479] width 92 height 38
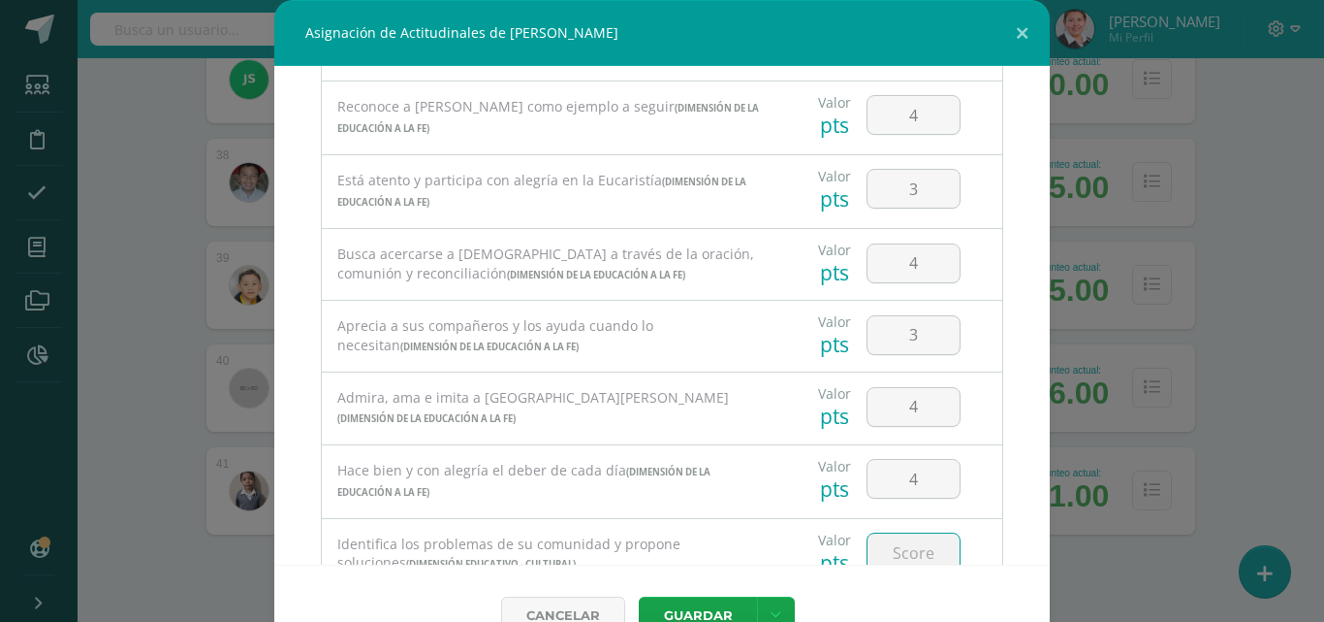
click at [895, 545] on input "number" at bounding box center [914, 552] width 92 height 38
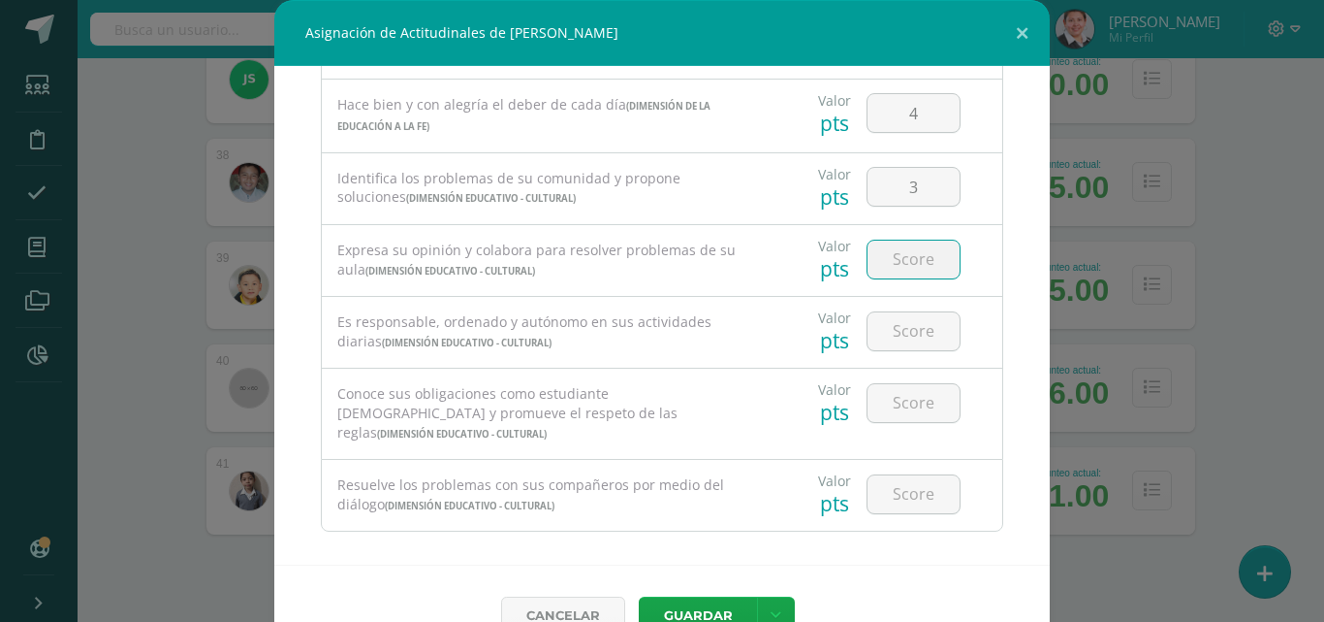
click at [908, 259] on input "number" at bounding box center [914, 259] width 92 height 38
click at [880, 335] on input "number" at bounding box center [914, 331] width 92 height 38
click at [888, 403] on input "number" at bounding box center [914, 403] width 92 height 38
click at [886, 475] on input "number" at bounding box center [914, 494] width 92 height 38
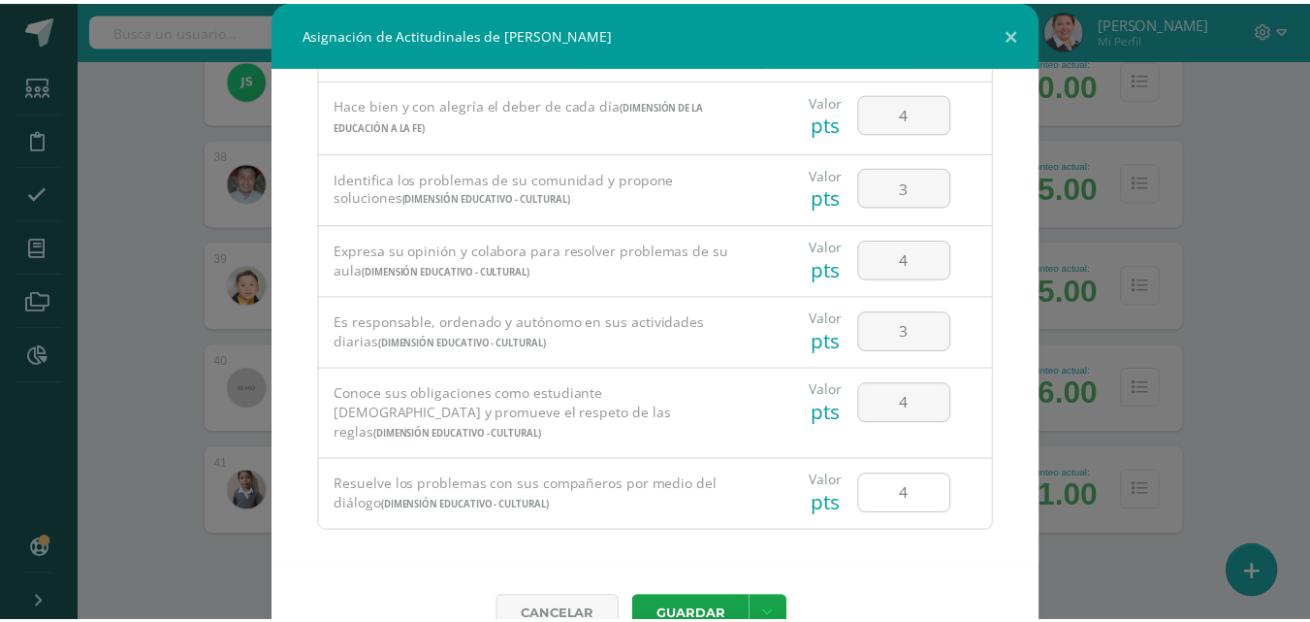
scroll to position [44, 0]
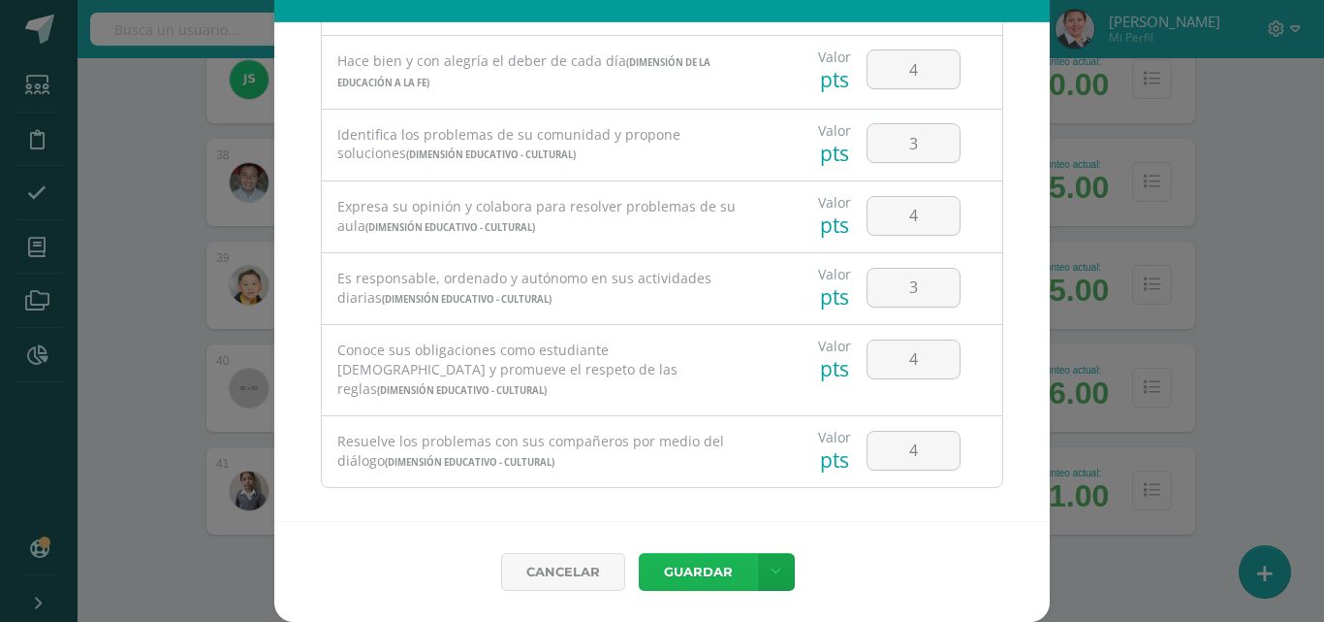
click at [683, 573] on button "Guardar" at bounding box center [698, 572] width 118 height 38
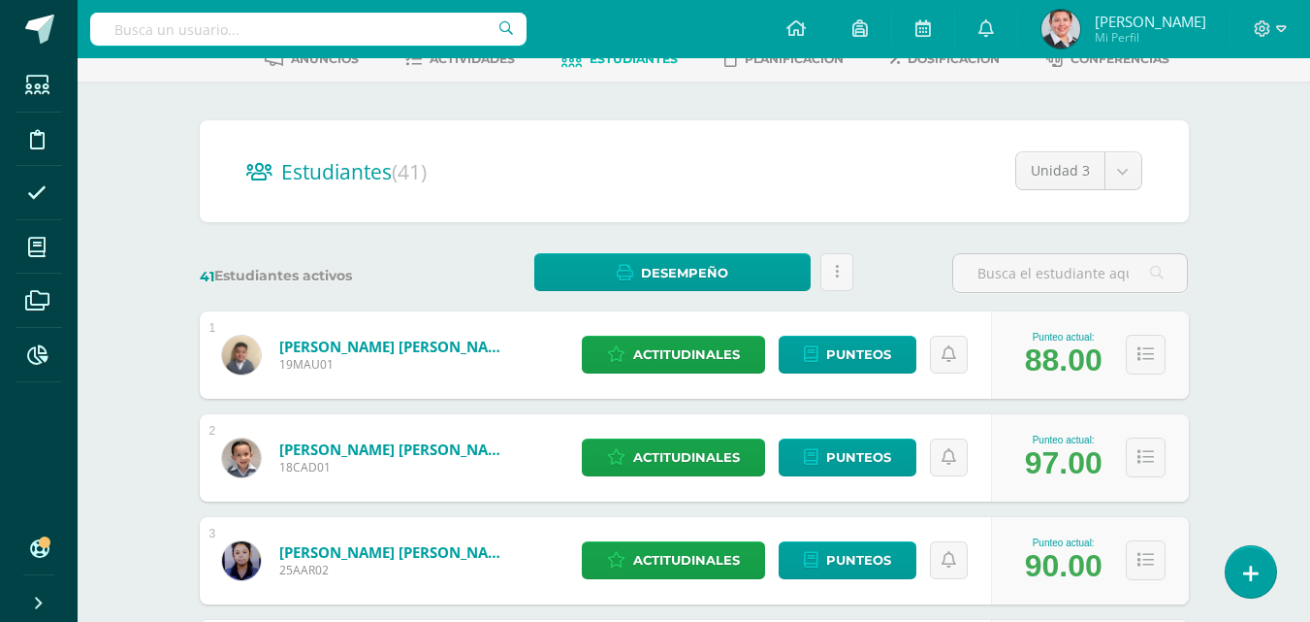
scroll to position [0, 0]
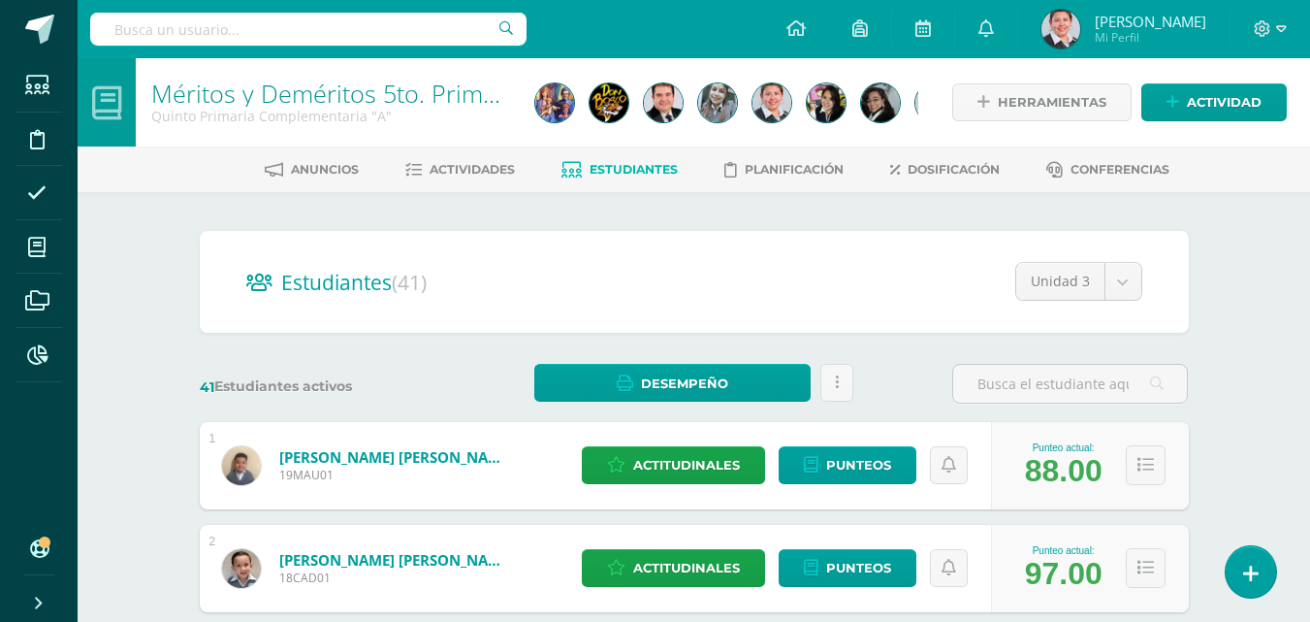
click at [633, 167] on span "Estudiantes" at bounding box center [634, 169] width 88 height 15
drag, startPoint x: 0, startPoint y: 0, endPoint x: 632, endPoint y: 303, distance: 700.8
click at [632, 303] on div "Estudiantes (41) Unidad 3 Unidad 4 Unidad 3 Unidad 2 Unidad 1" at bounding box center [694, 282] width 989 height 102
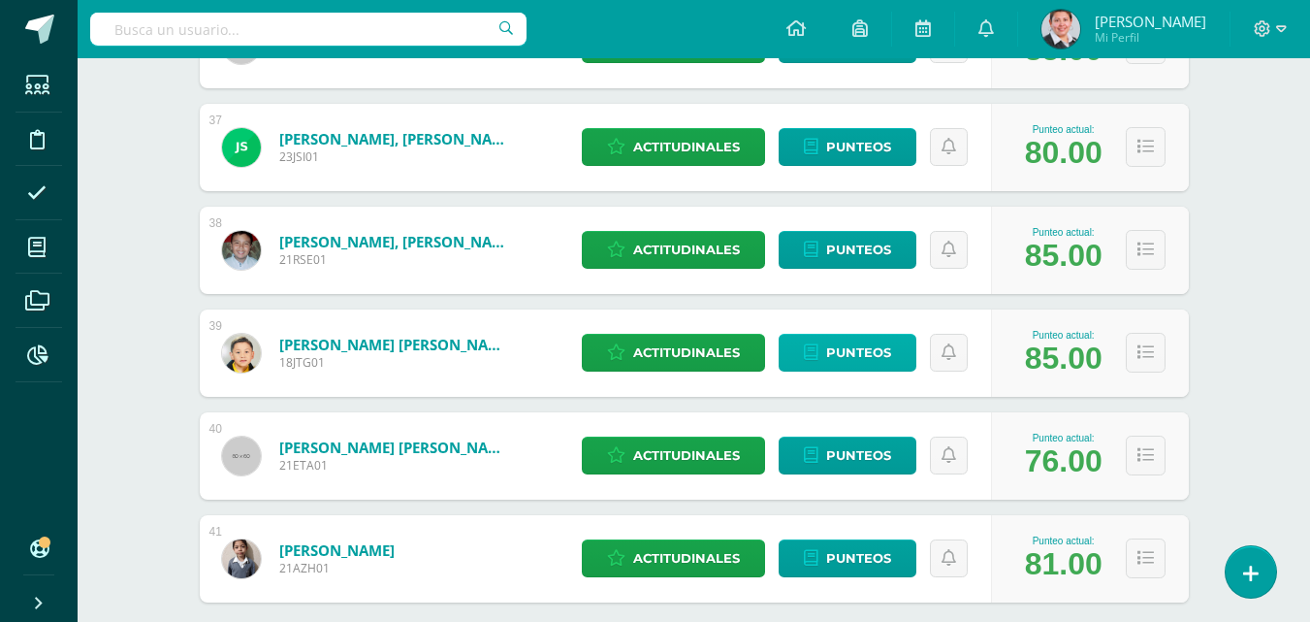
scroll to position [4128, 0]
